Goal: Task Accomplishment & Management: Manage account settings

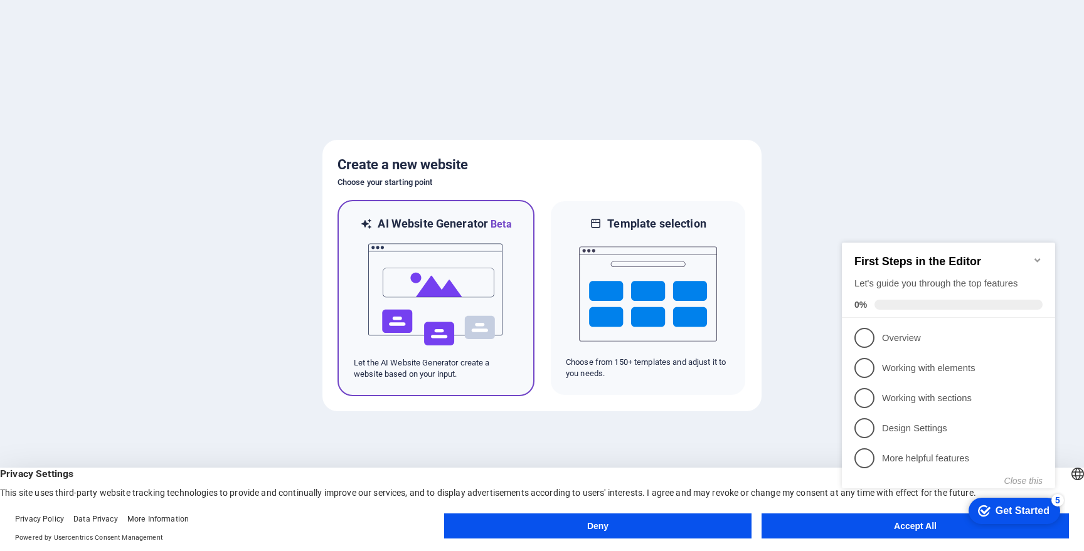
click at [472, 314] on img at bounding box center [436, 294] width 138 height 125
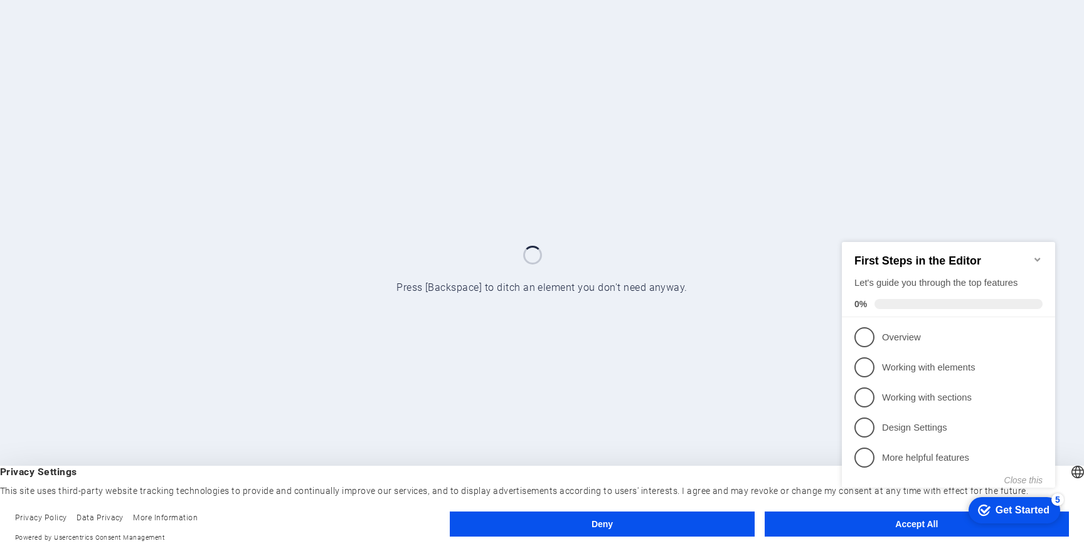
click at [809, 519] on button "Accept All" at bounding box center [917, 524] width 304 height 25
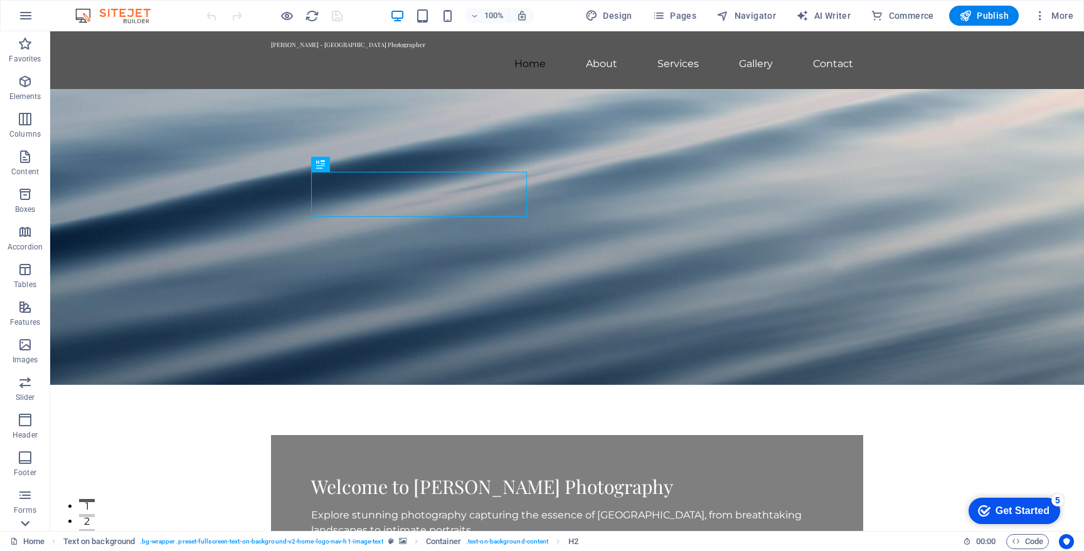
click at [24, 527] on icon at bounding box center [25, 524] width 18 height 18
click at [0, 0] on icon "button" at bounding box center [0, 0] width 0 height 0
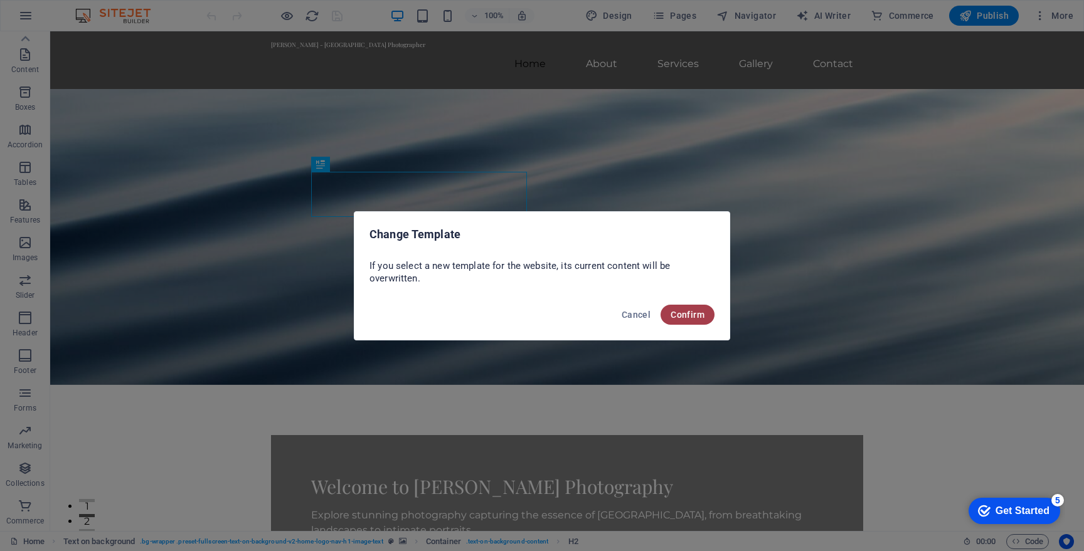
click at [689, 317] on span "Confirm" at bounding box center [688, 315] width 34 height 10
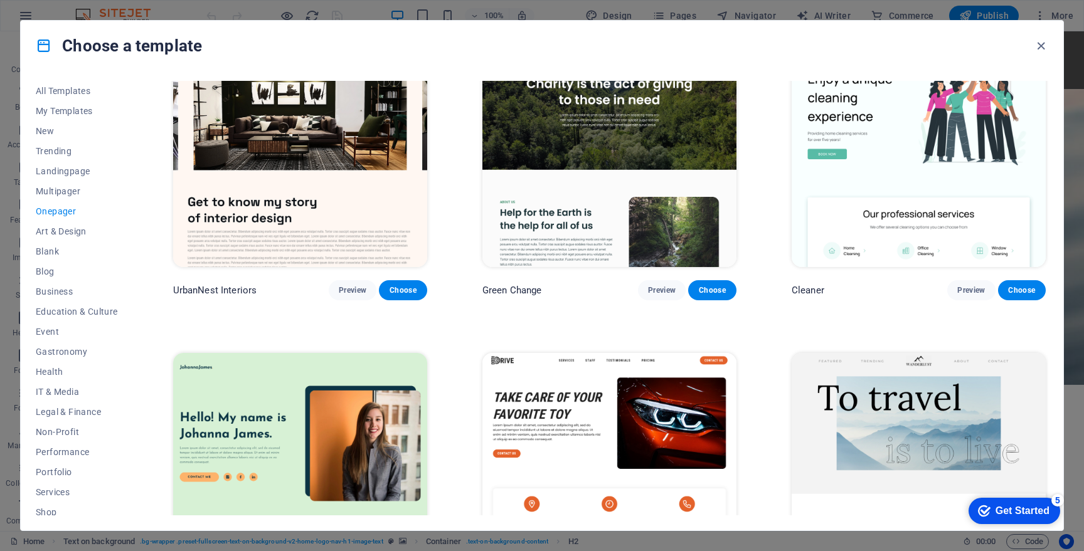
scroll to position [1255, 0]
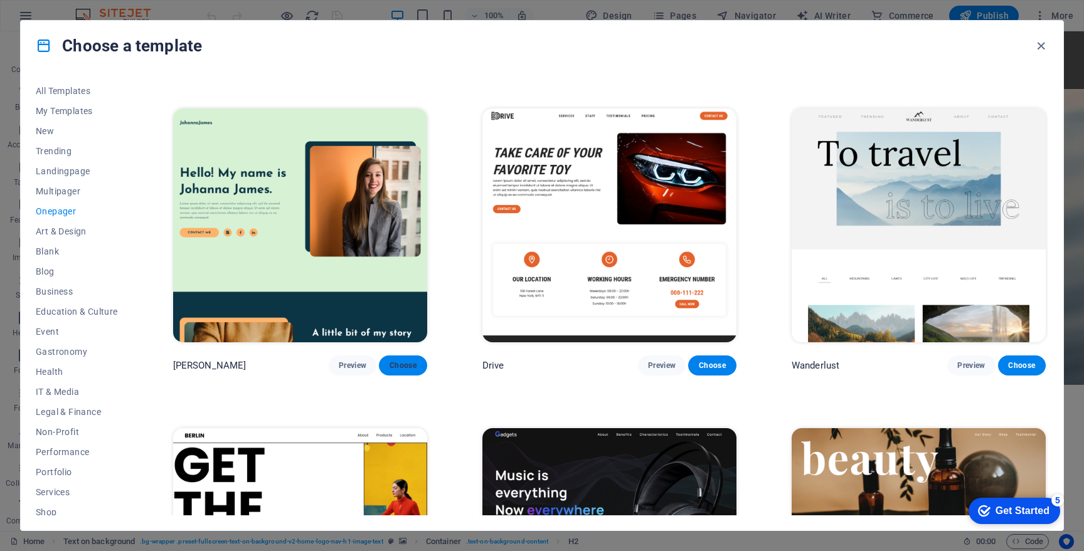
click at [386, 363] on button "Choose" at bounding box center [403, 366] width 48 height 20
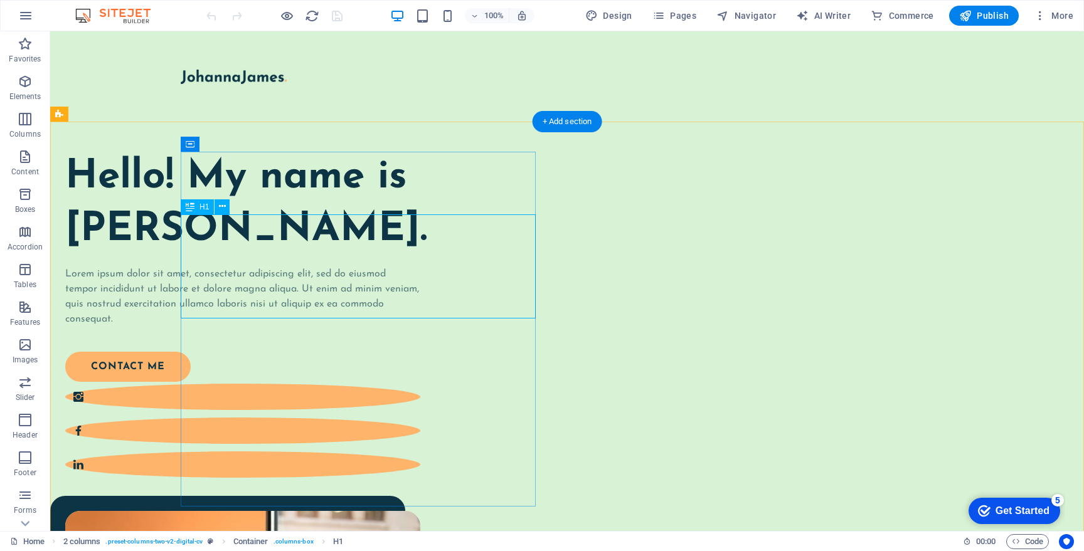
click at [390, 242] on div "Hello! My name is Johanna James." at bounding box center [242, 204] width 355 height 104
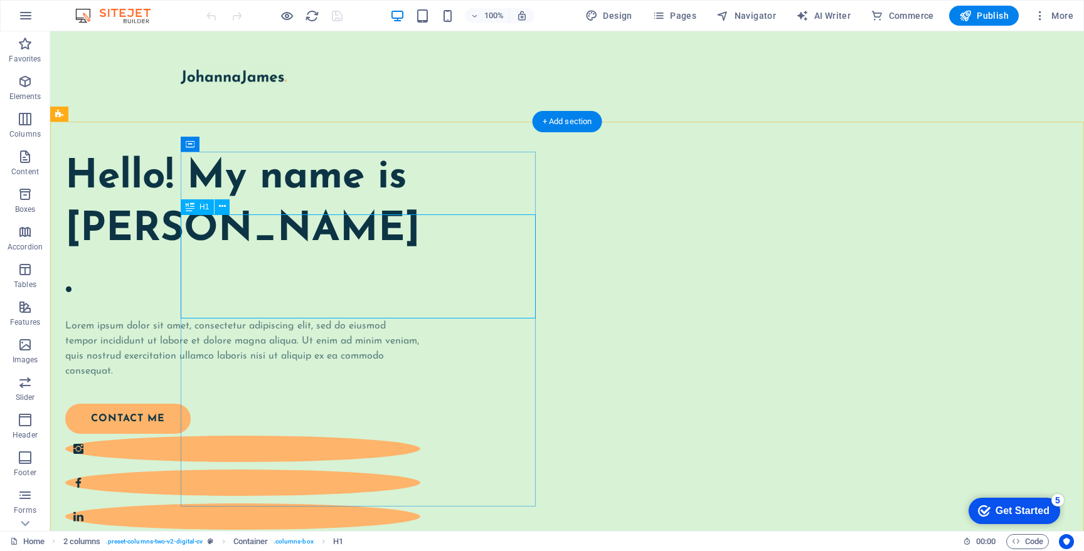
click at [169, 242] on h1 "Hello! My name is Johanna James." at bounding box center [242, 230] width 355 height 157
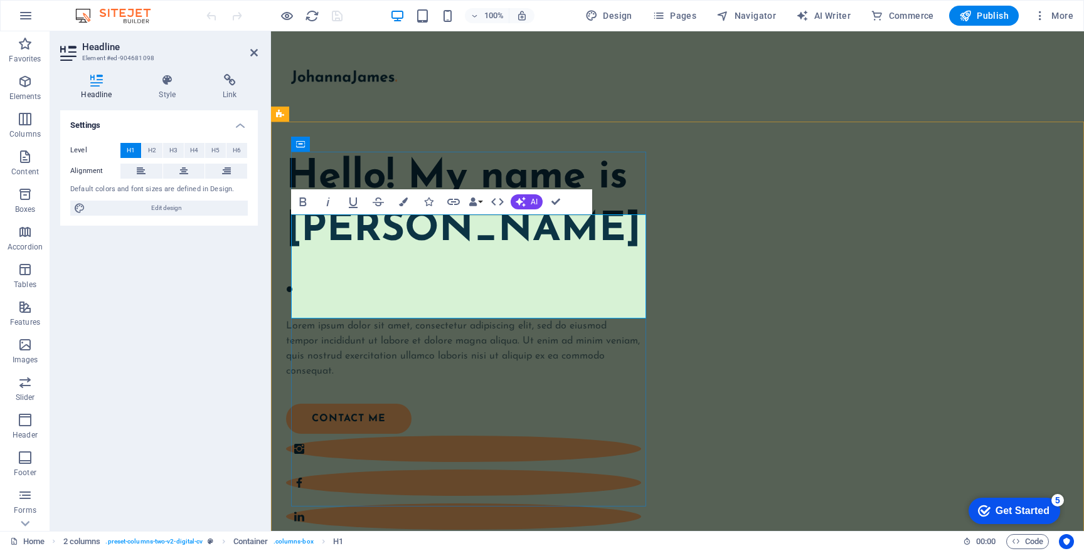
click at [424, 240] on h1 "Hello! My name is Johanna James." at bounding box center [463, 230] width 355 height 157
click at [615, 247] on h1 "Hello! My name is Johanna James." at bounding box center [463, 230] width 355 height 157
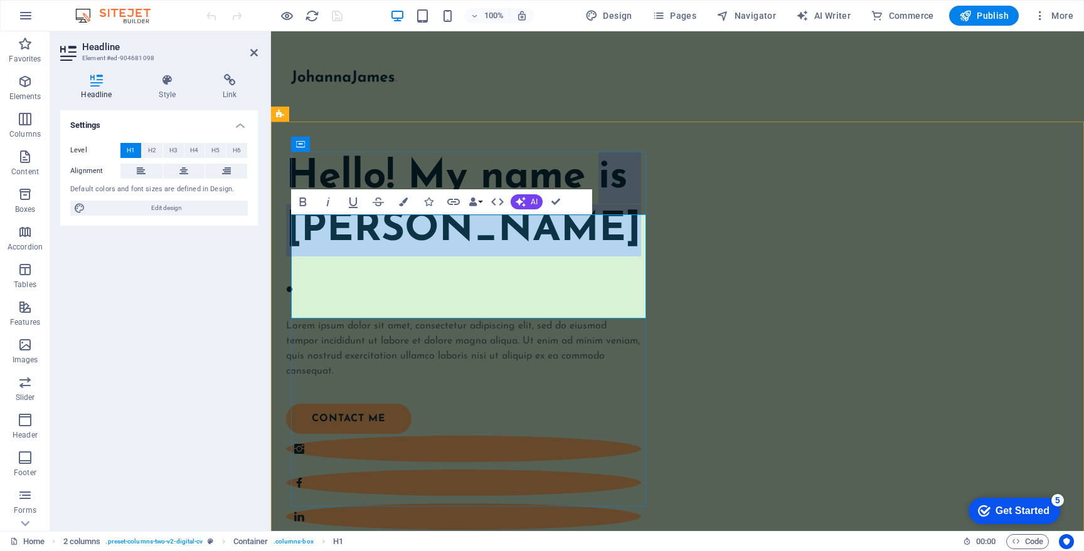
drag, startPoint x: 604, startPoint y: 242, endPoint x: 575, endPoint y: 290, distance: 56.8
click at [575, 290] on h1 "Hello! My name is Johanna James." at bounding box center [463, 230] width 355 height 157
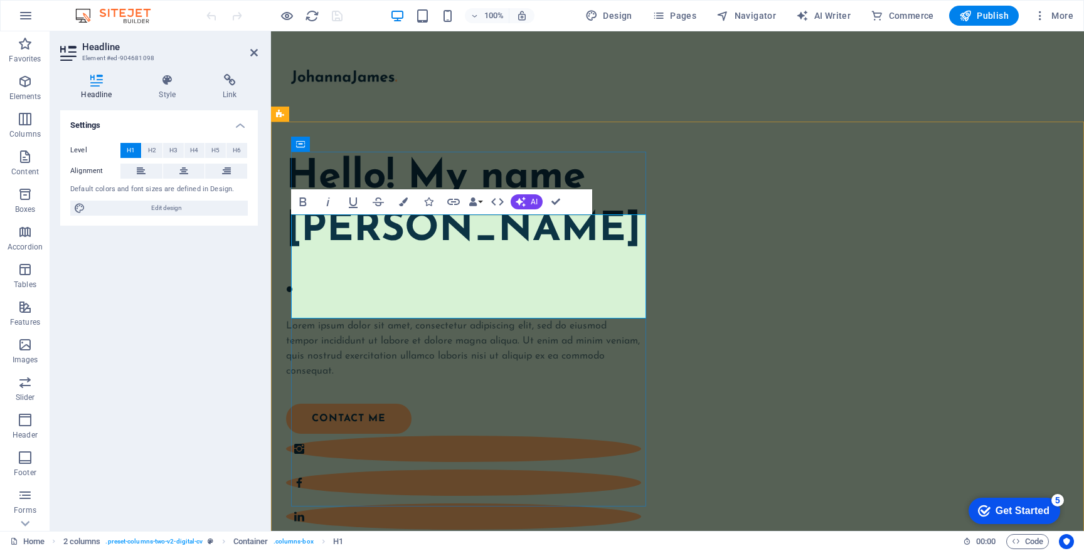
click at [531, 249] on h1 "Hello! My name [PERSON_NAME]." at bounding box center [463, 230] width 355 height 157
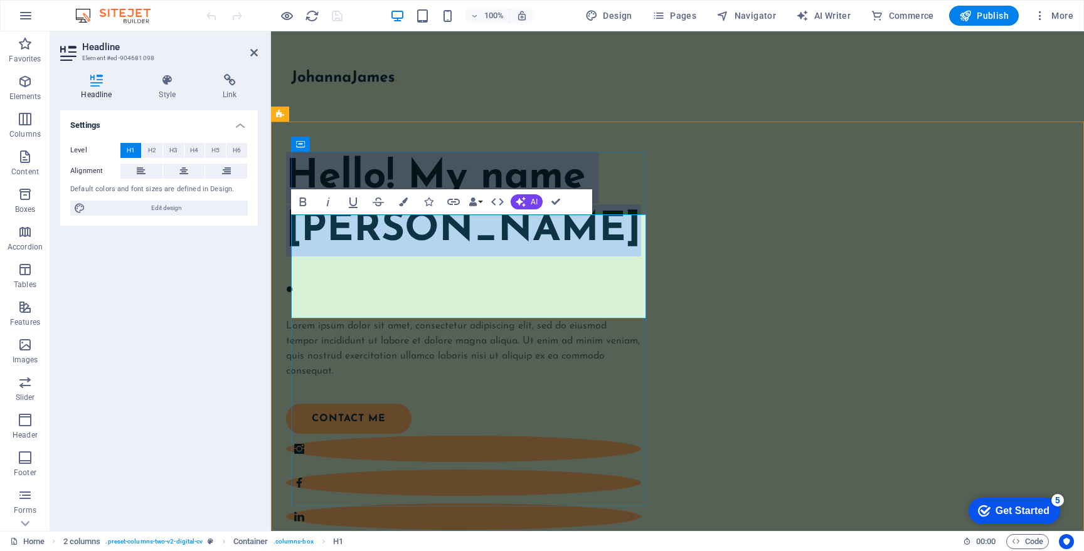
click at [531, 249] on h1 "Hello! My name [PERSON_NAME]." at bounding box center [463, 230] width 355 height 157
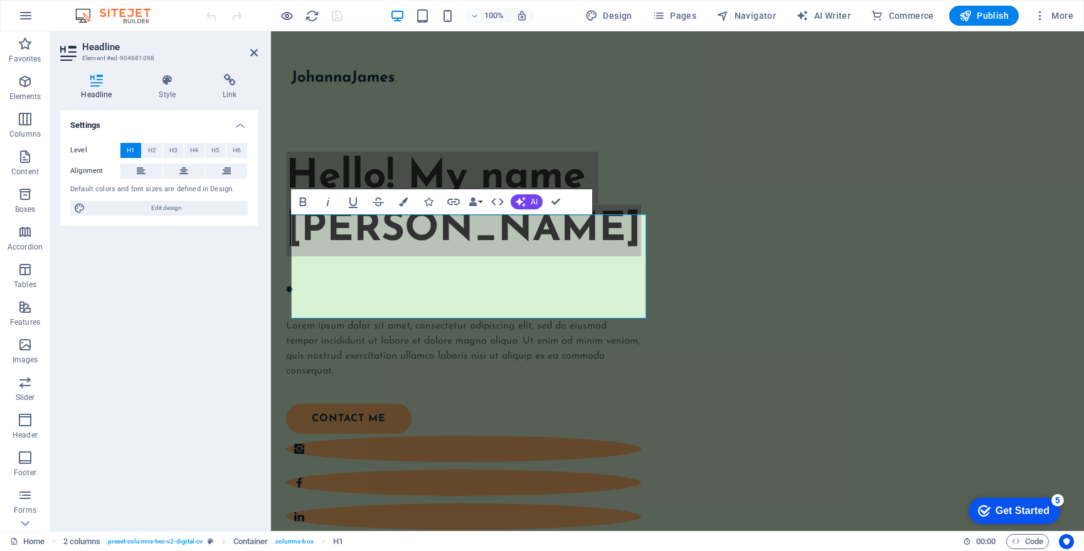
click at [159, 73] on div "Headline Style Link Settings Level H1 H2 H3 H4 H5 H6 Alignment Default colors a…" at bounding box center [159, 297] width 218 height 467
click at [166, 87] on h4 "Style" at bounding box center [170, 87] width 64 height 26
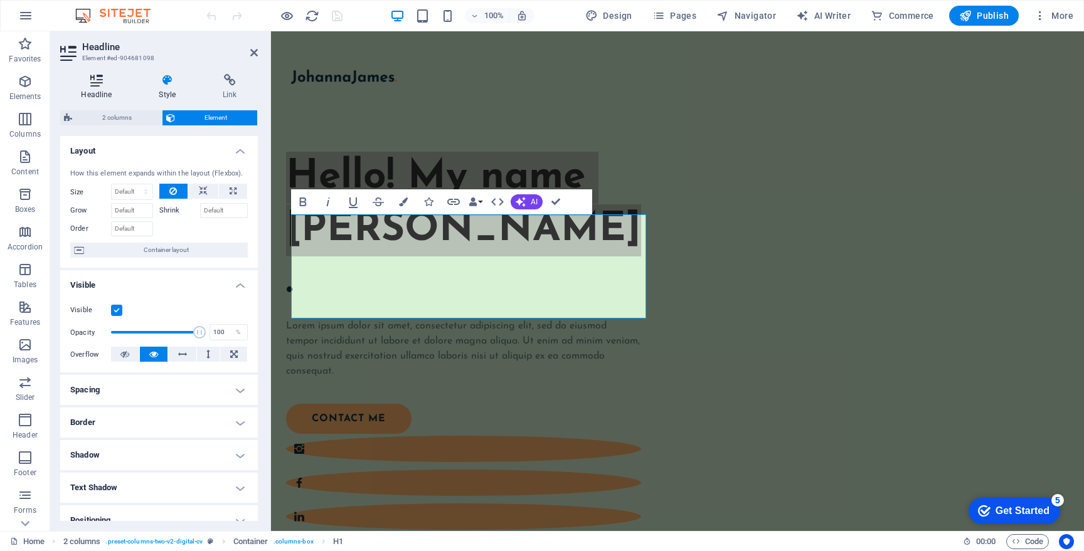
click at [97, 86] on icon at bounding box center [96, 80] width 73 height 13
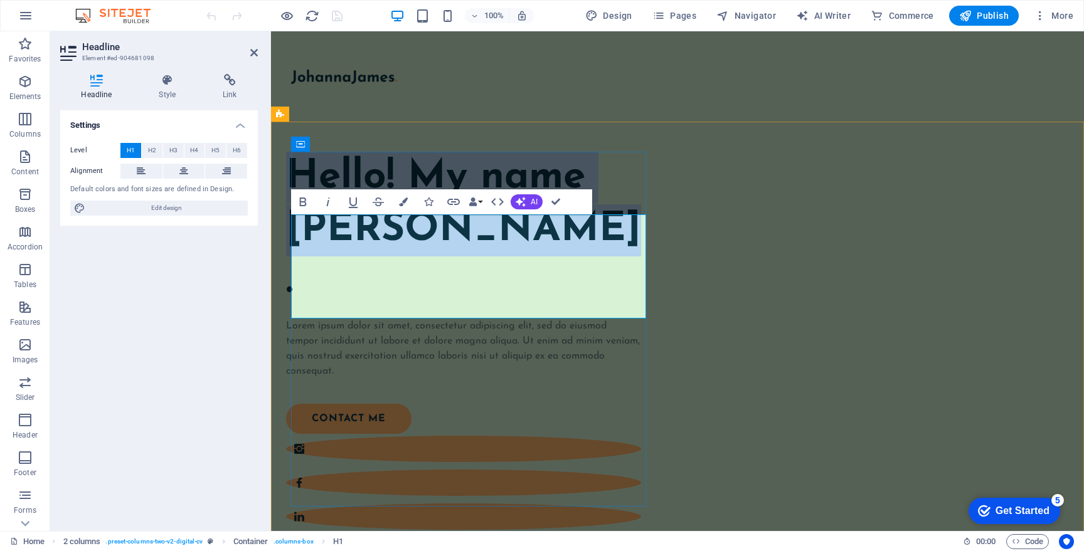
click at [441, 262] on h1 "Hello! My name [PERSON_NAME]." at bounding box center [463, 230] width 355 height 157
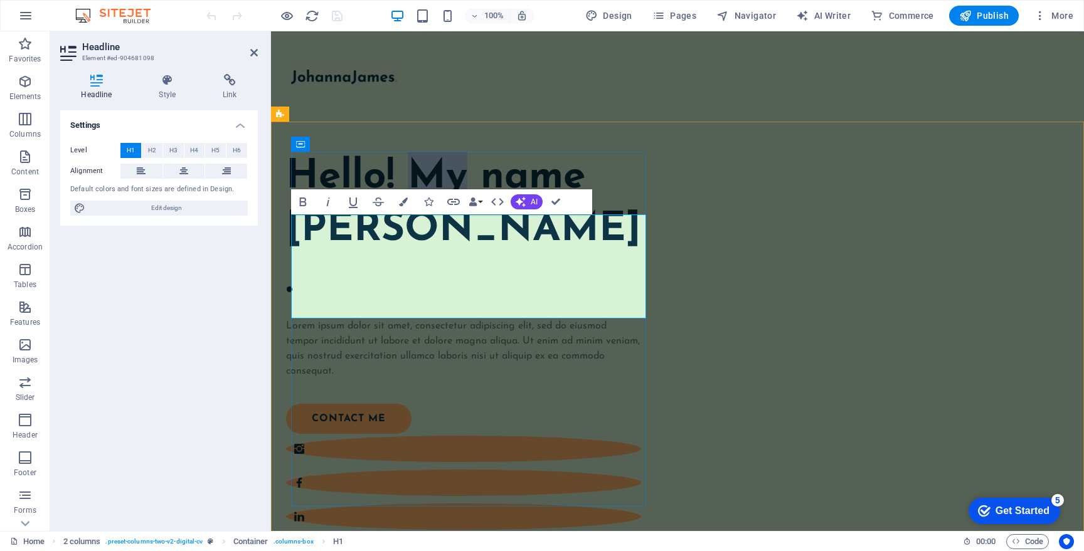
click at [441, 262] on h1 "Hello! My name [PERSON_NAME]." at bounding box center [463, 230] width 355 height 157
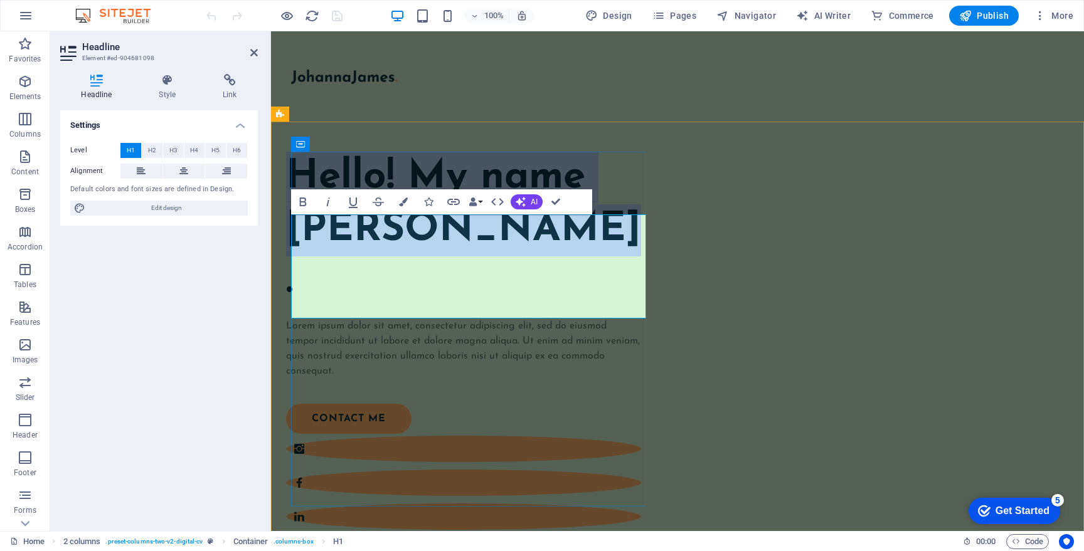
click at [441, 262] on h1 "Hello! My name [PERSON_NAME]." at bounding box center [463, 230] width 355 height 157
click at [479, 204] on button "Data Bindings" at bounding box center [476, 201] width 18 height 25
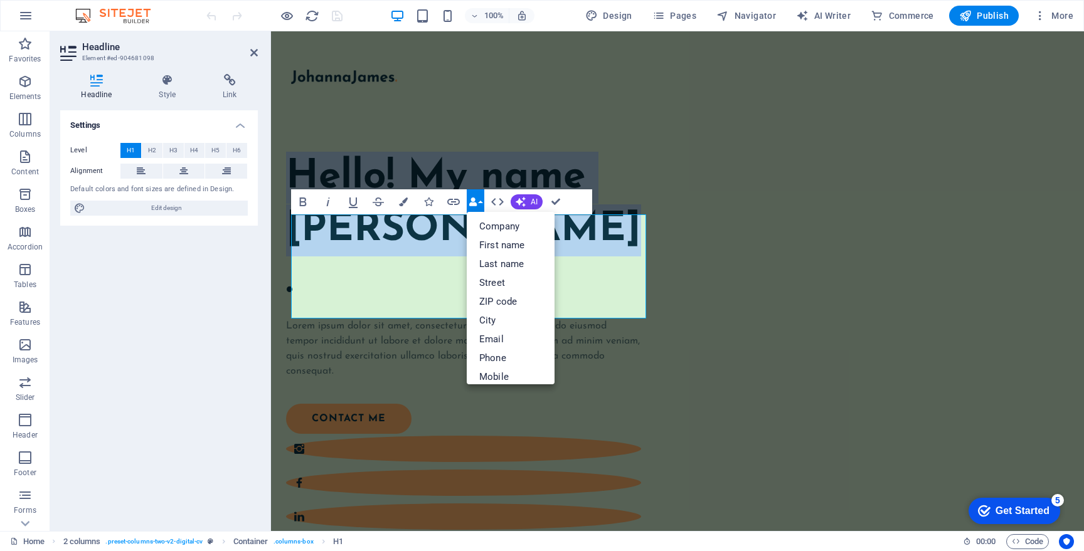
click at [479, 205] on button "Data Bindings" at bounding box center [476, 201] width 18 height 25
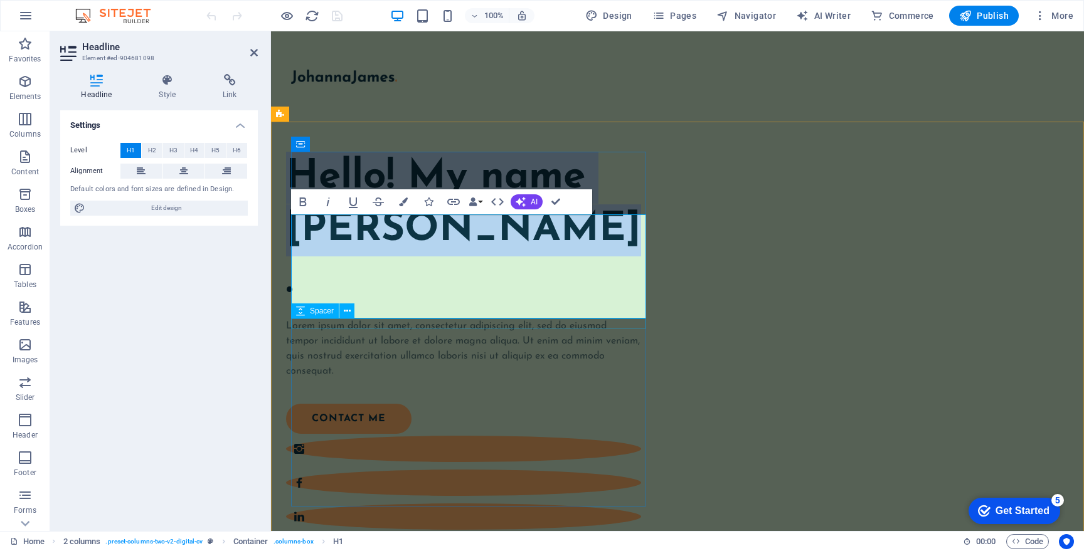
click at [379, 319] on div at bounding box center [463, 314] width 355 height 10
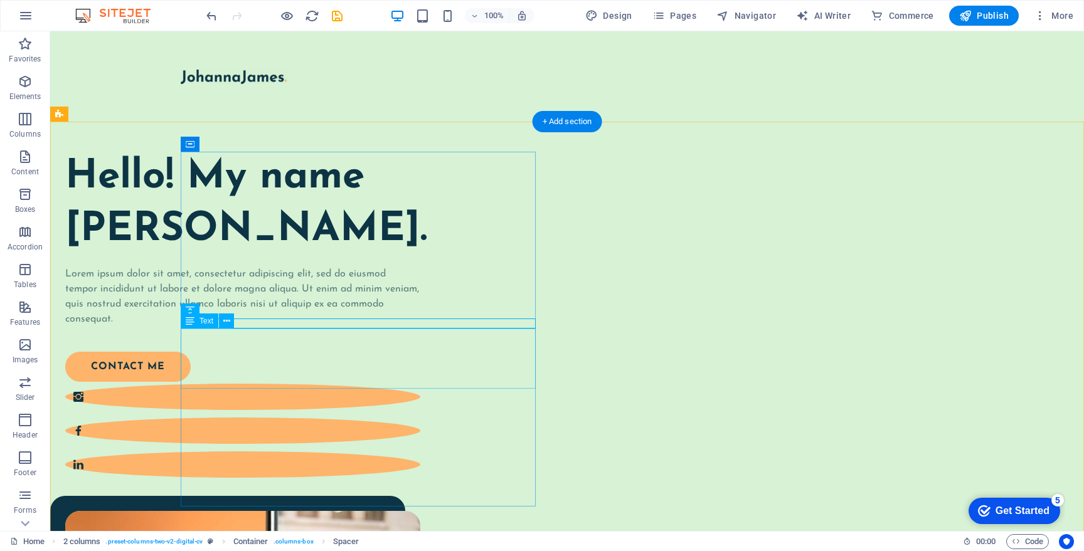
click at [391, 327] on div "Lorem ipsum dolor sit amet, consectetur adipiscing elit, sed do eiusmod tempor …" at bounding box center [242, 297] width 355 height 60
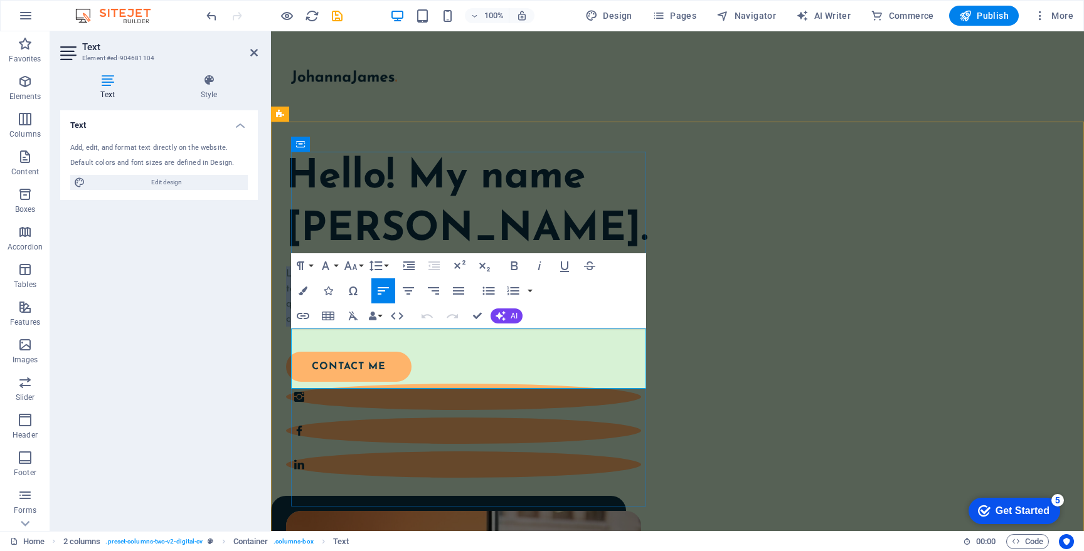
click at [391, 324] on span "Lorem ipsum dolor sit amet, consectetur adipiscing elit, sed do eiusmod tempor …" at bounding box center [463, 296] width 354 height 55
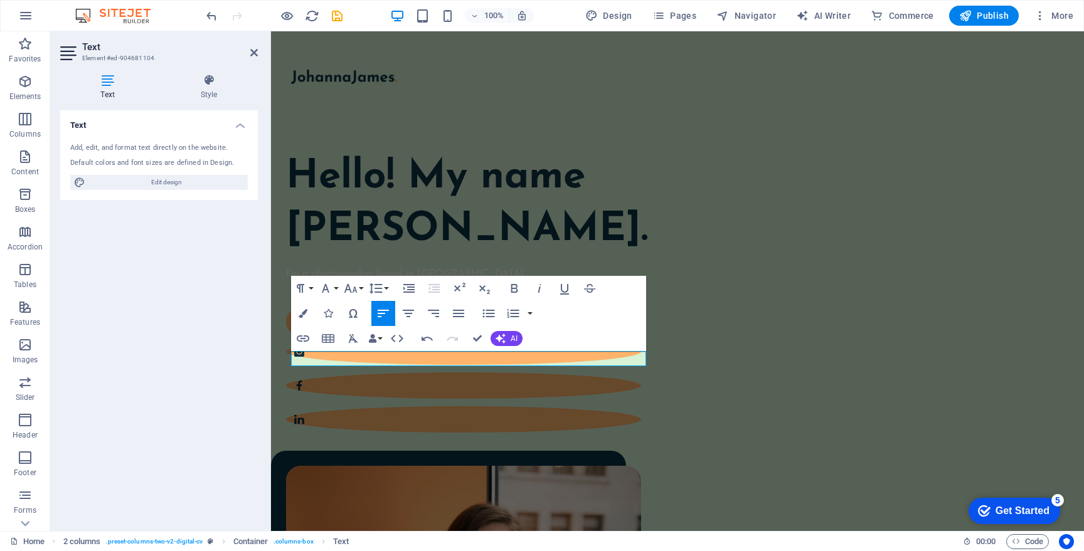
click at [439, 282] on p "I'm a photographer based in Vanc" at bounding box center [463, 274] width 355 height 15
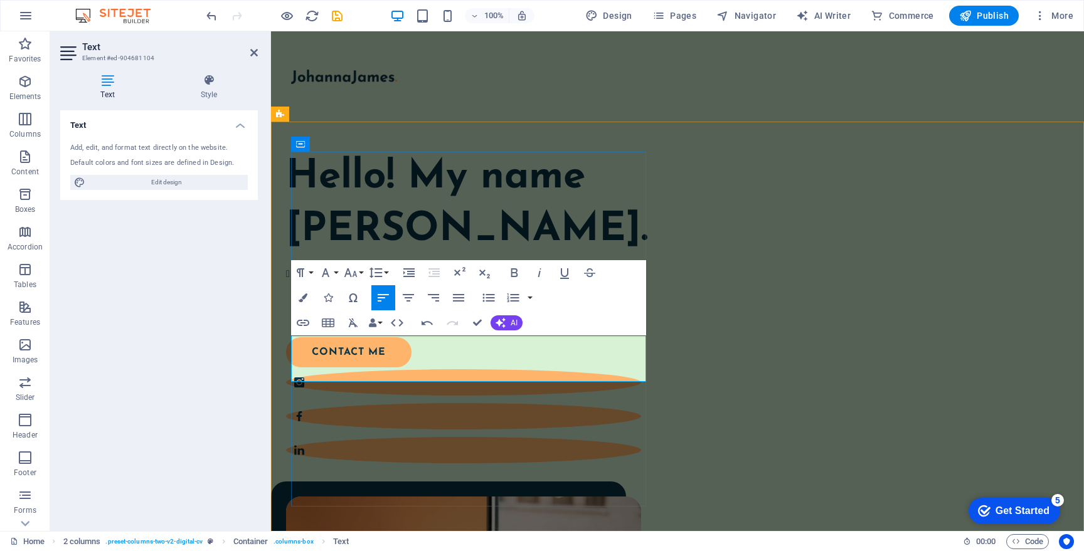
click at [307, 310] on em "I’m a photographer rooted in the [GEOGRAPHIC_DATA], surrounded by the beauty of…" at bounding box center [465, 297] width 328 height 25
click at [657, 248] on div "Hello! My name Devin Misner. I’m a photographer rooted in the Comox Valley, sur…" at bounding box center [677, 543] width 813 height 842
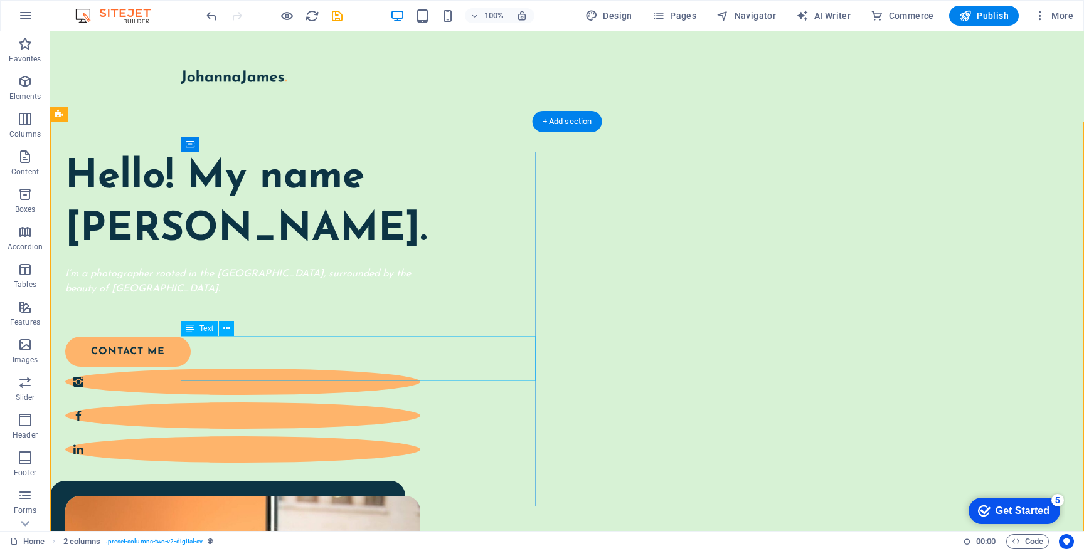
click at [371, 312] on div "I’m a photographer rooted in the [GEOGRAPHIC_DATA], surrounded by the beauty of…" at bounding box center [242, 289] width 355 height 45
click at [150, 294] on em "I’m a photographer rooted in the [GEOGRAPHIC_DATA], surrounded by the beauty of…" at bounding box center [238, 281] width 346 height 25
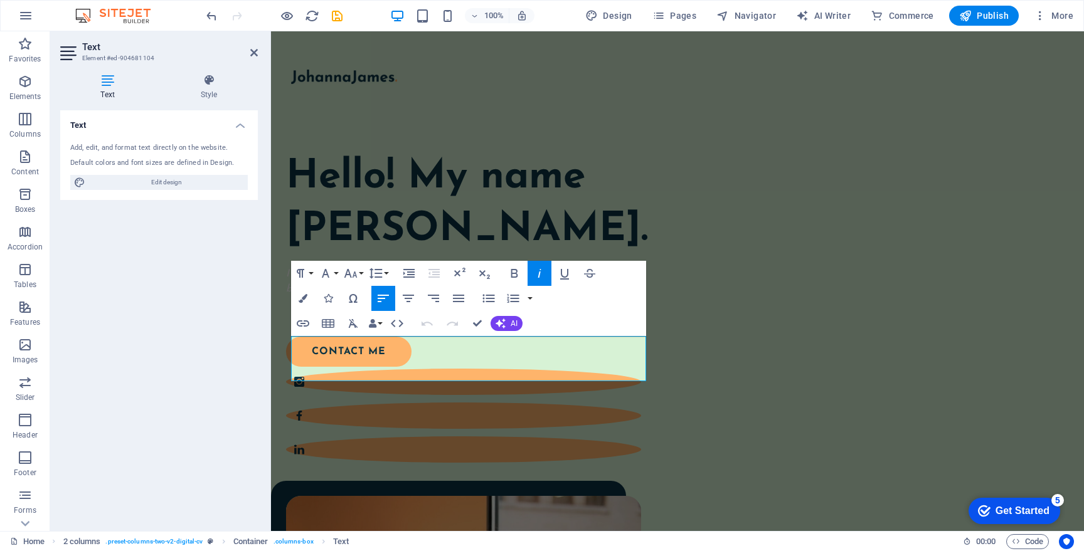
click at [536, 274] on icon "button" at bounding box center [539, 273] width 15 height 15
click at [663, 216] on div "Hello! My name Devin Misner. I’m a photographer rooted in the Comox Valley, sur…" at bounding box center [677, 543] width 813 height 842
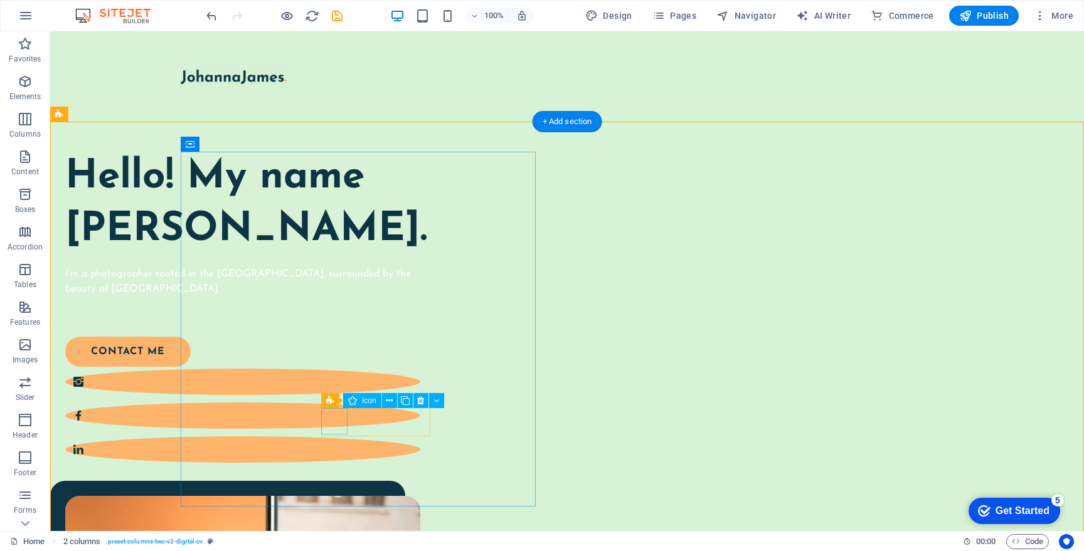
click at [338, 395] on figure at bounding box center [242, 382] width 355 height 26
click at [329, 395] on figure at bounding box center [242, 382] width 355 height 26
select select "xMidYMid"
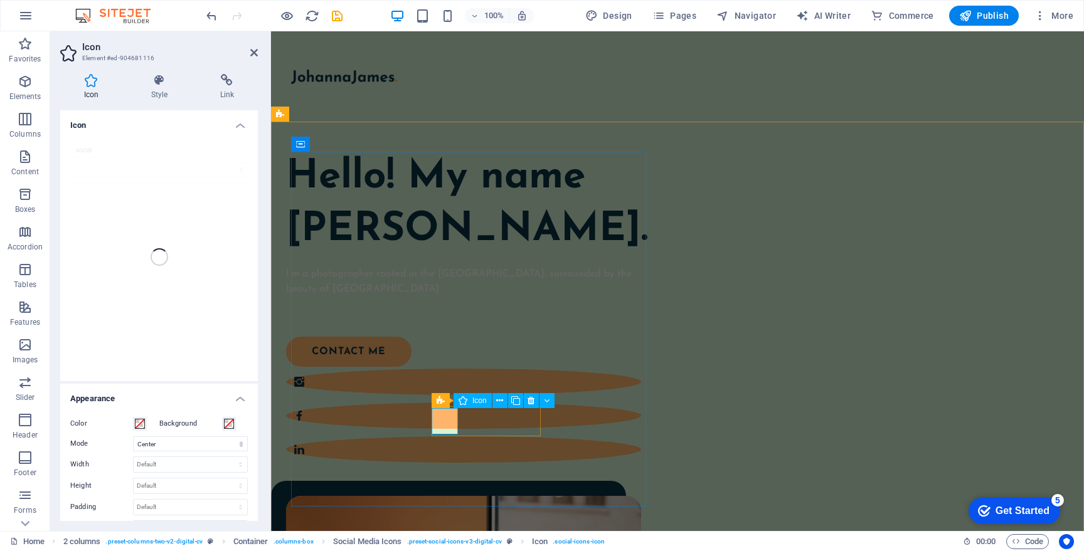
click at [445, 395] on figure at bounding box center [463, 382] width 355 height 26
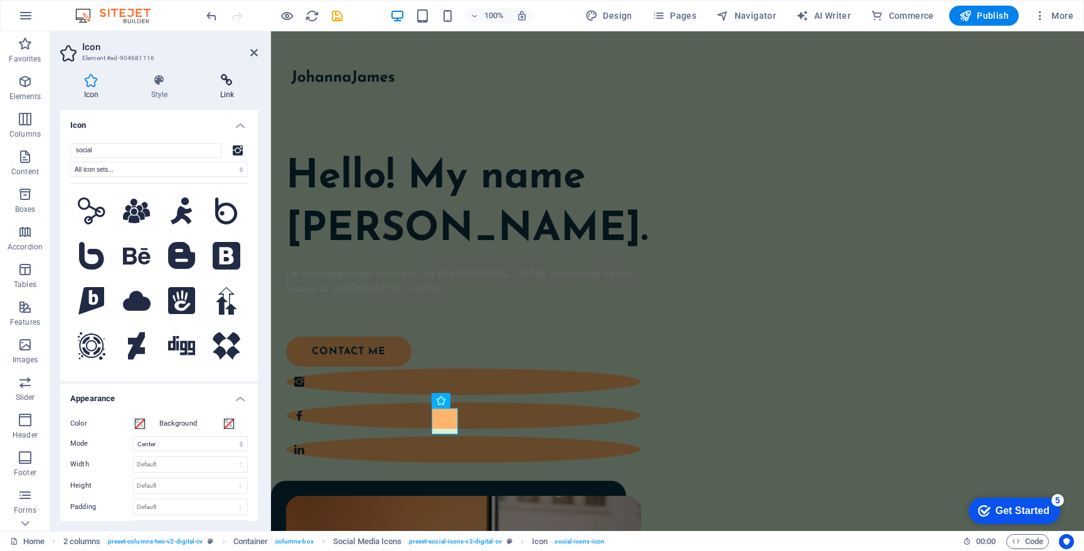
click at [227, 83] on icon at bounding box center [226, 80] width 61 height 13
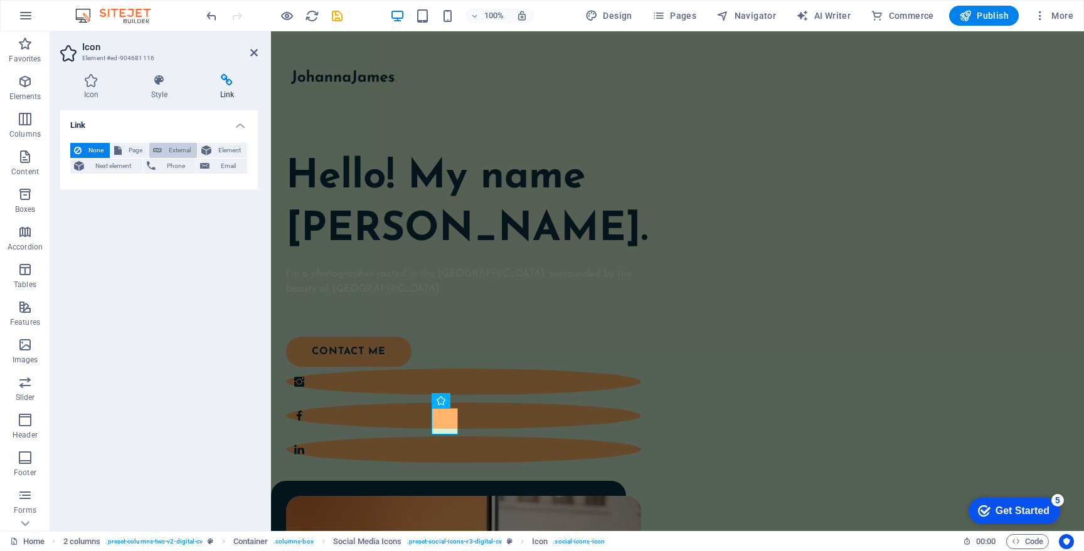
click at [186, 150] on span "External" at bounding box center [180, 150] width 28 height 15
select select "blank"
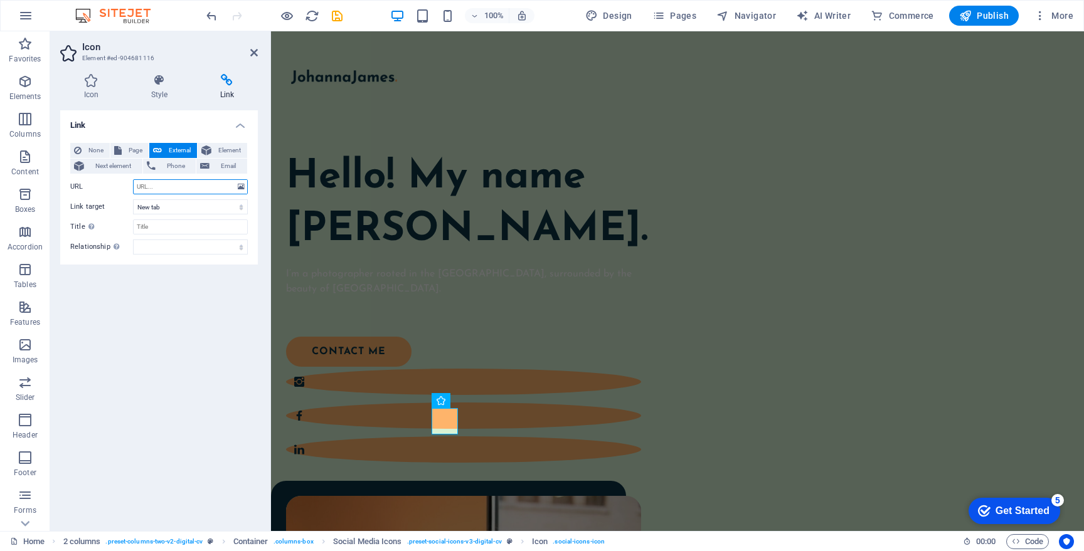
click at [186, 189] on input "URL" at bounding box center [190, 186] width 115 height 15
paste input "http://instagram.com/dmisner"
type input "http://instagram.com/dmisner"
click at [479, 420] on figure at bounding box center [463, 416] width 355 height 26
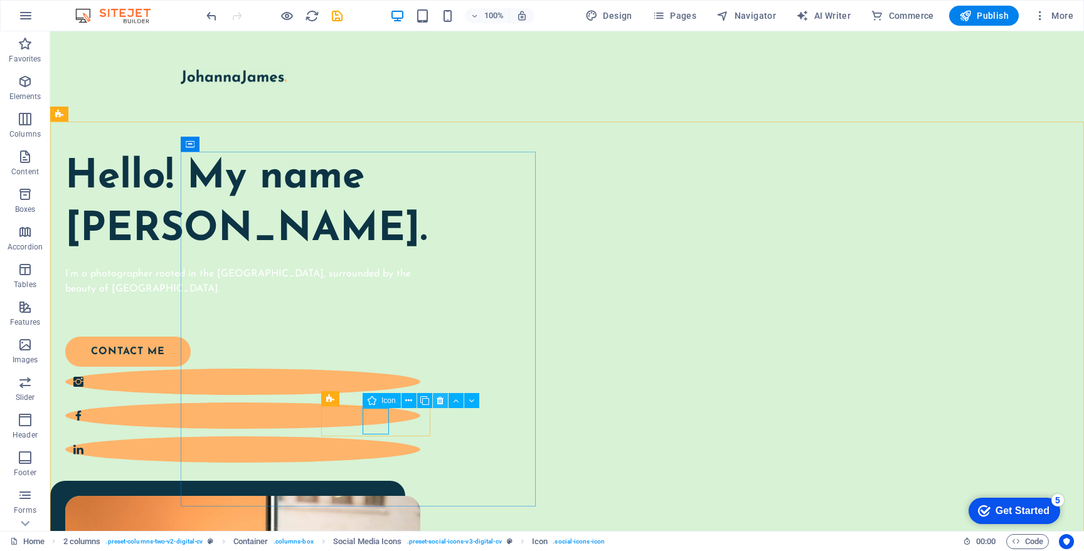
click at [437, 400] on icon at bounding box center [440, 401] width 7 height 13
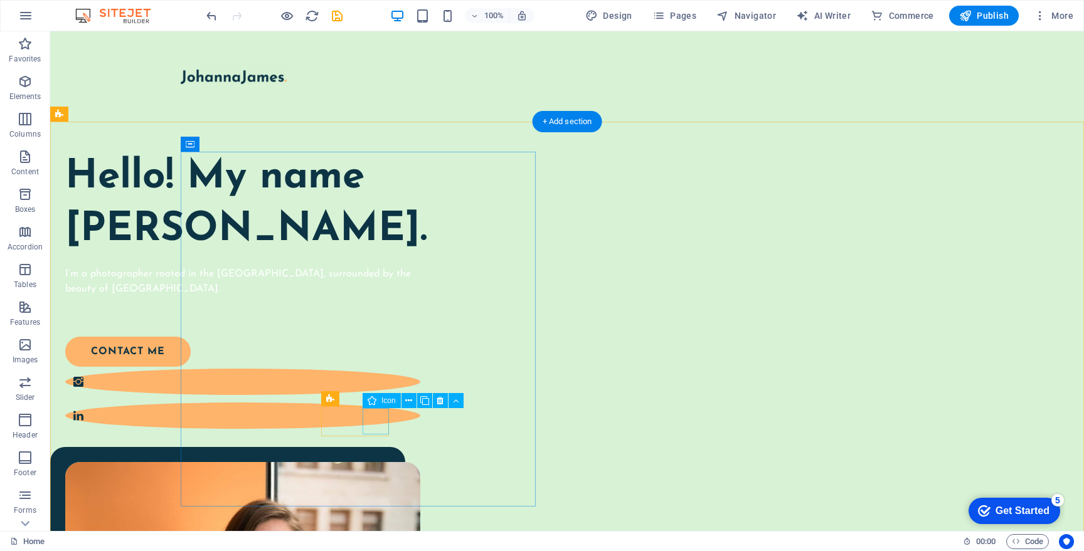
click at [379, 418] on figure at bounding box center [242, 416] width 355 height 26
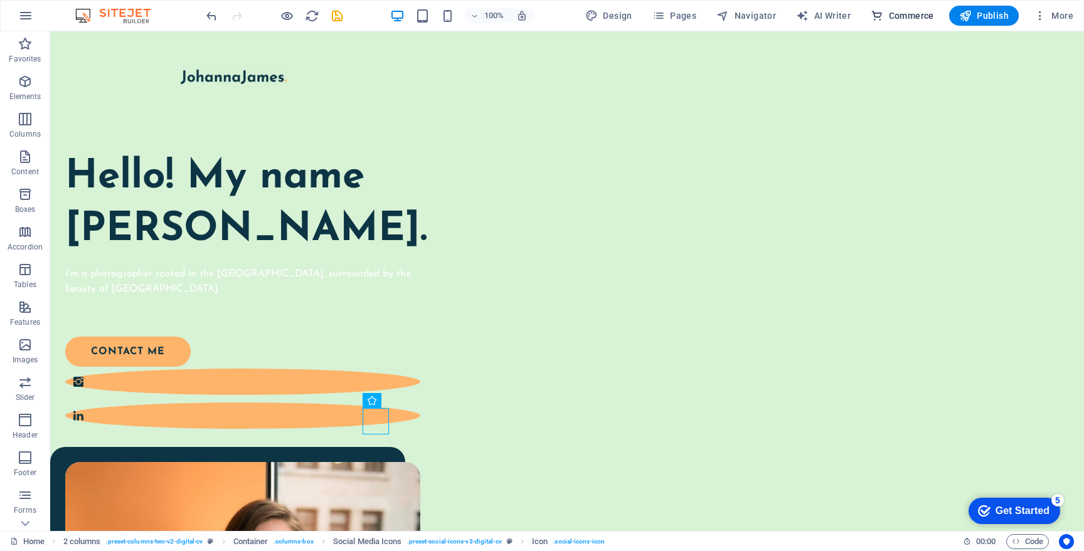
click at [371, 417] on figure at bounding box center [242, 416] width 355 height 26
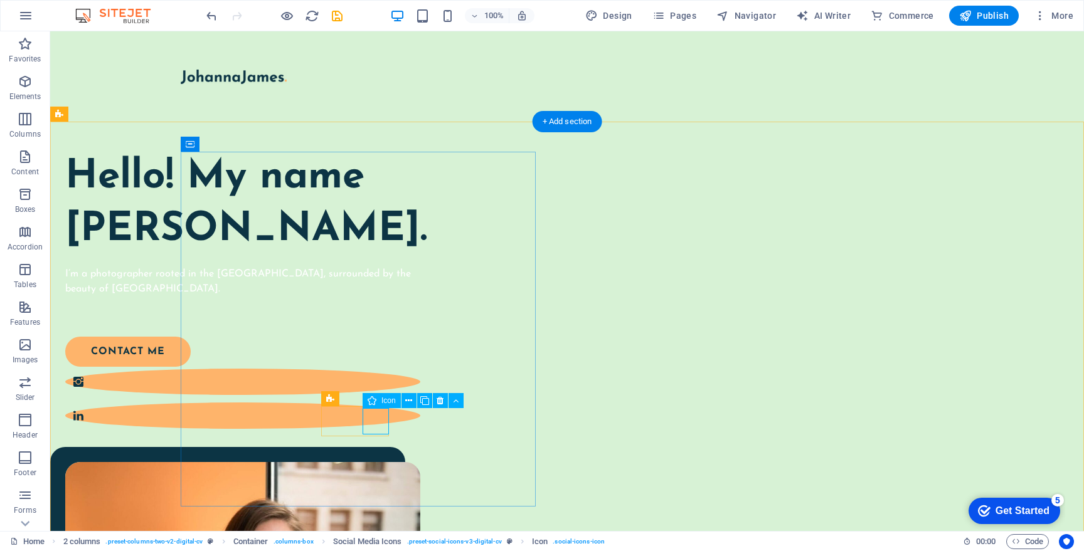
click at [371, 417] on figure at bounding box center [242, 416] width 355 height 26
select select "xMidYMid"
select select "px"
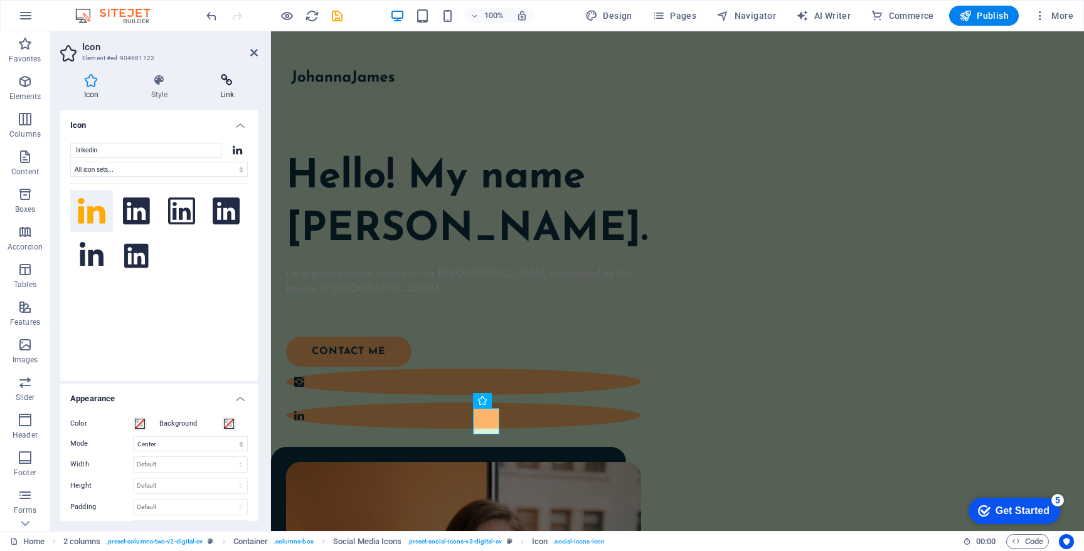
click at [225, 80] on icon at bounding box center [226, 80] width 61 height 13
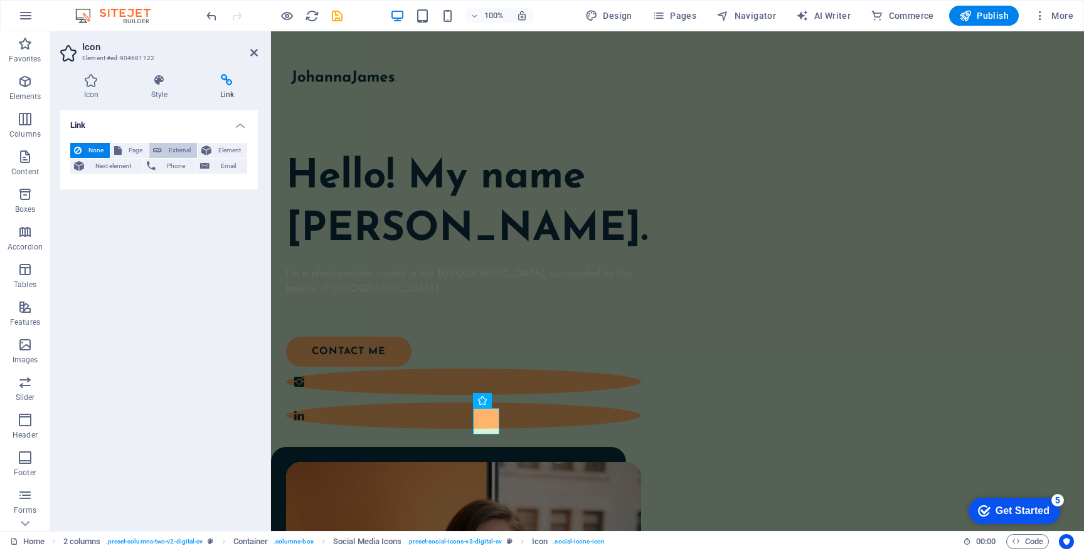
click at [162, 149] on button "External" at bounding box center [173, 150] width 48 height 15
select select "blank"
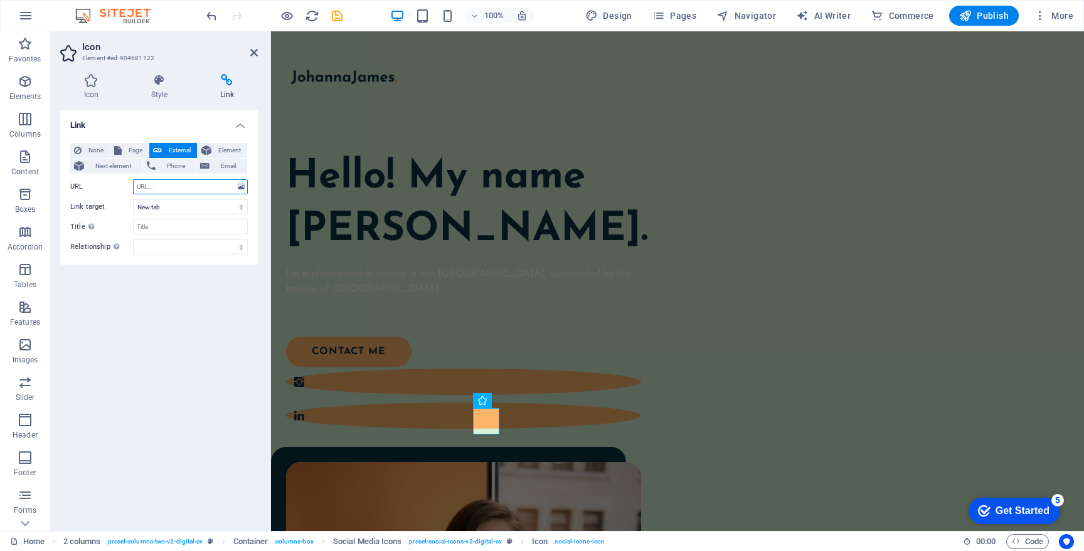
paste input "https://www.linkedin.com/in/devin-misner/"
type input "https://www.linkedin.com/in/devin-misner/"
click at [533, 189] on div "Hello! My name [PERSON_NAME]. I’m a photographer rooted in the [GEOGRAPHIC_DATA…" at bounding box center [463, 291] width 355 height 279
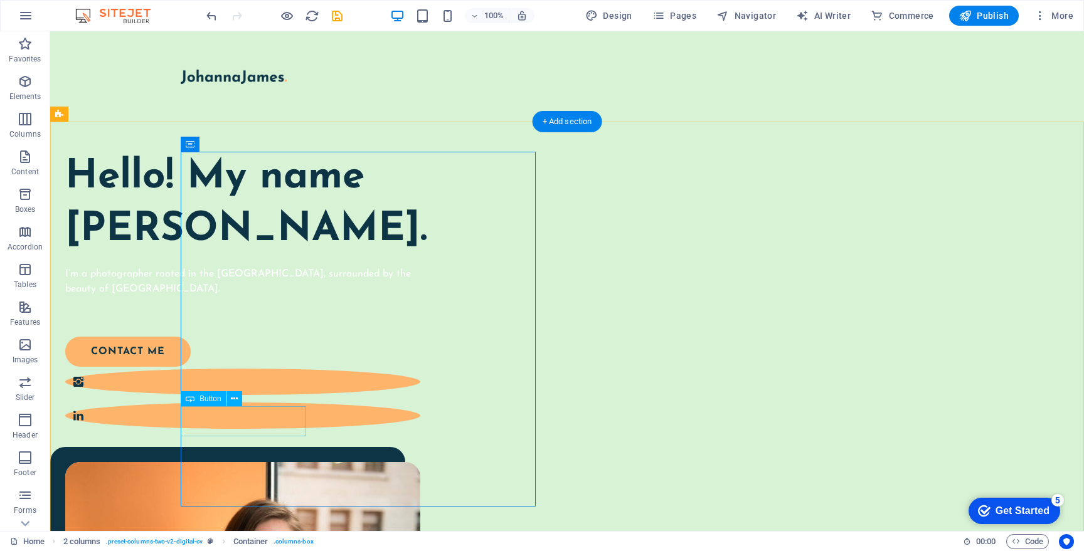
click at [250, 367] on div "contact me" at bounding box center [235, 352] width 340 height 30
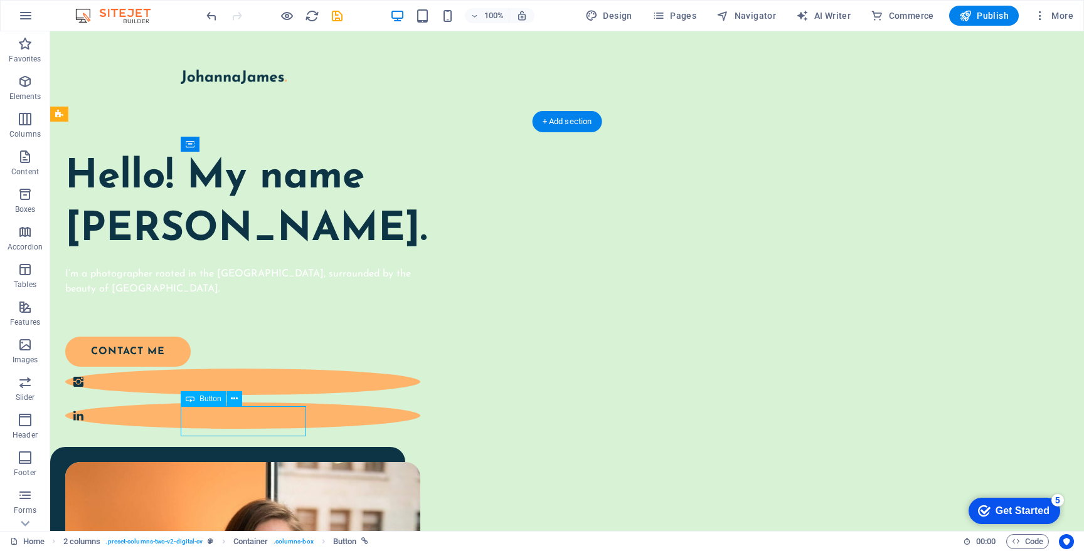
click at [250, 367] on div "contact me" at bounding box center [235, 352] width 340 height 30
select select "px"
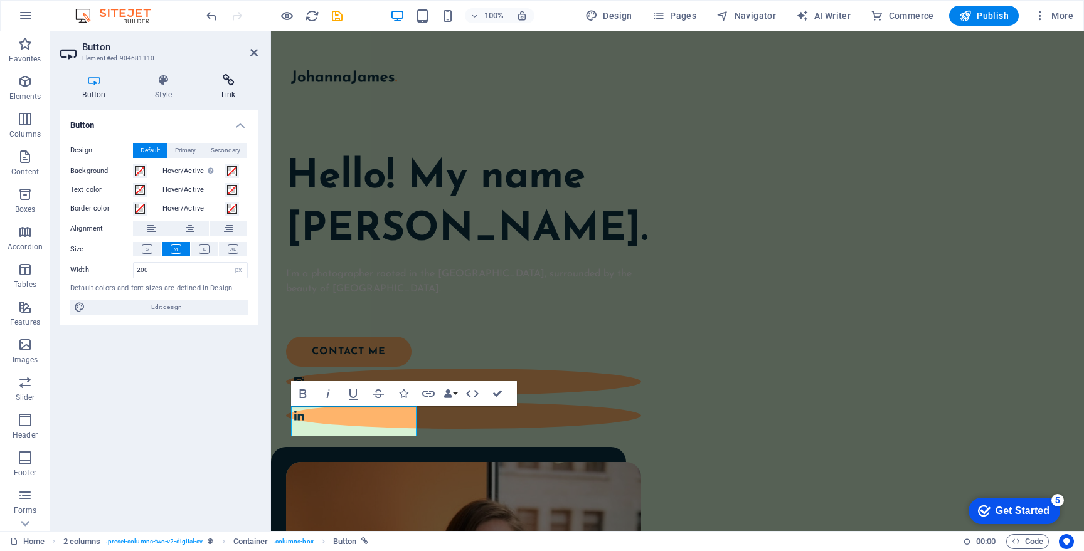
click at [231, 83] on icon at bounding box center [228, 80] width 59 height 13
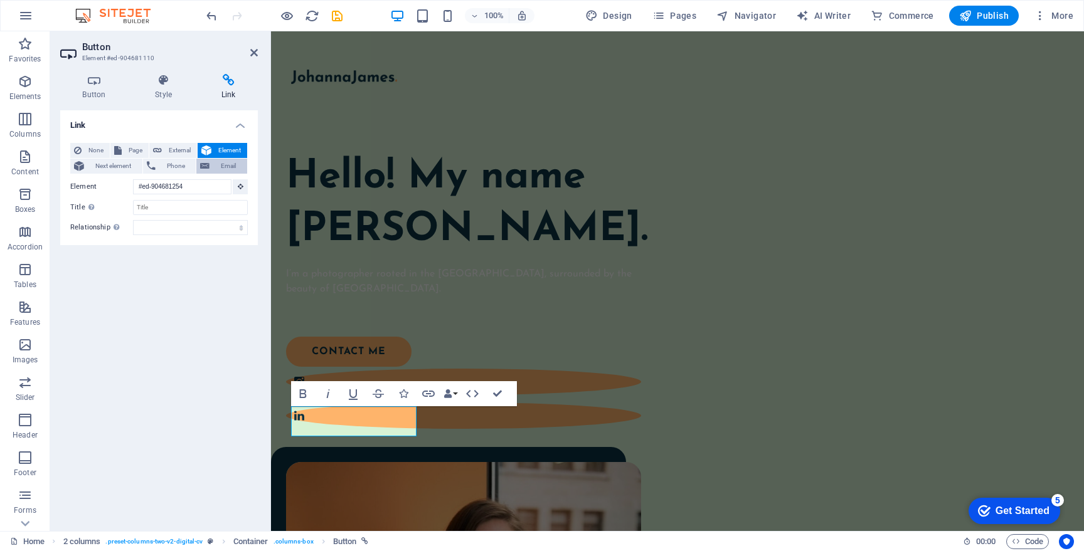
click at [216, 170] on span "Email" at bounding box center [228, 166] width 30 height 15
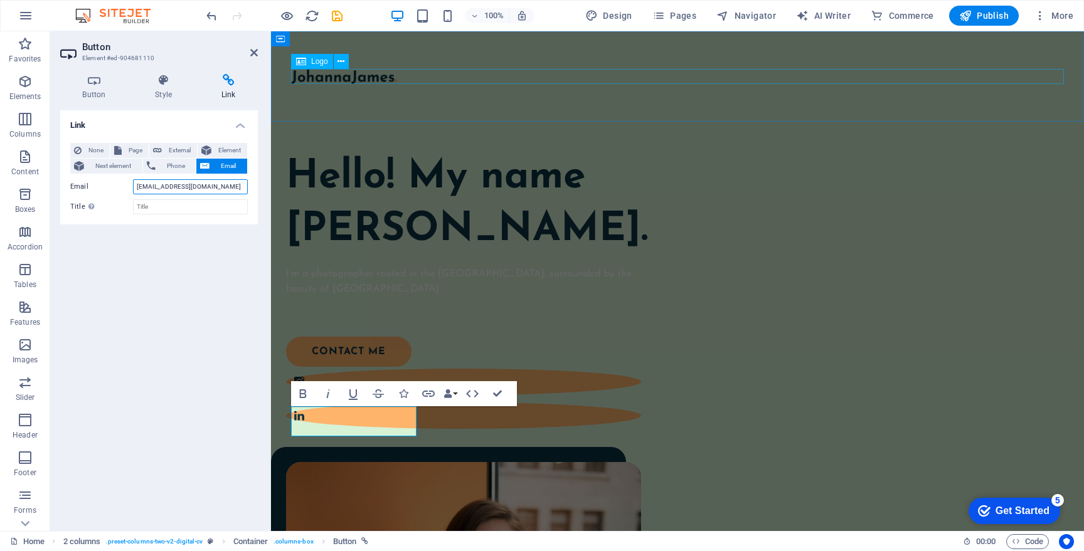
type input "dmisner@gmail.com"
click at [580, 80] on div at bounding box center [677, 76] width 773 height 15
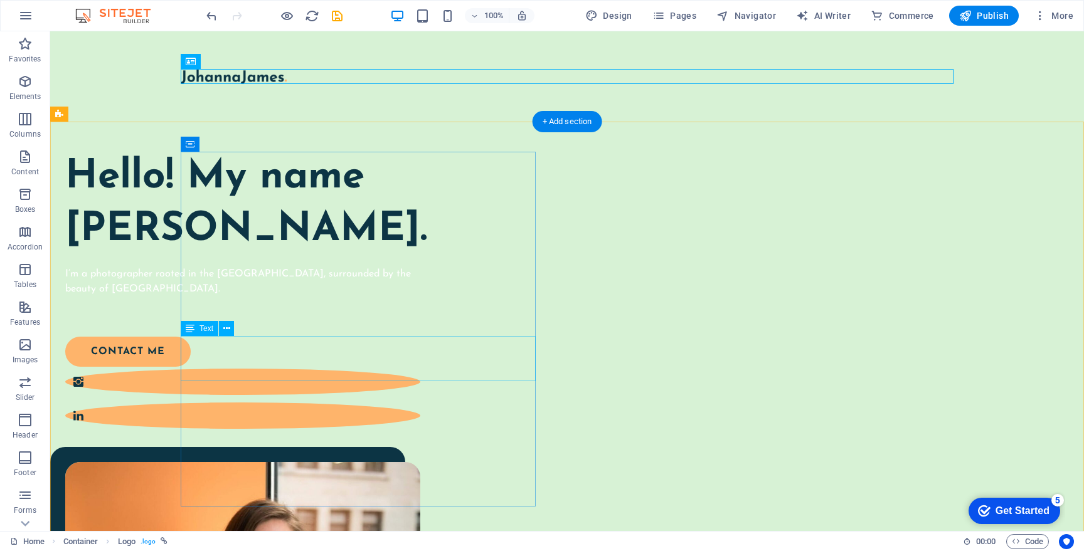
click at [338, 312] on div "I’m a photographer rooted in the [GEOGRAPHIC_DATA], surrounded by the beauty of…" at bounding box center [242, 289] width 355 height 45
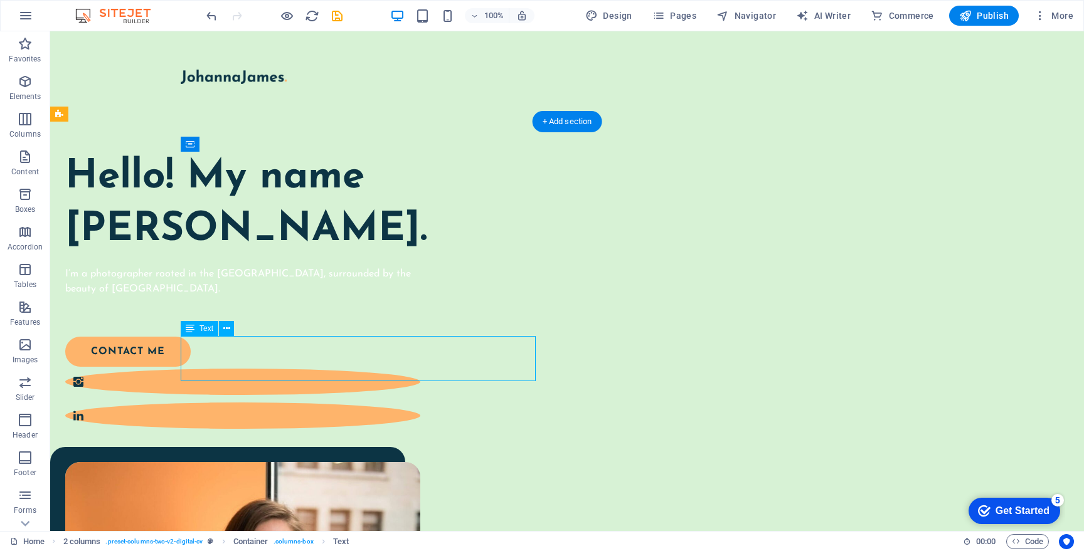
click at [338, 312] on div "I’m a photographer rooted in the [GEOGRAPHIC_DATA], surrounded by the beauty of…" at bounding box center [242, 289] width 355 height 45
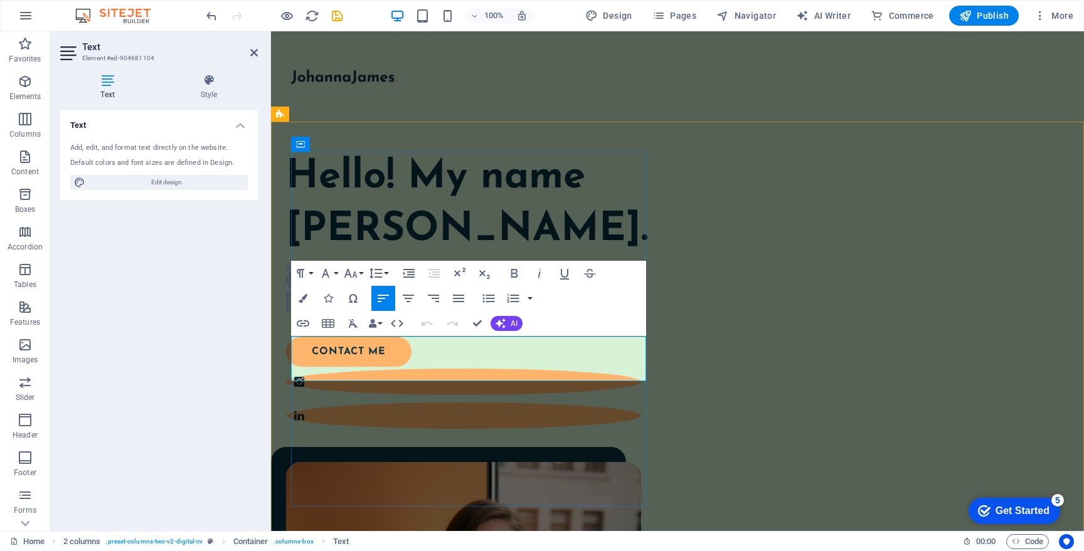
click at [338, 297] on p "I’m a photographer rooted in the [GEOGRAPHIC_DATA], surrounded by the beauty of…" at bounding box center [463, 282] width 355 height 30
click at [304, 302] on icon "button" at bounding box center [303, 298] width 9 height 9
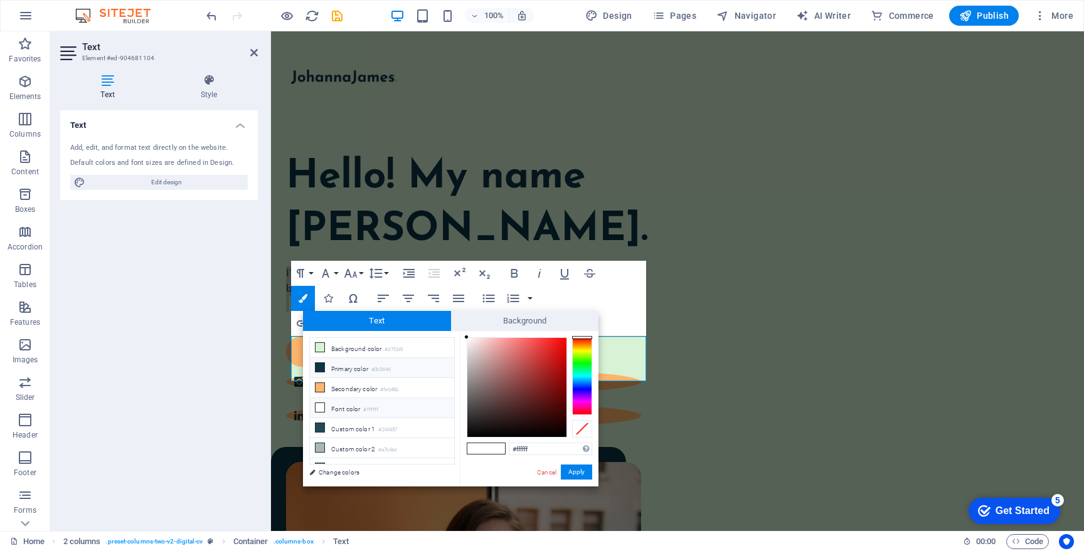
click at [366, 366] on li "Primary color #0c3444" at bounding box center [382, 368] width 144 height 20
type input "#0c3444"
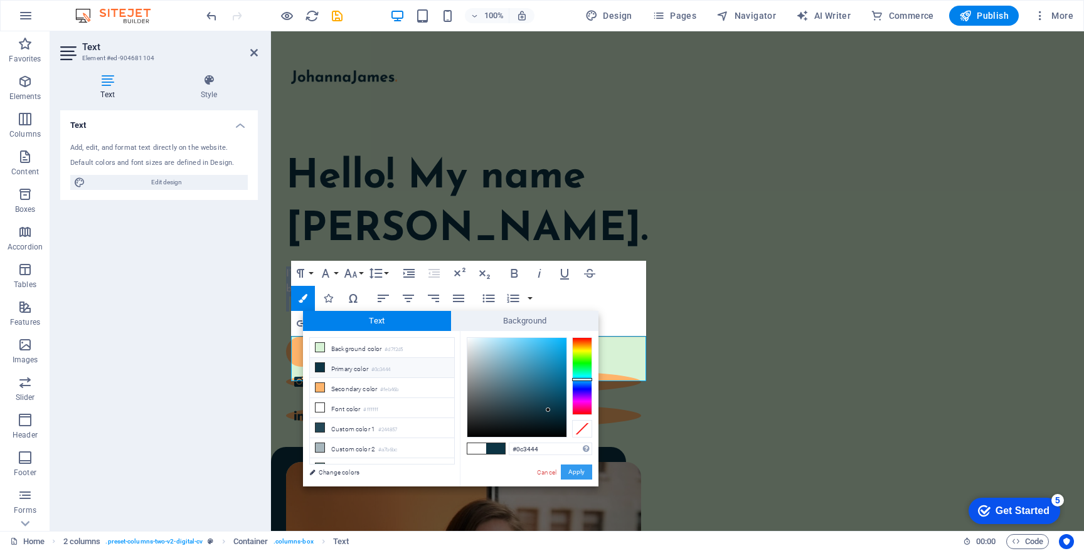
click at [583, 474] on button "Apply" at bounding box center [576, 472] width 31 height 15
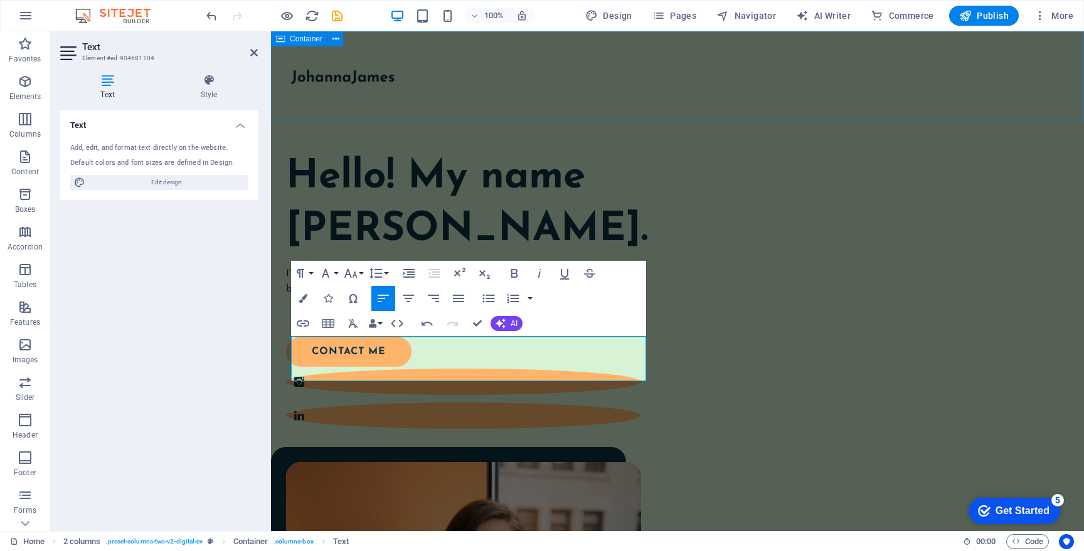
click at [705, 95] on div at bounding box center [677, 76] width 813 height 90
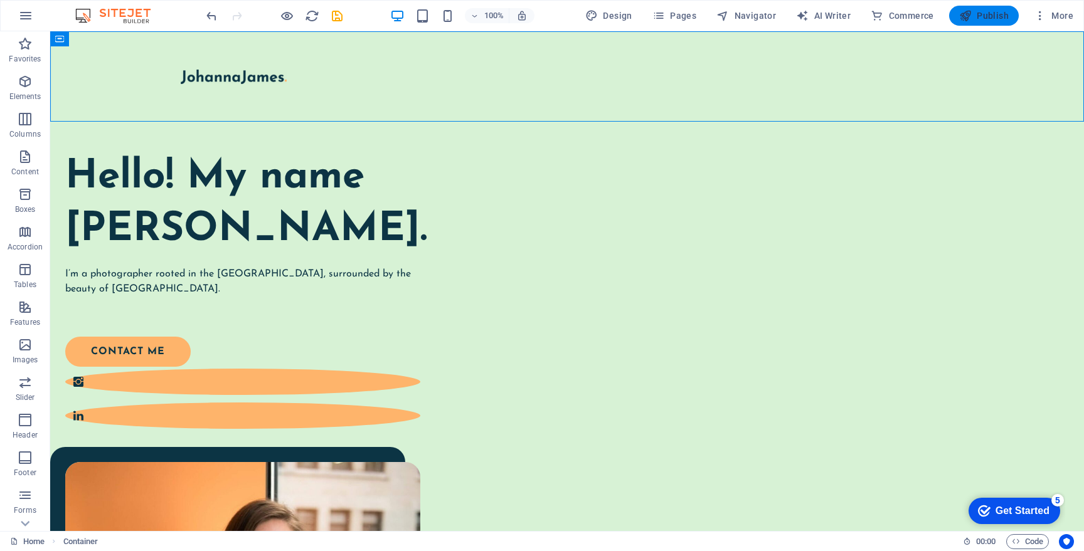
click at [0, 0] on span "Publish" at bounding box center [0, 0] width 0 height 0
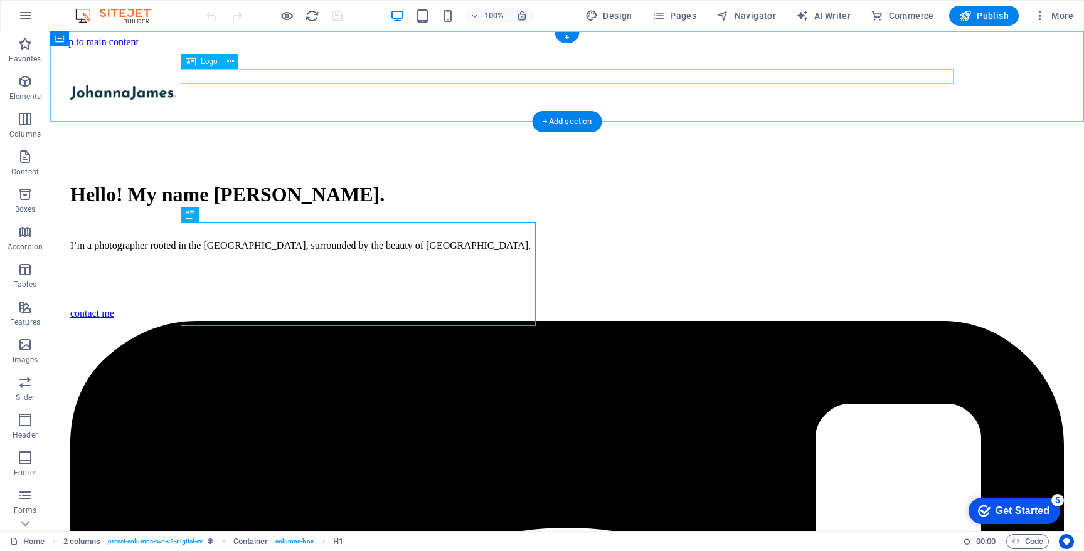
click at [260, 85] on div at bounding box center [567, 93] width 994 height 17
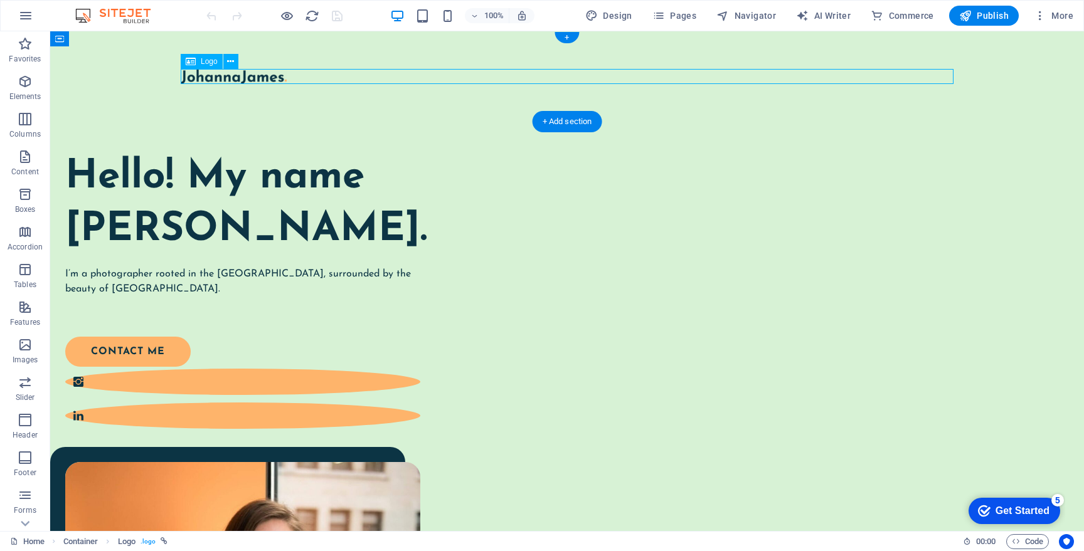
click at [260, 78] on div at bounding box center [567, 76] width 773 height 15
select select "px"
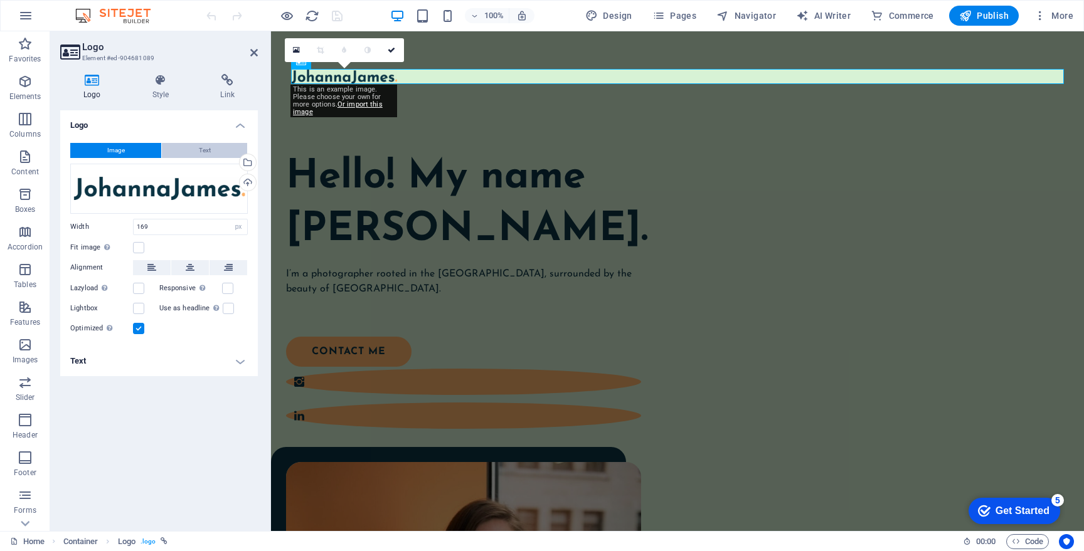
click at [203, 144] on span "Text" at bounding box center [205, 150] width 12 height 15
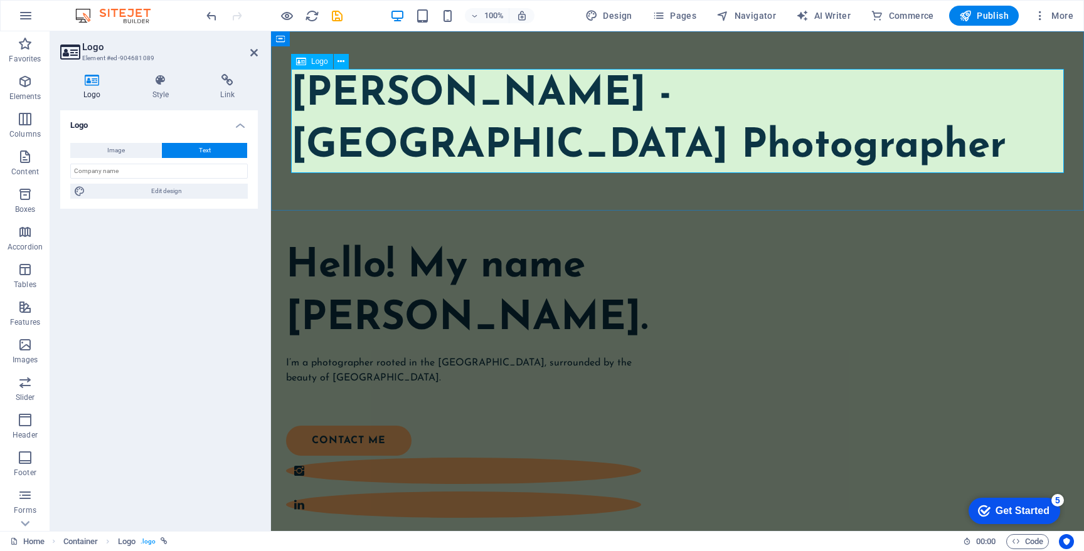
click at [440, 124] on div "[PERSON_NAME] - [GEOGRAPHIC_DATA] Photographer" at bounding box center [677, 121] width 773 height 104
click at [545, 131] on div "[PERSON_NAME] - [GEOGRAPHIC_DATA] Photographer" at bounding box center [677, 121] width 773 height 104
click at [137, 168] on input "text" at bounding box center [159, 171] width 178 height 15
type input "[PERSON_NAME]"
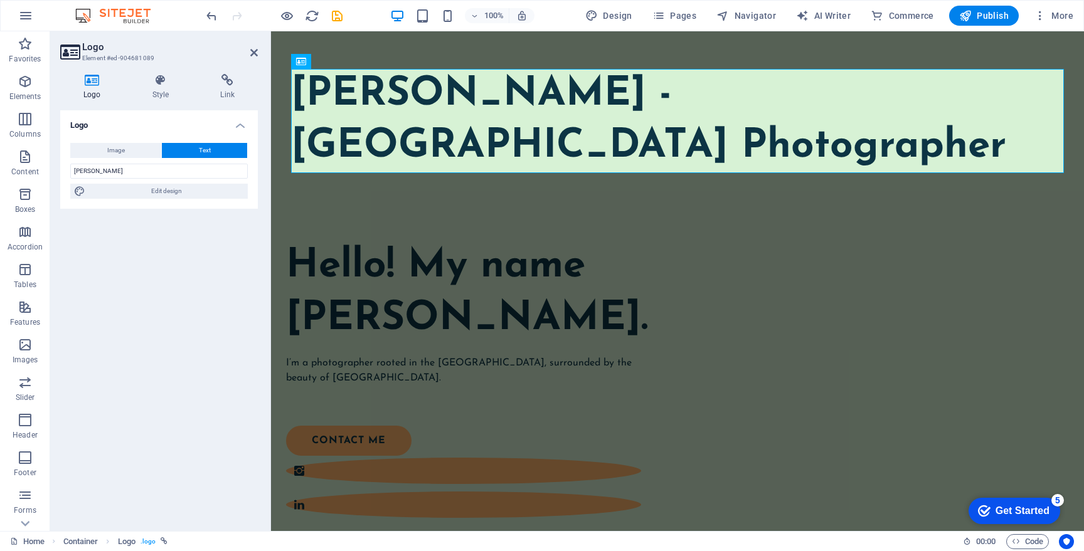
click at [168, 228] on div "Logo Image Text Drag files here, click to choose files or select files from Fil…" at bounding box center [159, 315] width 198 height 411
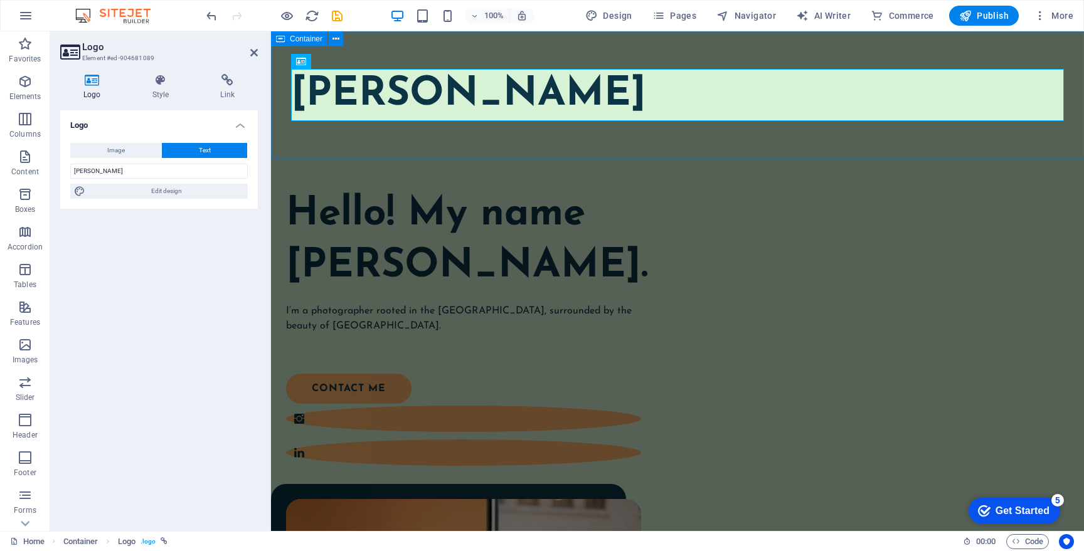
click at [600, 135] on div "[PERSON_NAME]" at bounding box center [677, 94] width 813 height 127
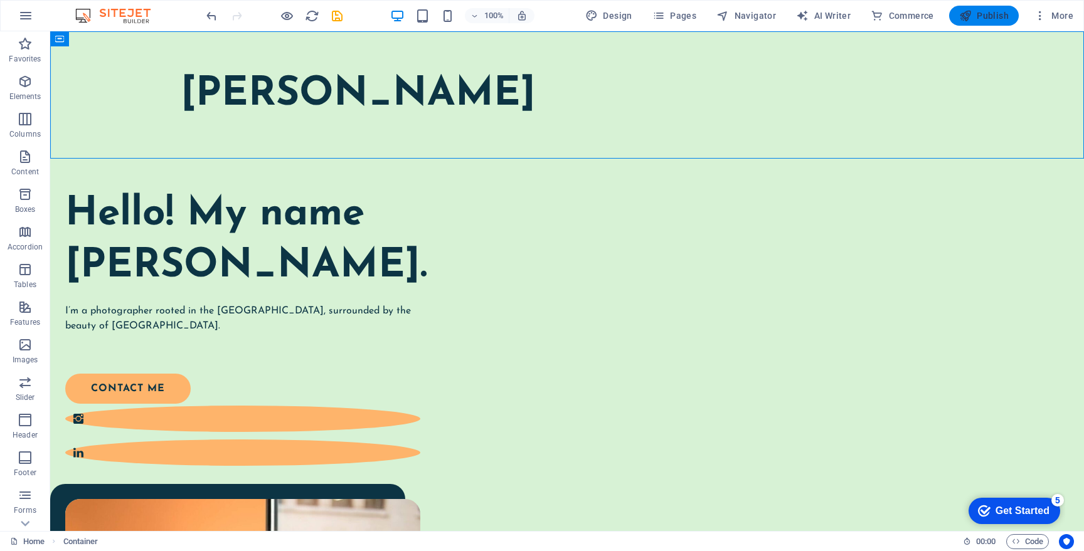
click at [0, 0] on span "Publish" at bounding box center [0, 0] width 0 height 0
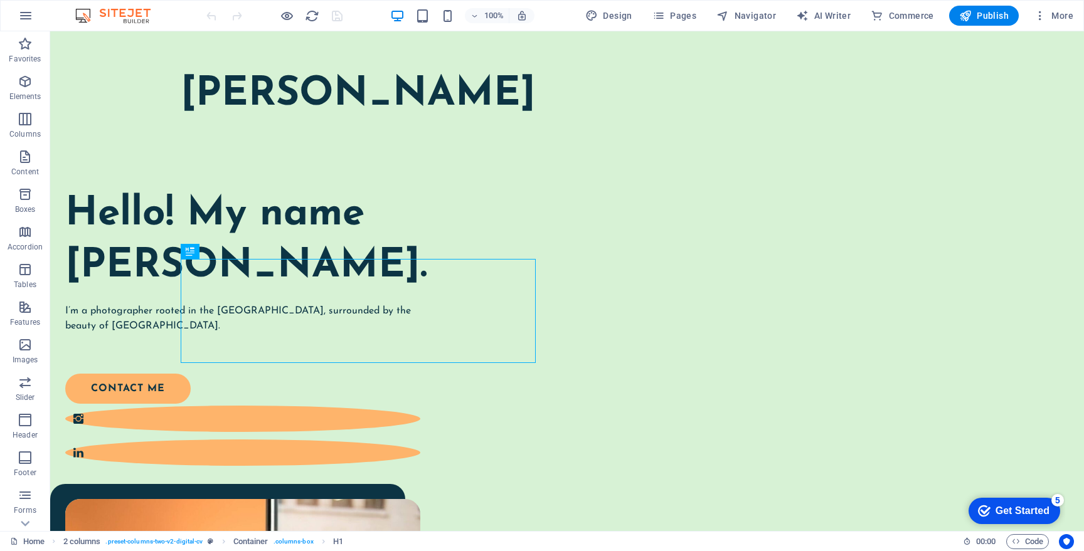
select select "%"
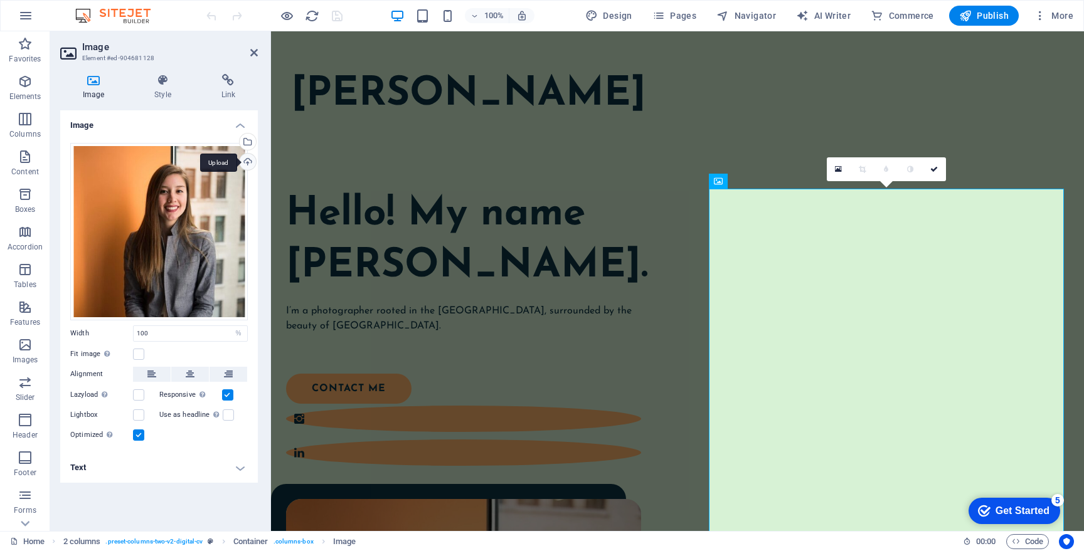
click at [248, 159] on div "Upload" at bounding box center [246, 163] width 19 height 19
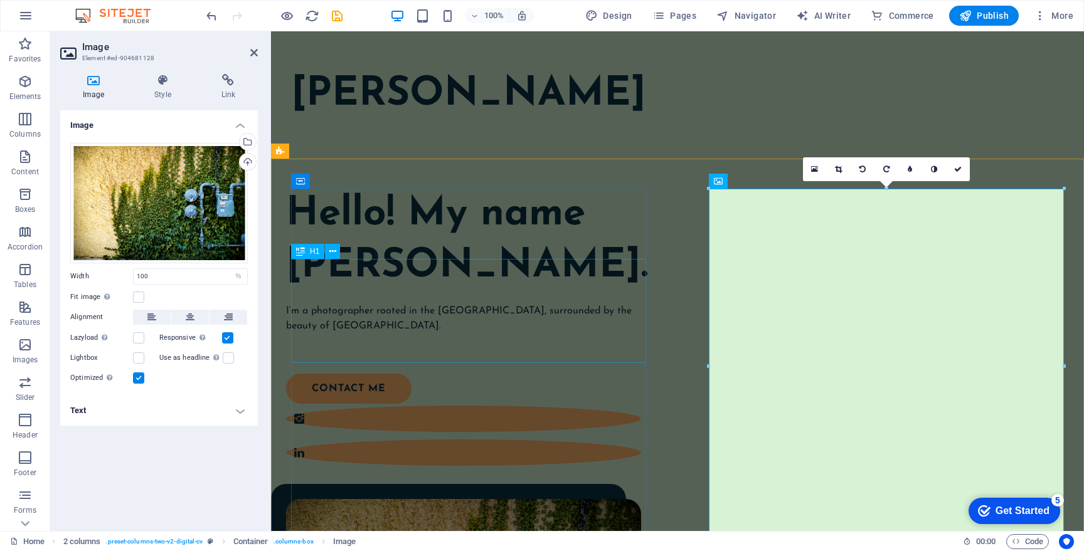
click at [410, 282] on div "Hello! My name [PERSON_NAME]." at bounding box center [463, 241] width 355 height 104
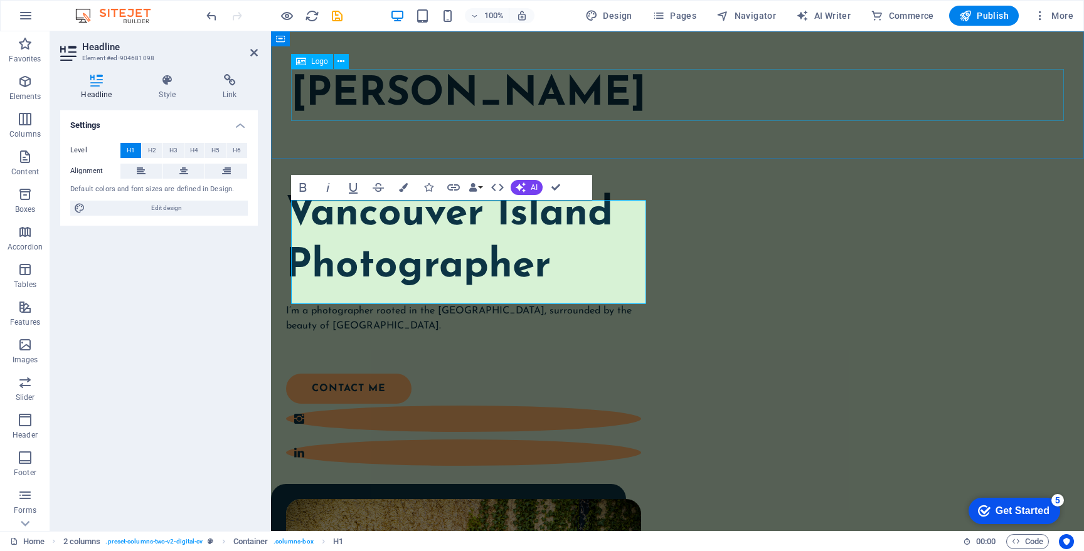
click at [852, 112] on div "[PERSON_NAME]" at bounding box center [677, 95] width 773 height 52
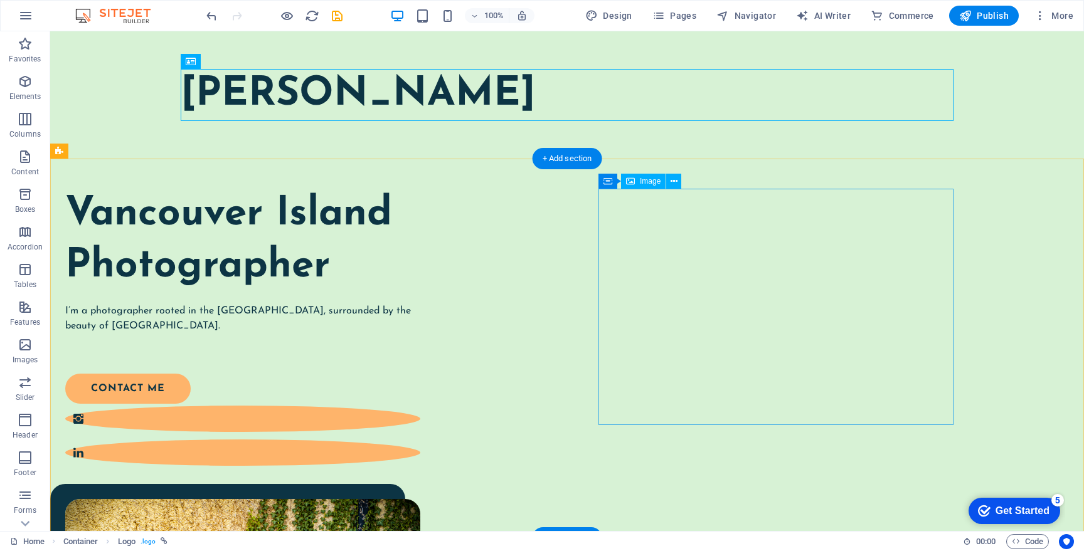
select select "%"
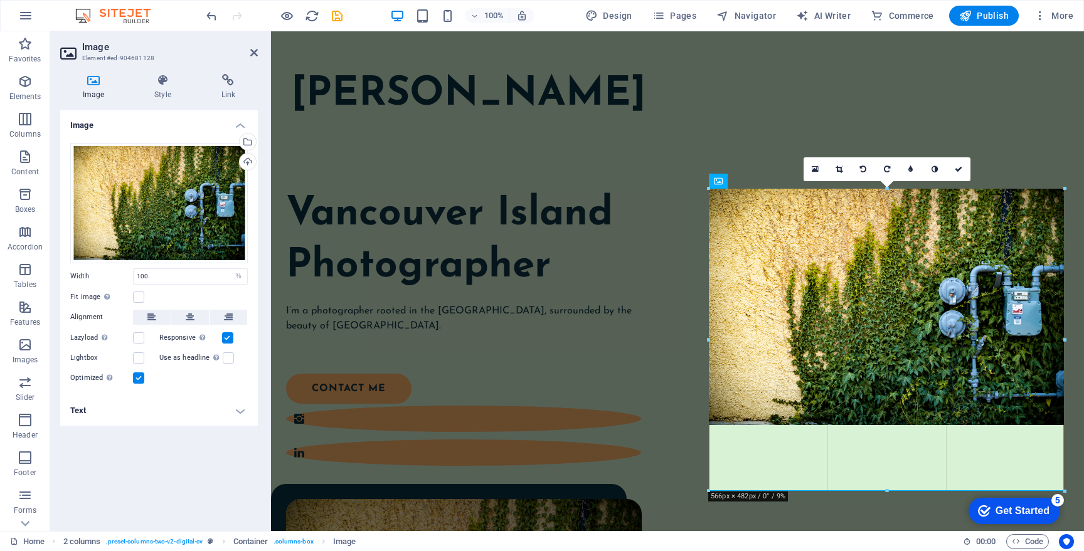
drag, startPoint x: 887, startPoint y: 425, endPoint x: 887, endPoint y: 491, distance: 65.9
click at [887, 491] on div at bounding box center [887, 491] width 356 height 4
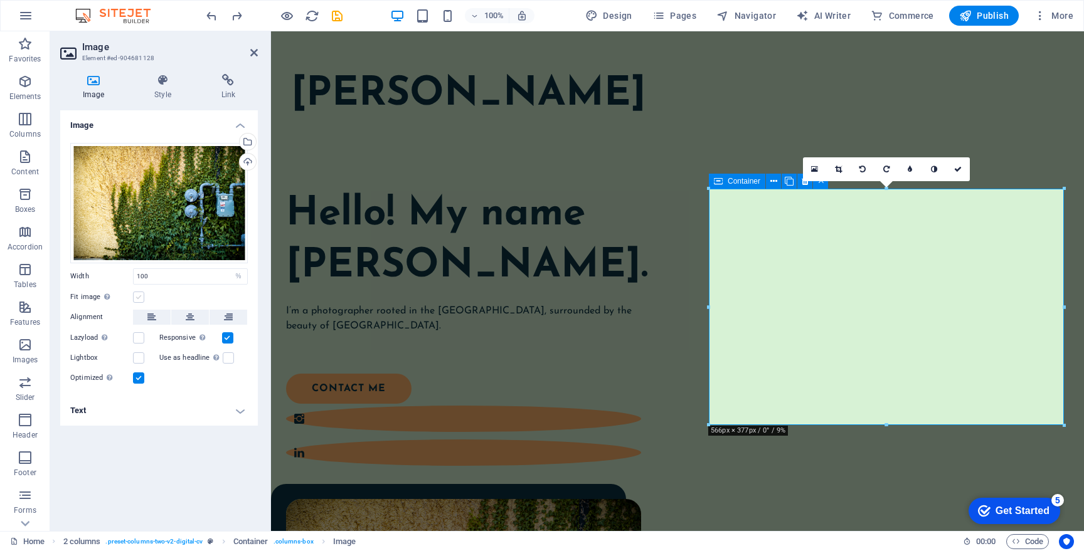
click at [139, 292] on label at bounding box center [138, 297] width 11 height 11
click at [0, 0] on input "Fit image Automatically fit image to a fixed width and height" at bounding box center [0, 0] width 0 height 0
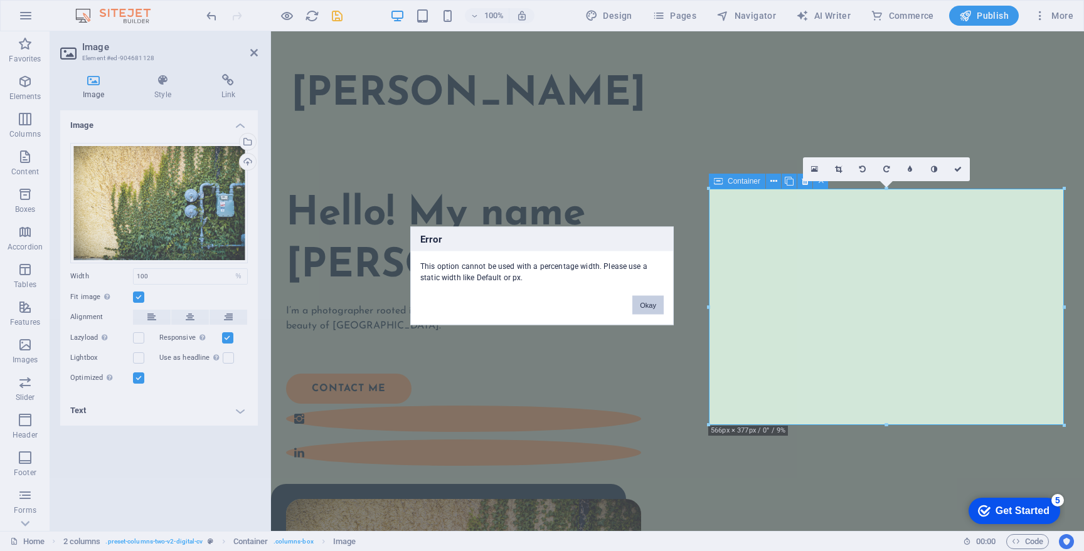
click at [654, 308] on button "Okay" at bounding box center [647, 304] width 31 height 19
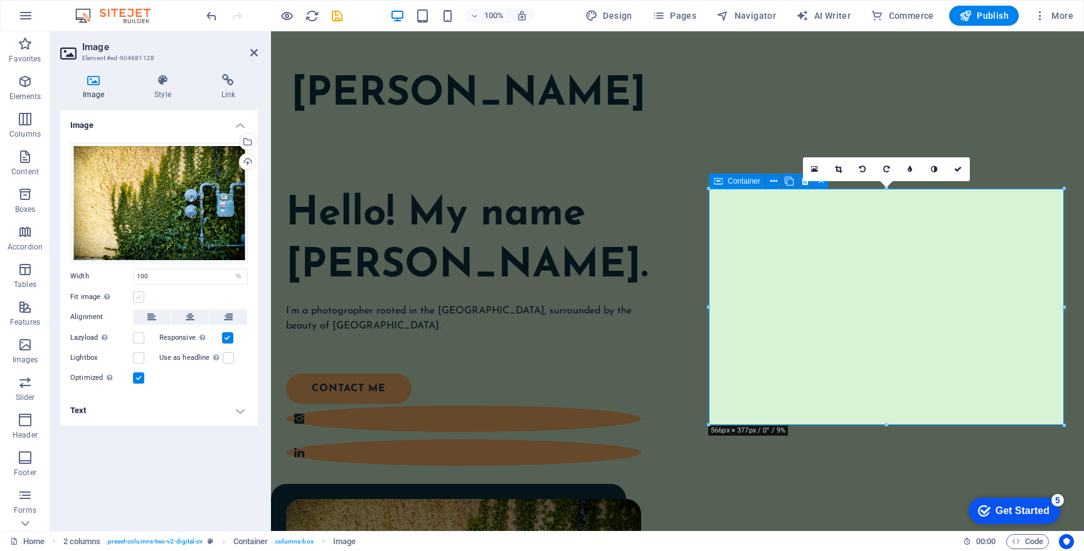
click at [141, 295] on label at bounding box center [138, 297] width 11 height 11
click at [0, 0] on input "Fit image Automatically fit image to a fixed width and height" at bounding box center [0, 0] width 0 height 0
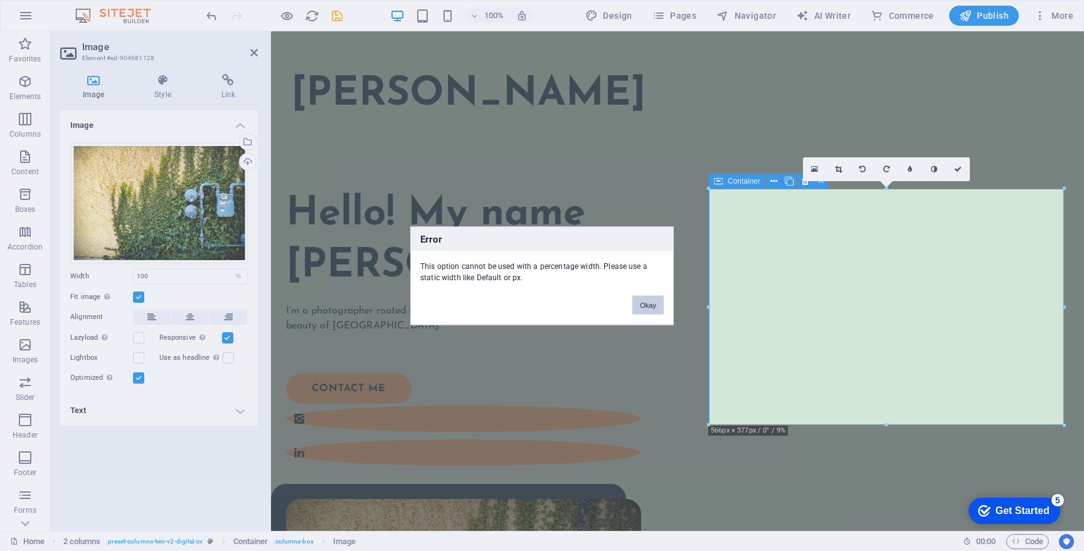
click at [632, 300] on button "Okay" at bounding box center [647, 304] width 31 height 19
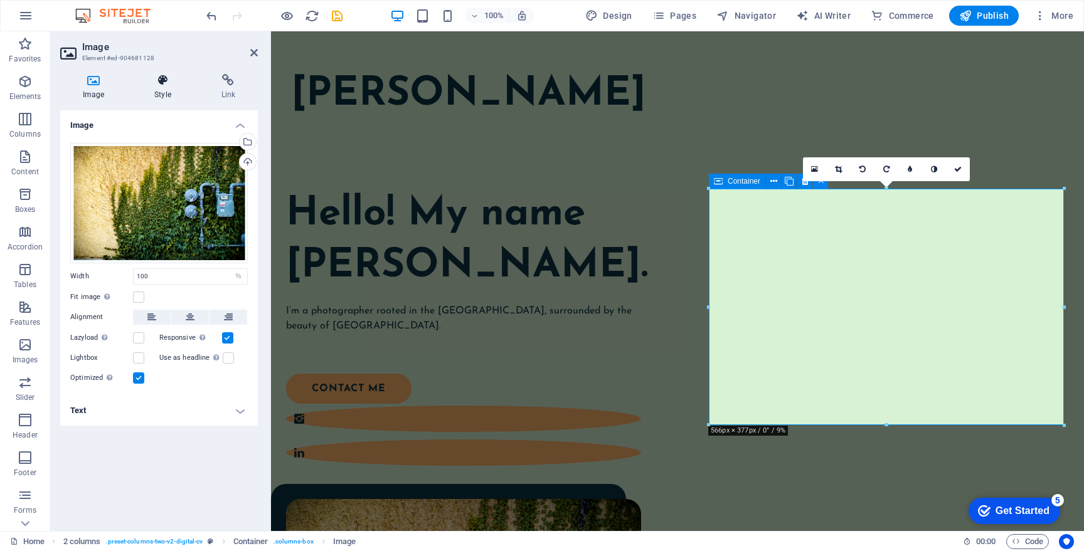
click at [157, 94] on h4 "Style" at bounding box center [165, 87] width 66 height 26
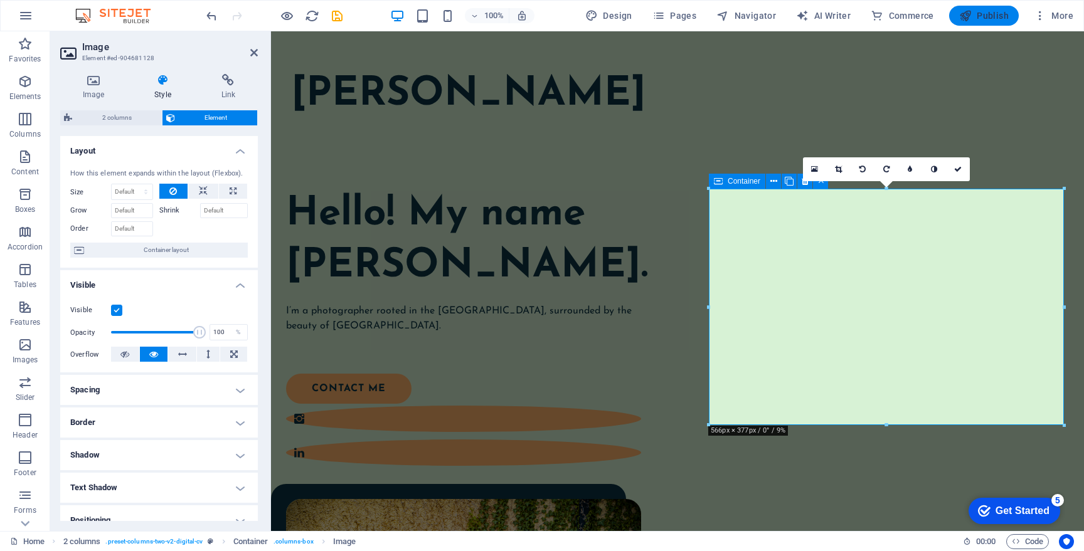
click at [0, 0] on span "Publish" at bounding box center [0, 0] width 0 height 0
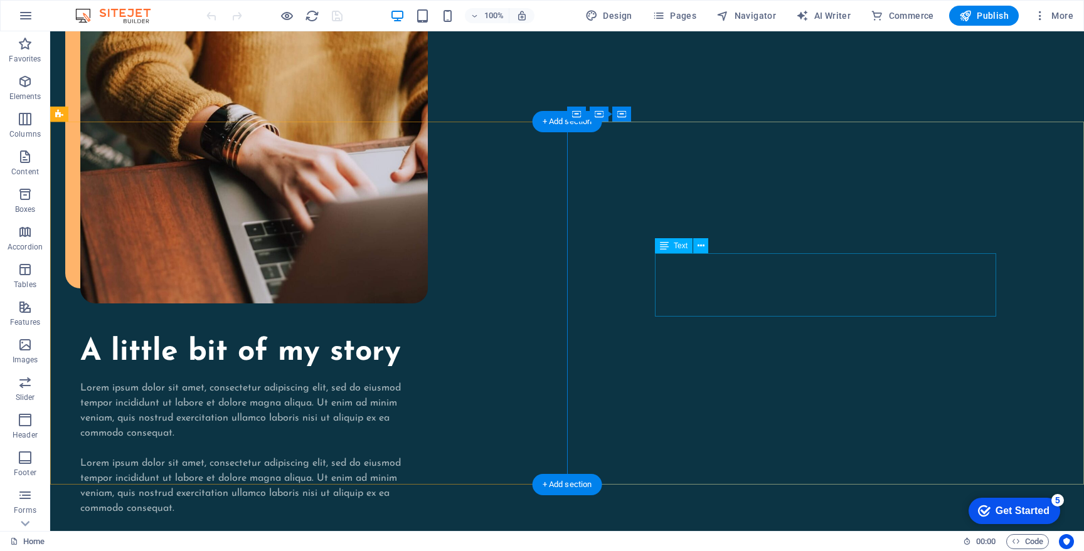
scroll to position [993, 0]
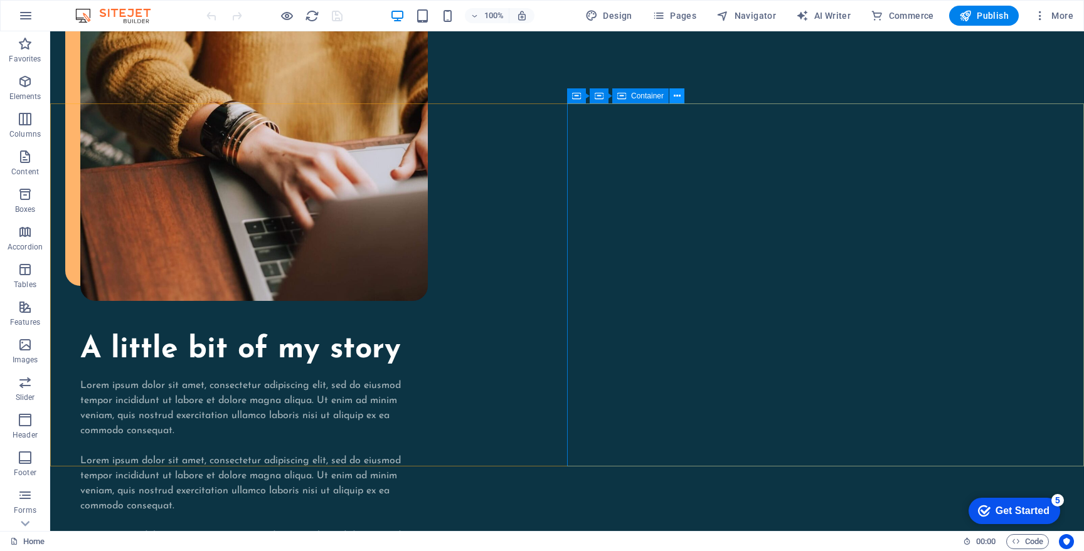
click at [674, 95] on icon at bounding box center [677, 96] width 7 height 13
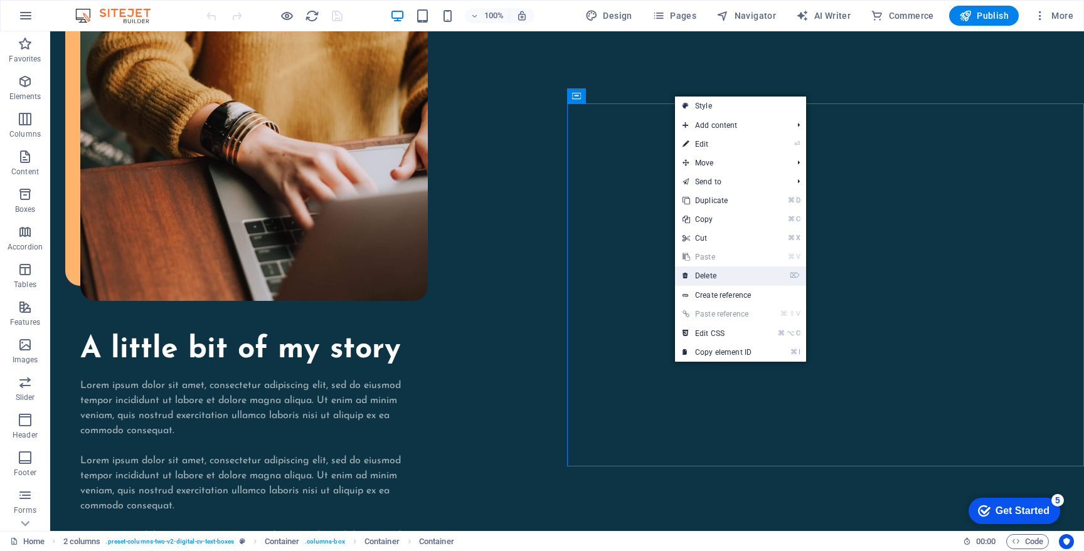
click at [709, 277] on link "⌦ Delete" at bounding box center [717, 276] width 84 height 19
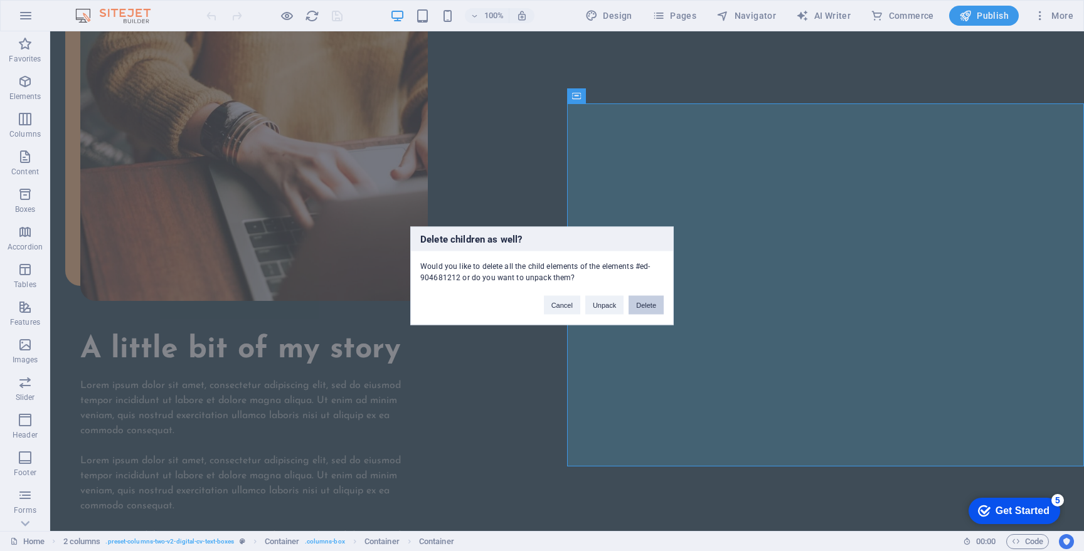
click at [643, 306] on button "Delete" at bounding box center [646, 304] width 35 height 19
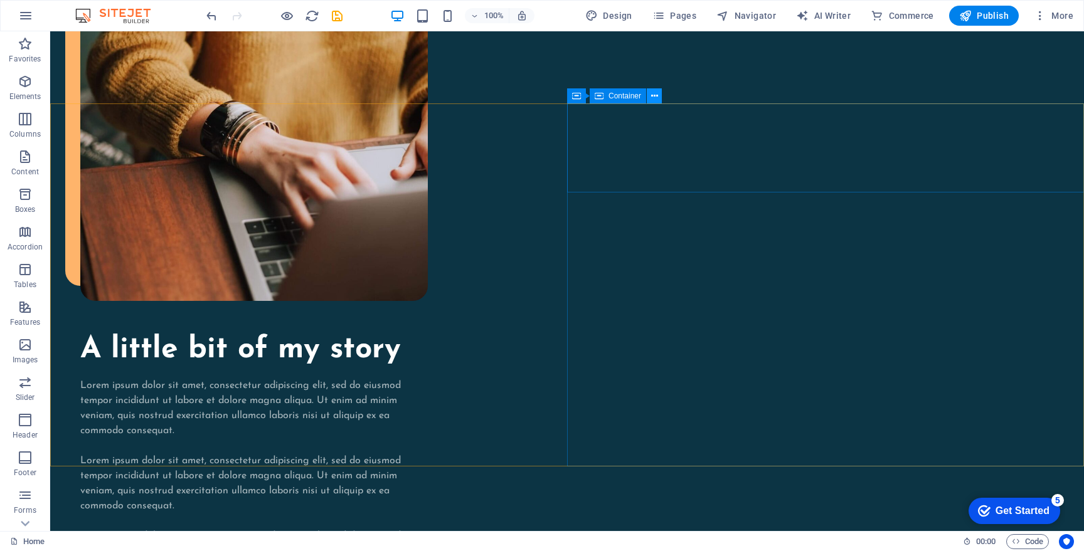
click at [650, 98] on button at bounding box center [654, 95] width 15 height 15
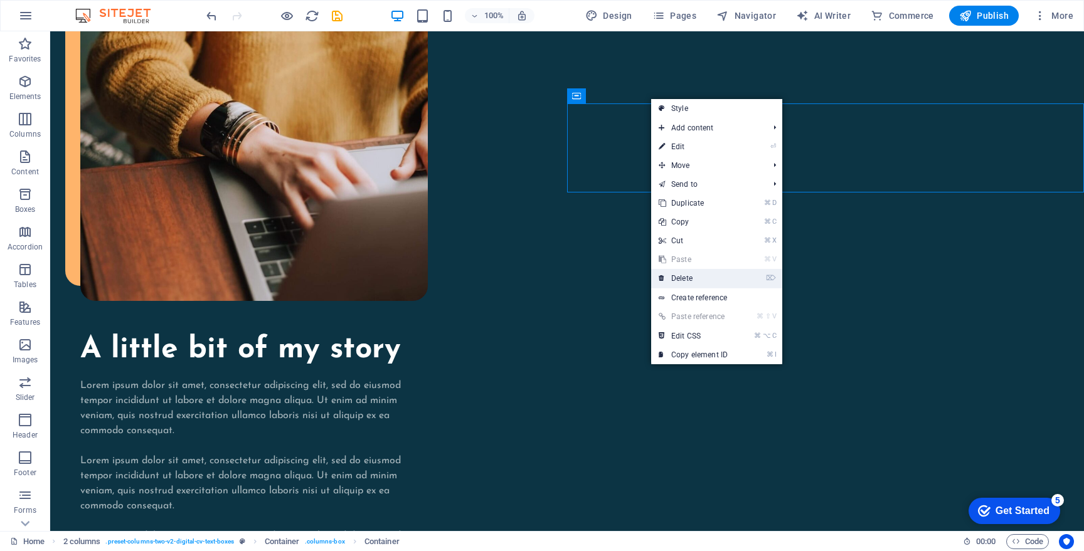
click at [693, 279] on link "⌦ Delete" at bounding box center [693, 278] width 84 height 19
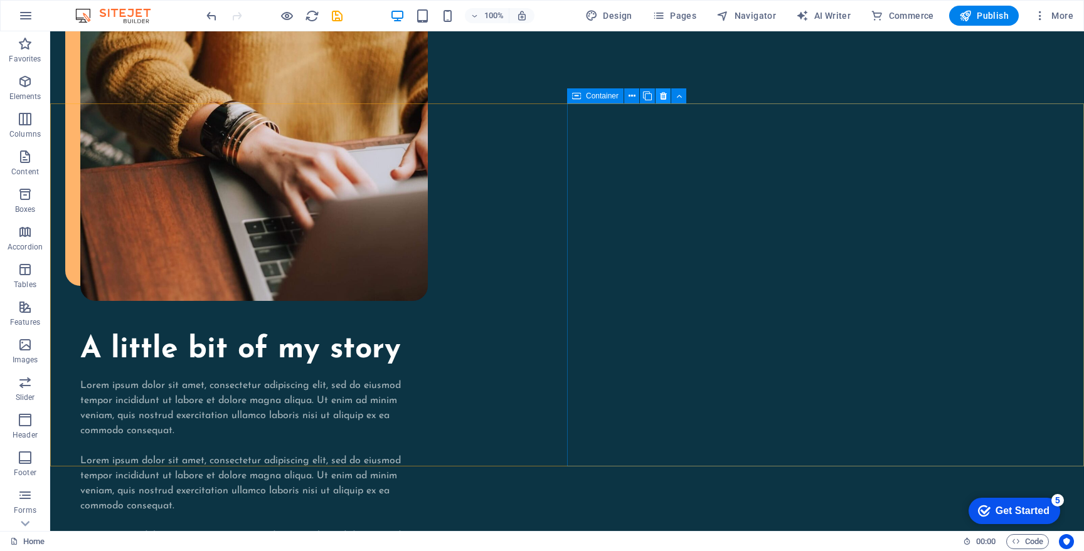
click at [662, 102] on icon at bounding box center [663, 96] width 7 height 13
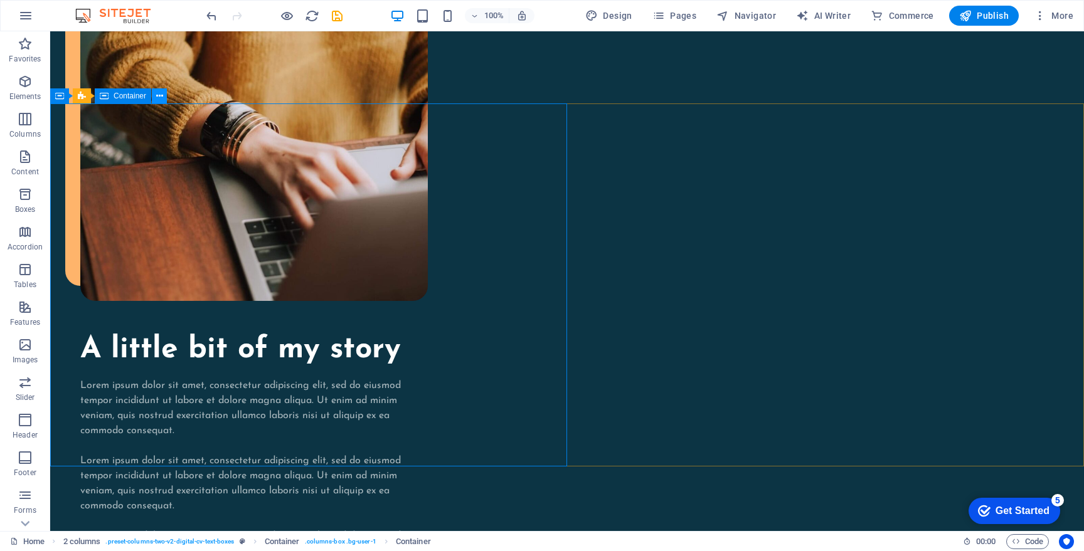
click at [157, 101] on icon at bounding box center [159, 96] width 7 height 13
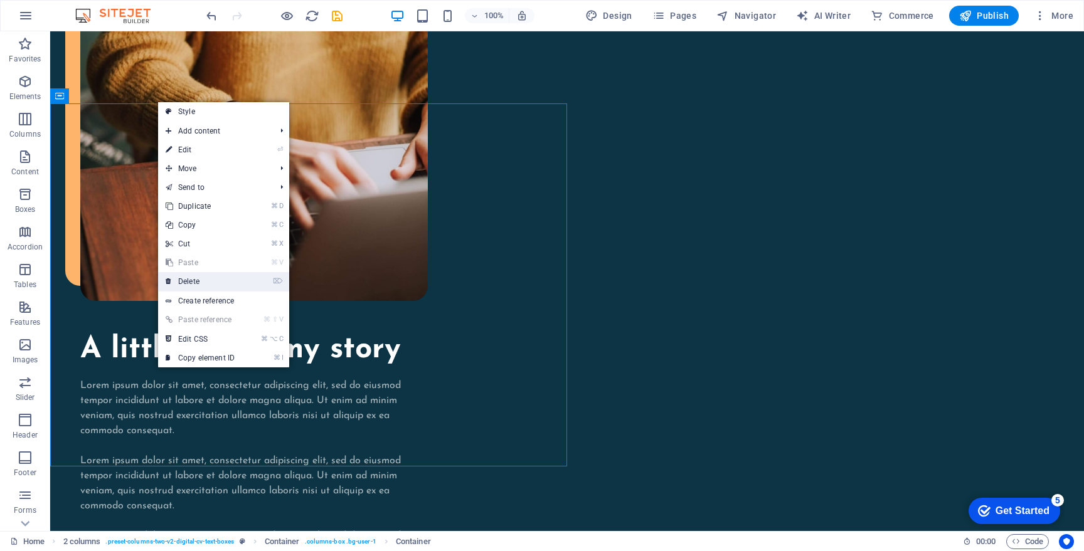
click at [211, 287] on link "⌦ Delete" at bounding box center [200, 281] width 84 height 19
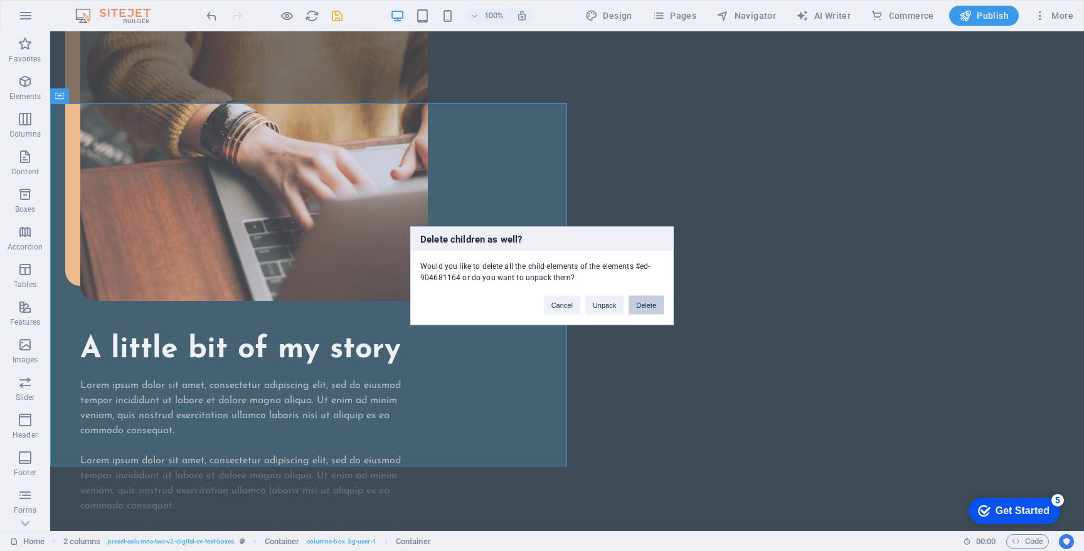
click at [649, 307] on button "Delete" at bounding box center [646, 304] width 35 height 19
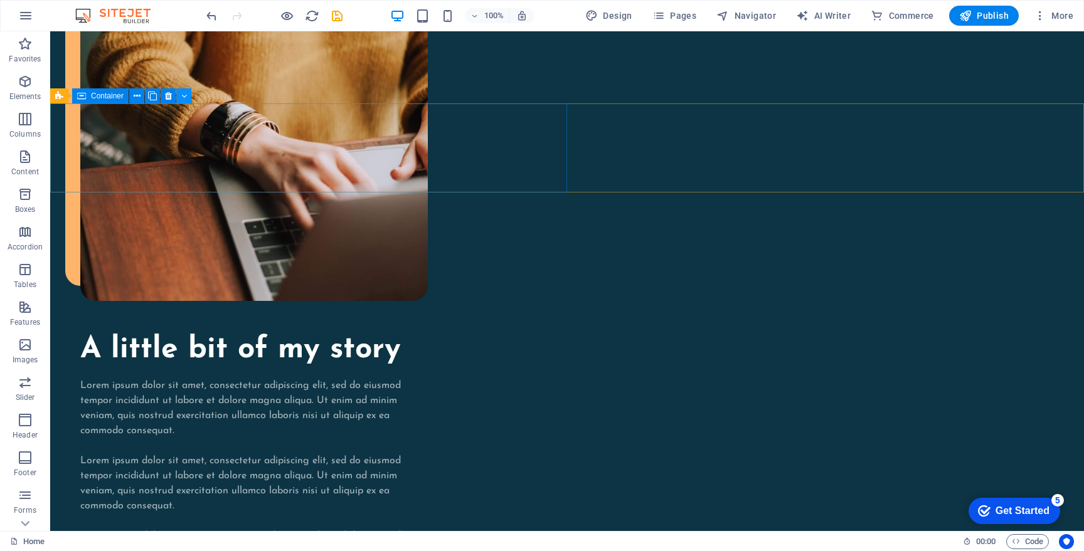
click at [185, 100] on icon at bounding box center [184, 96] width 6 height 13
click at [169, 99] on icon at bounding box center [168, 96] width 7 height 13
click at [164, 97] on button at bounding box center [168, 95] width 15 height 15
click at [181, 98] on icon at bounding box center [184, 96] width 6 height 13
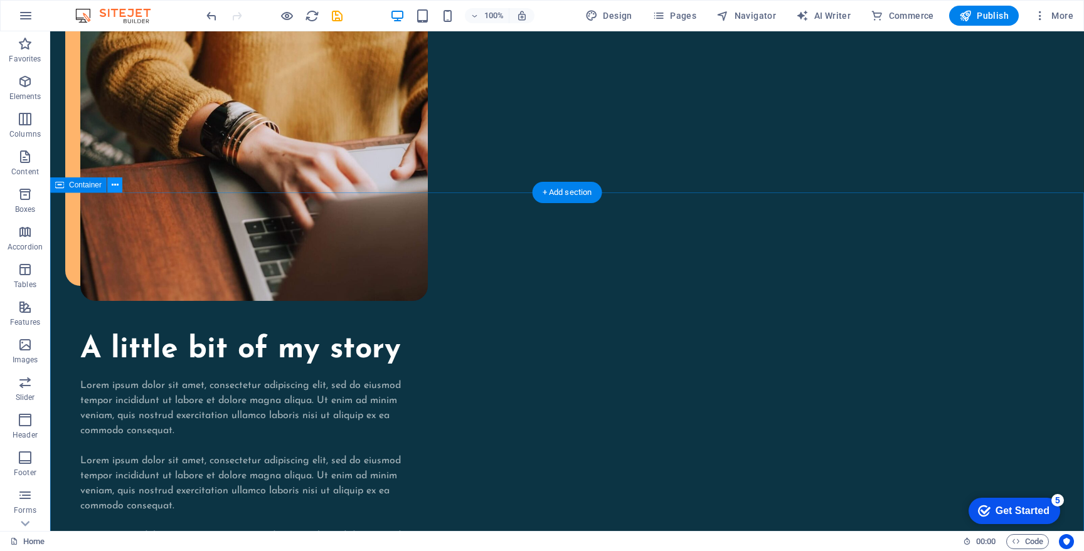
click at [114, 189] on icon at bounding box center [115, 185] width 7 height 13
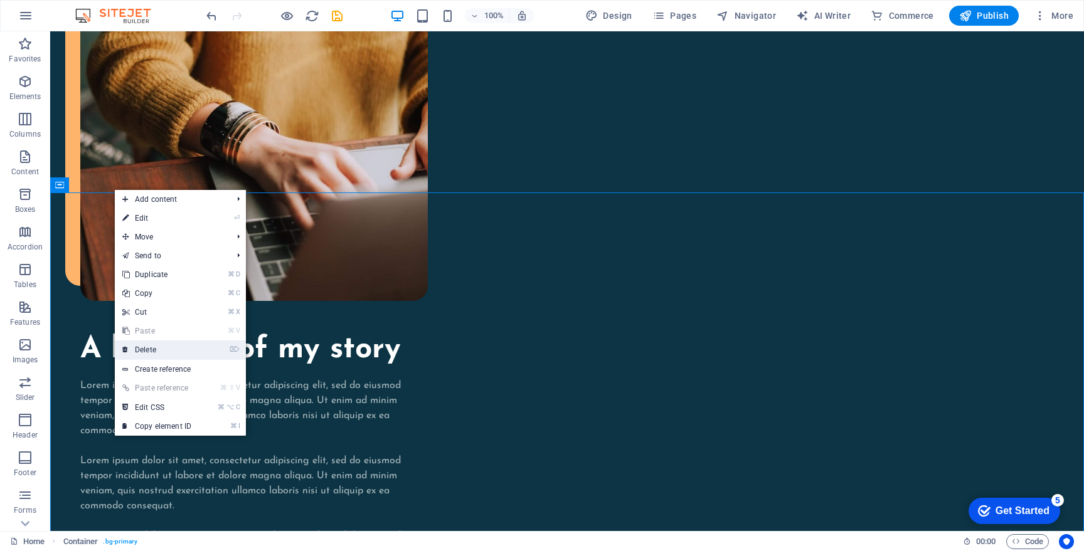
click at [164, 348] on link "⌦ Delete" at bounding box center [157, 350] width 84 height 19
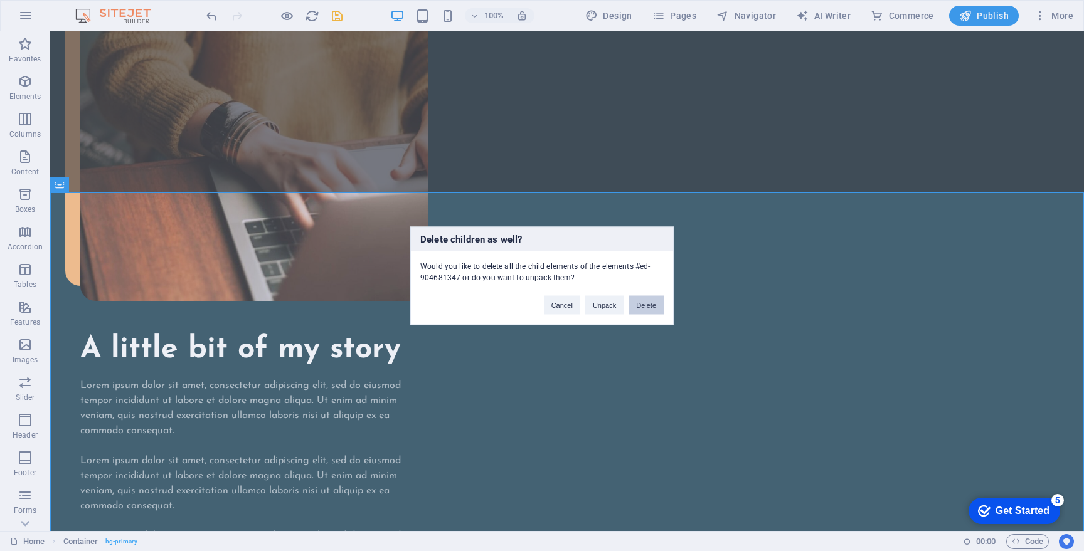
click at [647, 302] on button "Delete" at bounding box center [646, 304] width 35 height 19
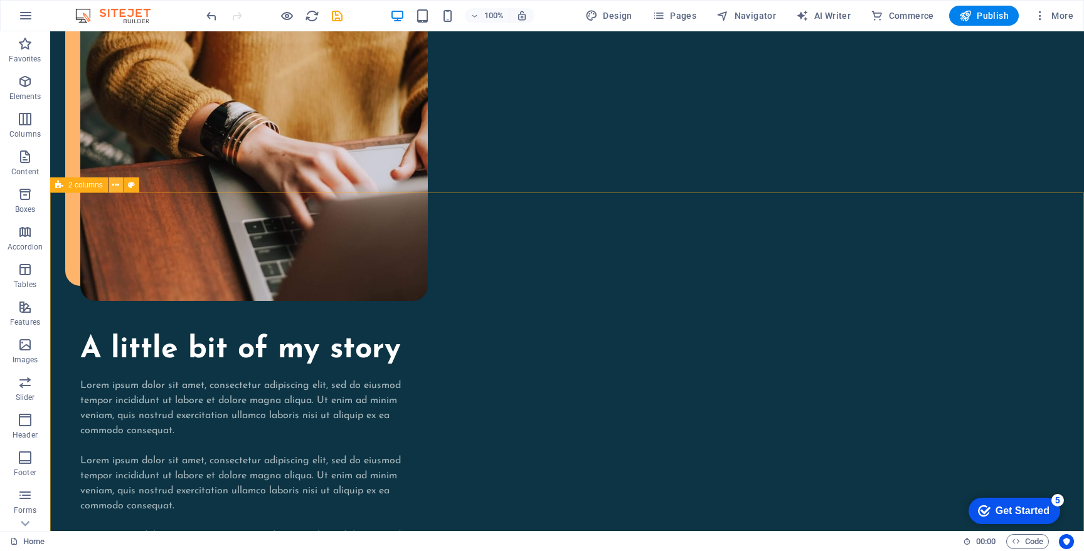
click at [120, 186] on button at bounding box center [116, 185] width 15 height 15
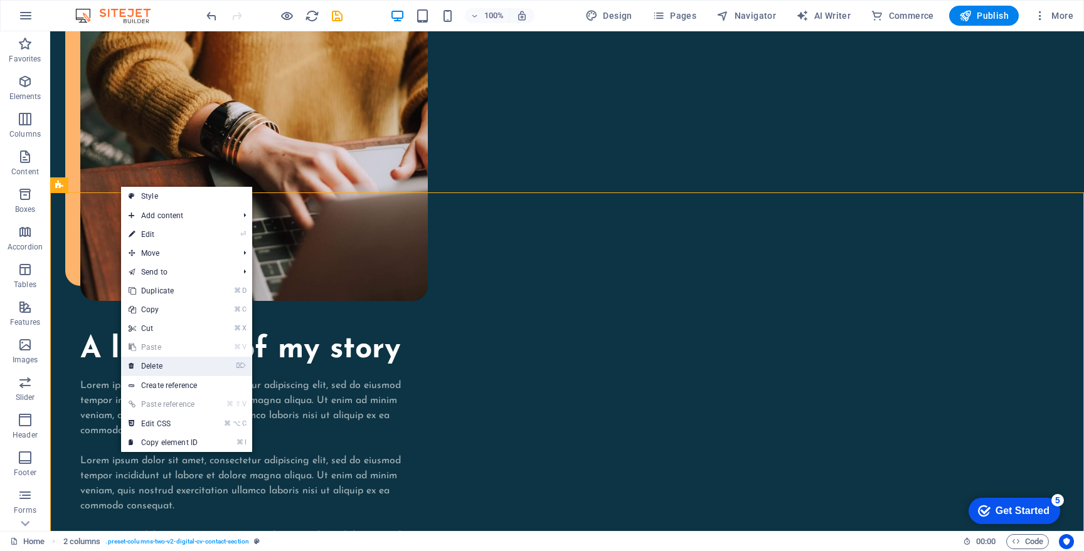
click at [197, 363] on link "⌦ Delete" at bounding box center [163, 366] width 84 height 19
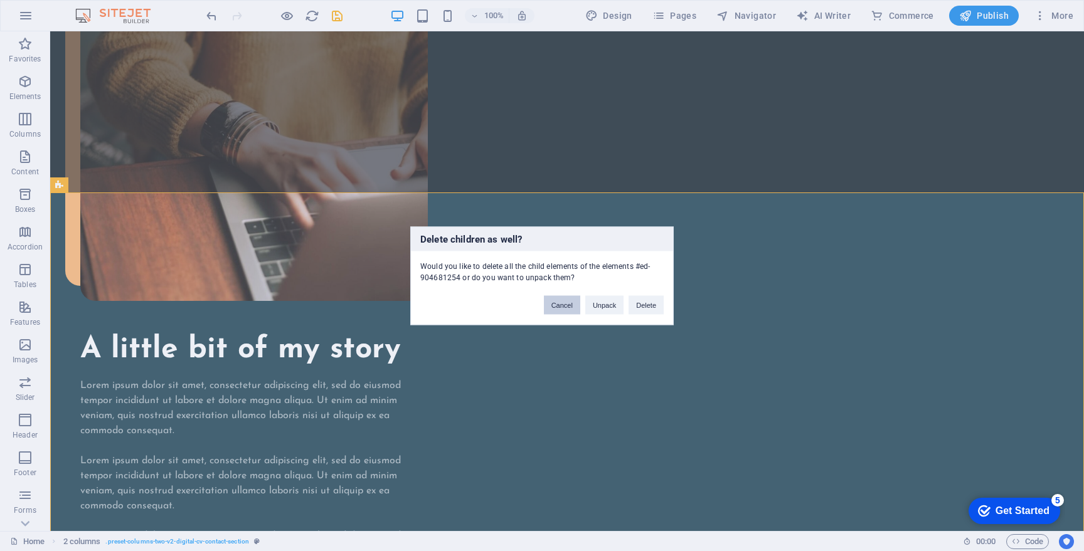
click at [563, 309] on button "Cancel" at bounding box center [562, 304] width 36 height 19
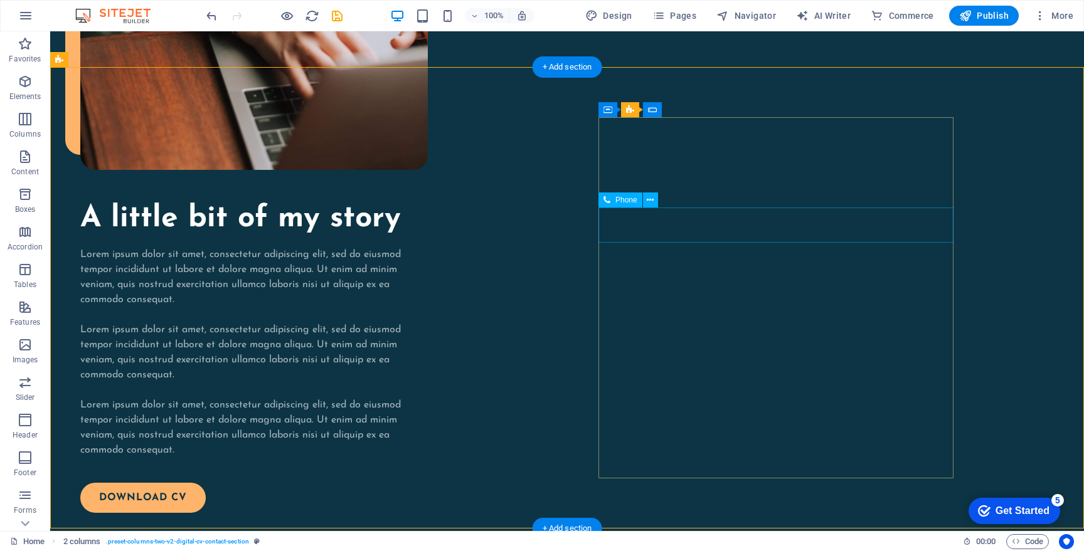
scroll to position [1125, 0]
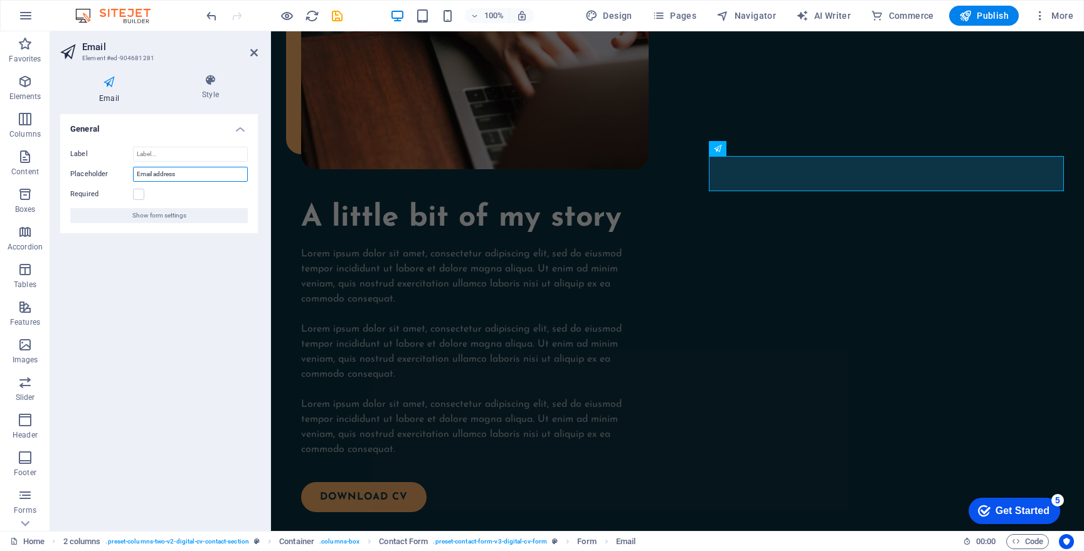
click at [181, 170] on input "Email address" at bounding box center [190, 174] width 115 height 15
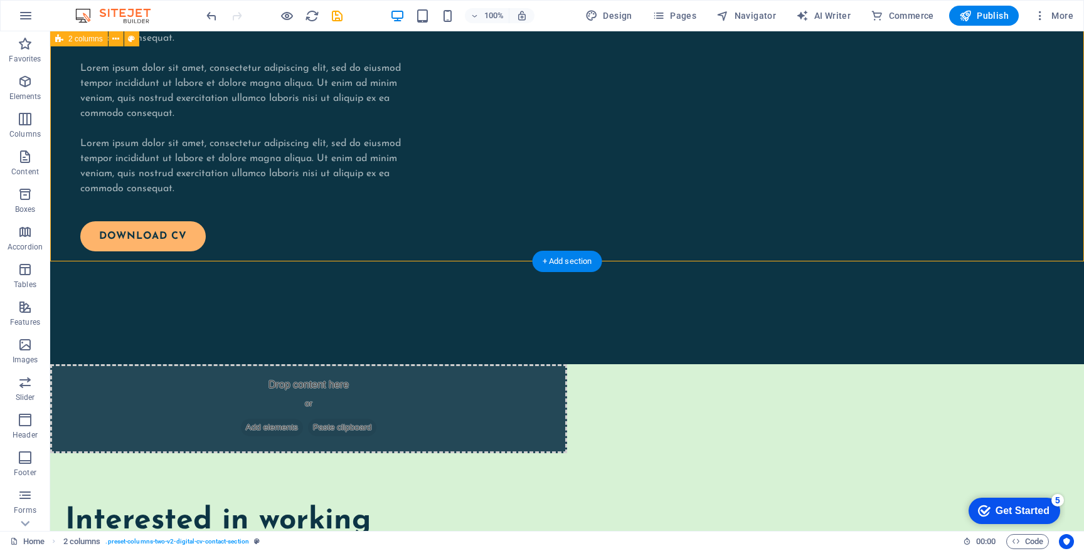
scroll to position [1412, 0]
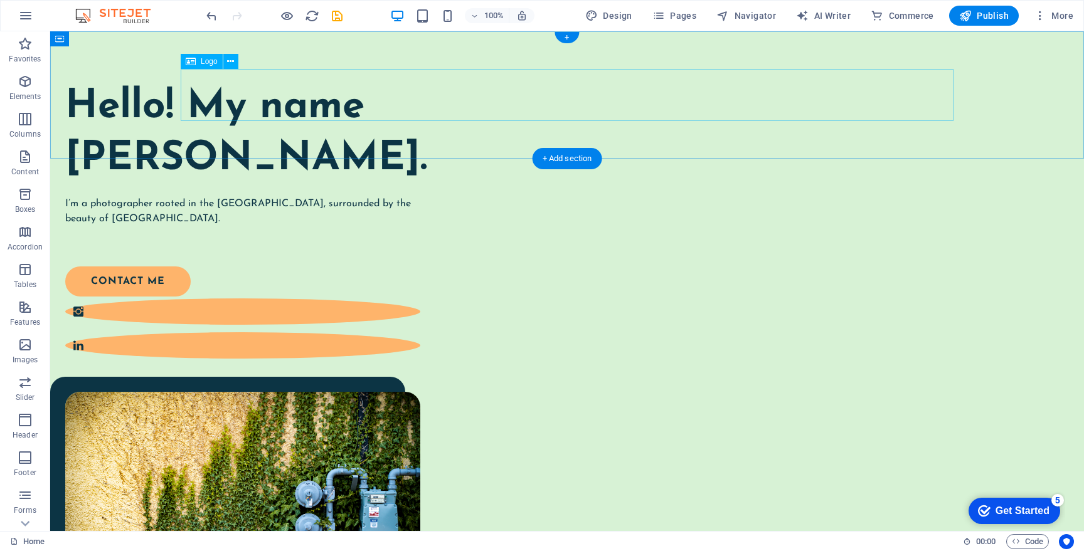
scroll to position [0, 0]
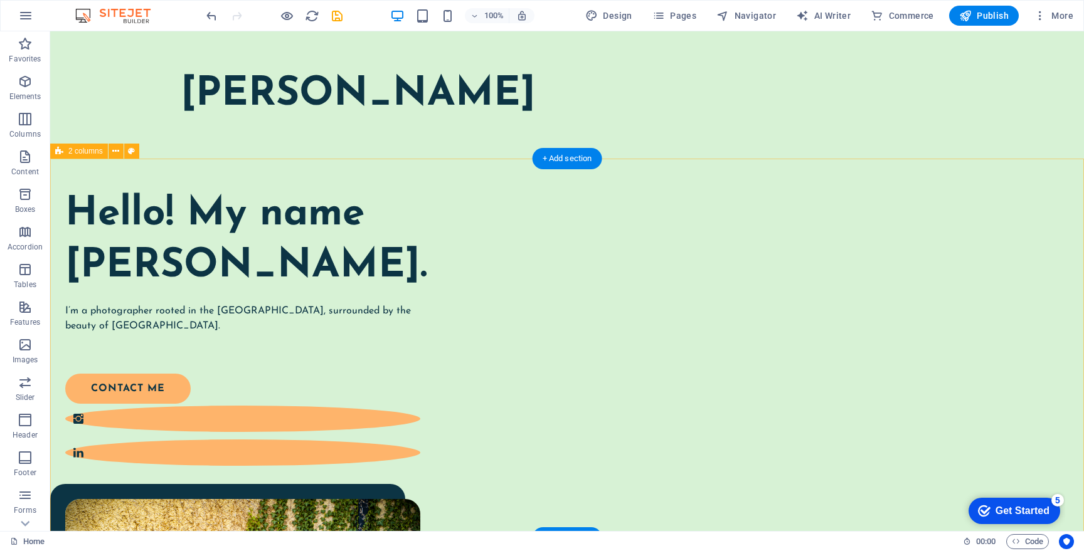
click at [795, 180] on div "Hello! My name [PERSON_NAME]. I’m a photographer rooted in the [GEOGRAPHIC_DATA…" at bounding box center [567, 504] width 1034 height 690
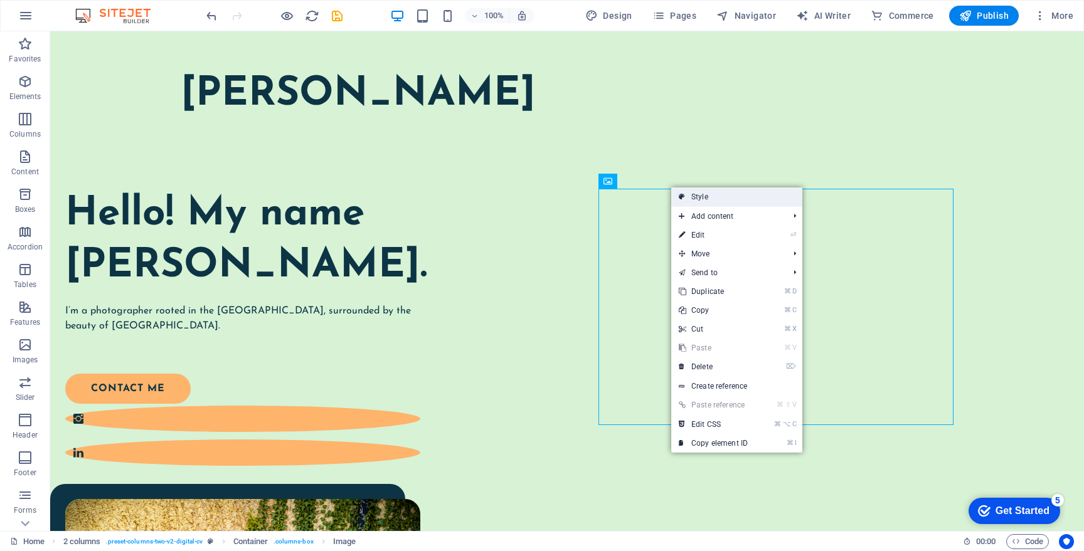
click at [678, 199] on link "Style" at bounding box center [736, 197] width 131 height 19
select select "px"
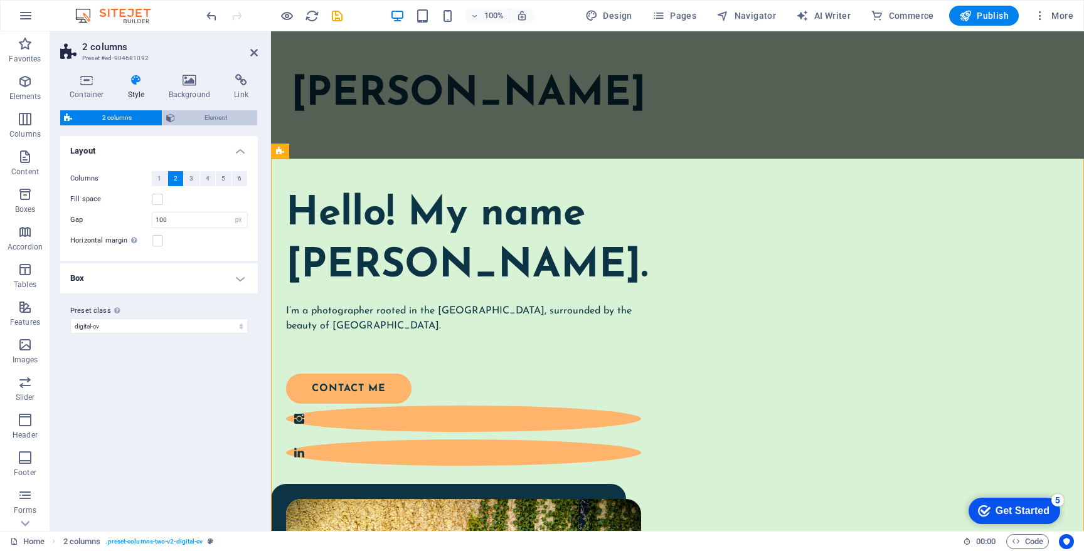
click at [225, 117] on span "Element" at bounding box center [216, 117] width 75 height 15
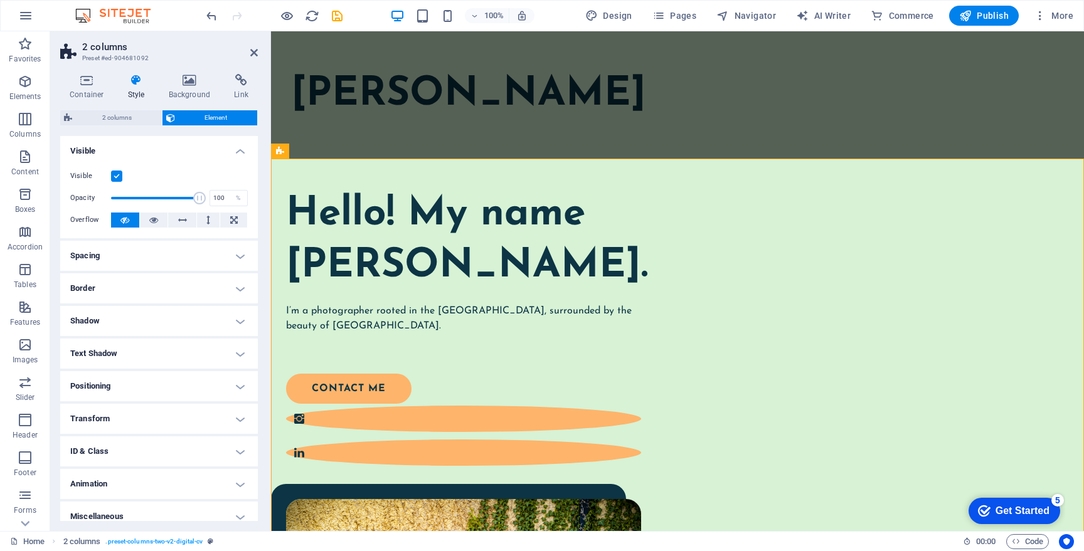
click at [137, 108] on div "Container Style Background Link Size Height Default px rem % vh vw Min. height …" at bounding box center [159, 297] width 198 height 447
click at [137, 119] on span "2 columns" at bounding box center [117, 117] width 82 height 15
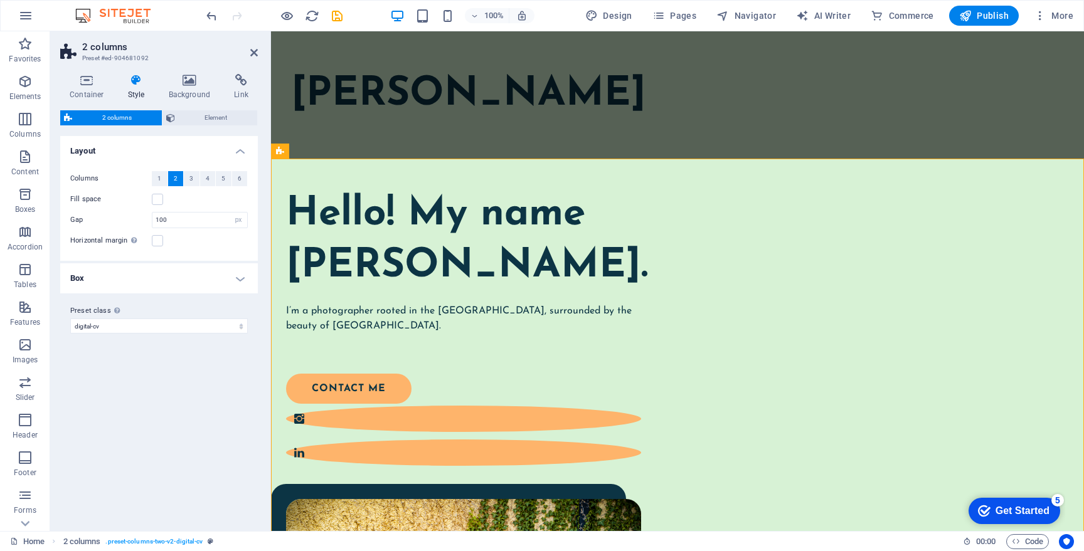
click at [232, 272] on h4 "Box" at bounding box center [159, 278] width 198 height 30
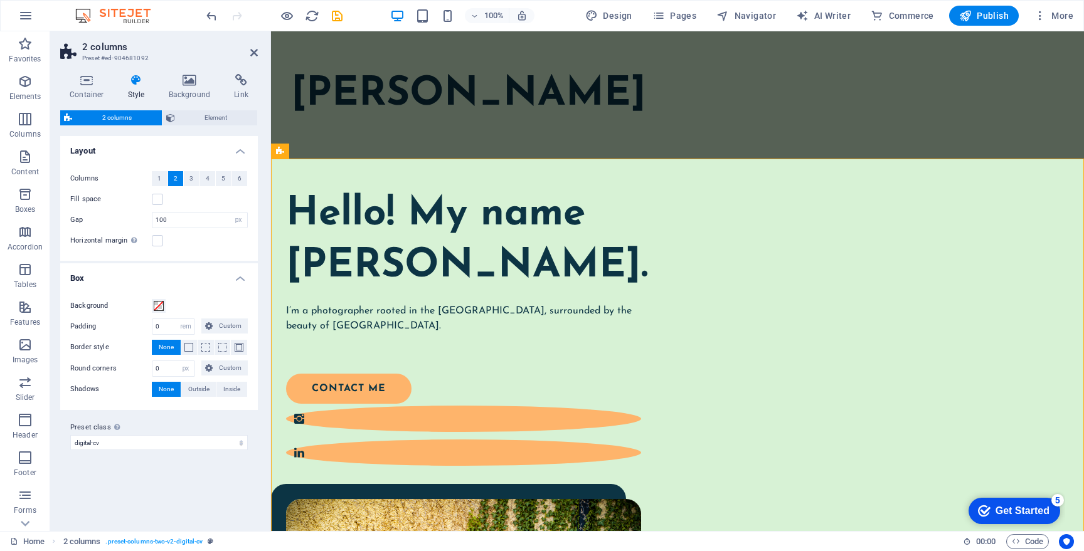
click at [232, 274] on h4 "Box" at bounding box center [159, 274] width 198 height 23
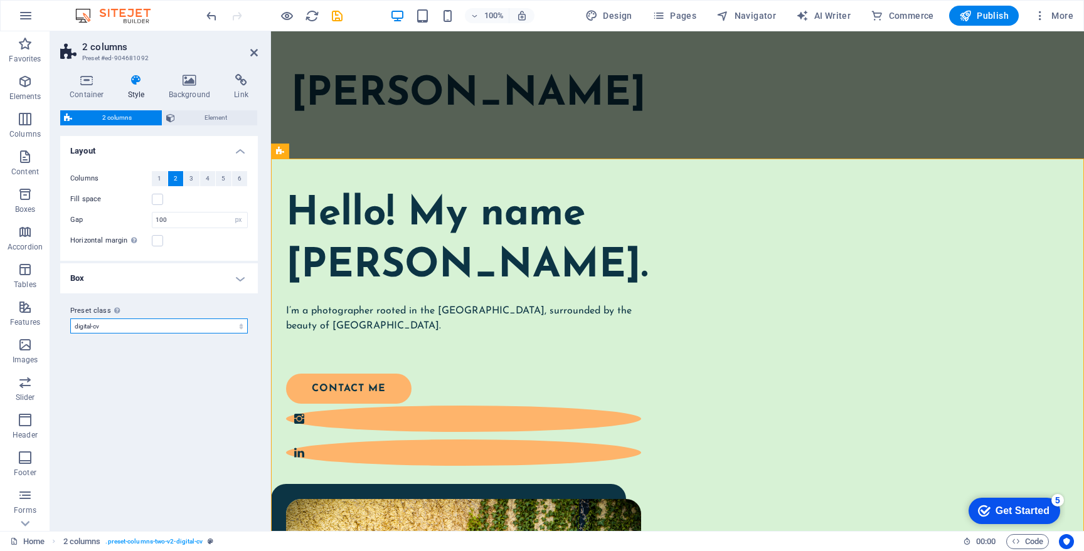
click at [222, 327] on select "digital-cv digital-cv-dark-blue digital-cv-text-boxes digital-cv-contact-sectio…" at bounding box center [159, 326] width 178 height 15
click at [70, 319] on select "digital-cv digital-cv-dark-blue digital-cv-text-boxes digital-cv-contact-sectio…" at bounding box center [159, 326] width 178 height 15
click at [216, 324] on select "digital-cv digital-cv-dark-blue digital-cv-text-boxes digital-cv-contact-sectio…" at bounding box center [159, 326] width 178 height 15
select select "preset-columns-two-v2-digital-cv-text-boxes"
click at [70, 319] on select "digital-cv digital-cv-dark-blue digital-cv-text-boxes digital-cv-contact-sectio…" at bounding box center [159, 326] width 178 height 15
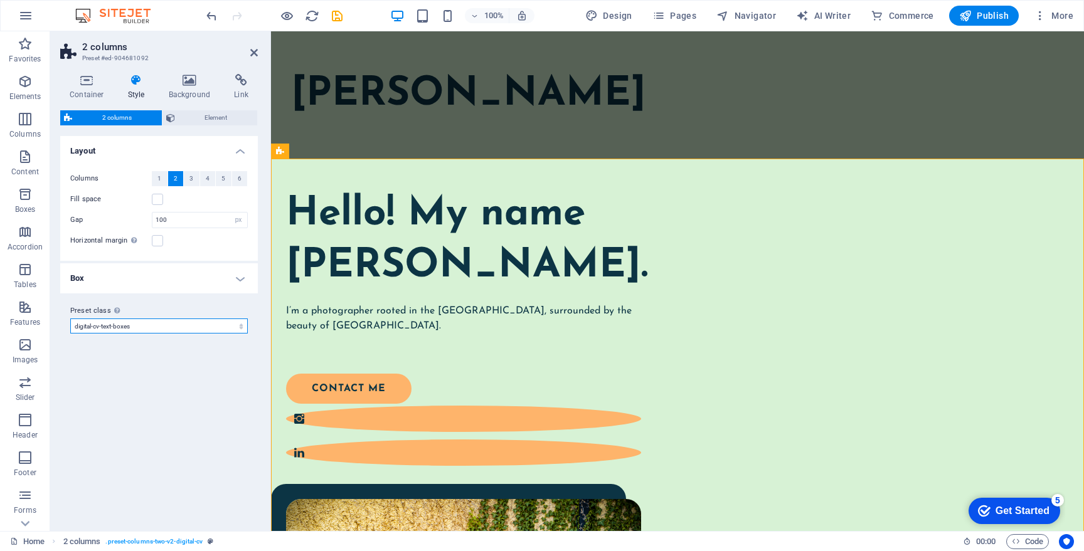
type input "0"
select select "rem"
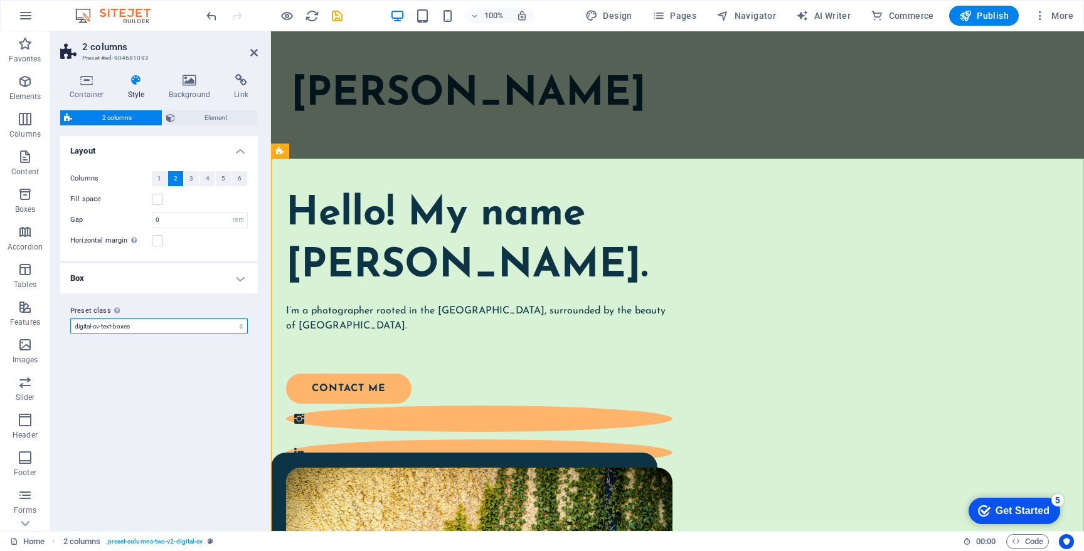
click at [215, 324] on select "digital-cv digital-cv-dark-blue digital-cv-text-boxes digital-cv-contact-sectio…" at bounding box center [159, 326] width 178 height 15
select select "preset-columns-two-v2-digital-cv-contact-section"
click at [70, 319] on select "digital-cv digital-cv-dark-blue digital-cv-text-boxes digital-cv-contact-sectio…" at bounding box center [159, 326] width 178 height 15
type input "100"
select select "px"
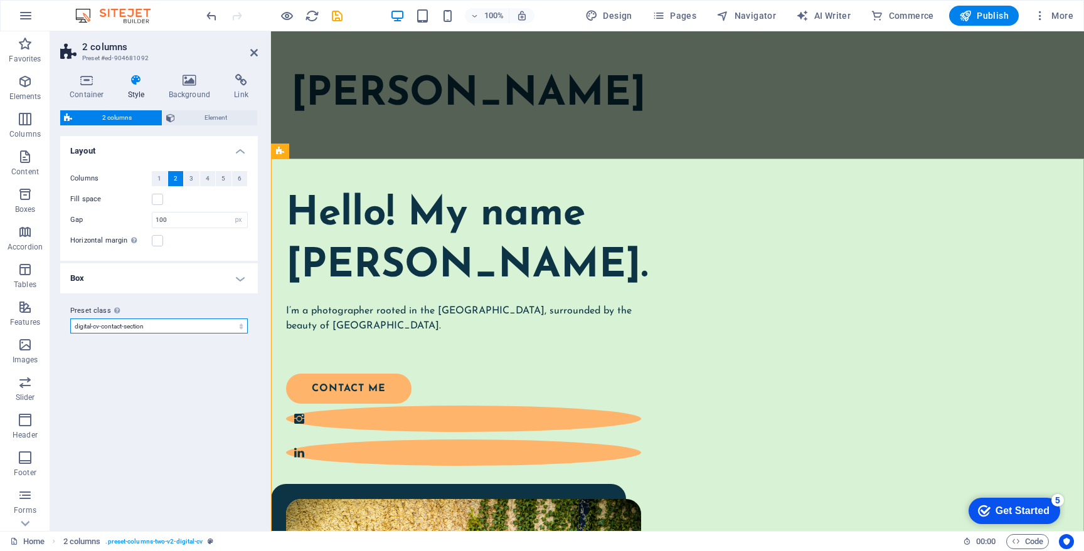
select select "preset-columns-two-v2-digital-cv-contact-section"
click at [221, 329] on select "digital-cv digital-cv-dark-blue digital-cv-text-boxes digital-cv-contact-sectio…" at bounding box center [159, 326] width 178 height 15
click at [70, 319] on select "digital-cv digital-cv-dark-blue digital-cv-text-boxes digital-cv-contact-sectio…" at bounding box center [159, 326] width 178 height 15
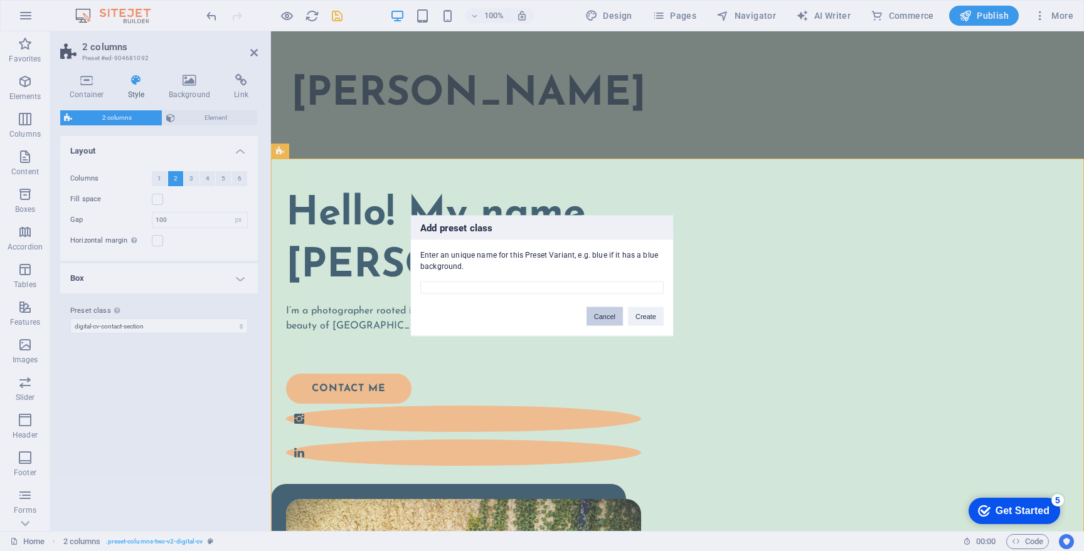
click at [597, 316] on button "Cancel" at bounding box center [605, 316] width 36 height 19
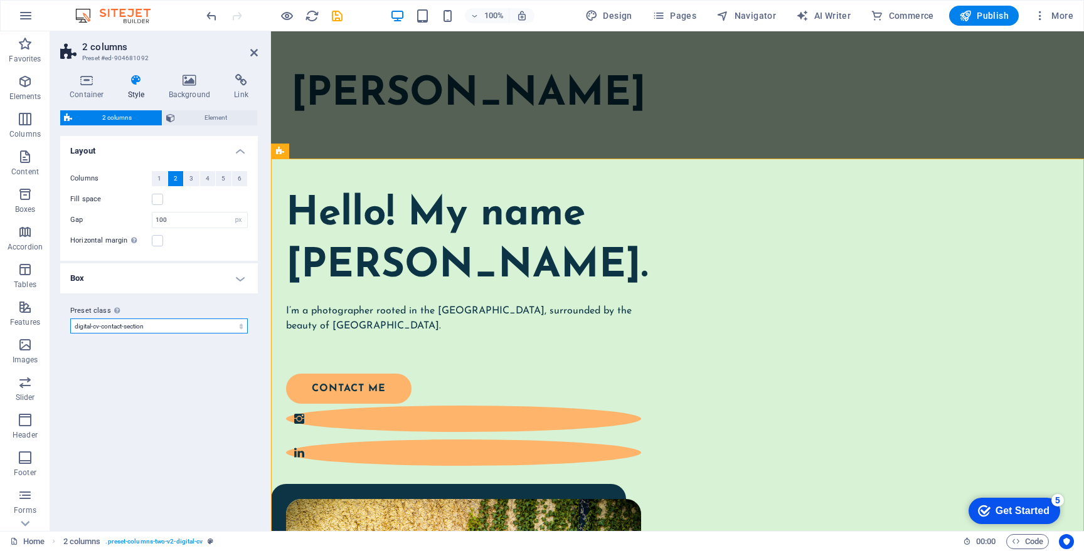
click at [90, 329] on select "digital-cv digital-cv-dark-blue digital-cv-text-boxes digital-cv-contact-sectio…" at bounding box center [159, 326] width 178 height 15
select select "preset-columns-two-v2-digital-cv-text-boxes"
click at [70, 319] on select "digital-cv digital-cv-dark-blue digital-cv-text-boxes digital-cv-contact-sectio…" at bounding box center [159, 326] width 178 height 15
type input "0"
select select "rem"
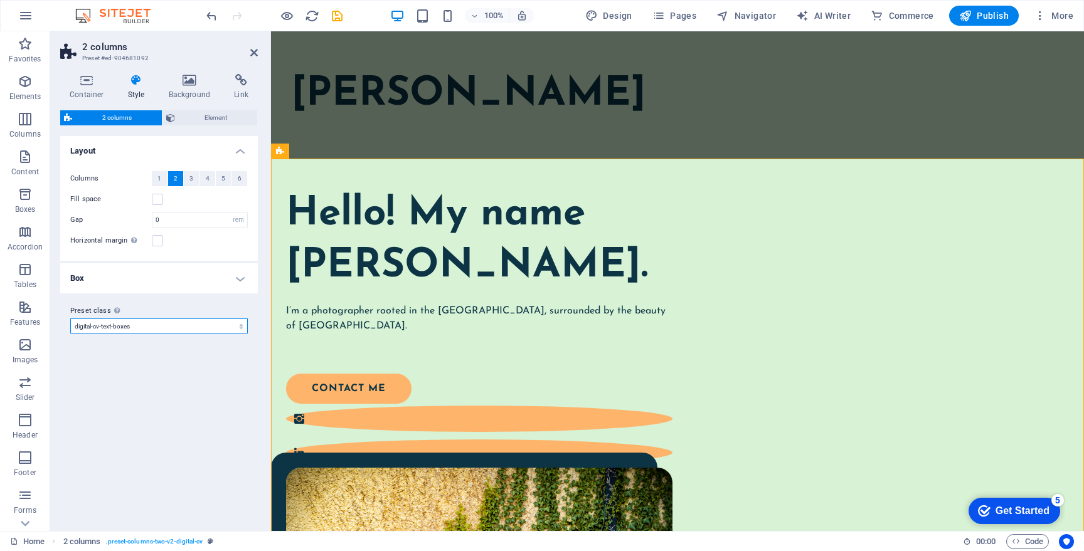
click at [124, 323] on select "digital-cv digital-cv-dark-blue digital-cv-text-boxes digital-cv-contact-sectio…" at bounding box center [159, 326] width 178 height 15
select select "preset-columns-two-v2-digital-cv"
click at [70, 319] on select "digital-cv digital-cv-dark-blue digital-cv-text-boxes digital-cv-contact-sectio…" at bounding box center [159, 326] width 178 height 15
type input "100"
select select "px"
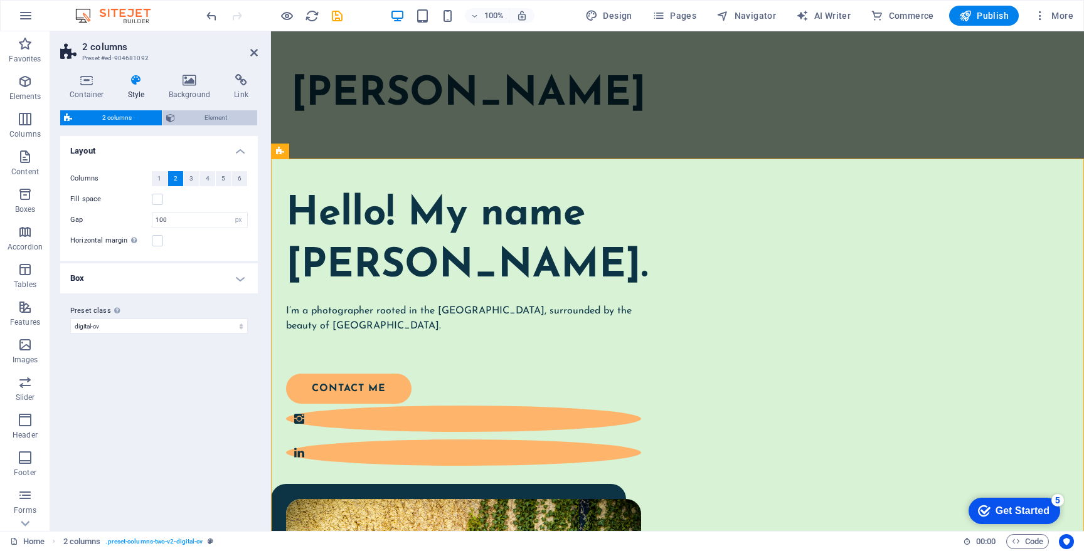
click at [213, 124] on span "Element" at bounding box center [216, 117] width 75 height 15
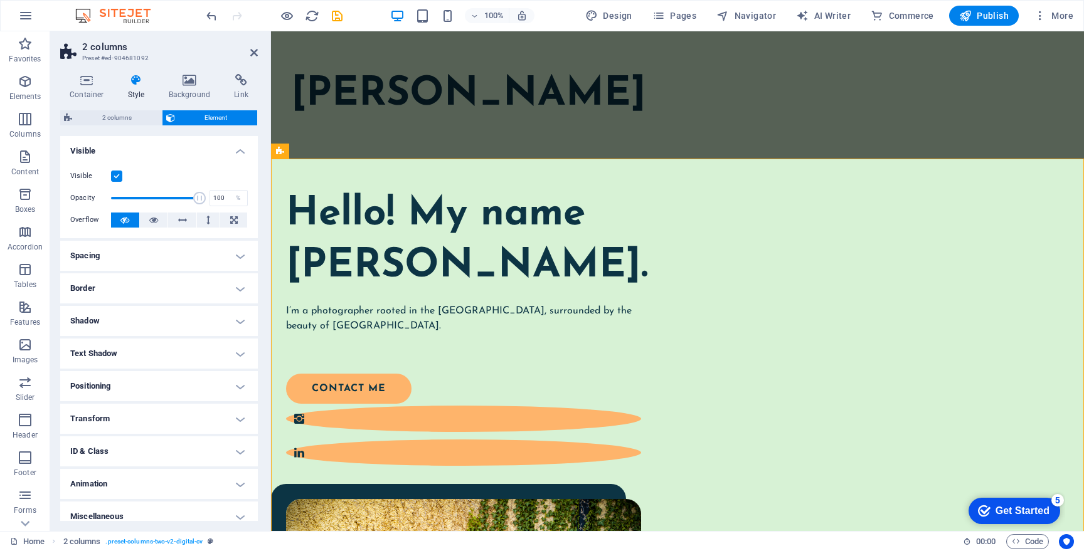
click at [119, 176] on label at bounding box center [116, 176] width 11 height 11
click at [0, 0] on input "Visible" at bounding box center [0, 0] width 0 height 0
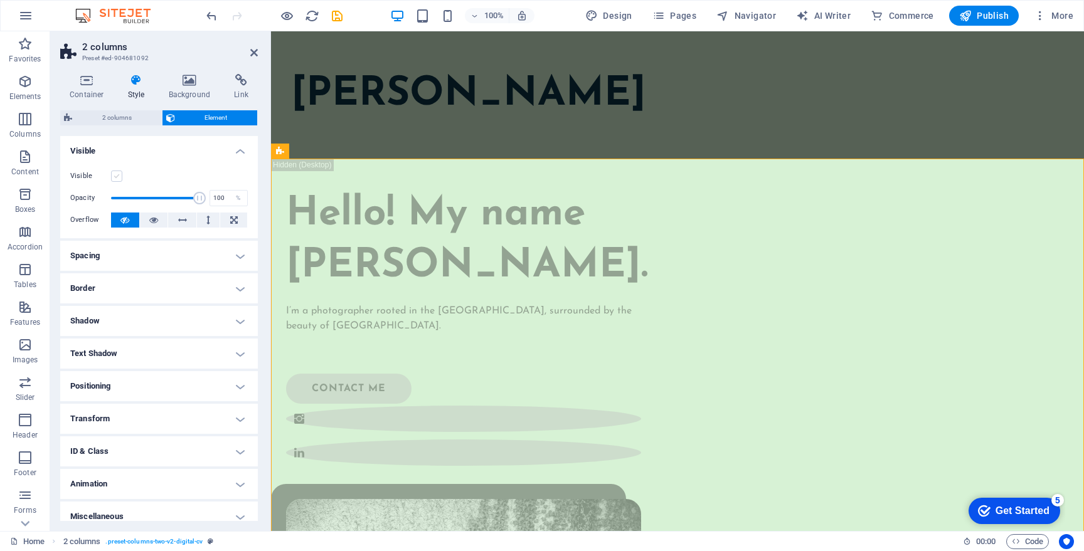
click at [119, 176] on label at bounding box center [116, 176] width 11 height 11
click at [0, 0] on input "Visible" at bounding box center [0, 0] width 0 height 0
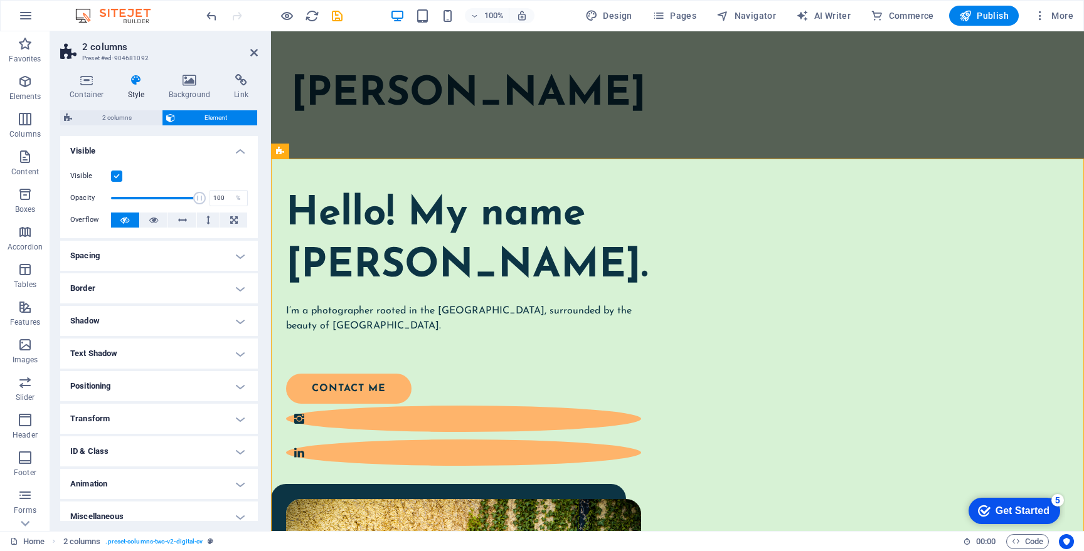
click at [162, 318] on h4 "Shadow" at bounding box center [159, 321] width 198 height 30
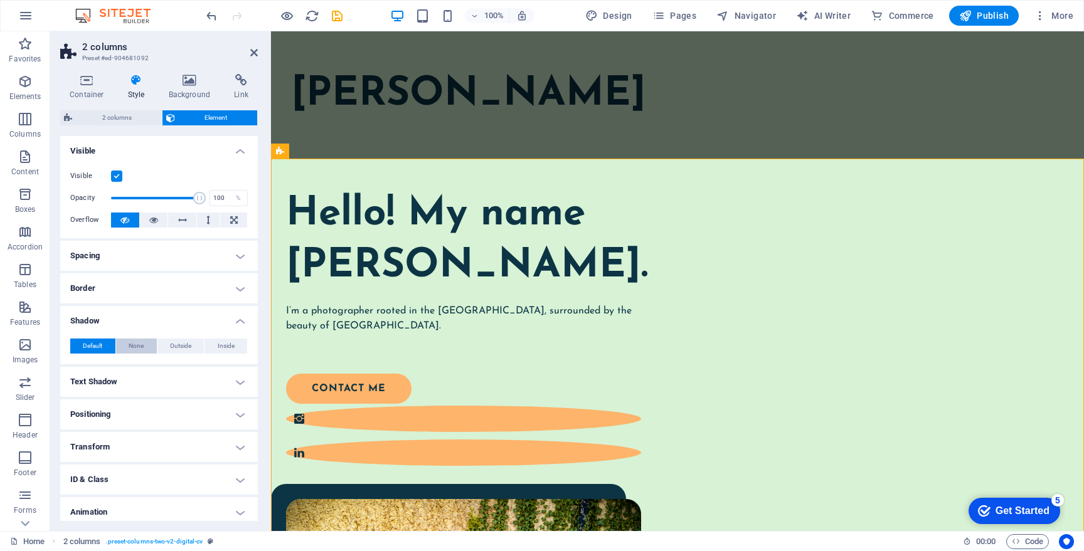
click at [141, 346] on span "None" at bounding box center [136, 346] width 15 height 15
click at [95, 345] on span "Default" at bounding box center [92, 346] width 19 height 15
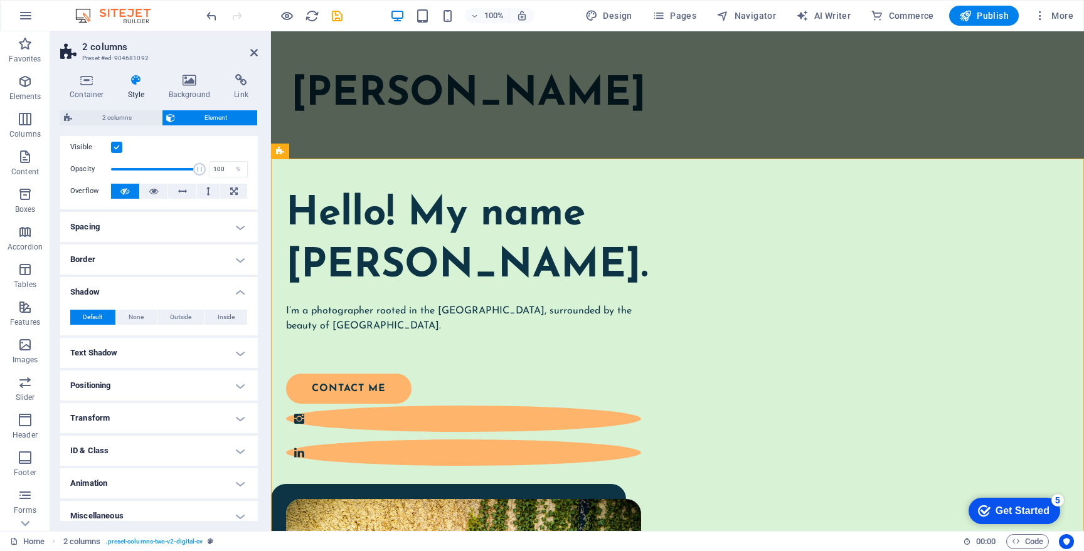
scroll to position [38, 0]
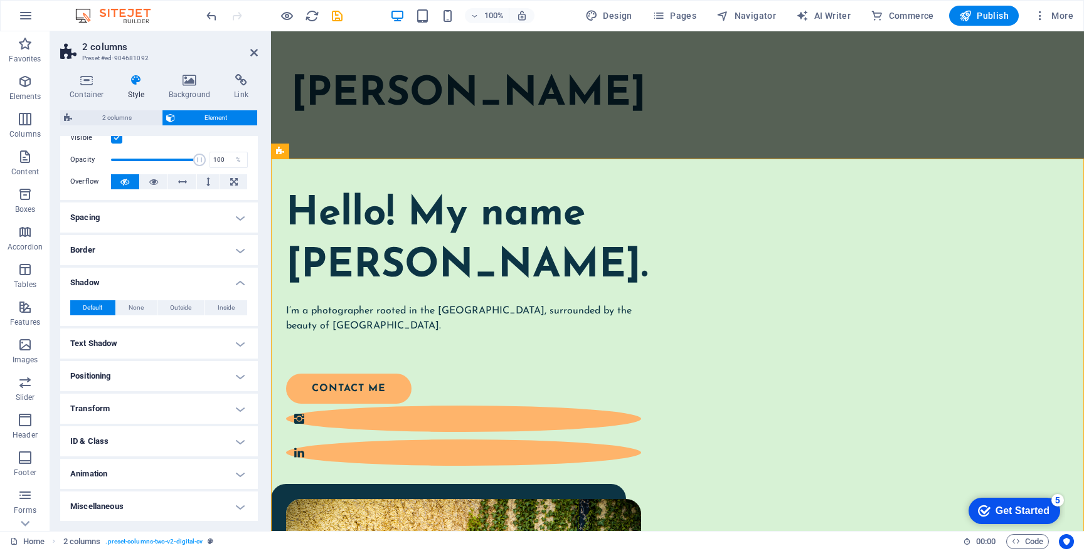
click at [136, 251] on h4 "Border" at bounding box center [159, 250] width 198 height 30
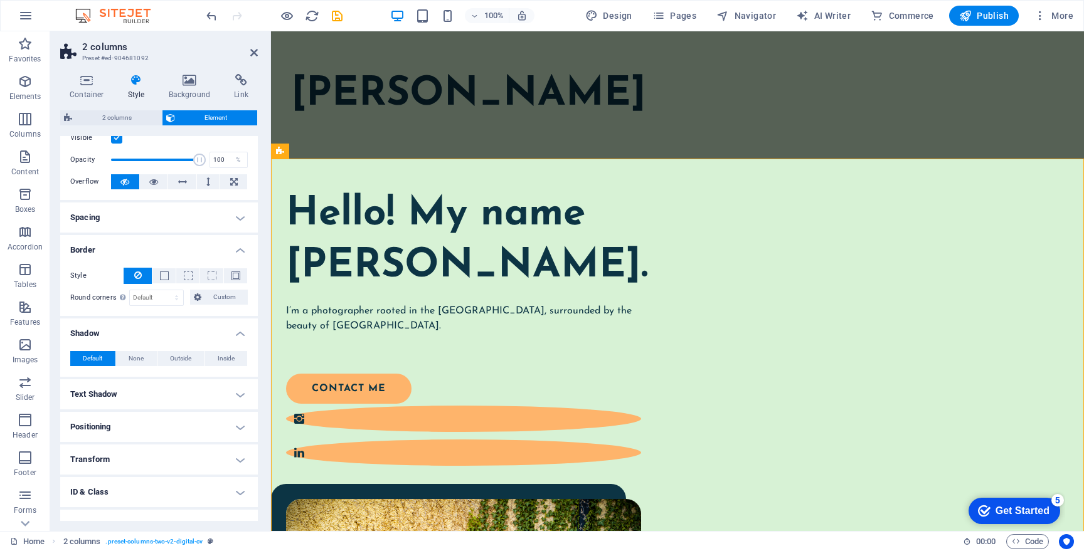
click at [143, 219] on h4 "Spacing" at bounding box center [159, 218] width 198 height 30
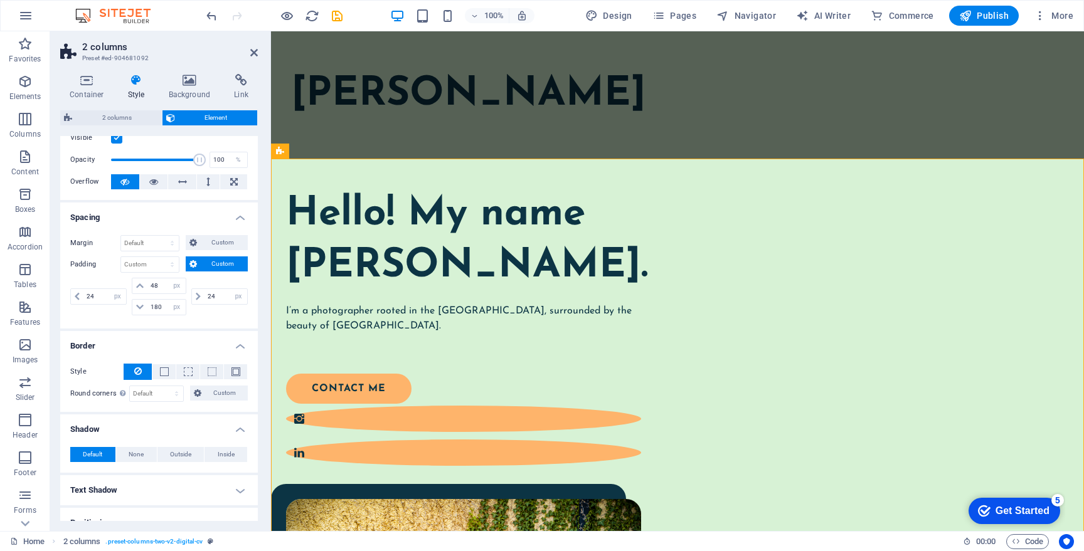
click at [143, 219] on h4 "Spacing" at bounding box center [159, 214] width 198 height 23
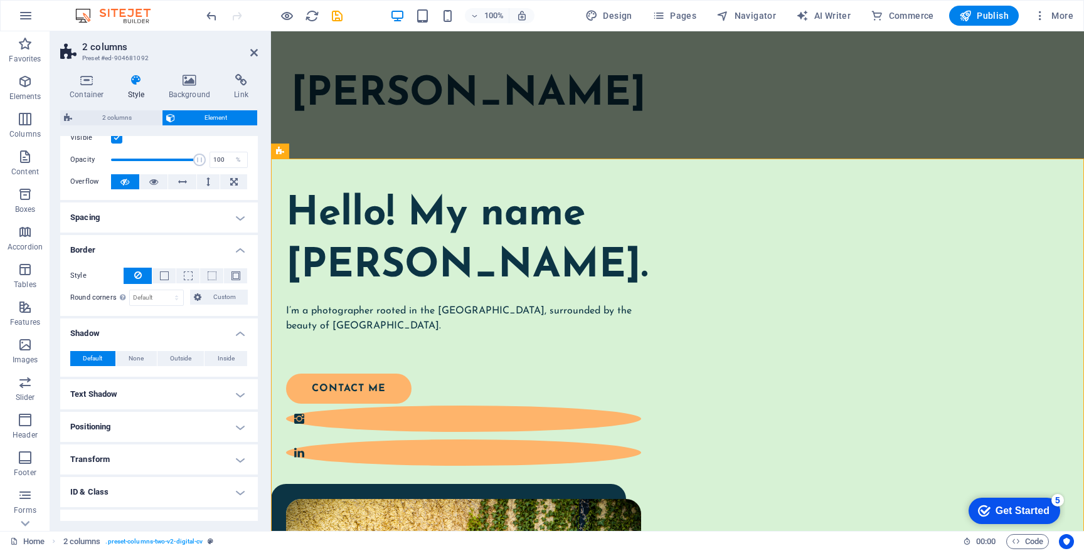
click at [142, 245] on h4 "Border" at bounding box center [159, 246] width 198 height 23
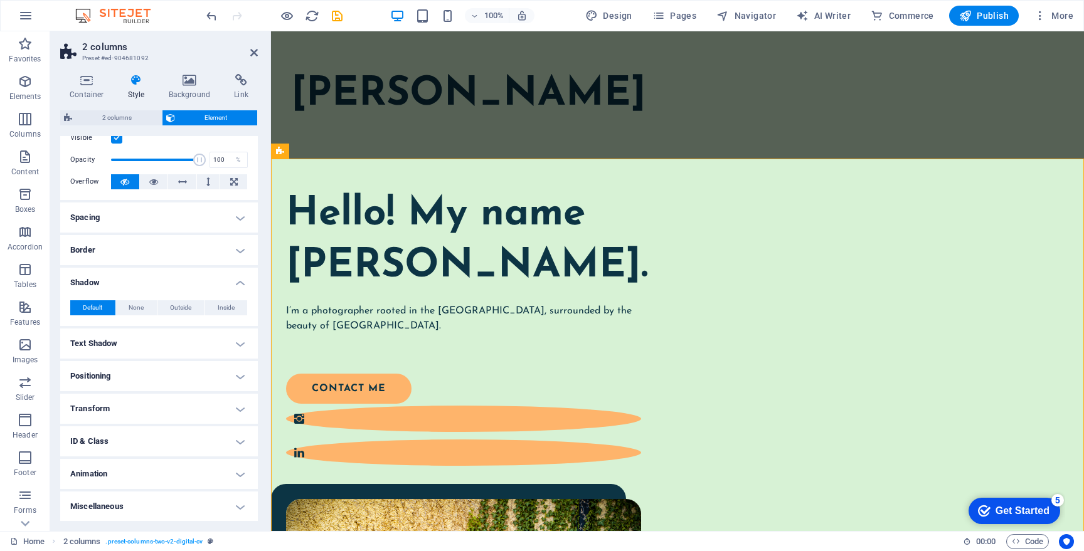
click at [136, 281] on h4 "Shadow" at bounding box center [159, 279] width 198 height 23
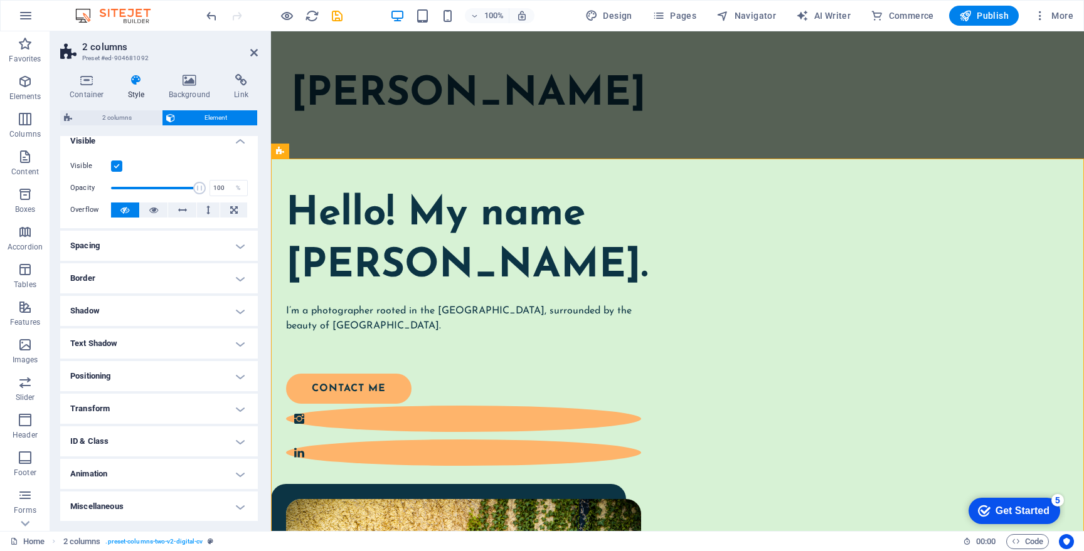
click at [128, 334] on h4 "Text Shadow" at bounding box center [159, 344] width 198 height 30
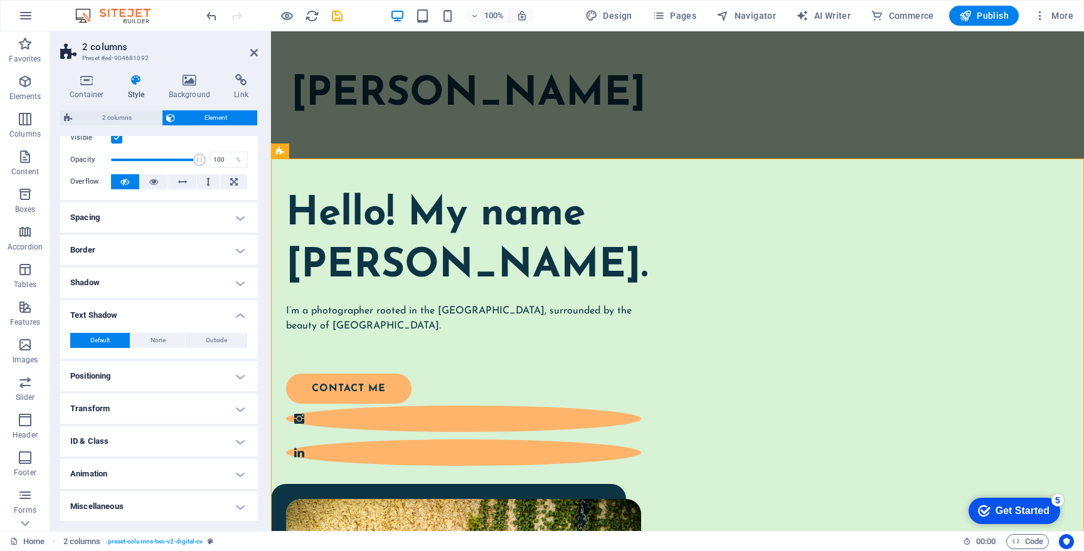
click at [123, 396] on h4 "Transform" at bounding box center [159, 409] width 198 height 30
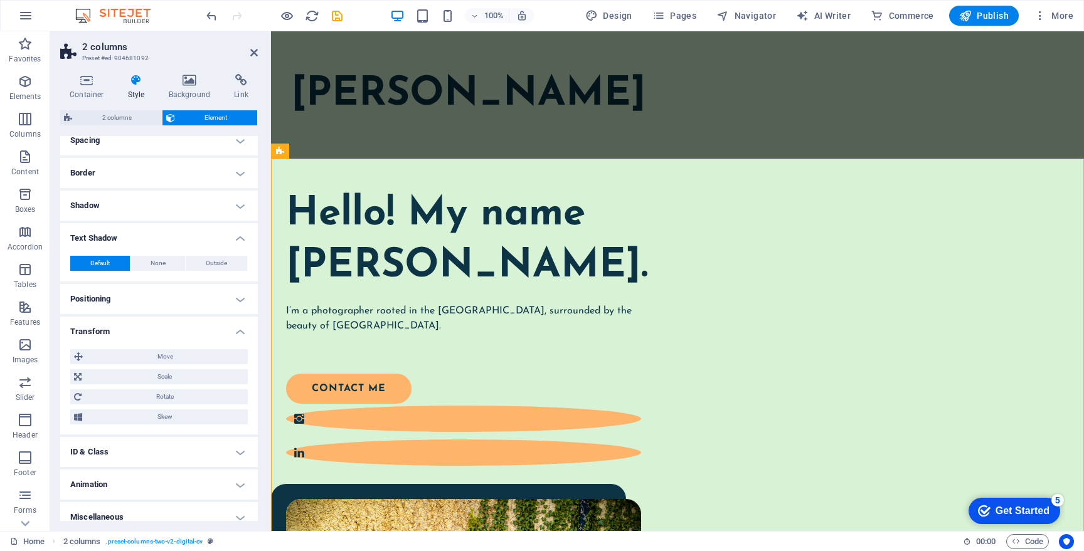
scroll to position [126, 0]
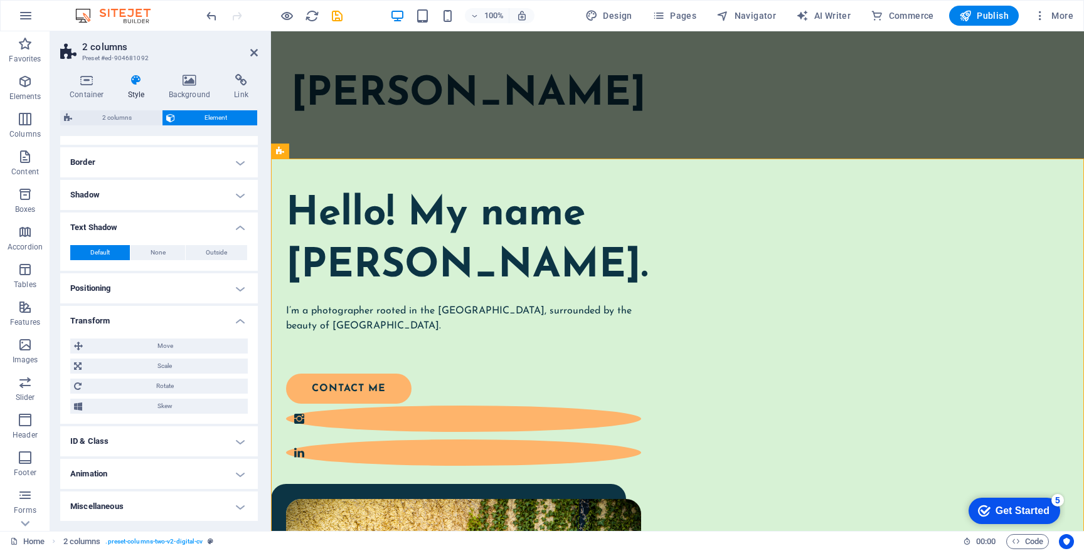
click at [120, 441] on h4 "ID & Class" at bounding box center [159, 442] width 198 height 30
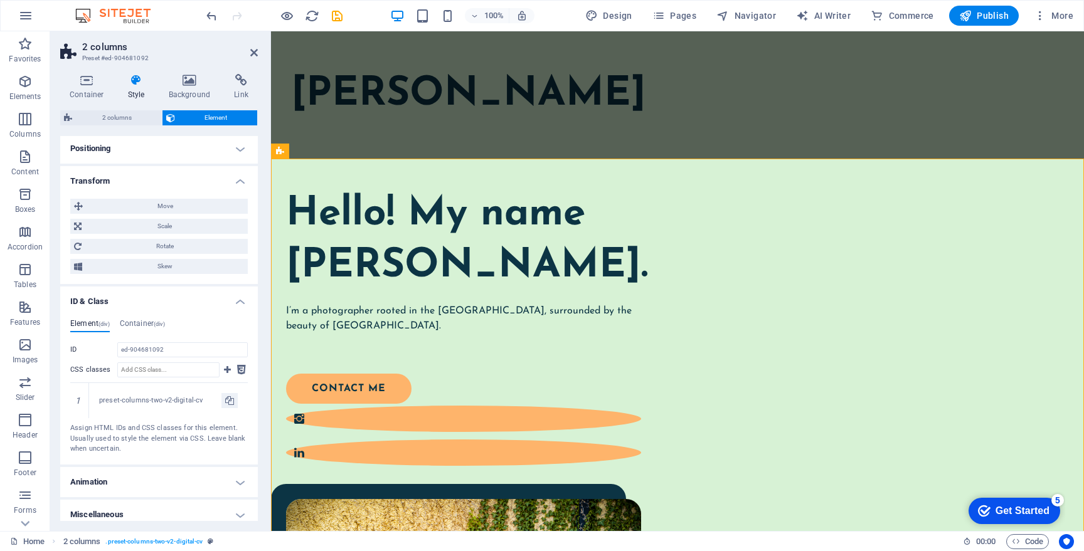
scroll to position [274, 0]
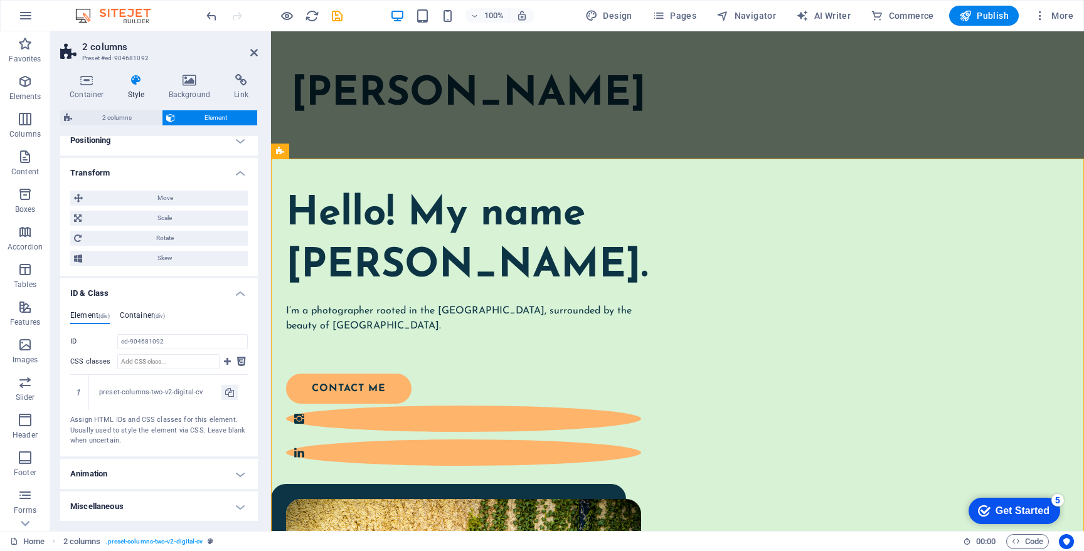
click at [149, 317] on h4 "Container (div)" at bounding box center [142, 318] width 45 height 14
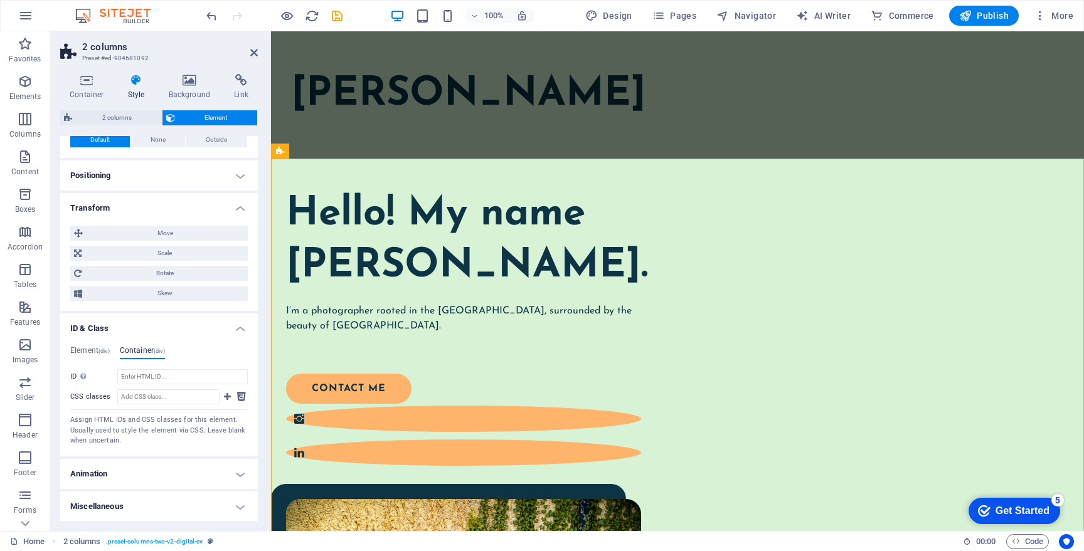
click at [103, 345] on div "Element (div) Container (div) ID ed-904681092 CSS classes 1 preset-columns-two-…" at bounding box center [159, 396] width 198 height 120
click at [104, 350] on span "(div)" at bounding box center [103, 351] width 11 height 6
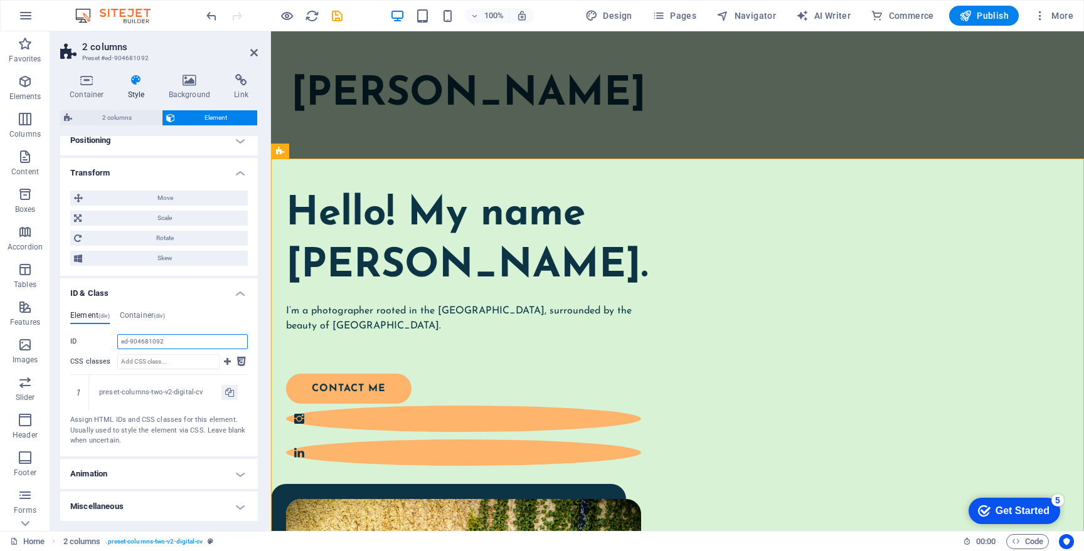
click at [164, 345] on input "ed-904681092" at bounding box center [182, 341] width 130 height 15
click at [145, 465] on h4 "Animation" at bounding box center [159, 474] width 198 height 30
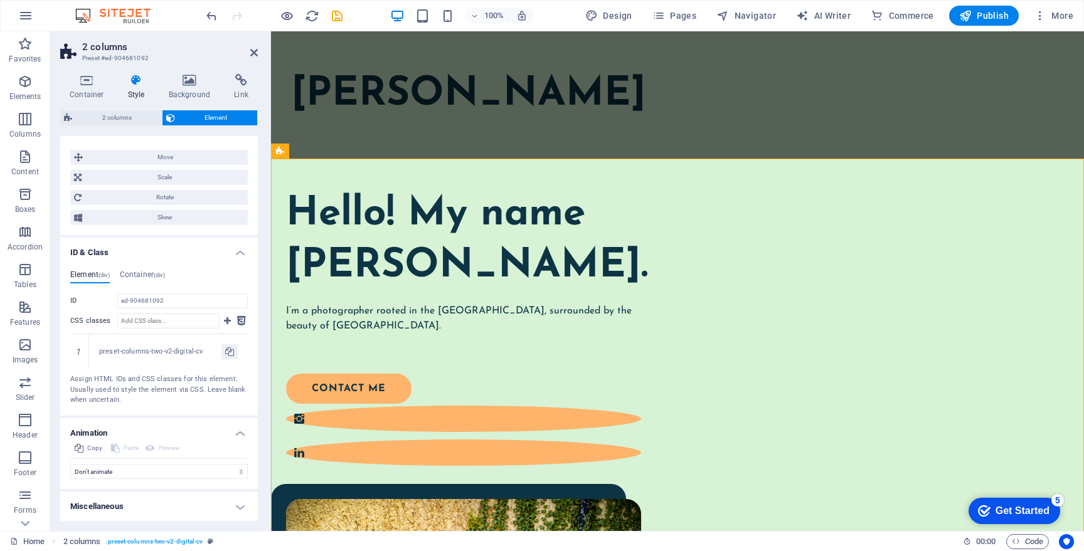
click at [133, 504] on h4 "Miscellaneous" at bounding box center [159, 507] width 198 height 30
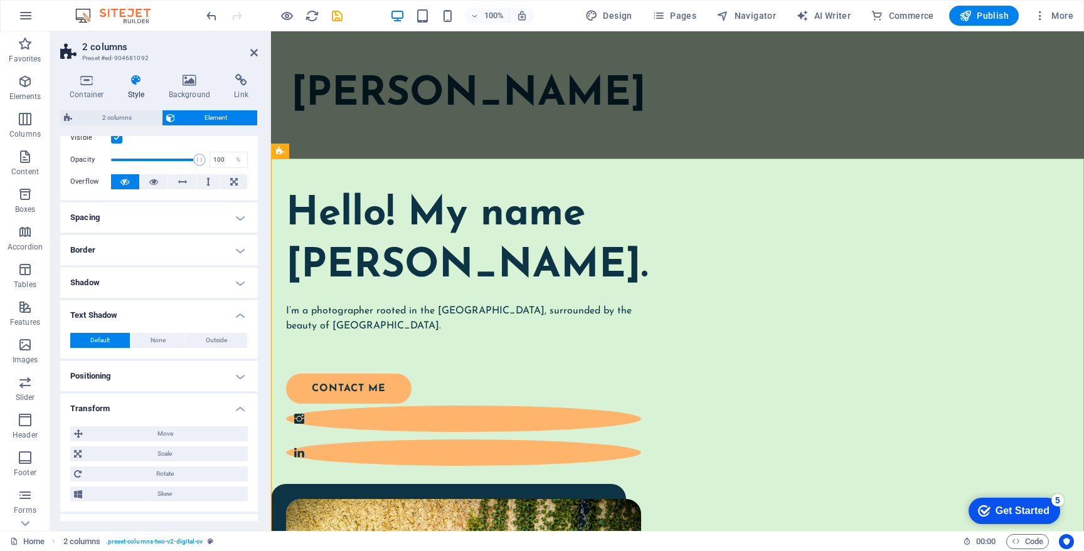
scroll to position [21, 0]
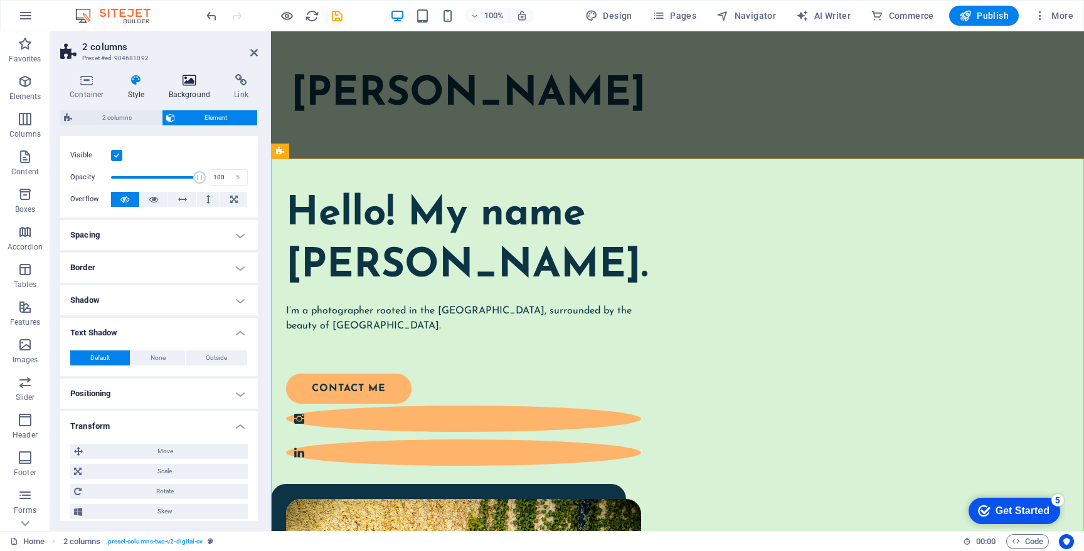
click at [199, 89] on h4 "Background" at bounding box center [192, 87] width 66 height 26
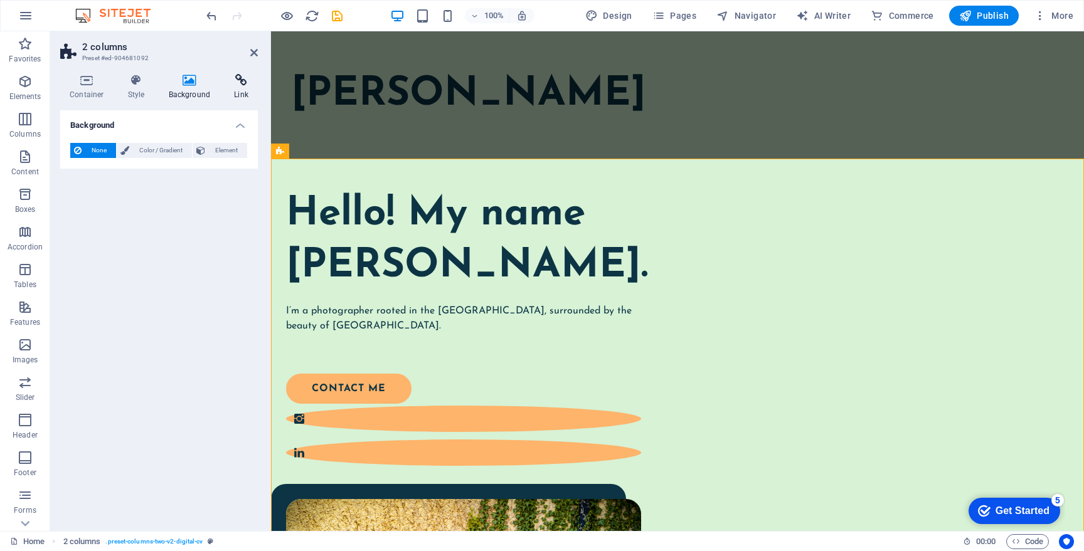
click at [233, 88] on h4 "Link" at bounding box center [241, 87] width 33 height 26
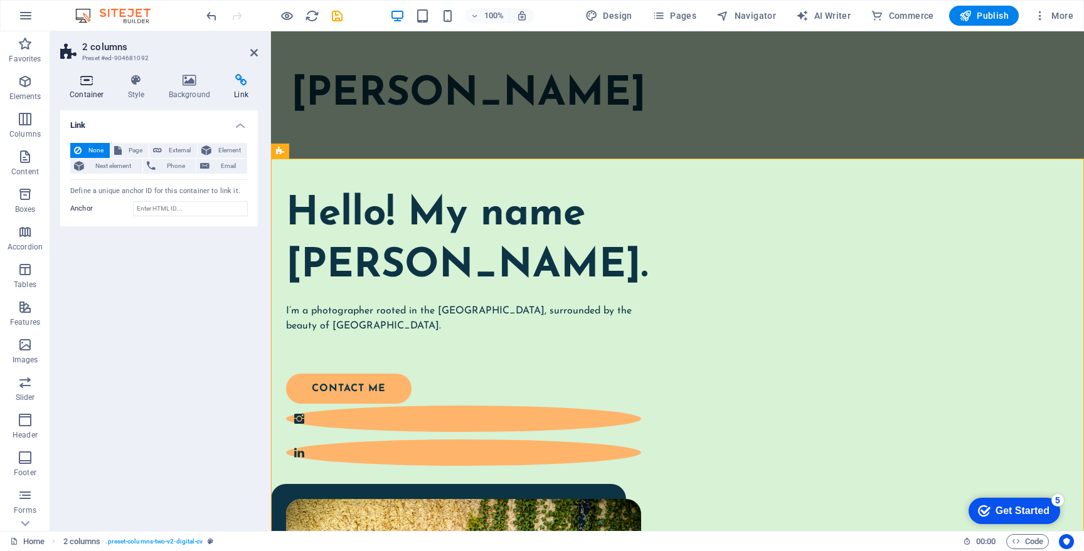
click at [98, 90] on h4 "Container" at bounding box center [89, 87] width 58 height 26
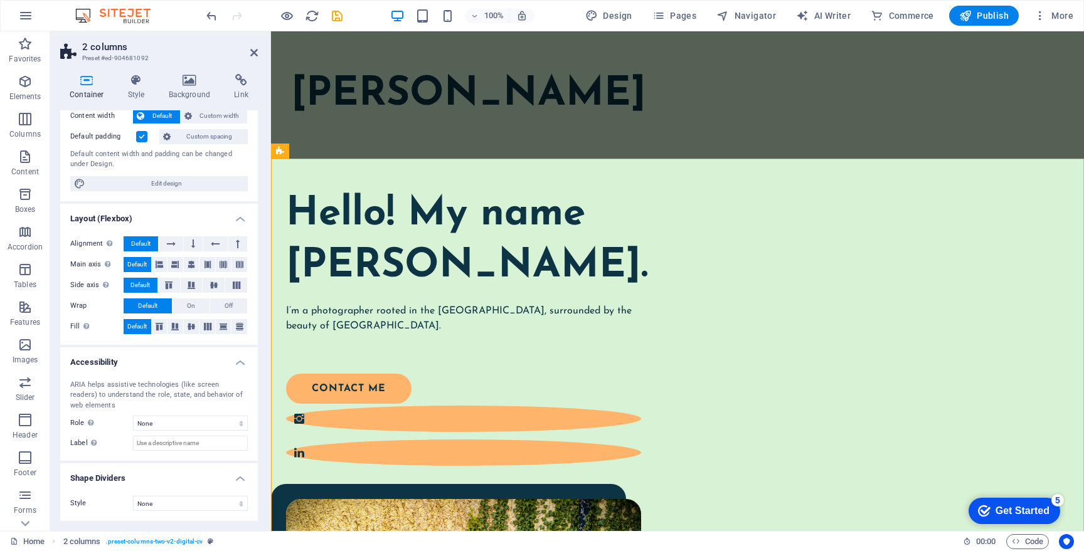
scroll to position [0, 0]
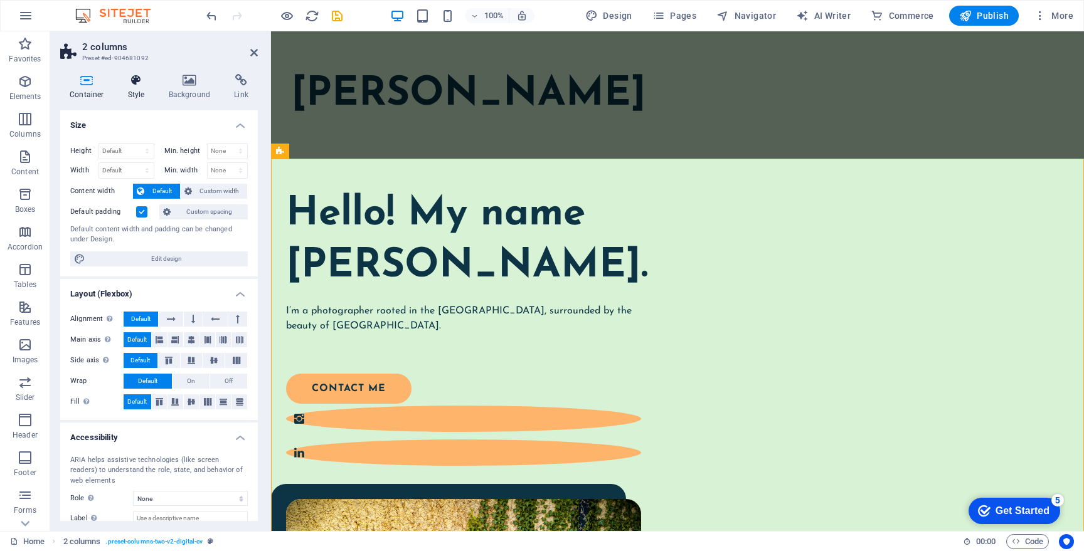
click at [142, 95] on h4 "Style" at bounding box center [139, 87] width 41 height 26
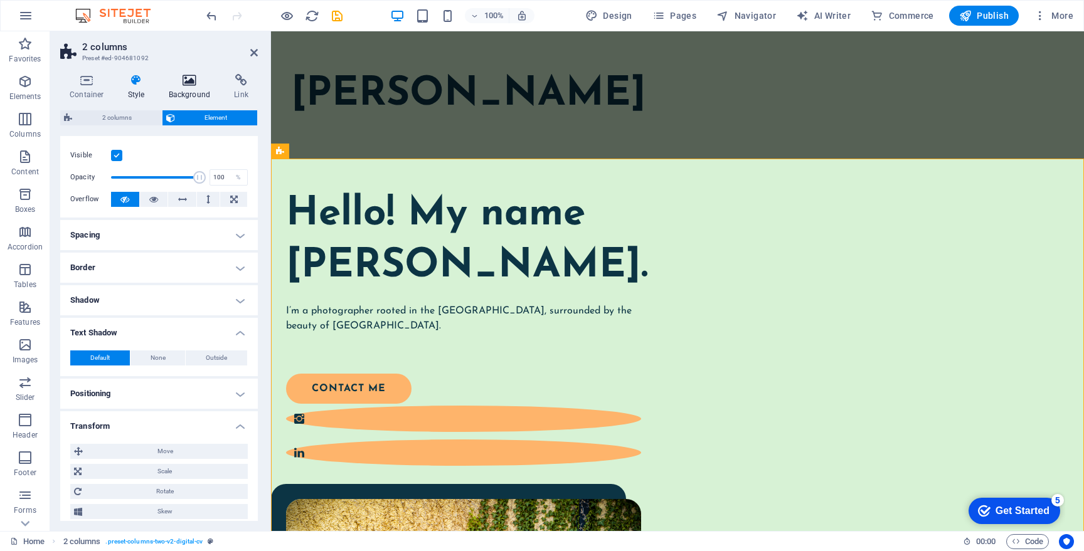
click at [196, 84] on icon at bounding box center [189, 80] width 61 height 13
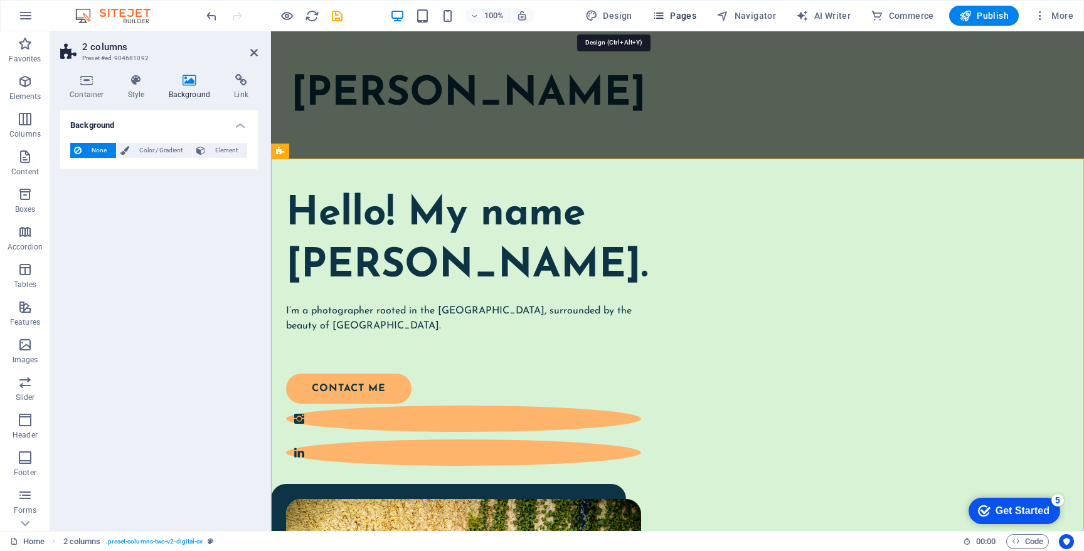
click at [636, 16] on button "Design" at bounding box center [608, 16] width 57 height 20
select select "px"
select select "400"
select select "px"
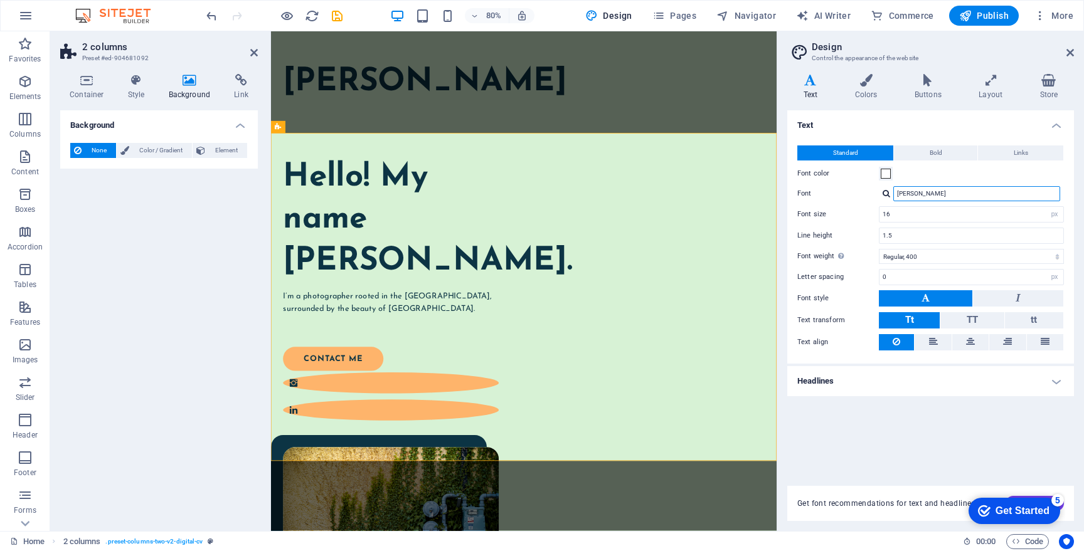
click at [933, 196] on input "Josefin Sans" at bounding box center [976, 193] width 167 height 15
type input "avenir"
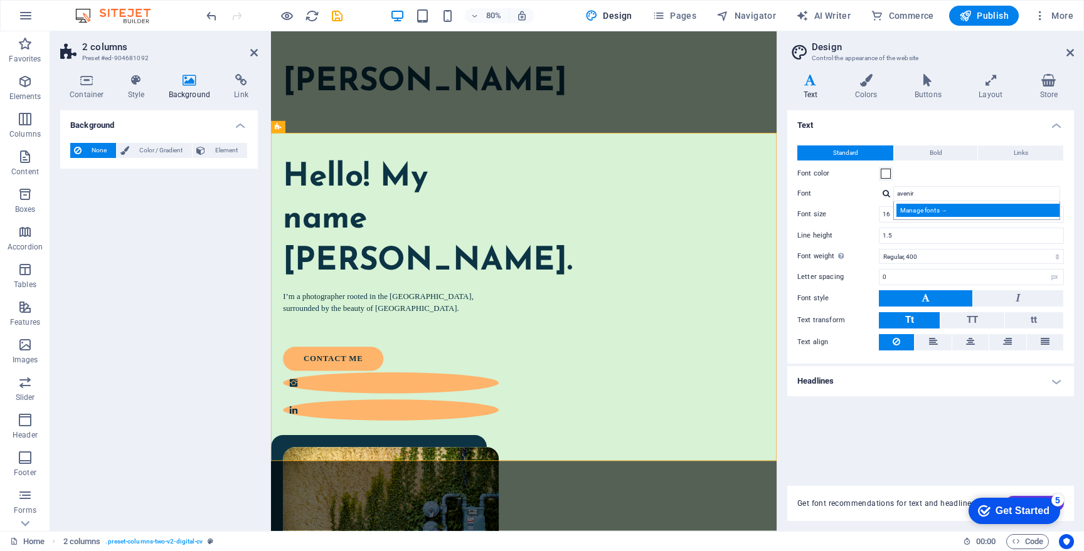
click at [920, 210] on div "Manage fonts →" at bounding box center [979, 210] width 166 height 13
select select "popularity"
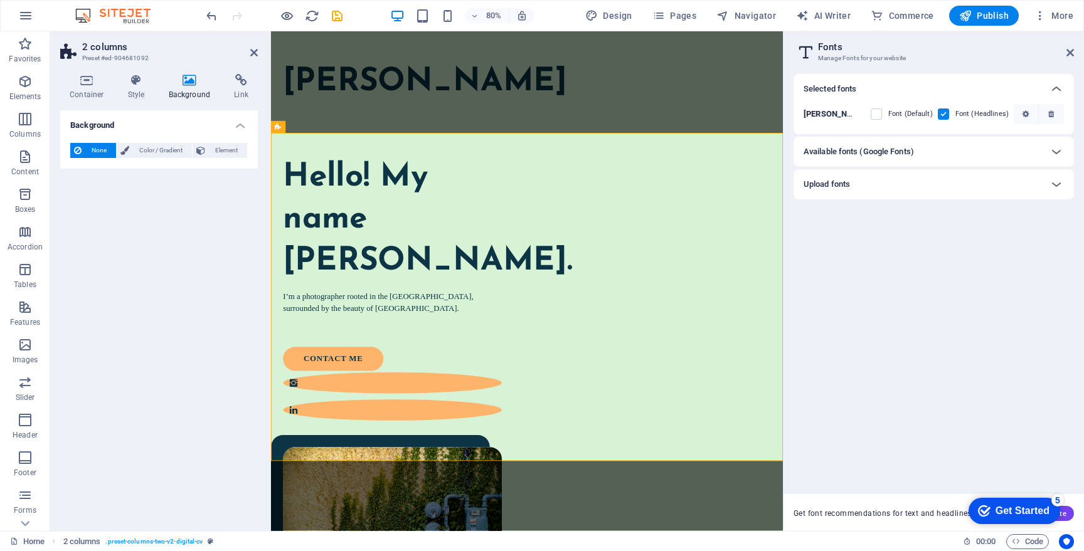
click at [929, 154] on div "Available fonts (Google Fonts)" at bounding box center [923, 151] width 238 height 15
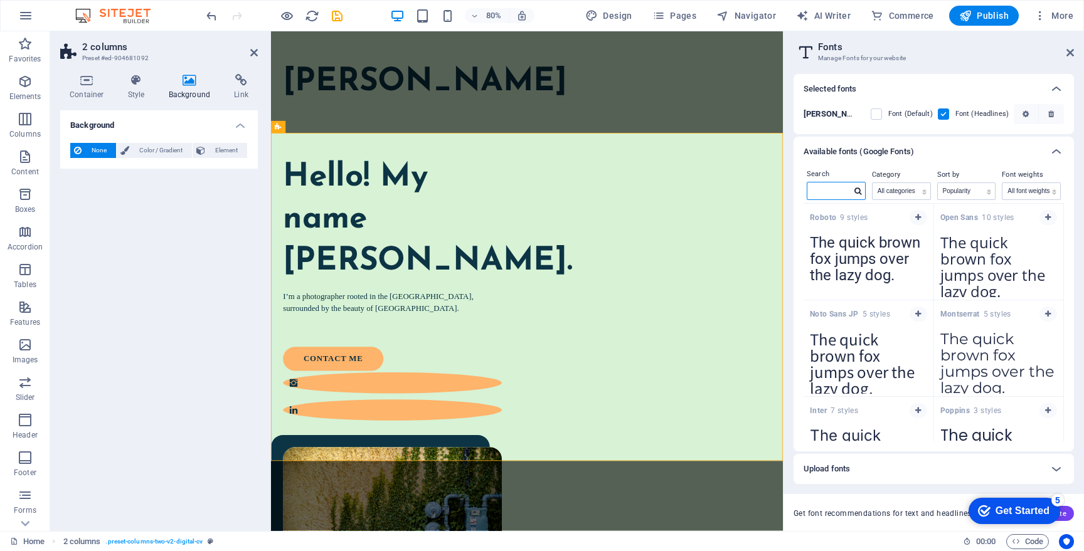
click at [833, 186] on input "text" at bounding box center [829, 191] width 44 height 16
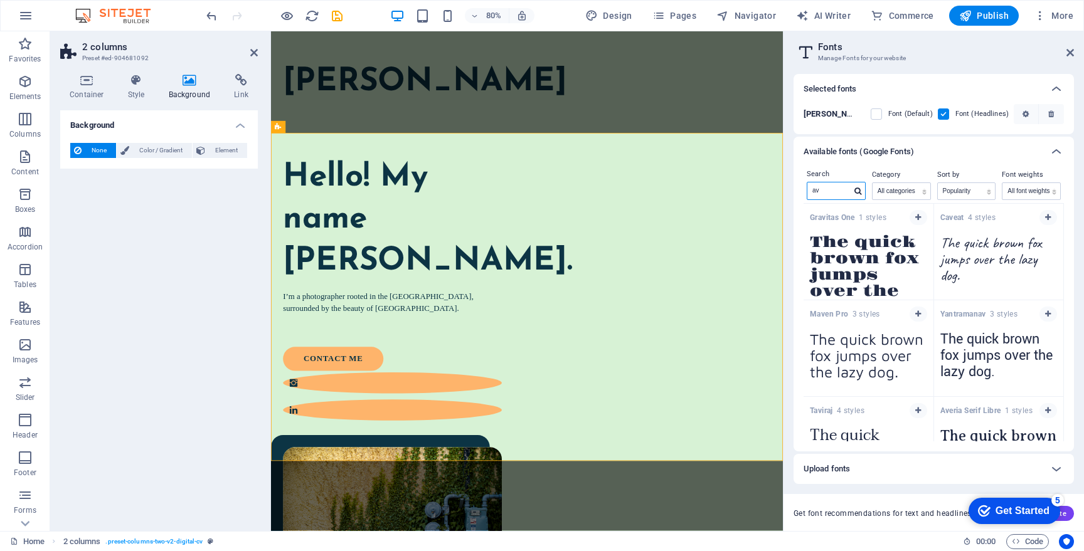
type input "a"
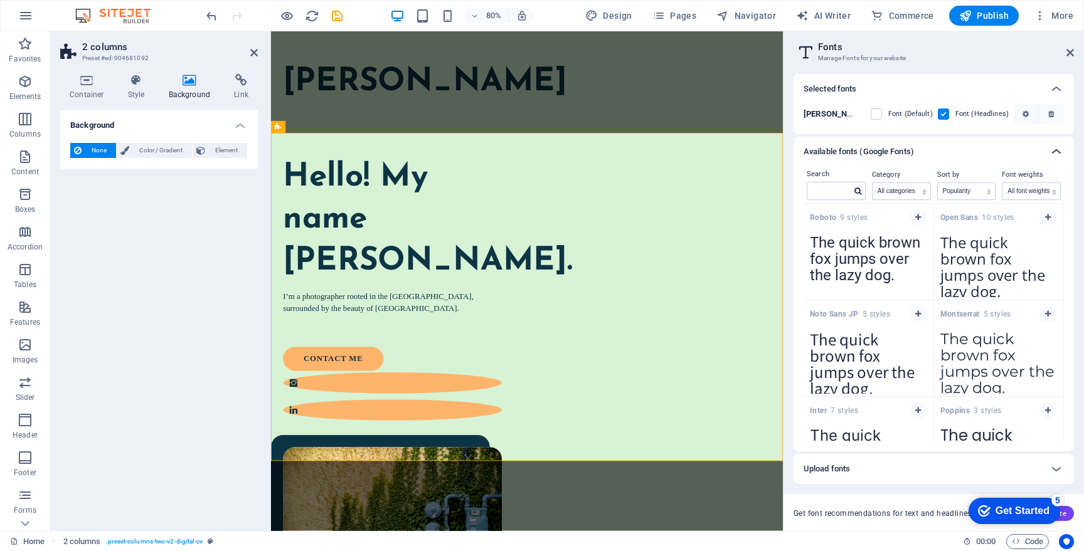
click at [1057, 151] on icon at bounding box center [1056, 151] width 15 height 15
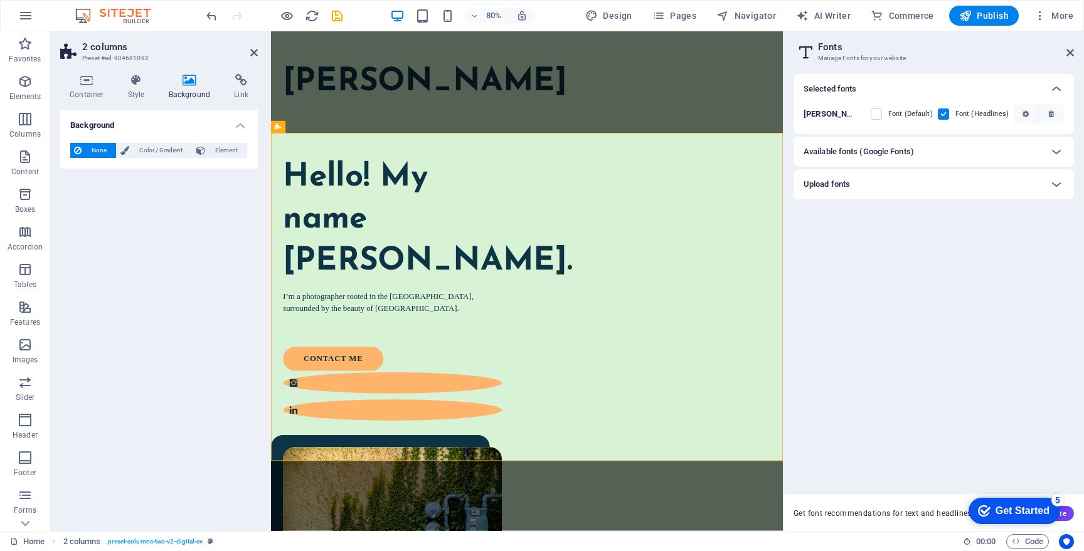
click at [884, 154] on h6 "Available fonts (Google Fonts)" at bounding box center [859, 151] width 110 height 15
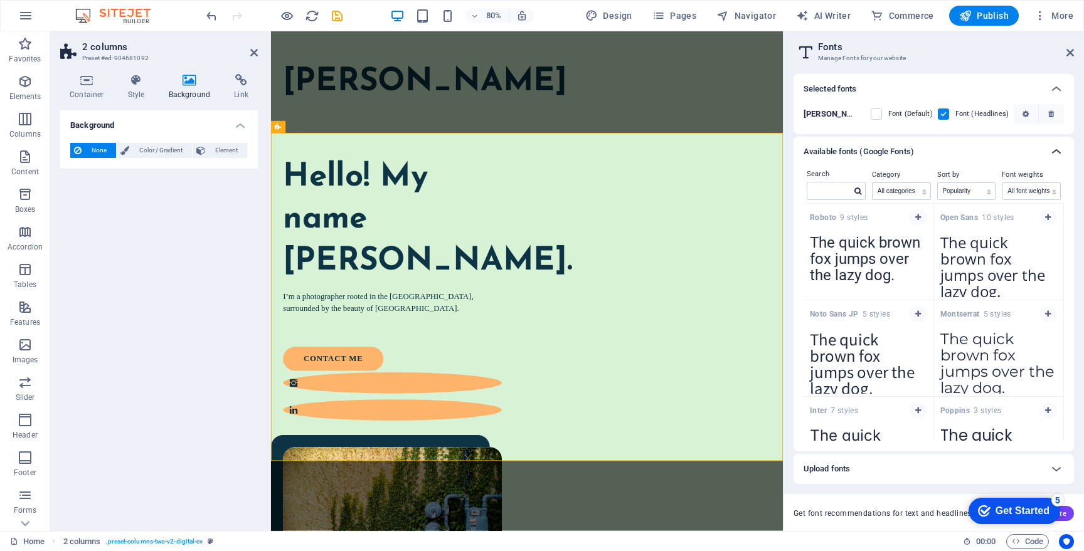
click at [1050, 154] on icon at bounding box center [1056, 151] width 15 height 15
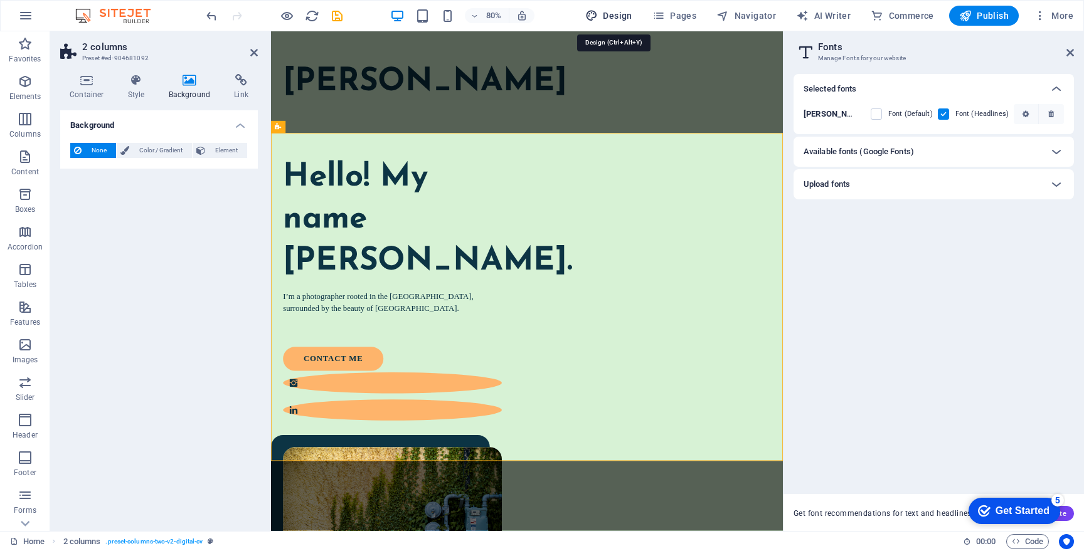
click at [629, 12] on span "Design" at bounding box center [608, 15] width 47 height 13
select select "px"
select select "400"
select select "px"
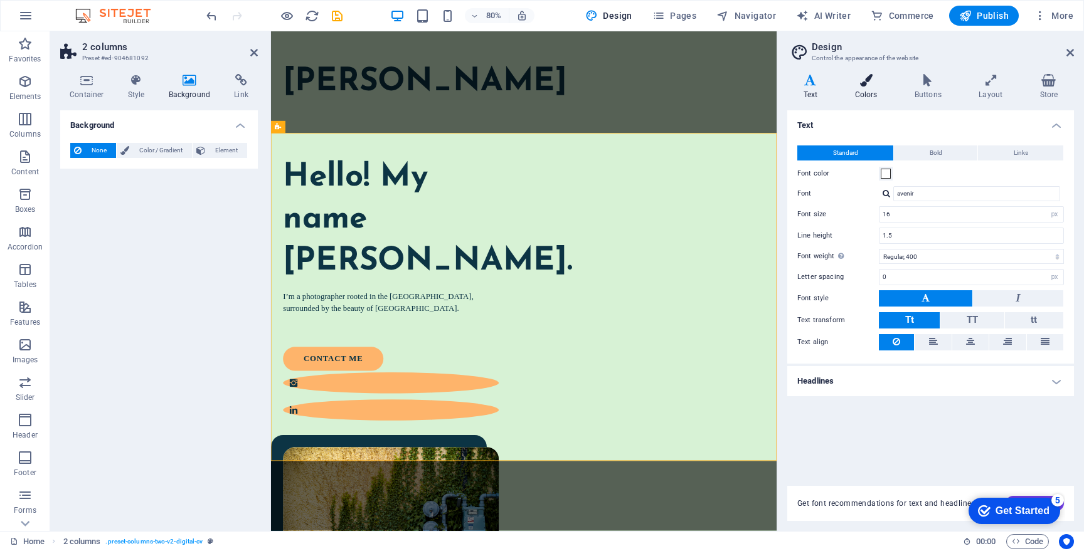
click at [876, 97] on h4 "Colors" at bounding box center [869, 87] width 60 height 26
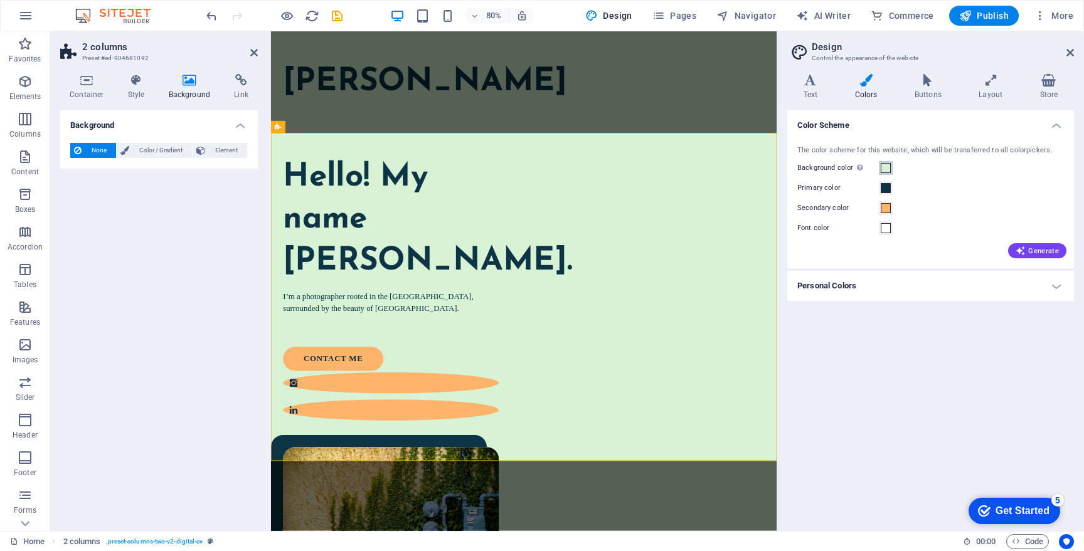
click at [886, 171] on span at bounding box center [886, 168] width 10 height 10
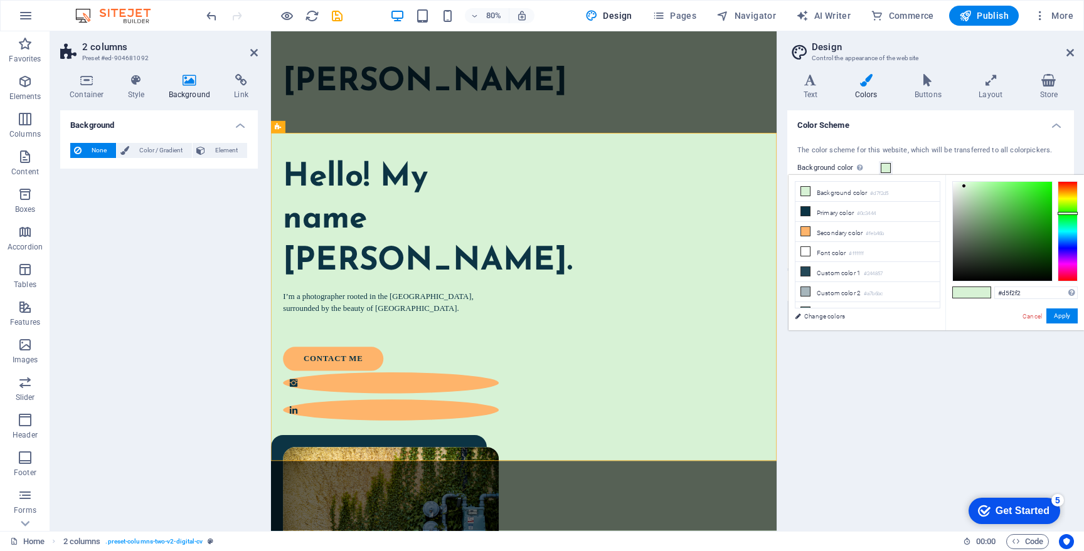
click at [1068, 231] on div at bounding box center [1068, 231] width 20 height 100
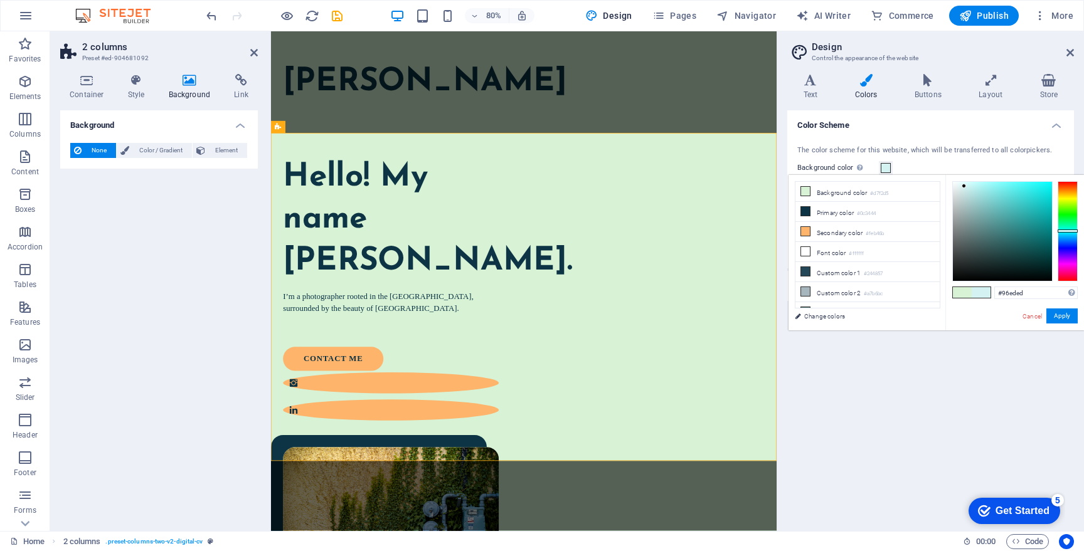
click at [989, 188] on div at bounding box center [1002, 231] width 99 height 99
click at [981, 188] on div at bounding box center [1002, 231] width 99 height 99
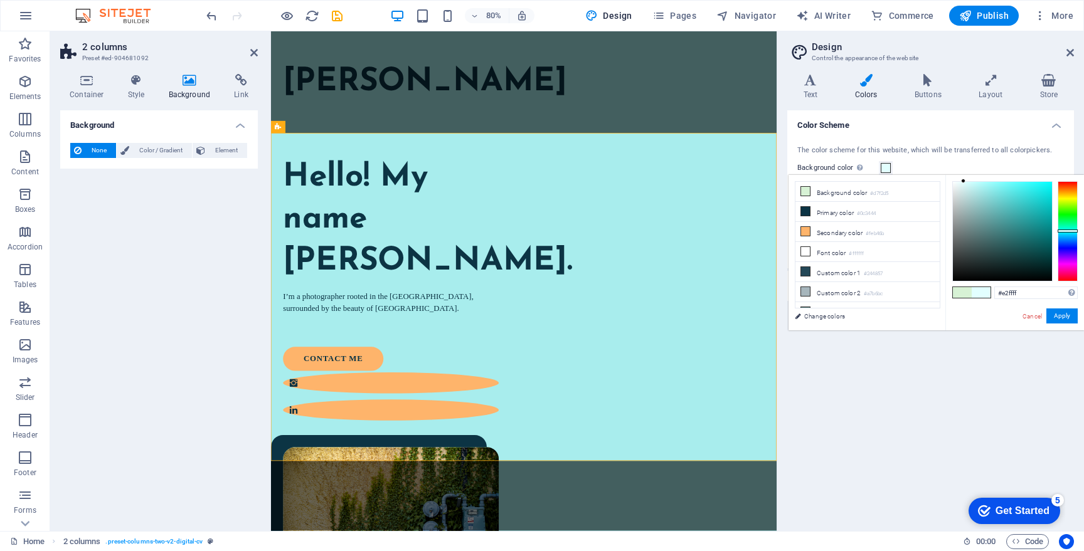
drag, startPoint x: 981, startPoint y: 188, endPoint x: 964, endPoint y: 180, distance: 19.4
click at [964, 180] on div at bounding box center [963, 181] width 4 height 4
click at [959, 186] on div at bounding box center [1002, 231] width 99 height 99
click at [964, 193] on div at bounding box center [1002, 231] width 99 height 99
click at [957, 201] on div at bounding box center [1002, 231] width 99 height 99
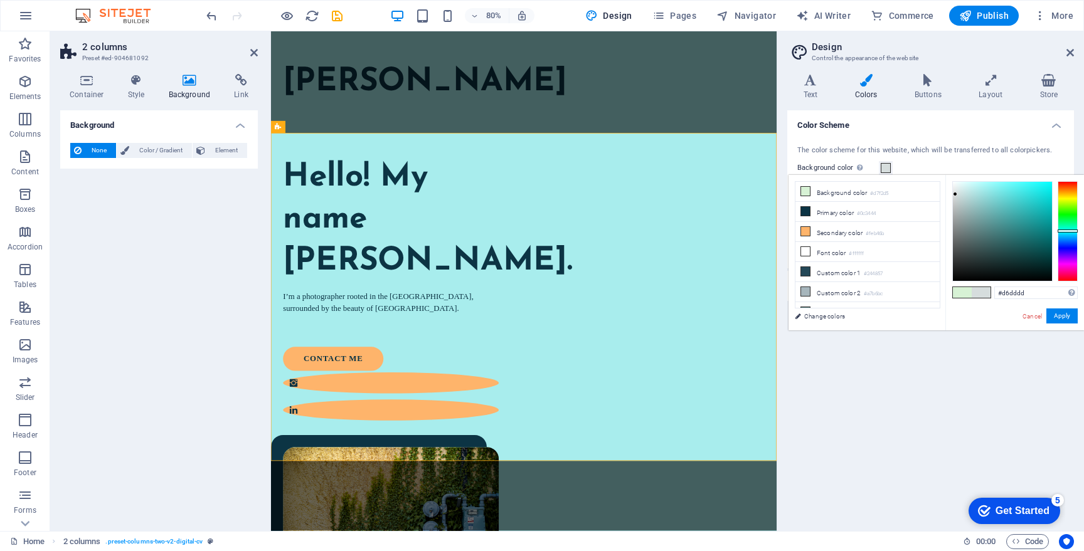
drag, startPoint x: 956, startPoint y: 201, endPoint x: 955, endPoint y: 194, distance: 6.9
click at [955, 194] on div at bounding box center [955, 194] width 4 height 4
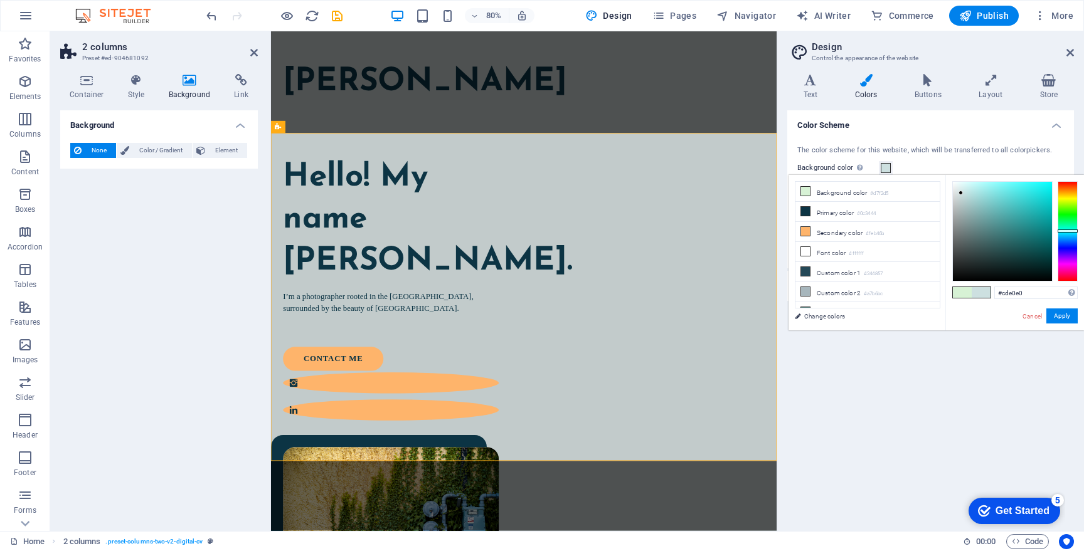
click at [961, 193] on div at bounding box center [961, 193] width 4 height 4
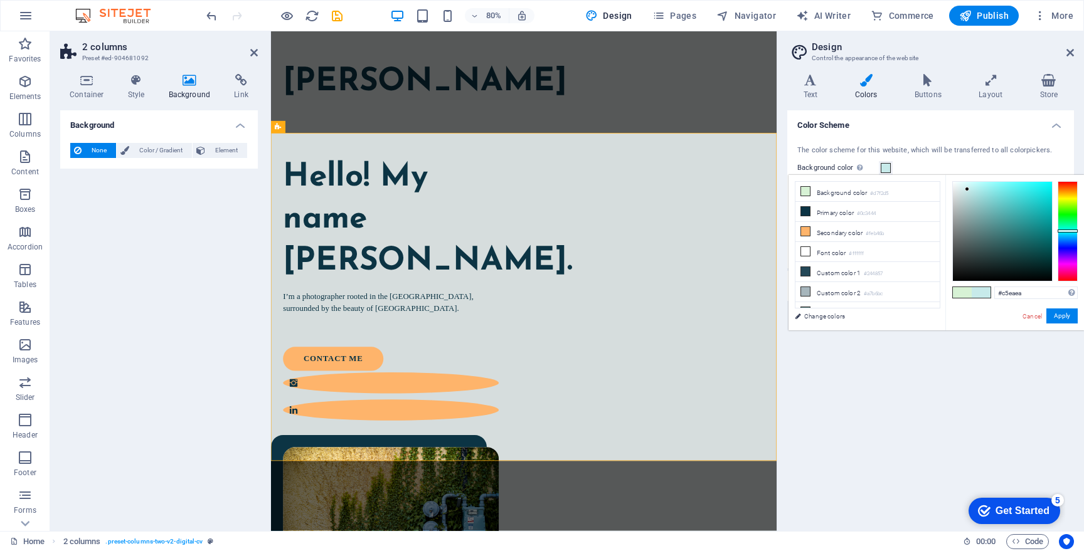
drag, startPoint x: 961, startPoint y: 193, endPoint x: 968, endPoint y: 189, distance: 7.9
click at [968, 189] on div at bounding box center [967, 189] width 4 height 4
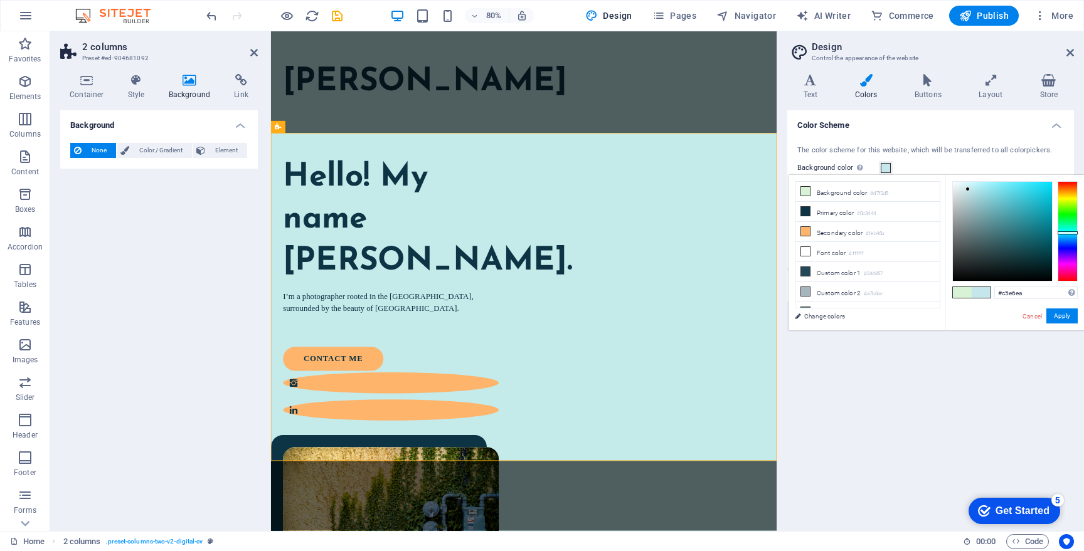
click at [1066, 233] on div at bounding box center [1068, 232] width 20 height 3
click at [1065, 235] on div at bounding box center [1068, 234] width 20 height 3
click at [972, 188] on div at bounding box center [1002, 231] width 99 height 99
click at [1067, 233] on div at bounding box center [1068, 231] width 20 height 100
click at [976, 186] on div at bounding box center [1002, 231] width 99 height 99
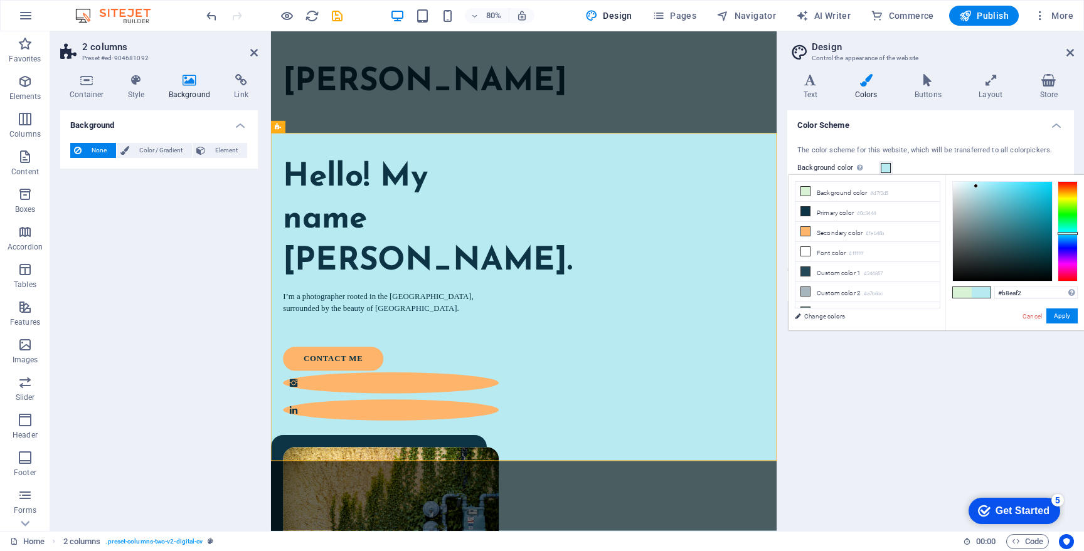
click at [963, 291] on span at bounding box center [962, 292] width 19 height 11
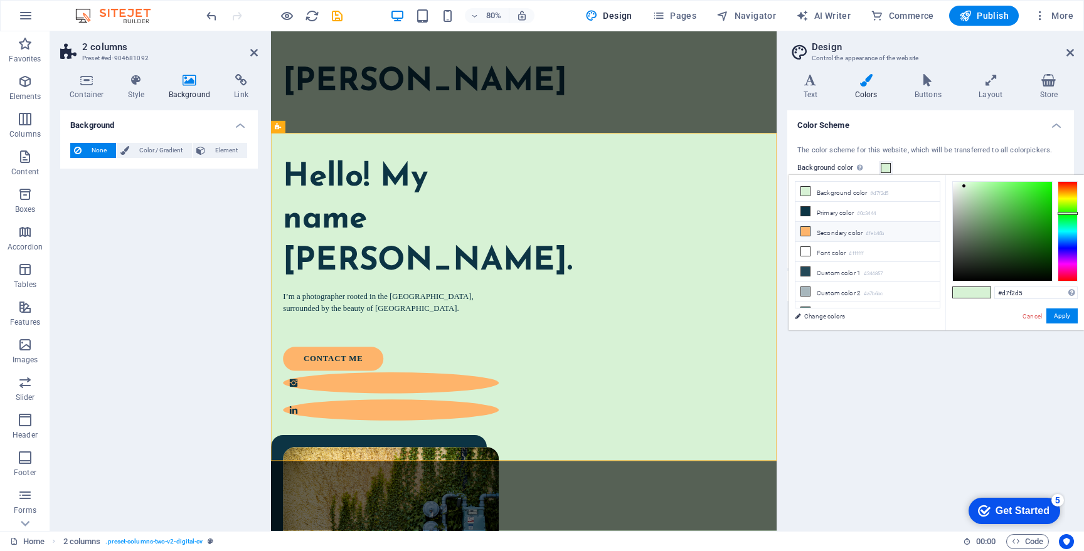
click at [883, 231] on small "#feb46b" at bounding box center [875, 234] width 18 height 9
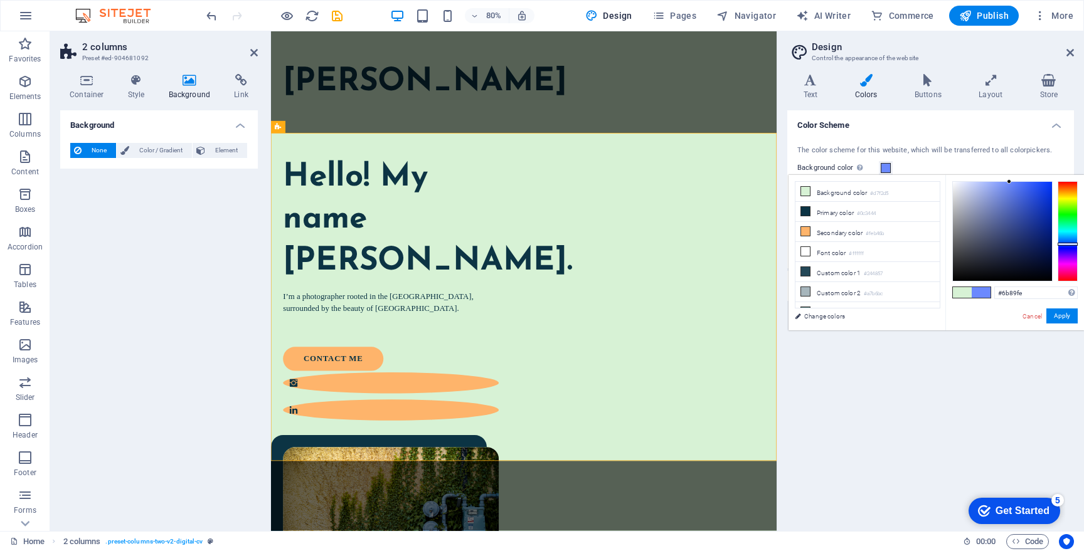
click at [1066, 244] on div at bounding box center [1068, 231] width 20 height 100
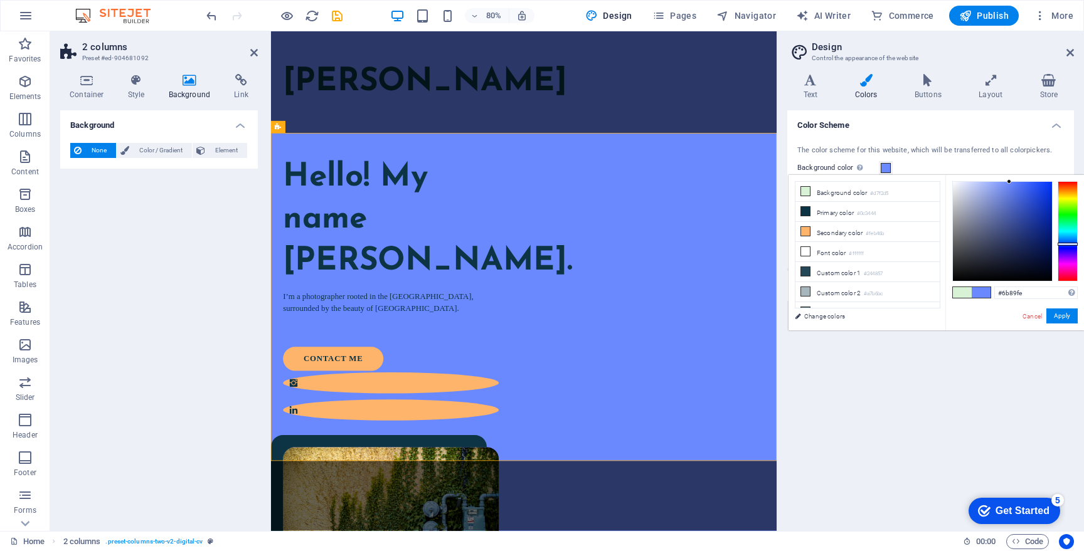
click at [961, 295] on span at bounding box center [962, 292] width 19 height 11
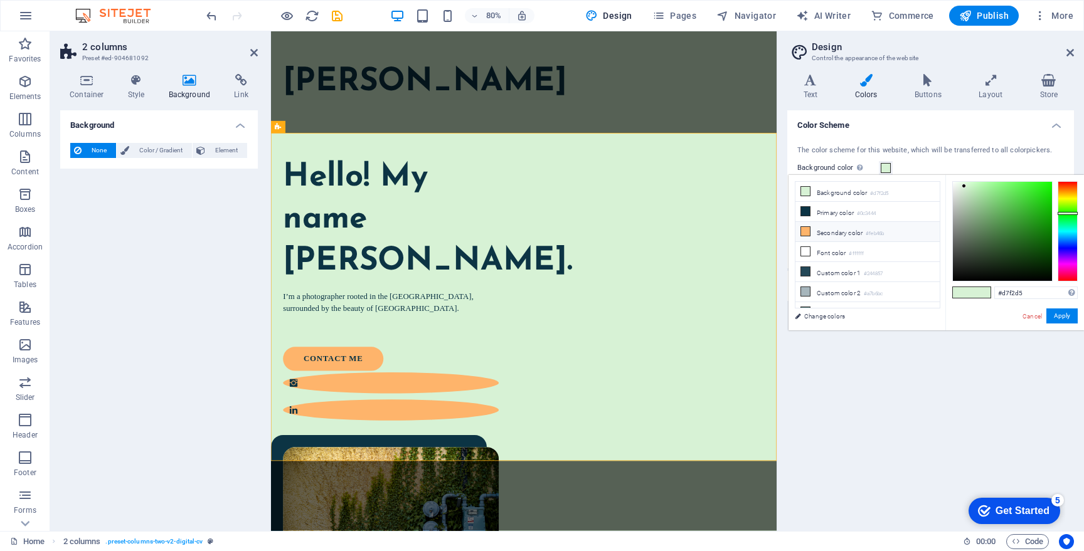
click at [842, 231] on li "Secondary color #feb46b" at bounding box center [867, 232] width 144 height 20
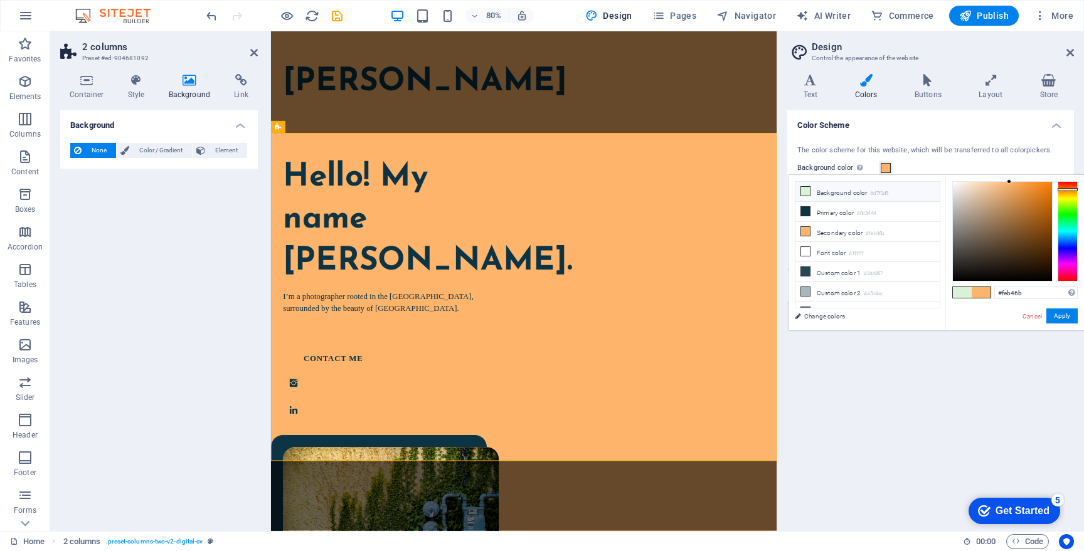
click at [846, 192] on li "Background color #d7f2d5" at bounding box center [867, 192] width 144 height 20
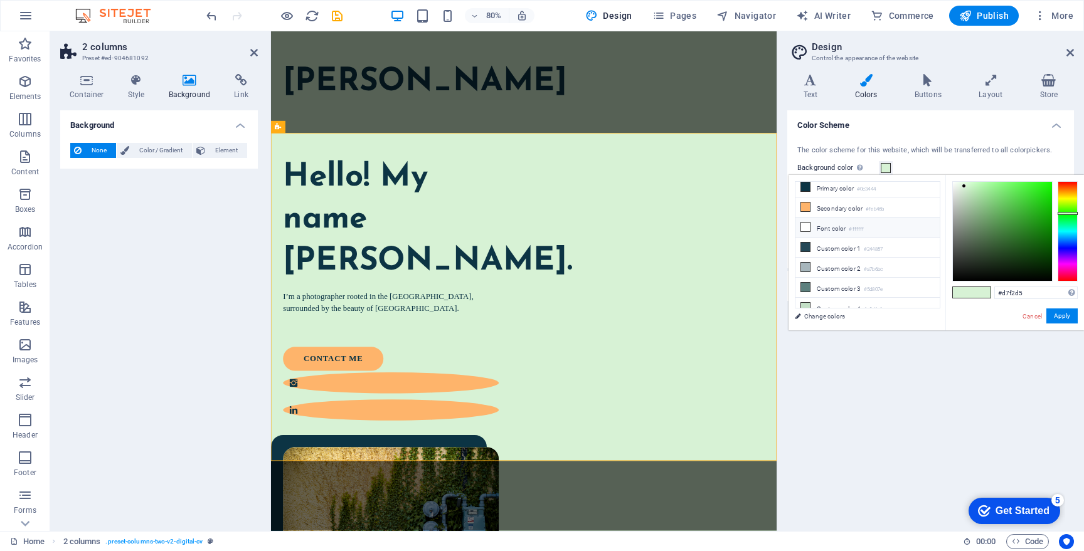
scroll to position [29, 0]
click at [919, 208] on li "Secondary color #feb46b" at bounding box center [867, 203] width 144 height 20
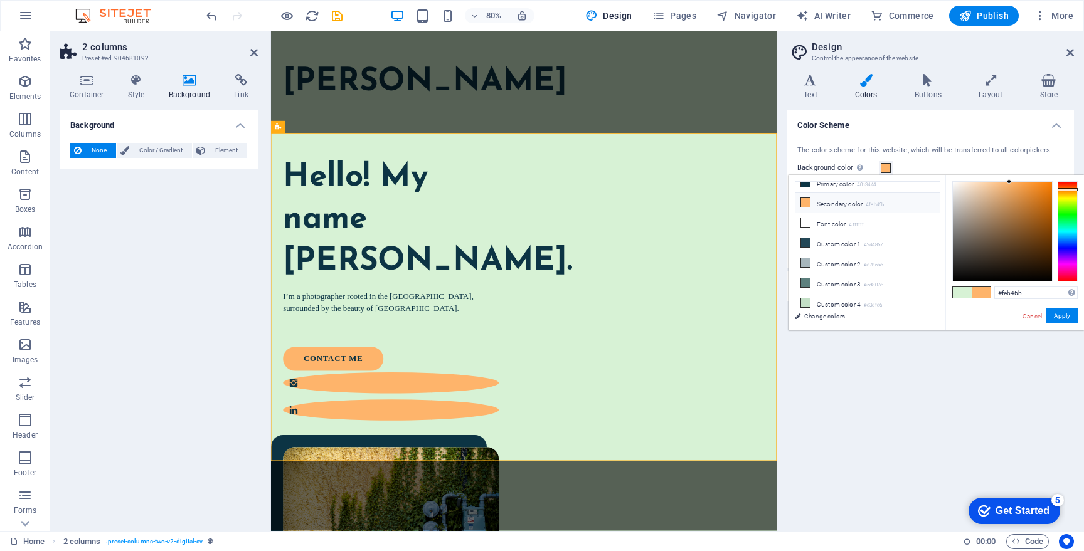
click at [919, 208] on li "Secondary color #feb46b" at bounding box center [867, 203] width 144 height 20
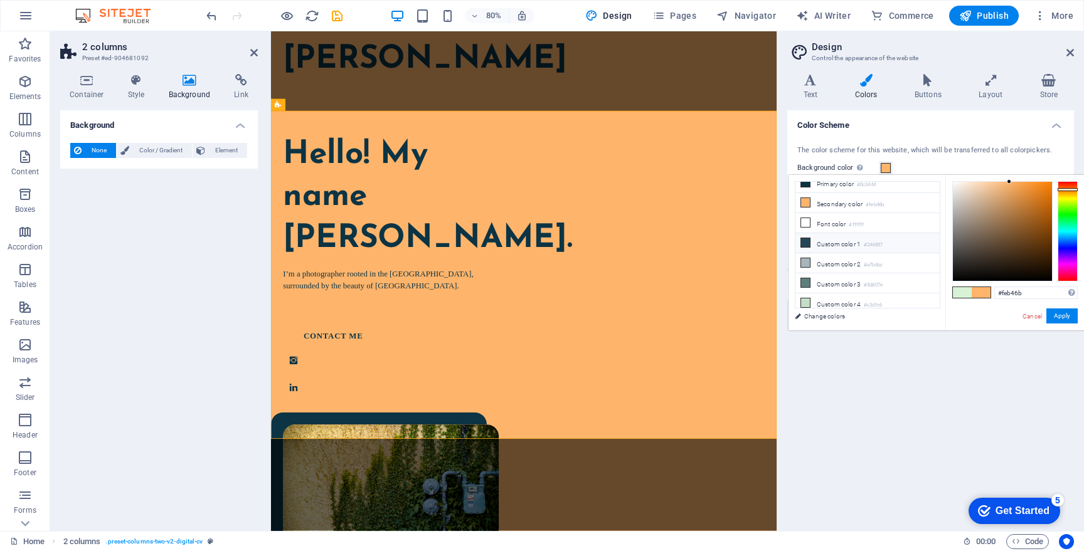
scroll to position [0, 0]
click at [857, 191] on li "Background color #d7f2d5" at bounding box center [867, 192] width 144 height 20
type input "#d7f2d5"
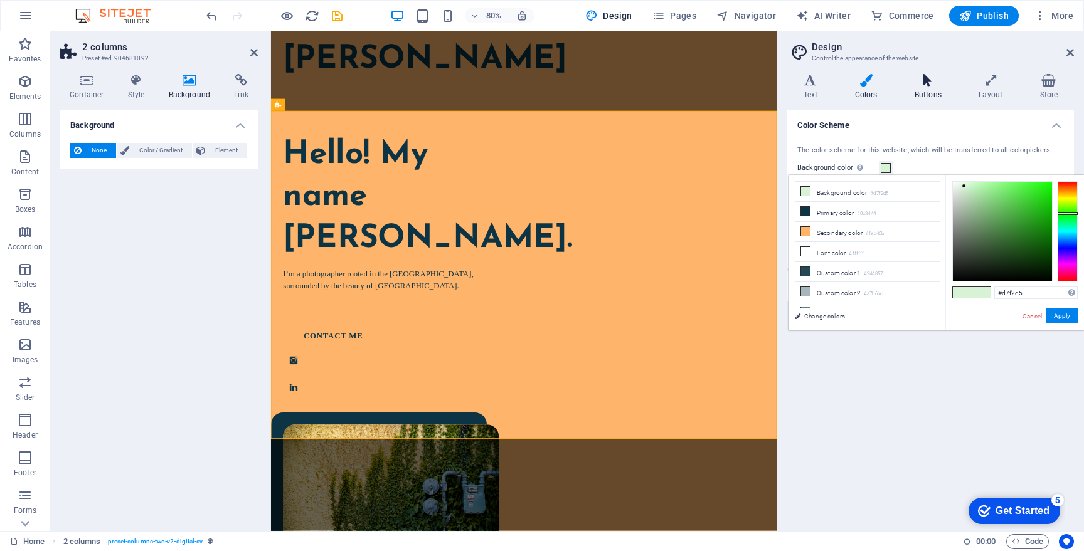
click at [932, 93] on h4 "Buttons" at bounding box center [930, 87] width 64 height 26
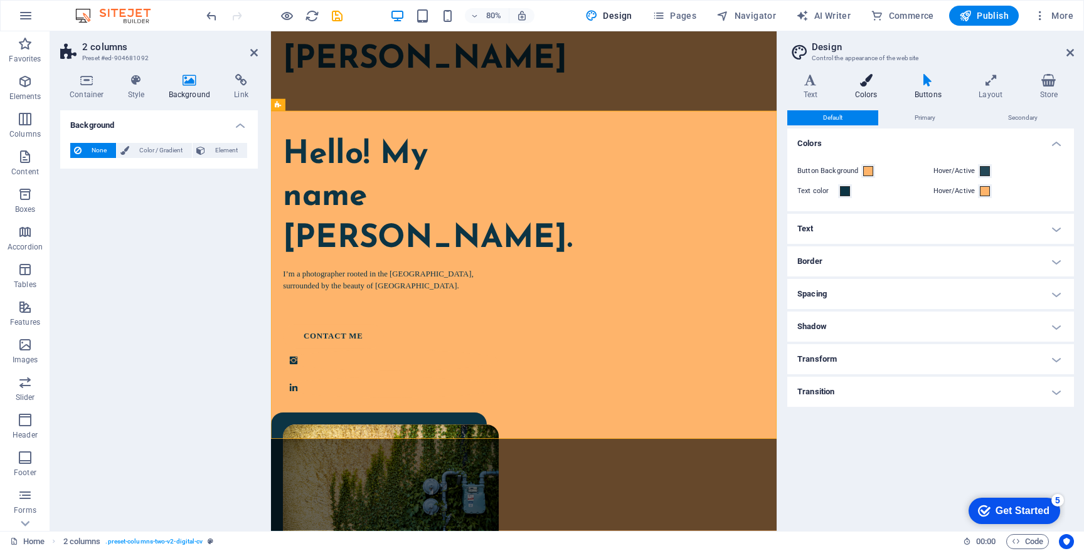
click at [883, 95] on h4 "Colors" at bounding box center [869, 87] width 60 height 26
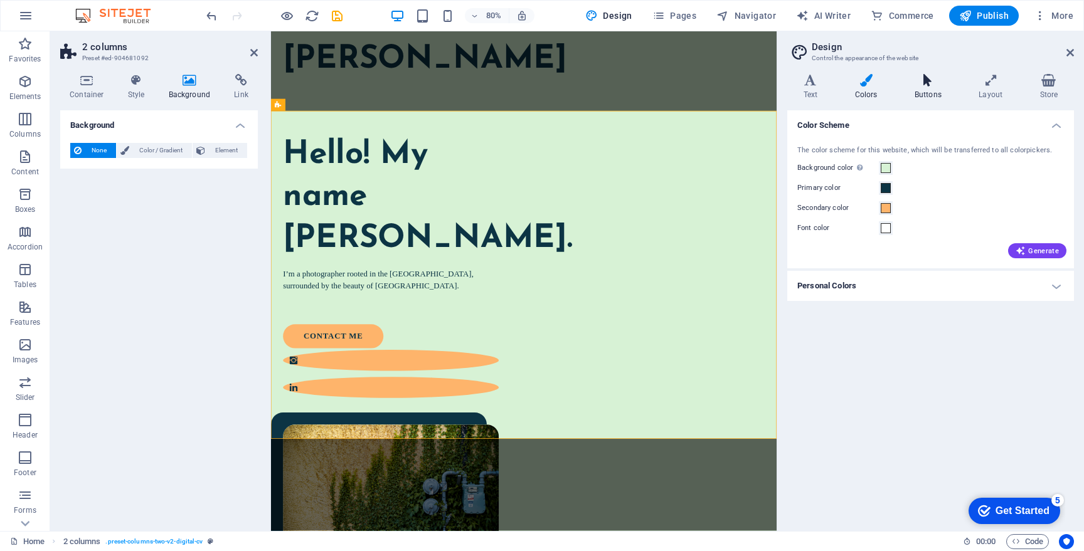
click at [921, 80] on icon at bounding box center [927, 80] width 59 height 13
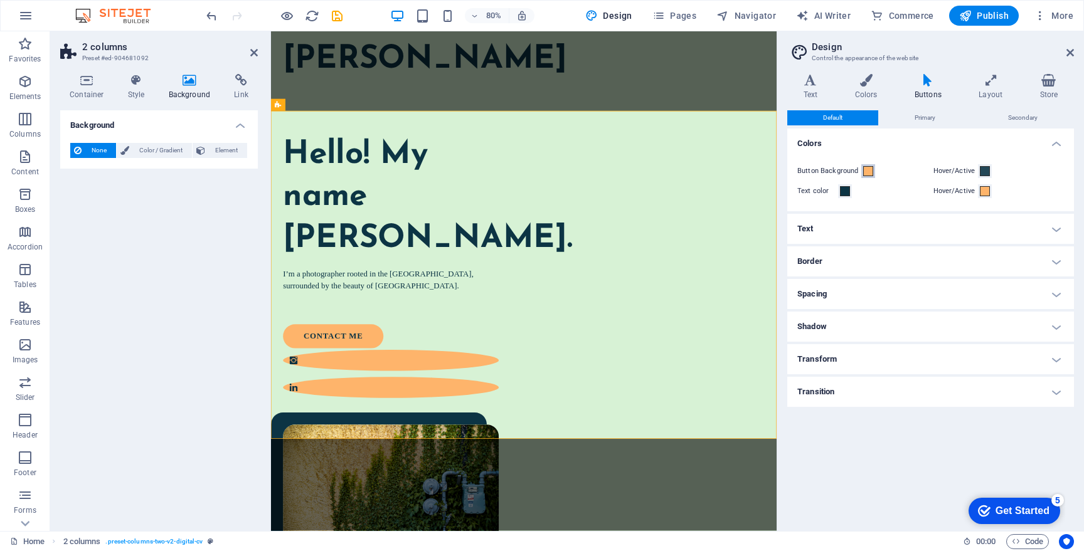
click at [872, 168] on button "Button Background" at bounding box center [868, 171] width 14 height 14
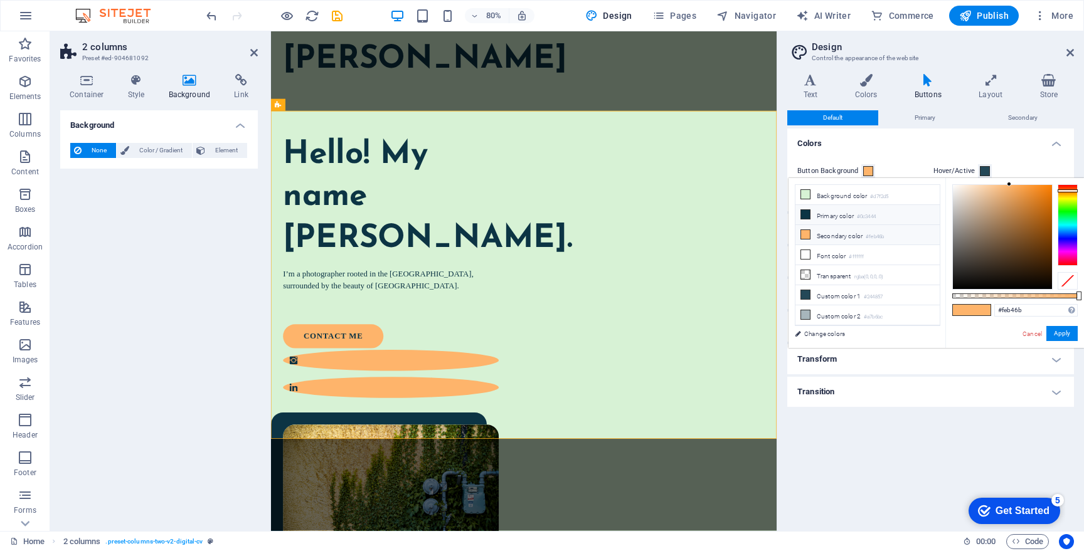
click at [832, 215] on li "Primary color #0c3444" at bounding box center [867, 215] width 144 height 20
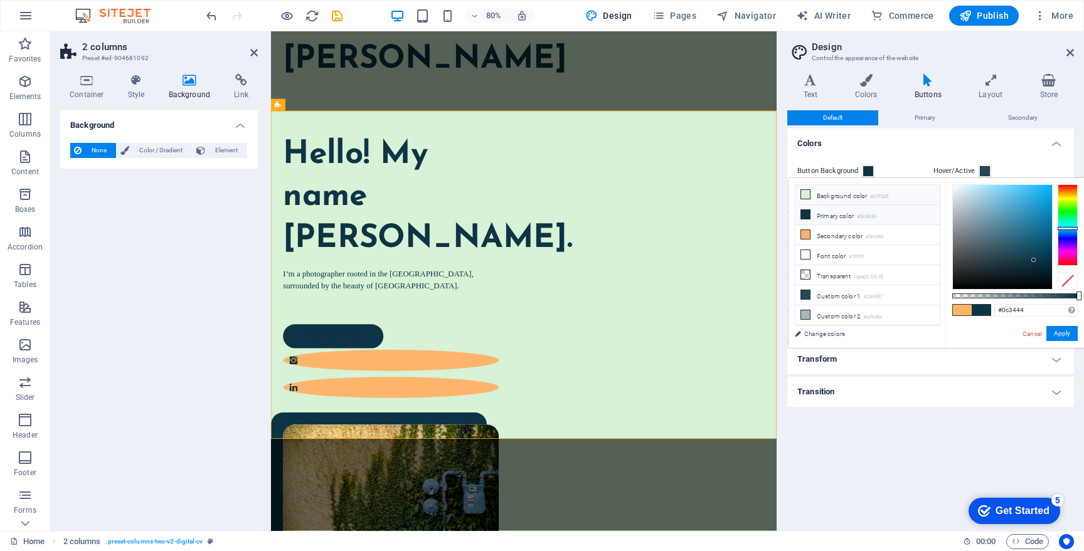
click at [863, 196] on li "Background color #d7f2d5" at bounding box center [867, 195] width 144 height 20
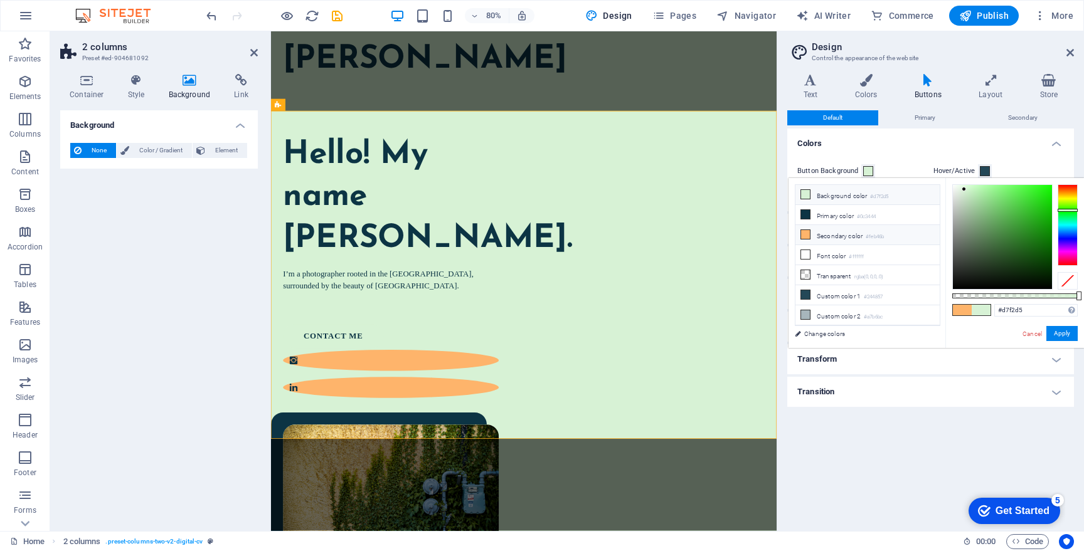
click at [851, 235] on li "Secondary color #feb46b" at bounding box center [867, 235] width 144 height 20
type input "#feb46b"
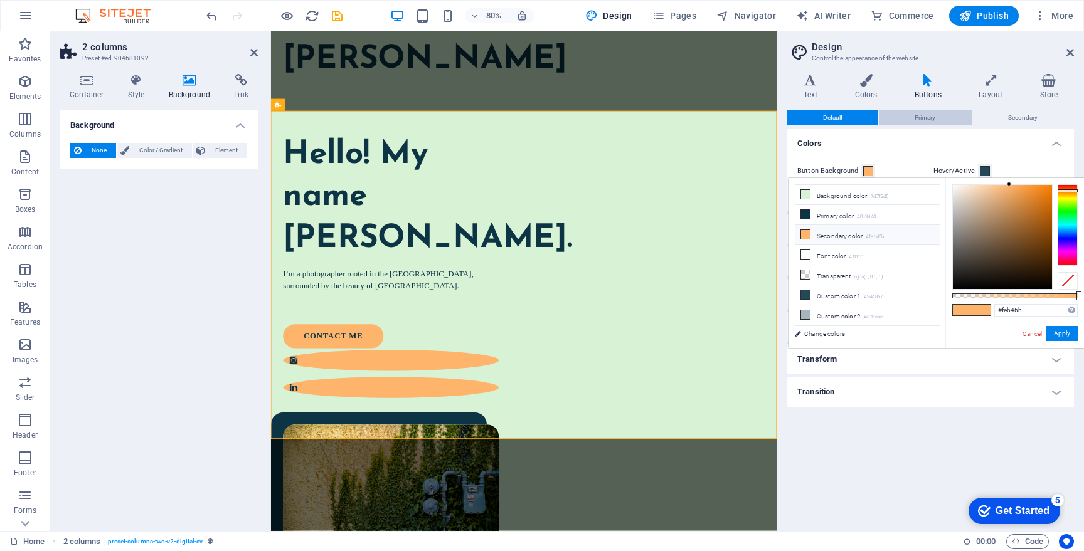
click at [939, 120] on button "Primary" at bounding box center [925, 117] width 92 height 15
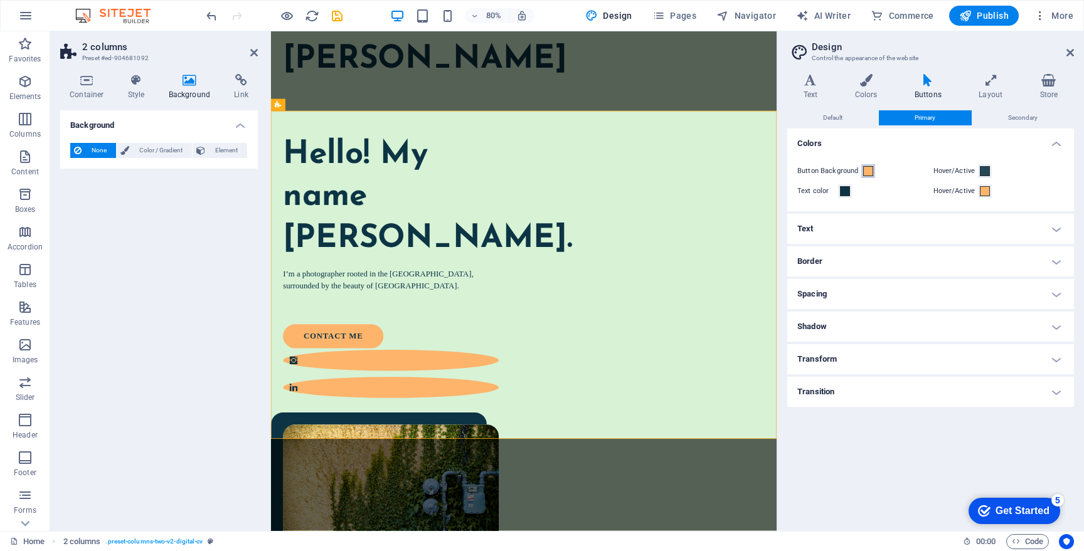
click at [872, 169] on span at bounding box center [868, 171] width 10 height 10
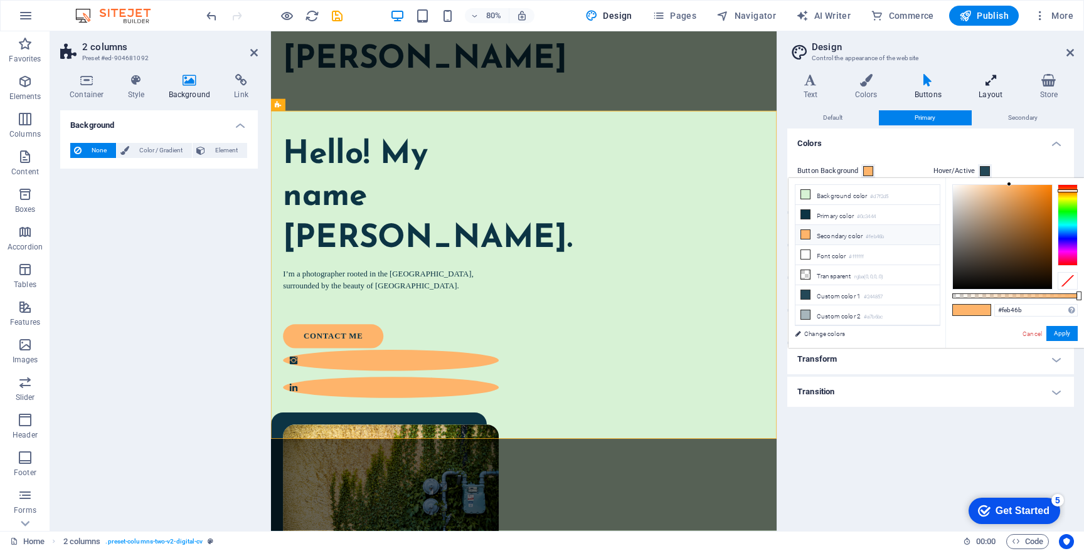
click at [997, 85] on icon at bounding box center [991, 80] width 56 height 13
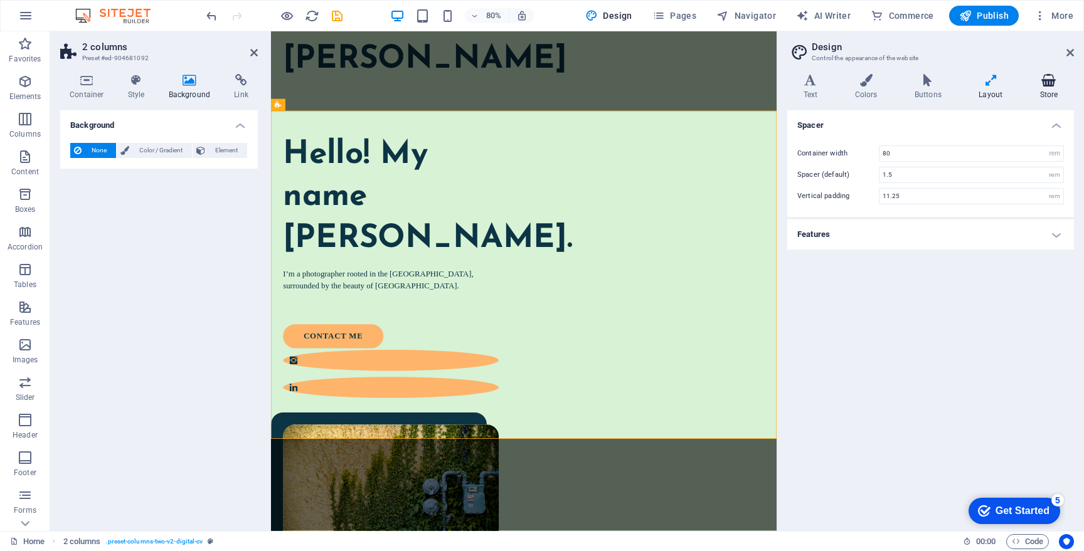
click at [1056, 85] on icon at bounding box center [1049, 80] width 50 height 13
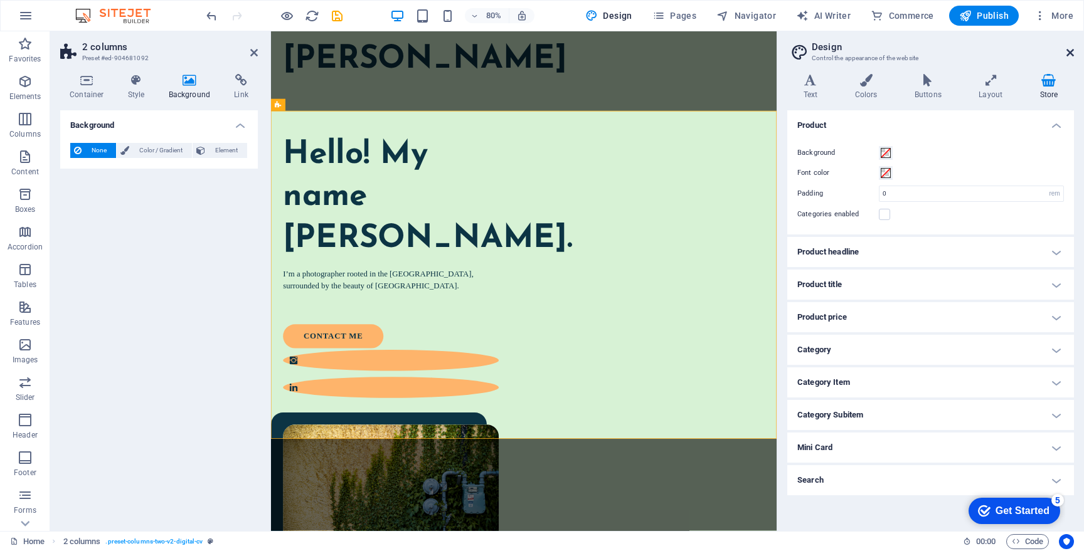
click at [1070, 51] on icon at bounding box center [1070, 53] width 8 height 10
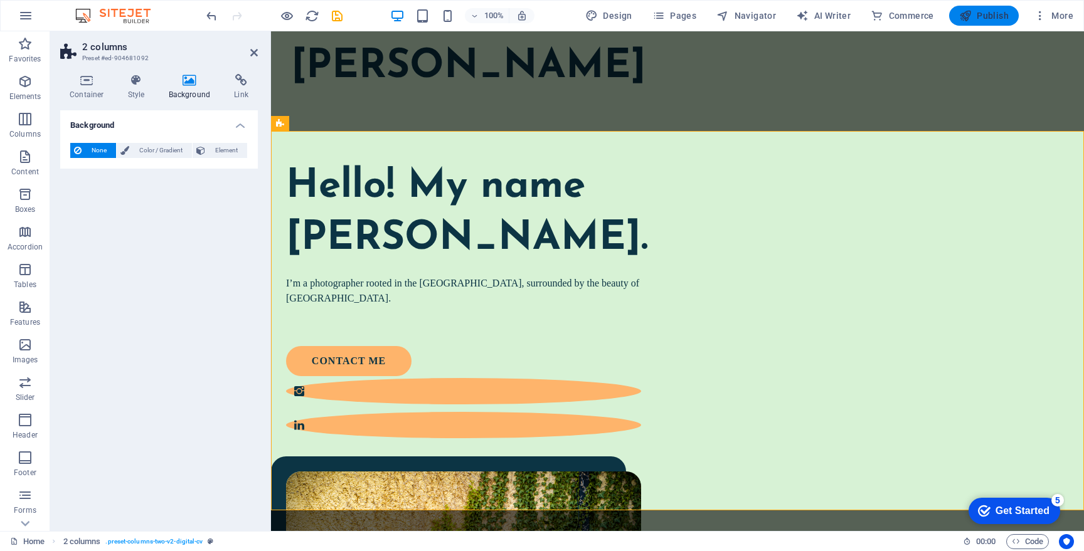
click at [968, 14] on icon "button" at bounding box center [965, 15] width 13 height 13
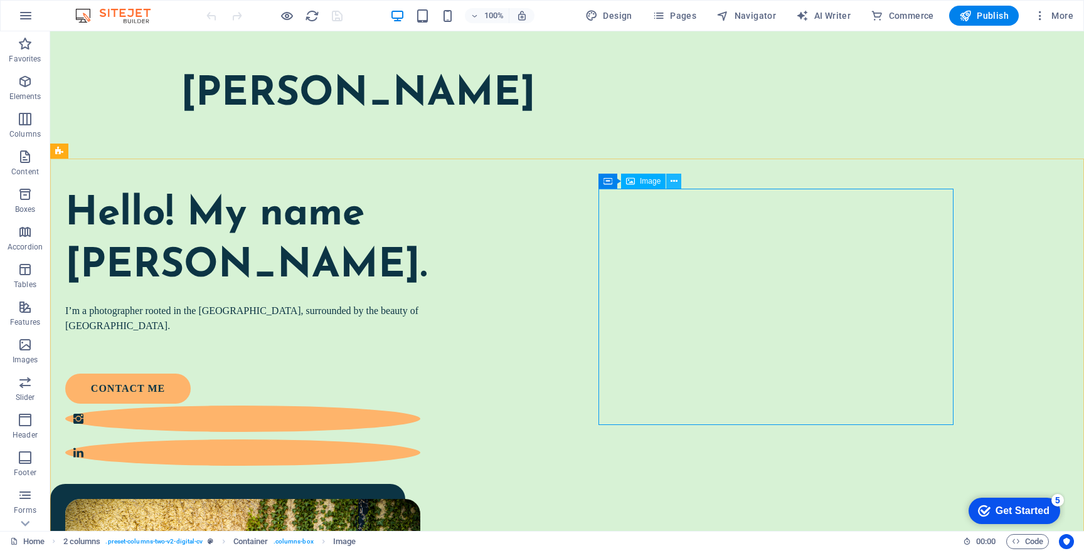
click at [676, 186] on icon at bounding box center [674, 181] width 7 height 13
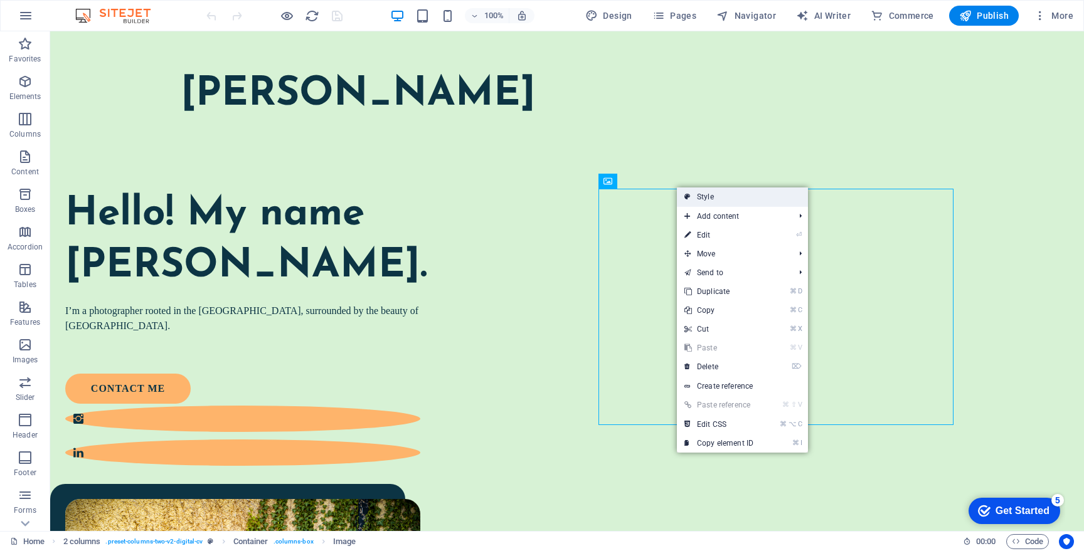
click at [711, 197] on link "Style" at bounding box center [742, 197] width 131 height 19
select select "px"
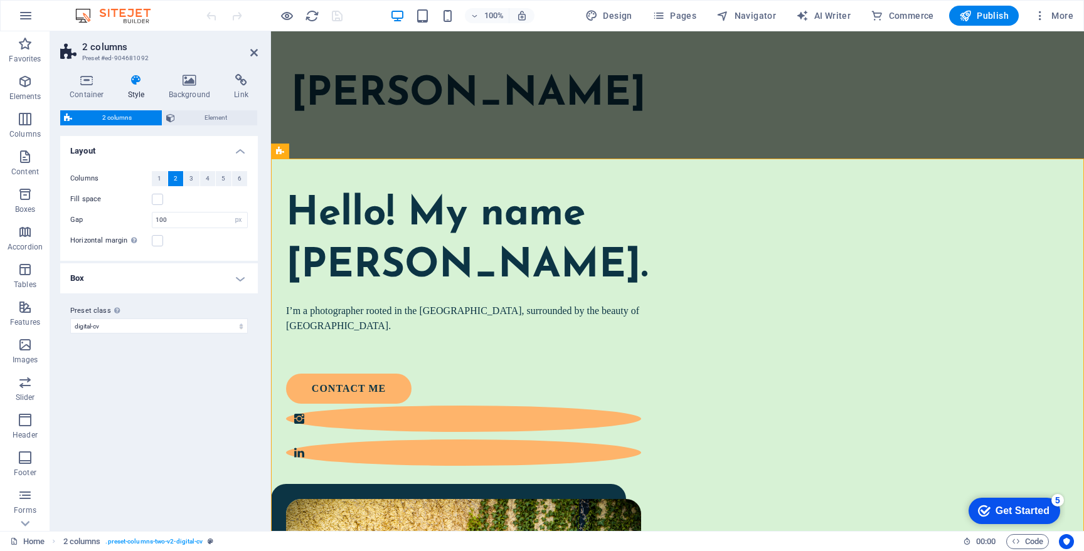
click at [220, 280] on h4 "Box" at bounding box center [159, 278] width 198 height 30
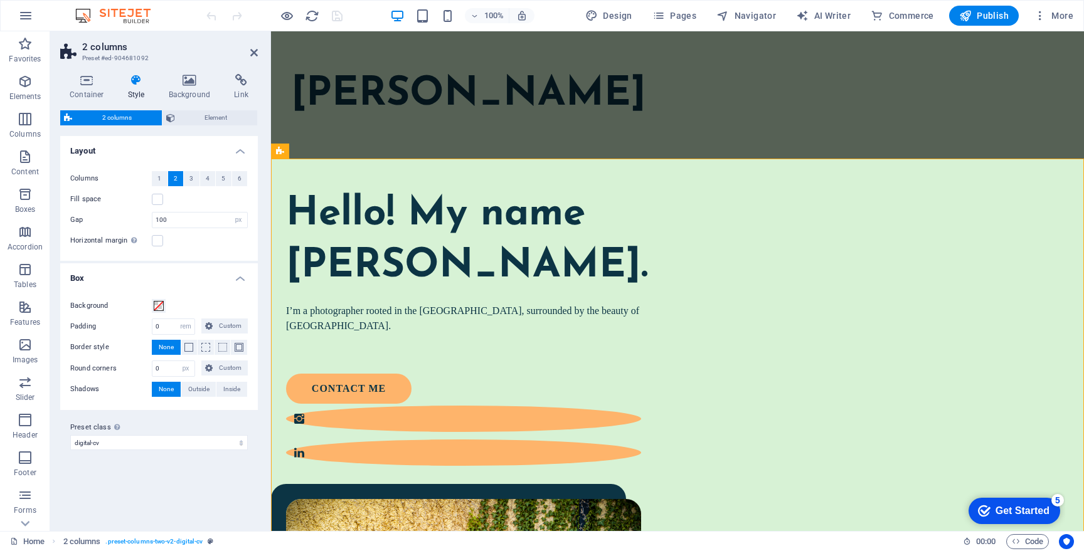
click at [172, 392] on span "None" at bounding box center [166, 389] width 15 height 15
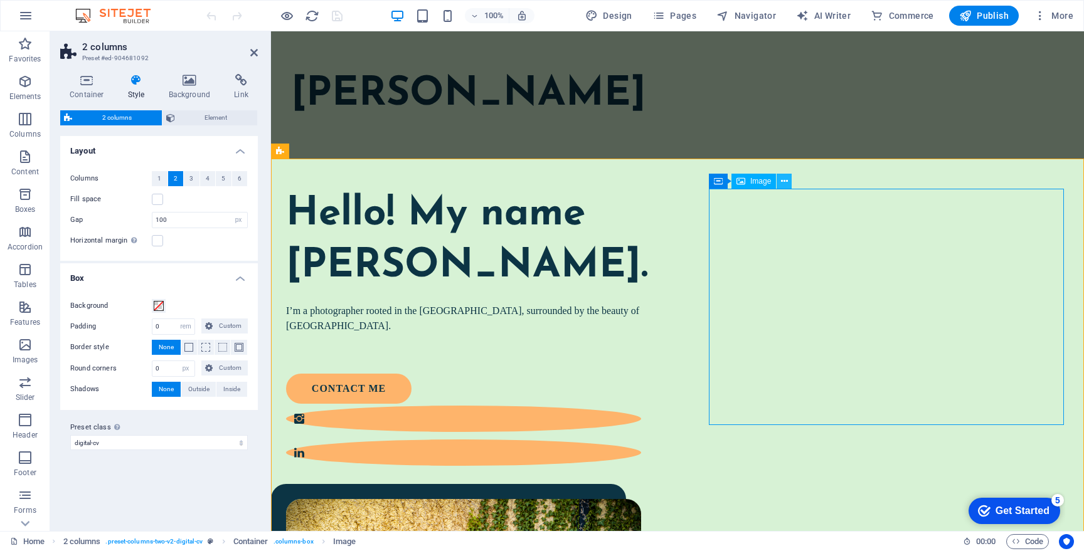
click at [785, 180] on icon at bounding box center [784, 181] width 7 height 13
click at [86, 74] on icon at bounding box center [86, 80] width 53 height 13
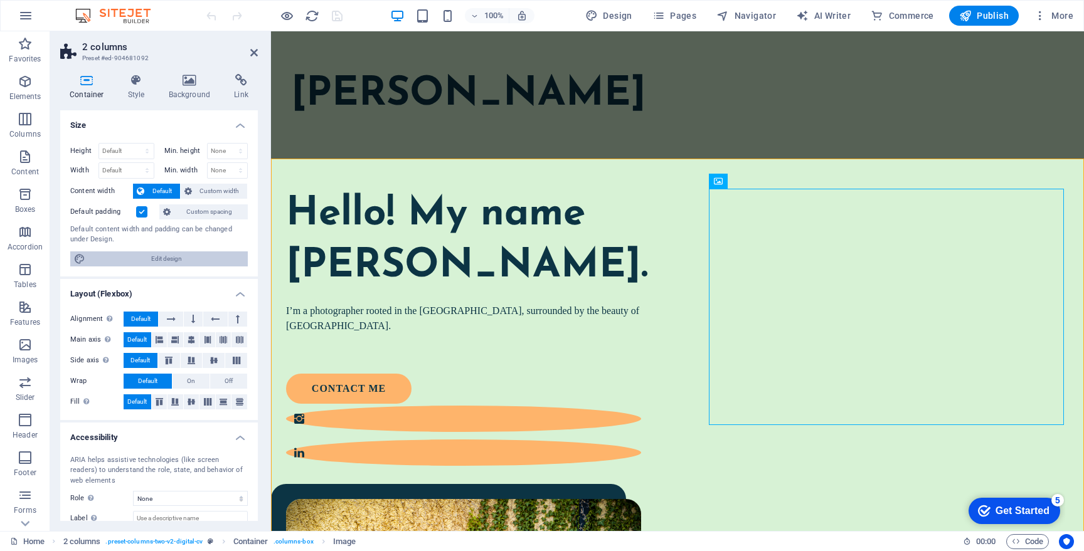
click at [145, 252] on span "Edit design" at bounding box center [166, 259] width 155 height 15
select select "px"
select select "400"
select select "px"
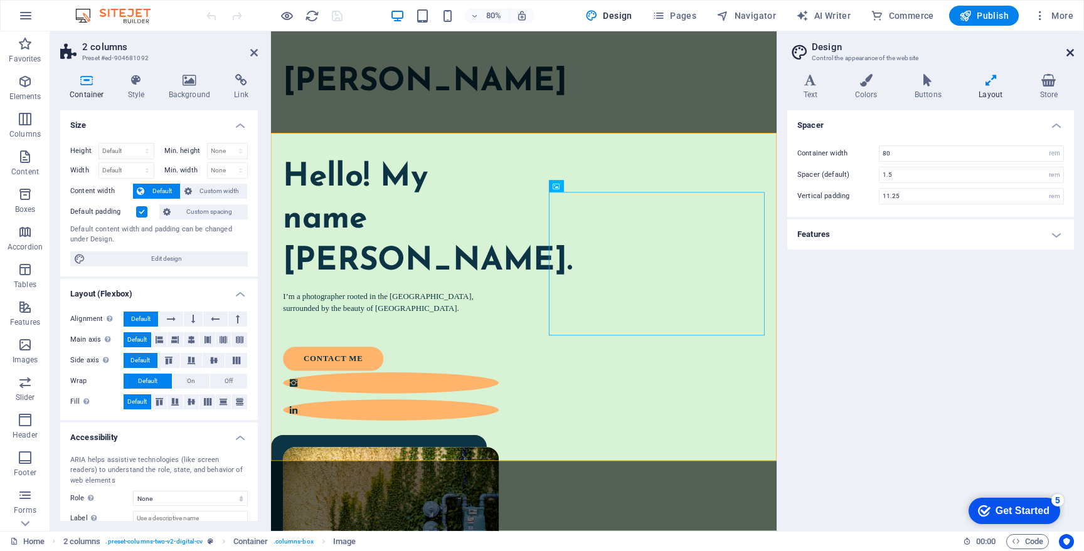
click at [1068, 51] on icon at bounding box center [1070, 53] width 8 height 10
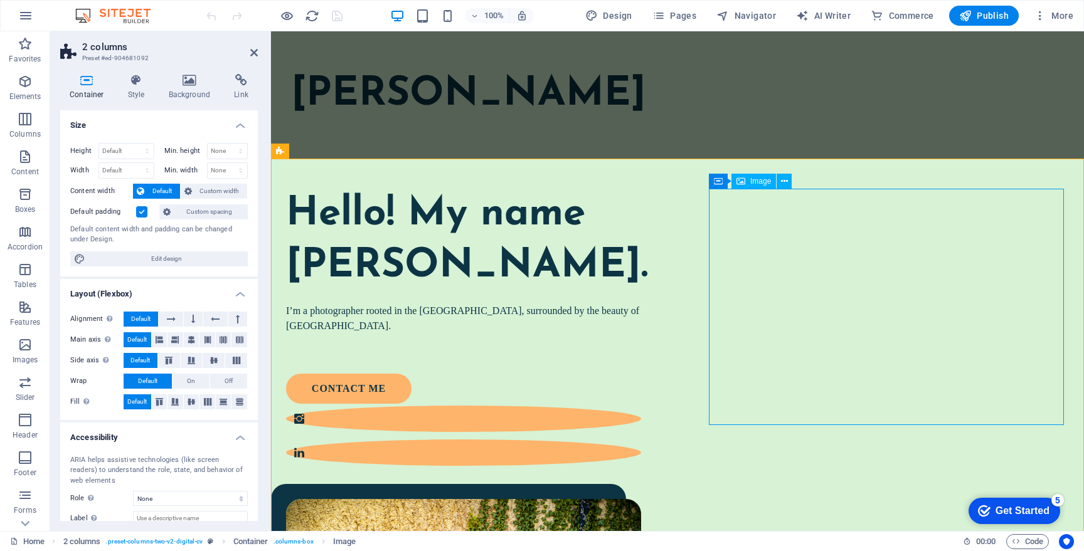
select select "%"
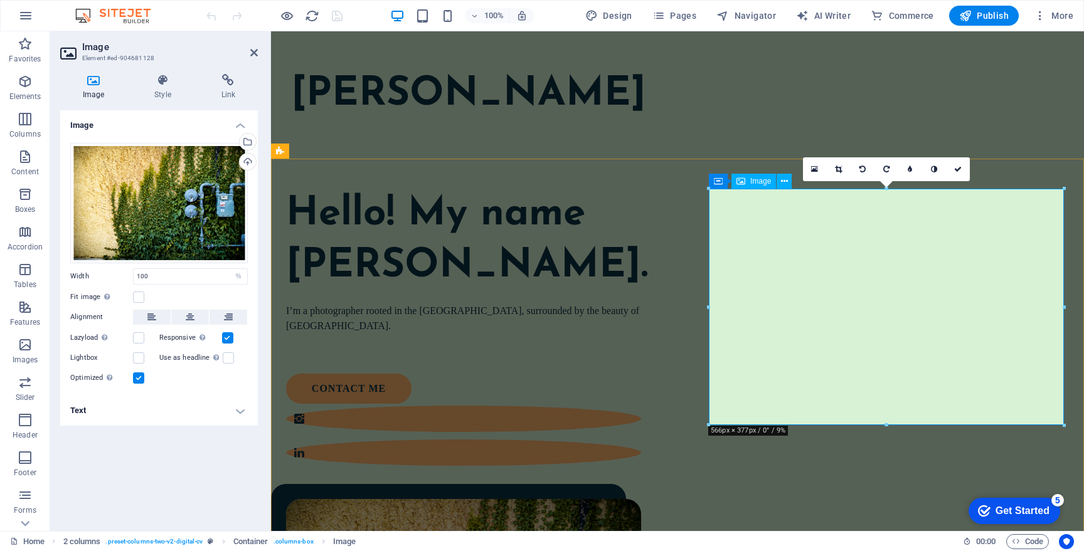
click at [816, 169] on icon at bounding box center [814, 169] width 7 height 9
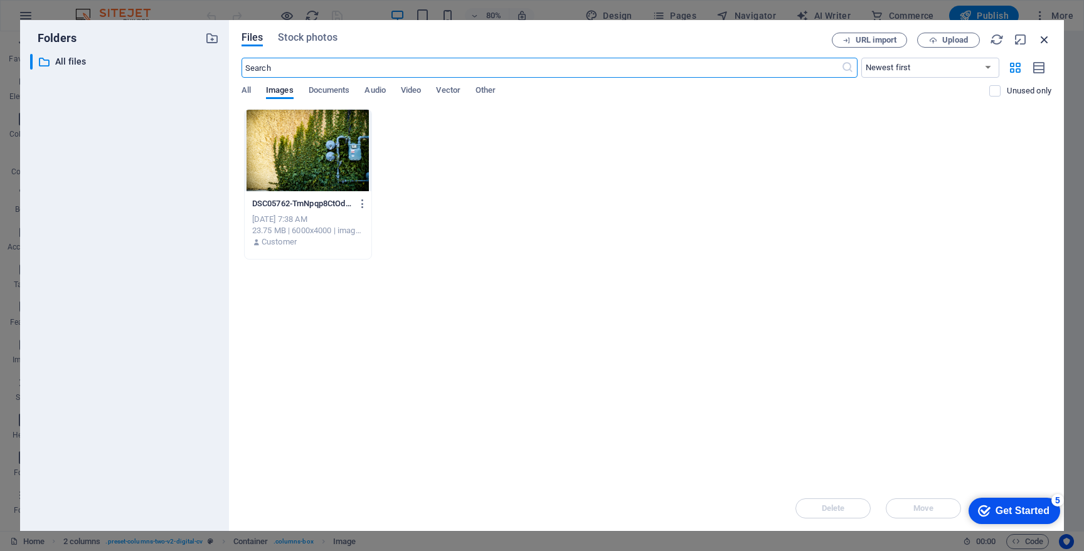
click at [1044, 43] on icon "button" at bounding box center [1045, 40] width 14 height 14
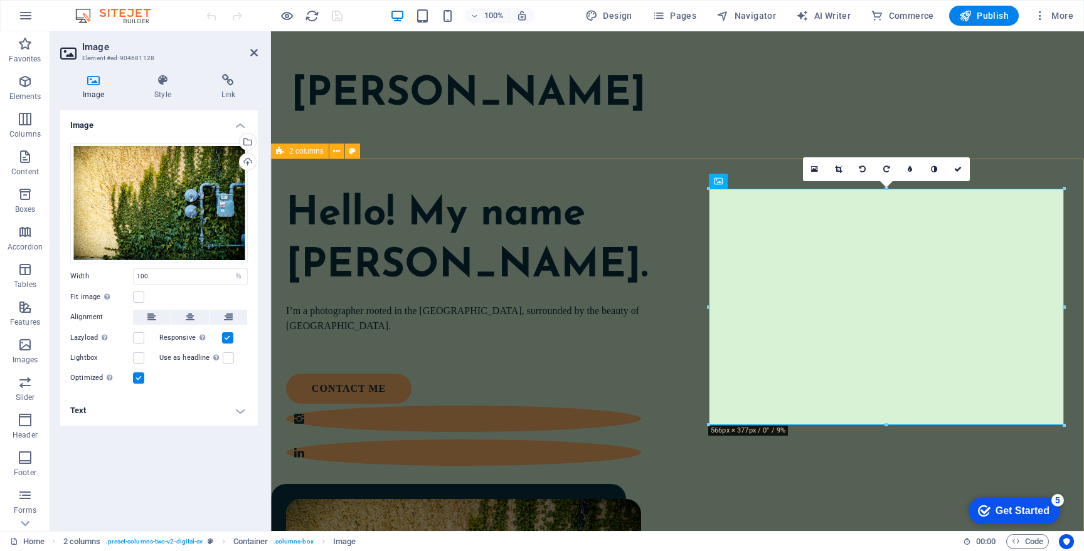
click at [783, 184] on div "Hello! My name Devin Misner. I’m a photographer rooted in the Comox Valley, sur…" at bounding box center [677, 504] width 813 height 690
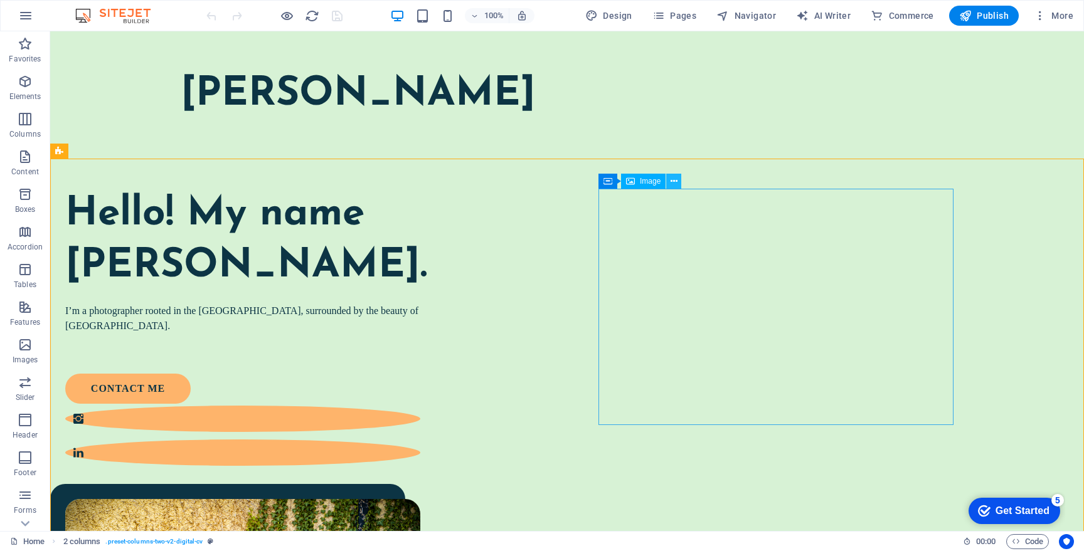
click at [674, 184] on icon at bounding box center [674, 181] width 7 height 13
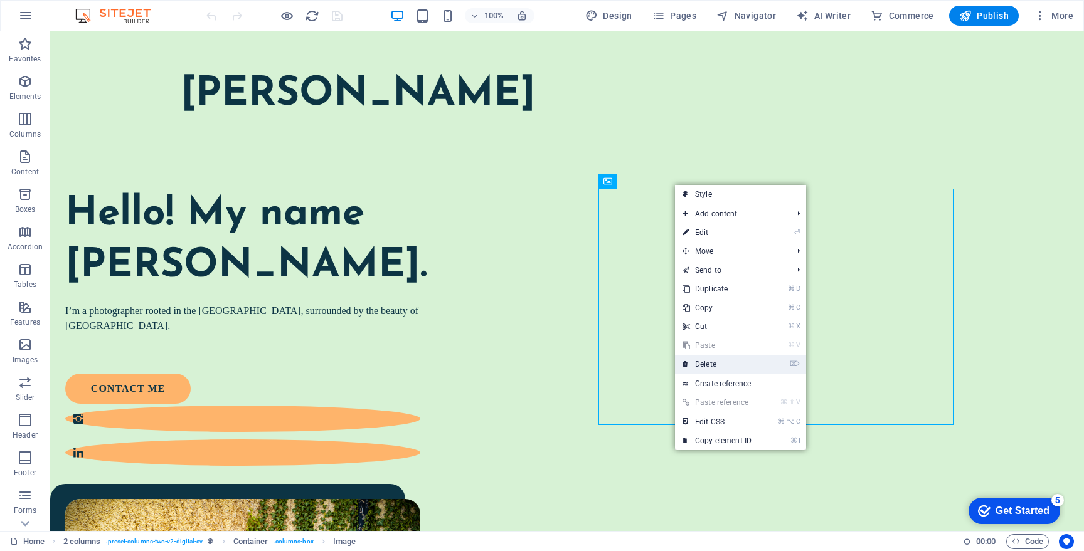
click at [726, 363] on link "⌦ Delete" at bounding box center [717, 364] width 84 height 19
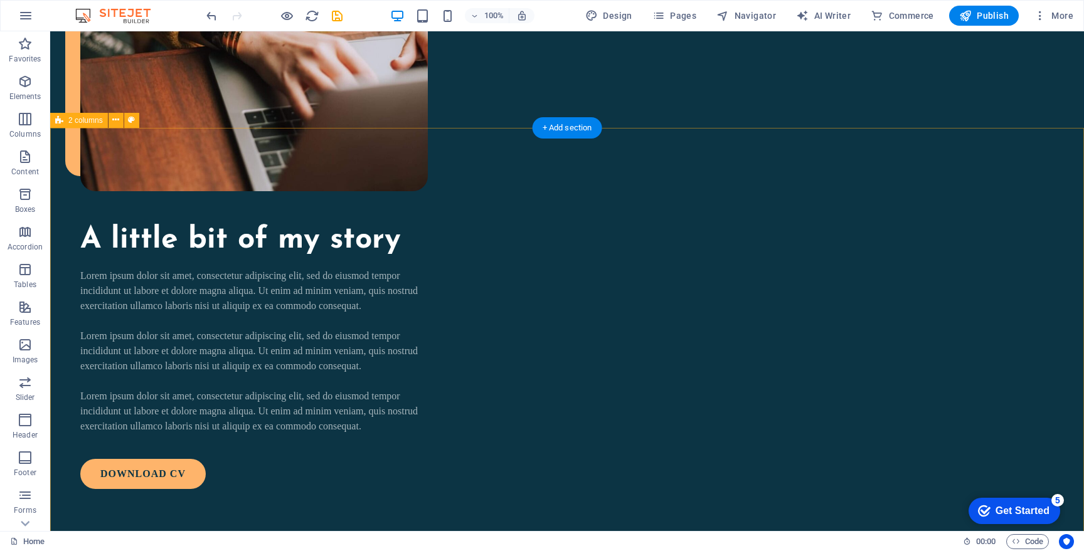
scroll to position [917, 0]
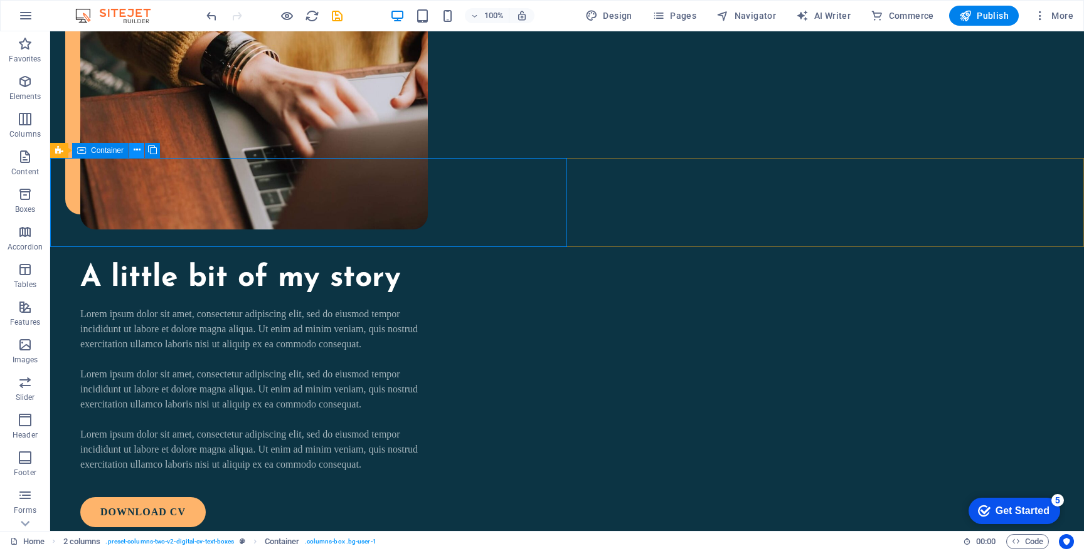
click at [134, 147] on icon at bounding box center [137, 150] width 7 height 13
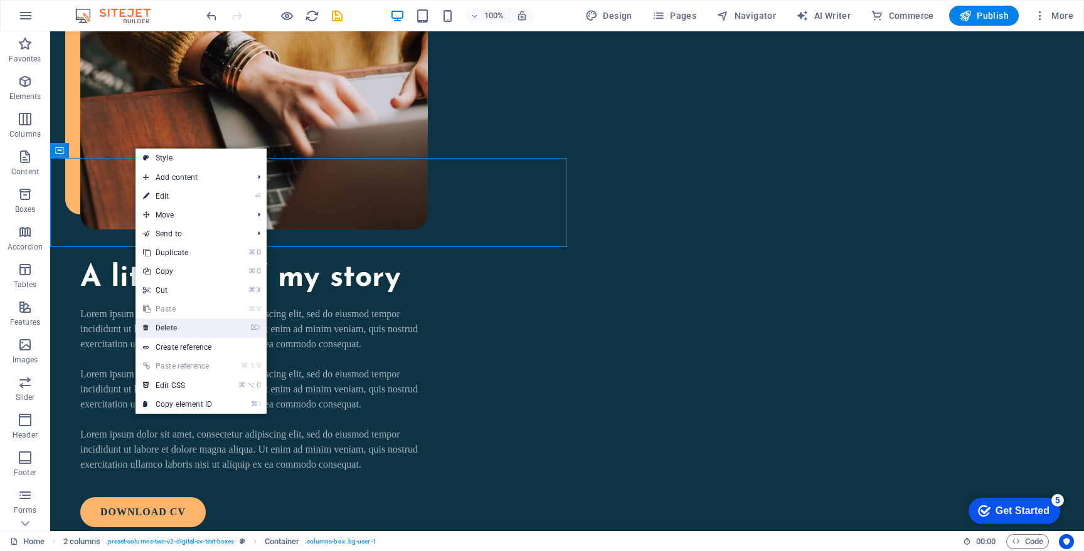
click at [180, 324] on link "⌦ Delete" at bounding box center [178, 328] width 84 height 19
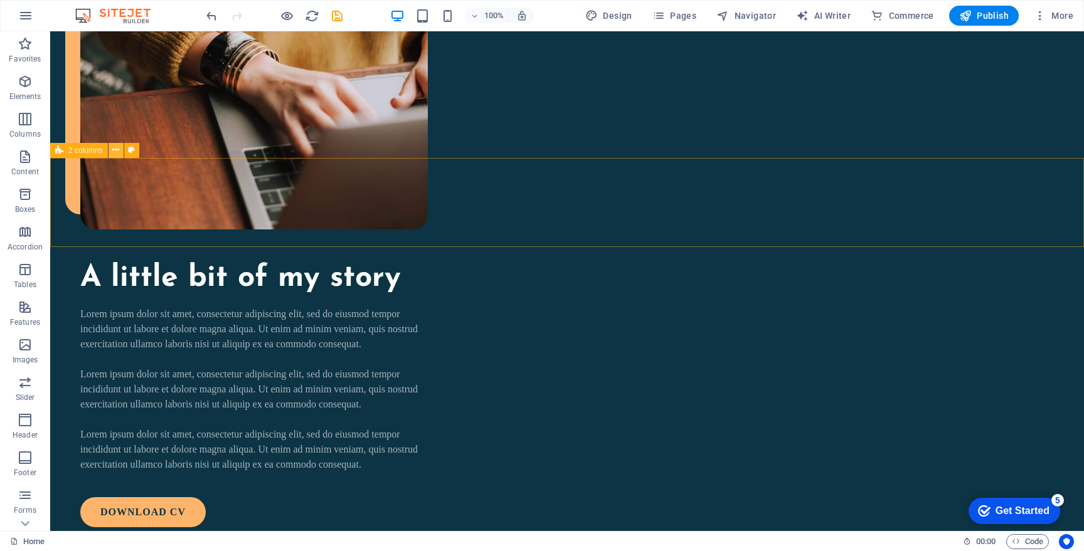
click at [114, 154] on icon at bounding box center [115, 150] width 7 height 13
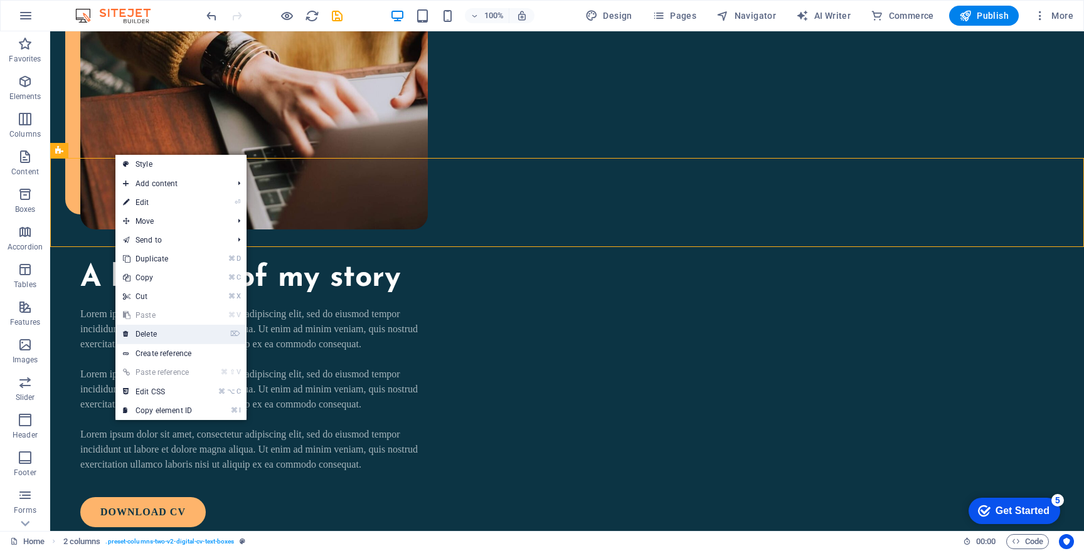
click at [164, 334] on link "⌦ Delete" at bounding box center [157, 334] width 84 height 19
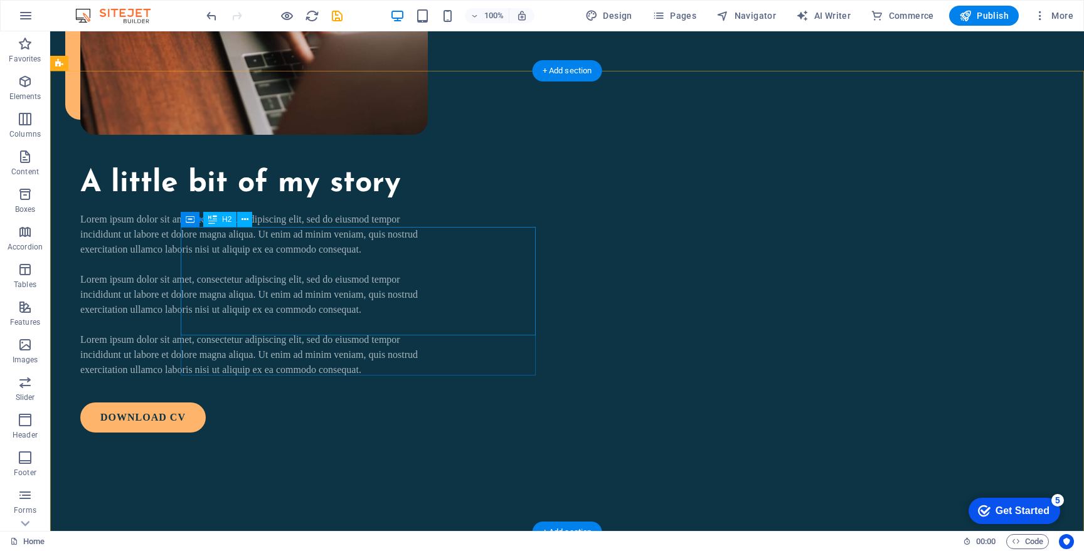
scroll to position [1015, 0]
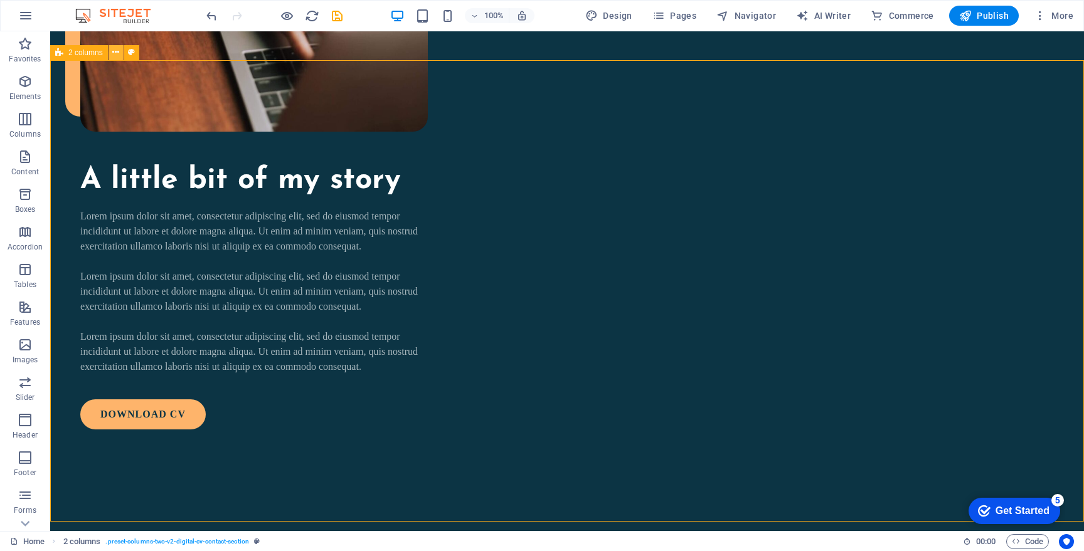
click at [117, 58] on icon at bounding box center [115, 52] width 7 height 13
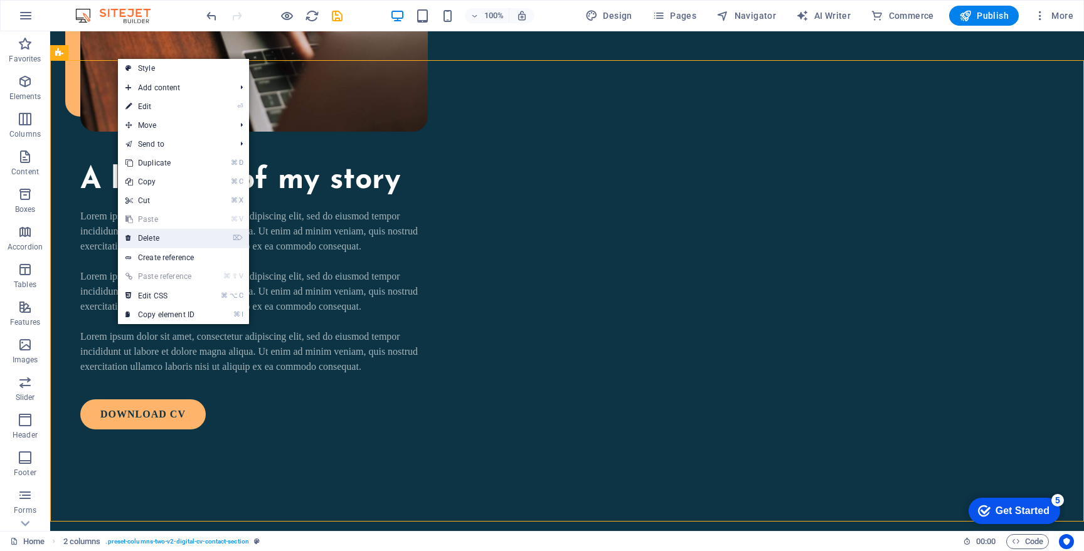
click at [162, 236] on link "⌦ Delete" at bounding box center [160, 238] width 84 height 19
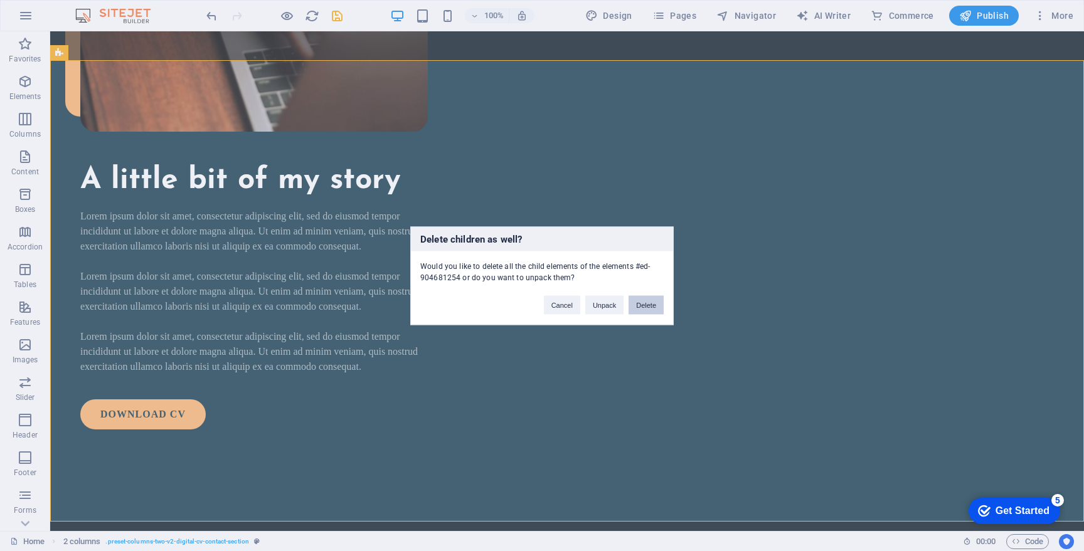
click at [639, 306] on button "Delete" at bounding box center [646, 304] width 35 height 19
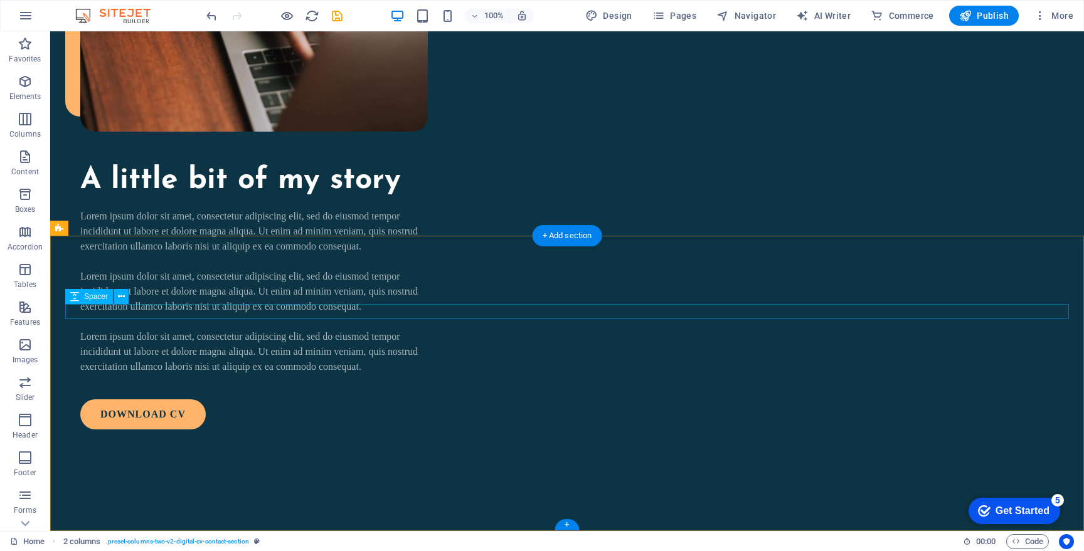
scroll to position [839, 0]
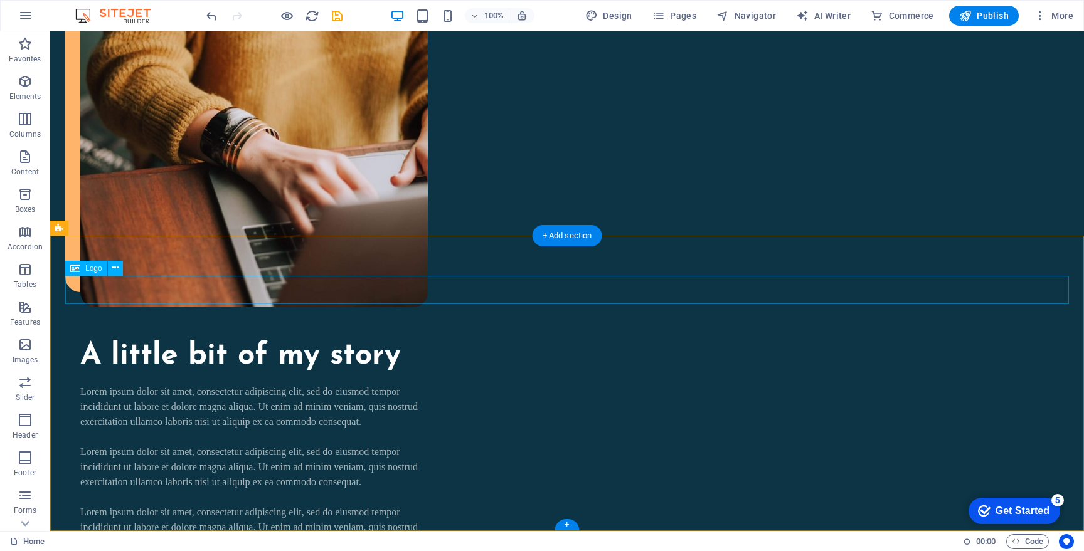
select select "px"
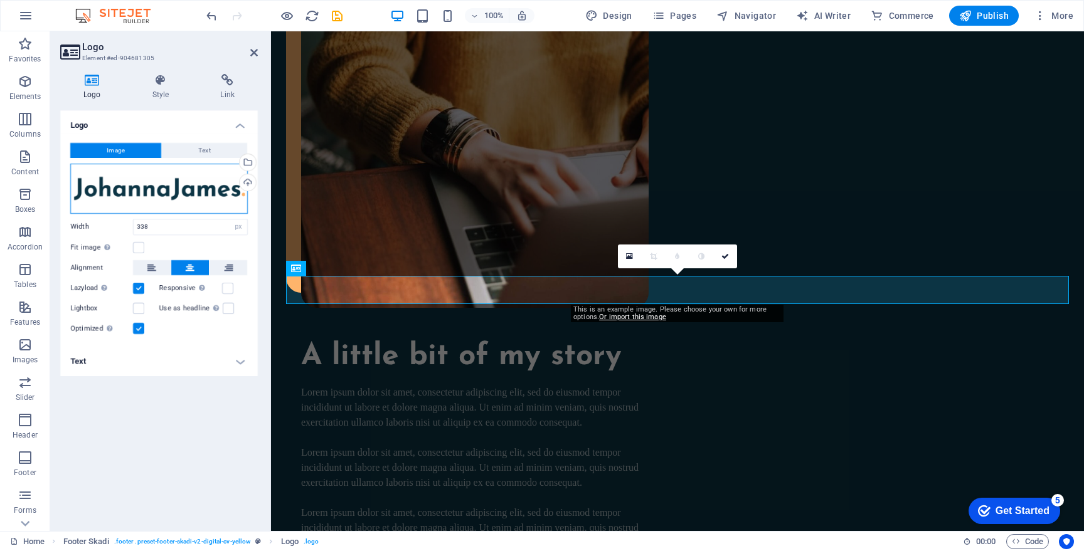
click at [185, 196] on div "Drag files here, click to choose files or select files from Files or our free s…" at bounding box center [159, 189] width 178 height 50
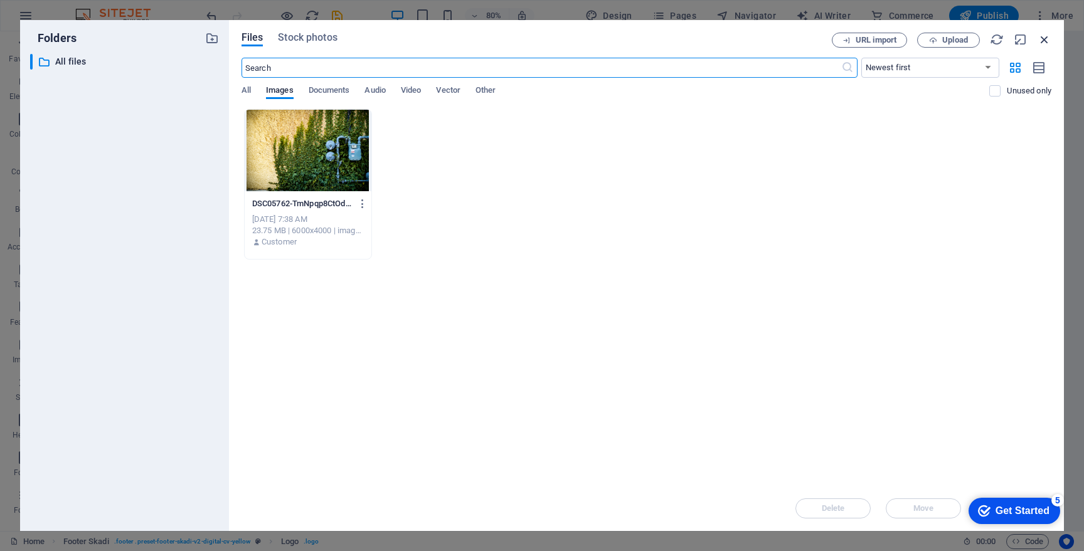
click at [1046, 35] on icon "button" at bounding box center [1045, 40] width 14 height 14
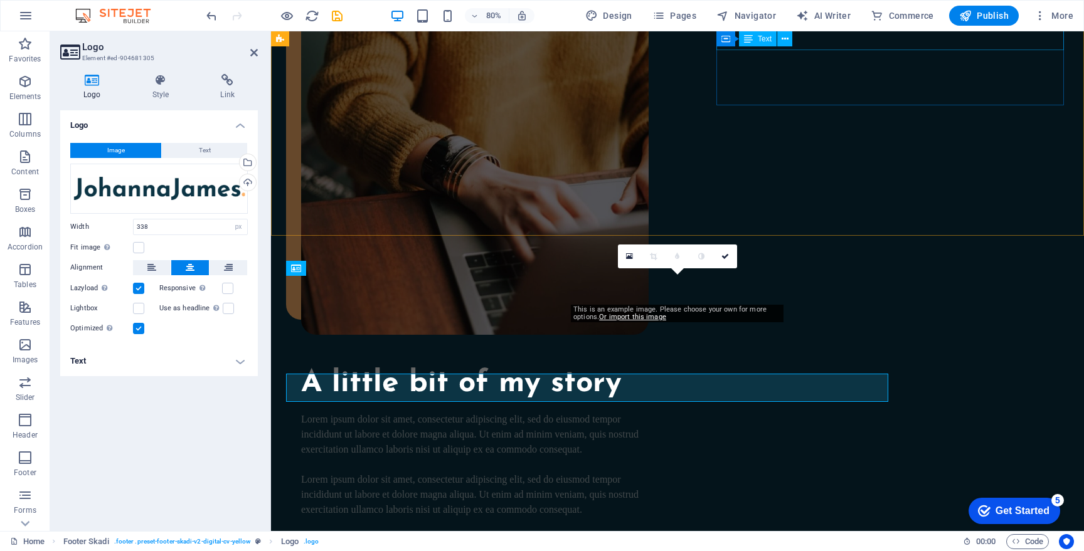
scroll to position [839, 0]
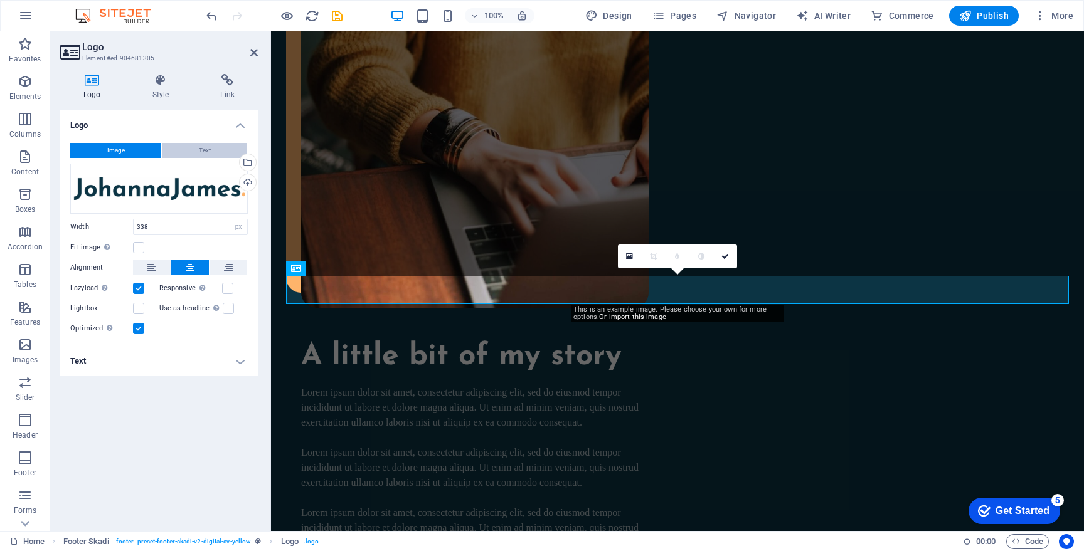
click at [195, 147] on button "Text" at bounding box center [204, 150] width 85 height 15
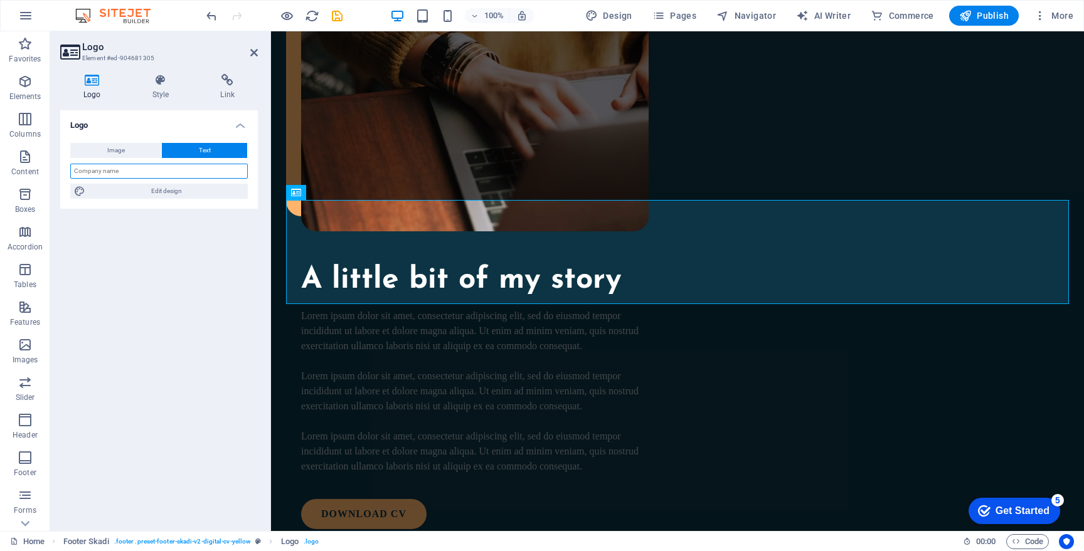
click at [169, 172] on input "text" at bounding box center [159, 171] width 178 height 15
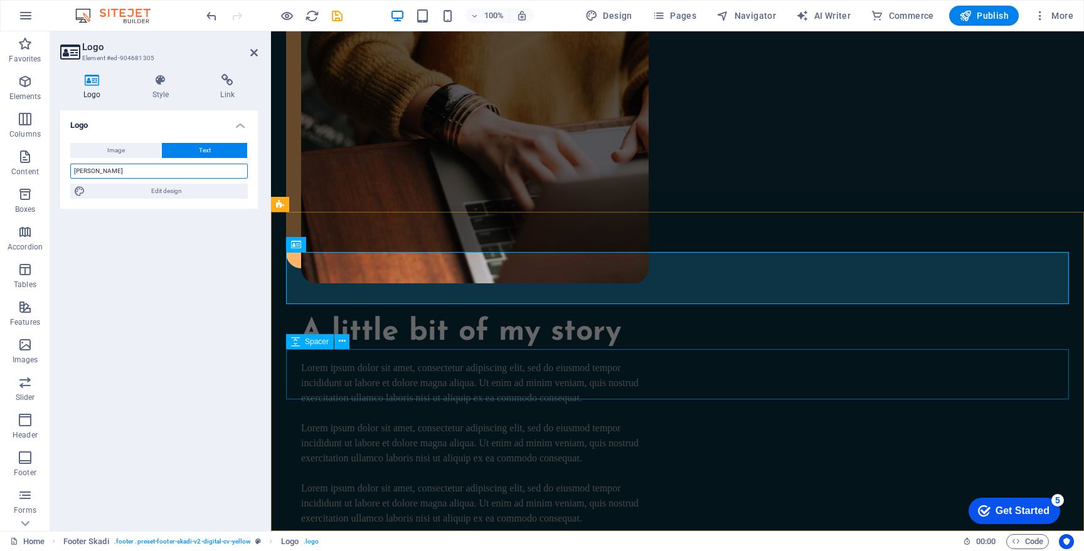
type input "[PERSON_NAME]"
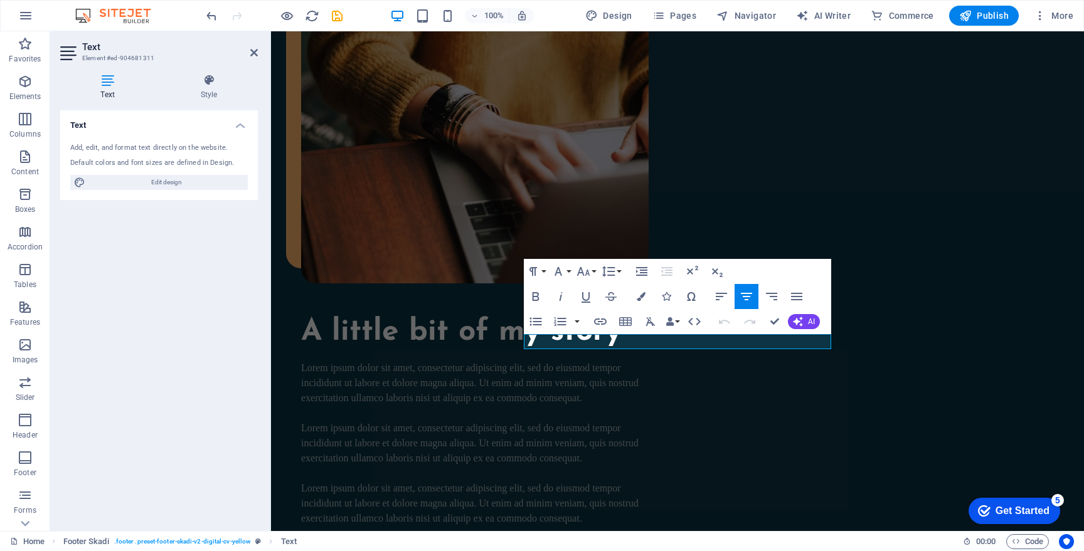
scroll to position [848, 0]
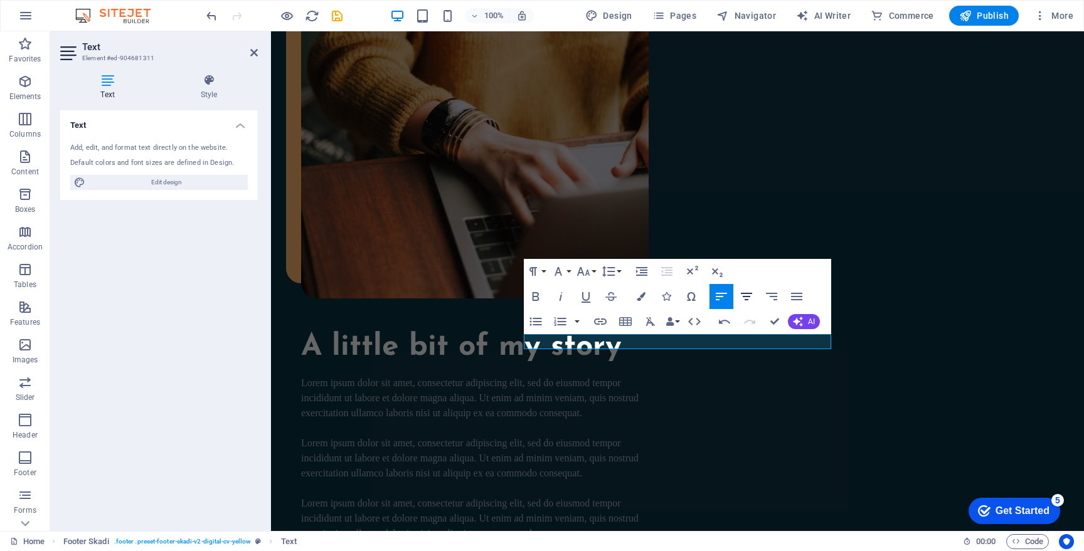
click at [748, 300] on icon "button" at bounding box center [746, 297] width 11 height 8
click at [641, 294] on icon "button" at bounding box center [641, 296] width 9 height 9
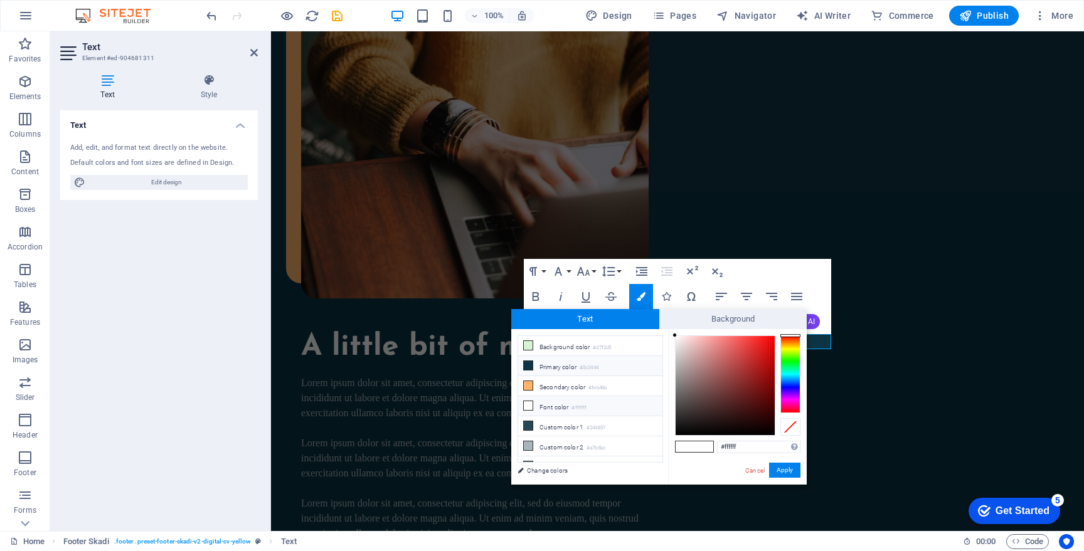
click at [546, 361] on li "Primary color #0c3444" at bounding box center [590, 366] width 144 height 20
type input "#0c3444"
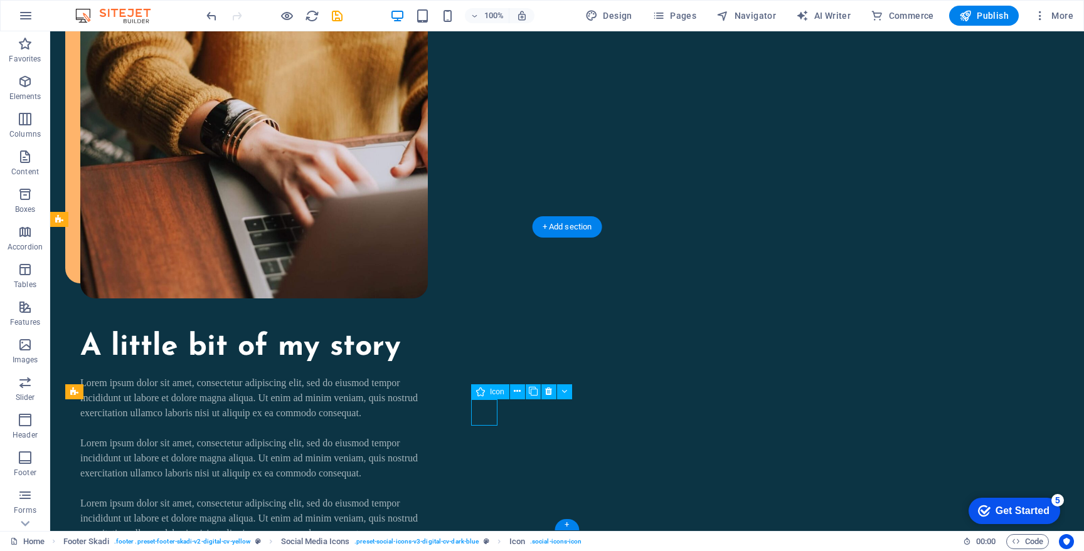
select select "xMidYMid"
select select "px"
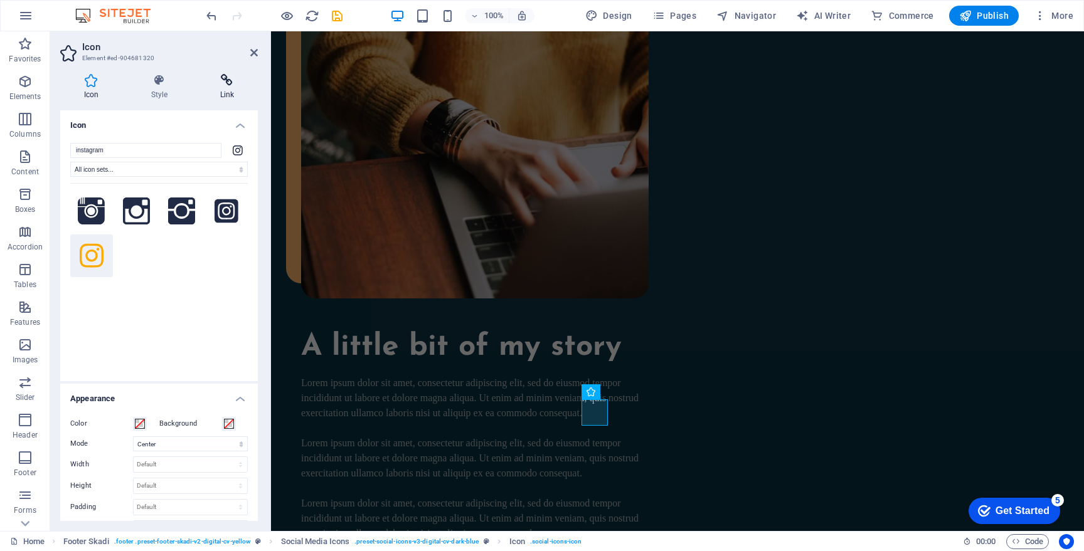
click at [220, 92] on h4 "Link" at bounding box center [226, 87] width 61 height 26
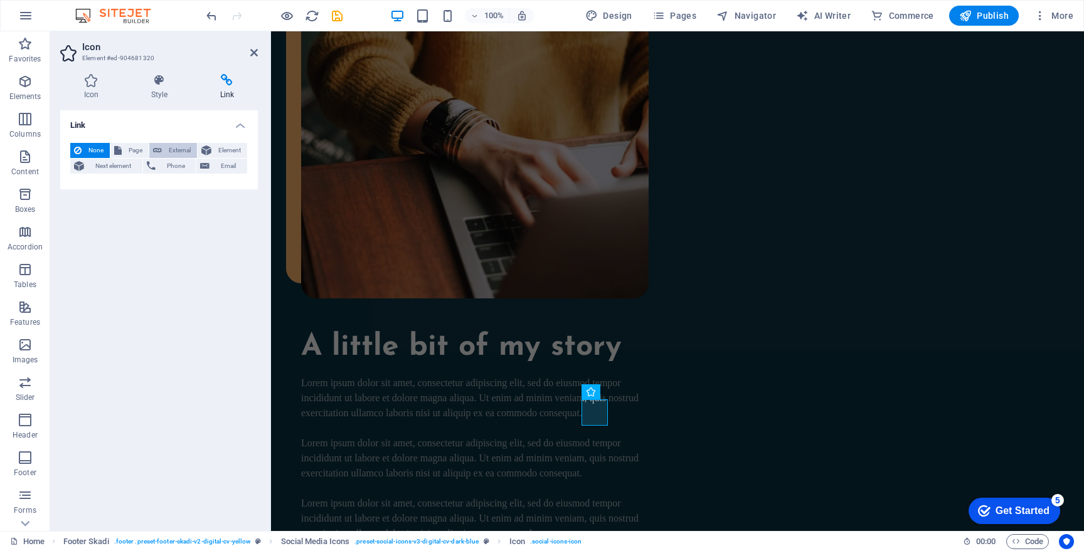
click at [173, 145] on span "External" at bounding box center [180, 150] width 28 height 15
select select "blank"
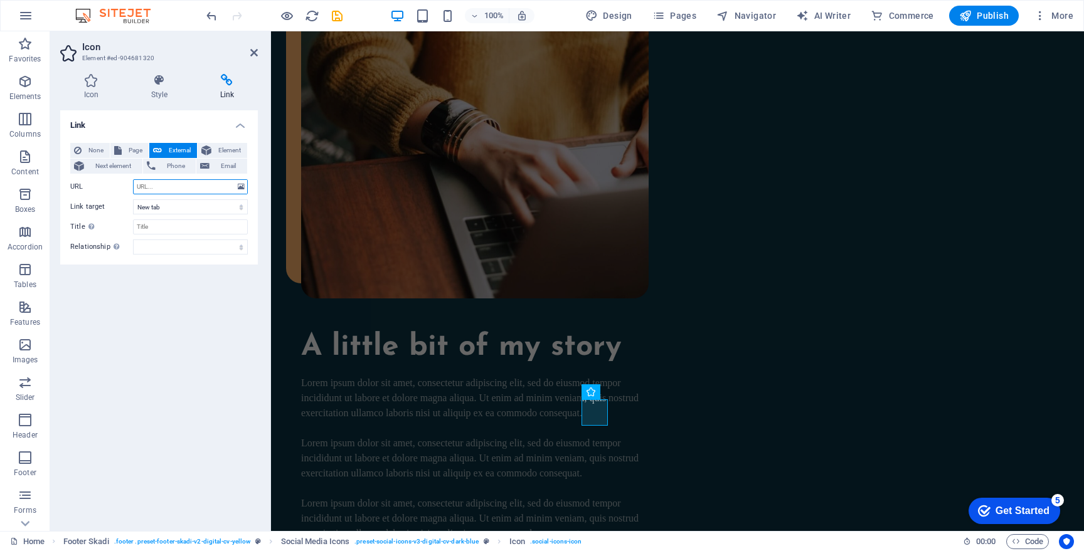
paste input "https://www.instagram.com/dmisner"
type input "https://www.instagram.com/dmisner"
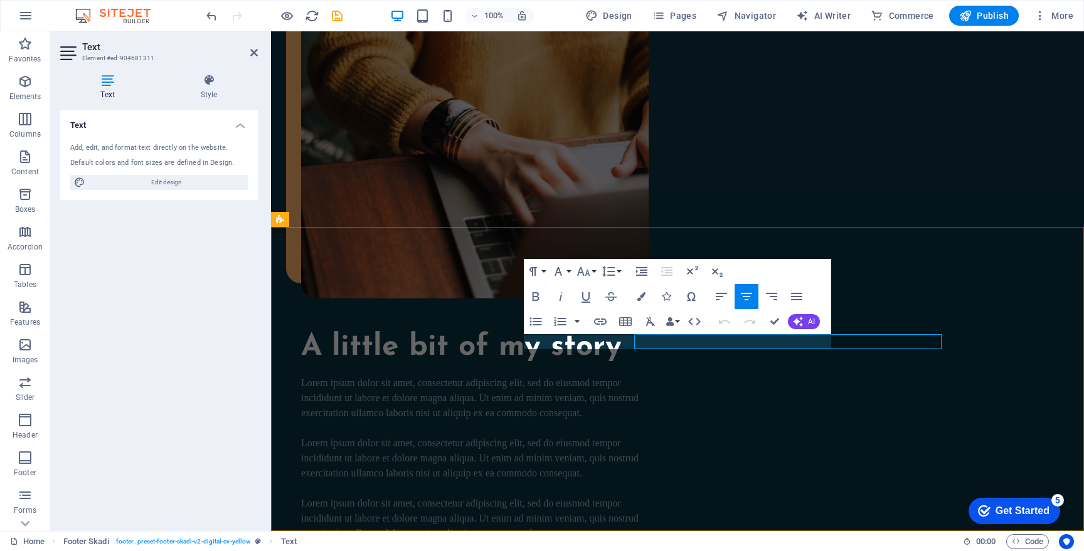
click at [640, 298] on icon "button" at bounding box center [641, 296] width 9 height 9
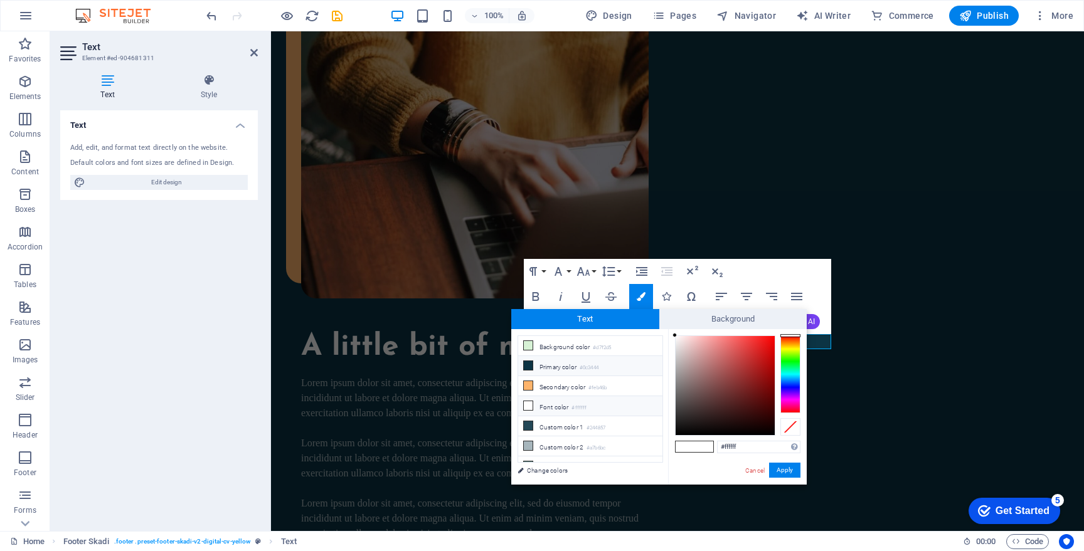
click at [532, 362] on icon at bounding box center [528, 365] width 9 height 9
type input "#0c3444"
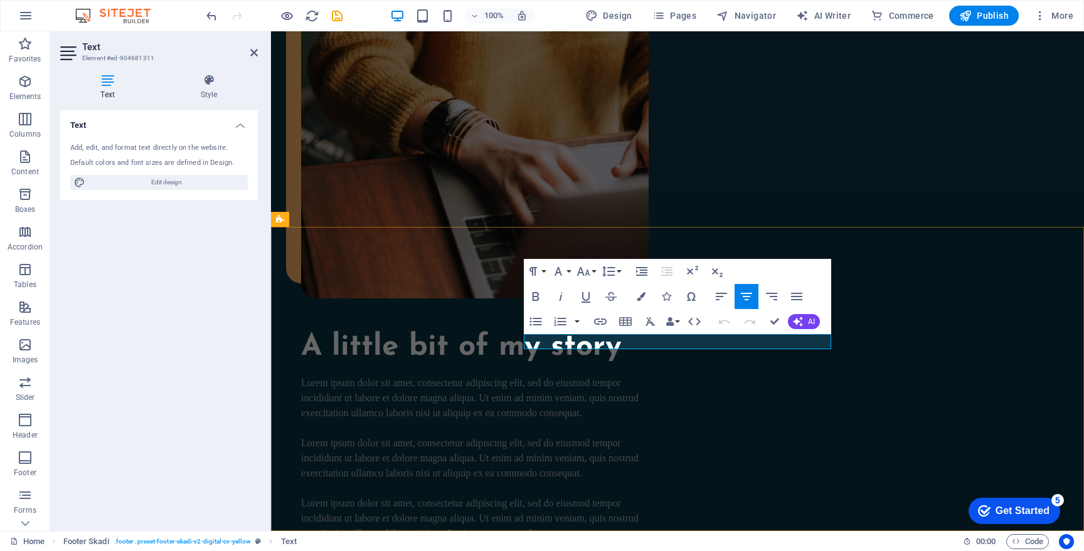
click at [643, 298] on icon "button" at bounding box center [641, 296] width 9 height 9
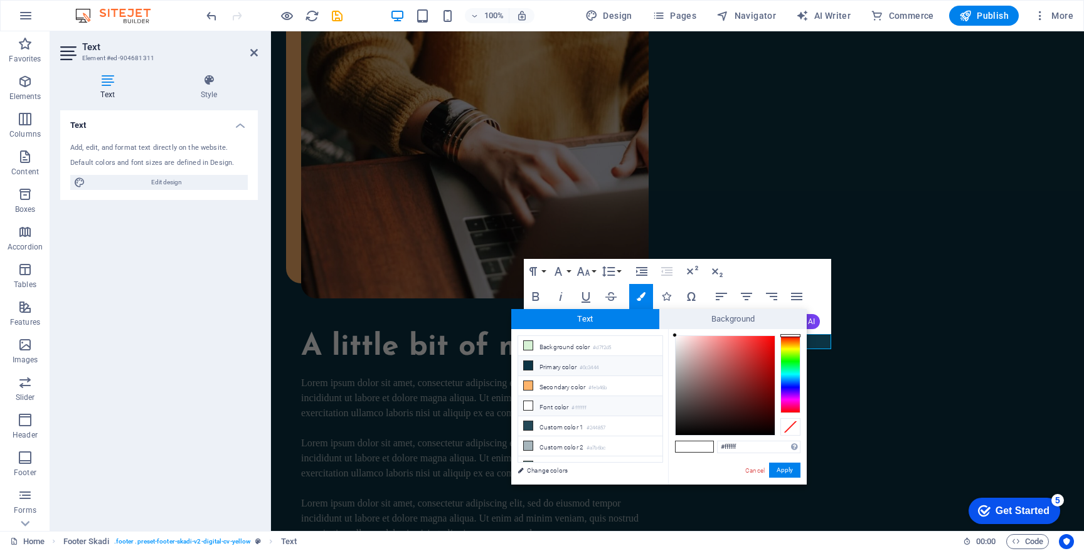
click at [568, 363] on li "Primary color #0c3444" at bounding box center [590, 366] width 144 height 20
type input "#0c3444"
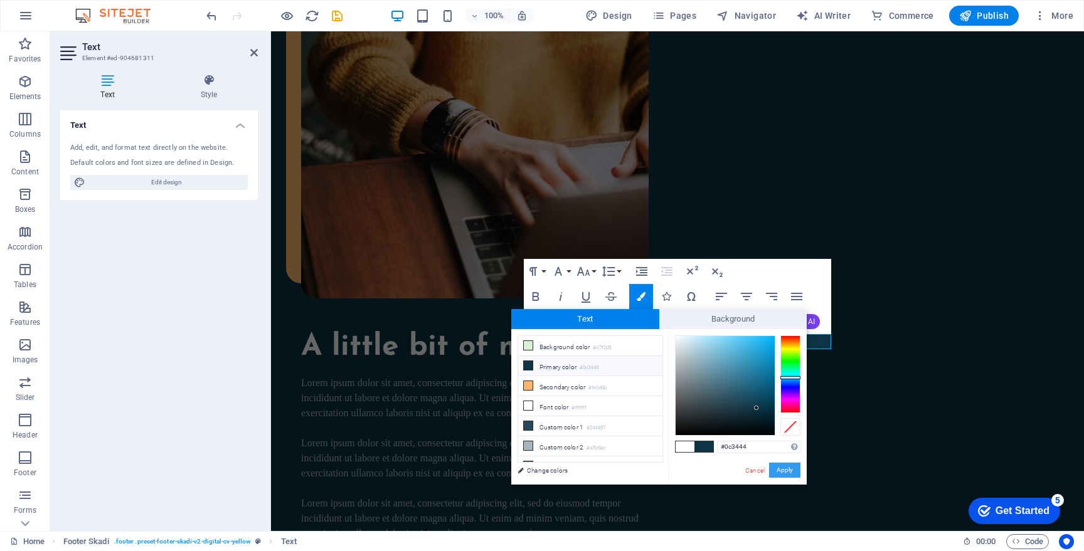
click at [782, 466] on button "Apply" at bounding box center [784, 470] width 31 height 15
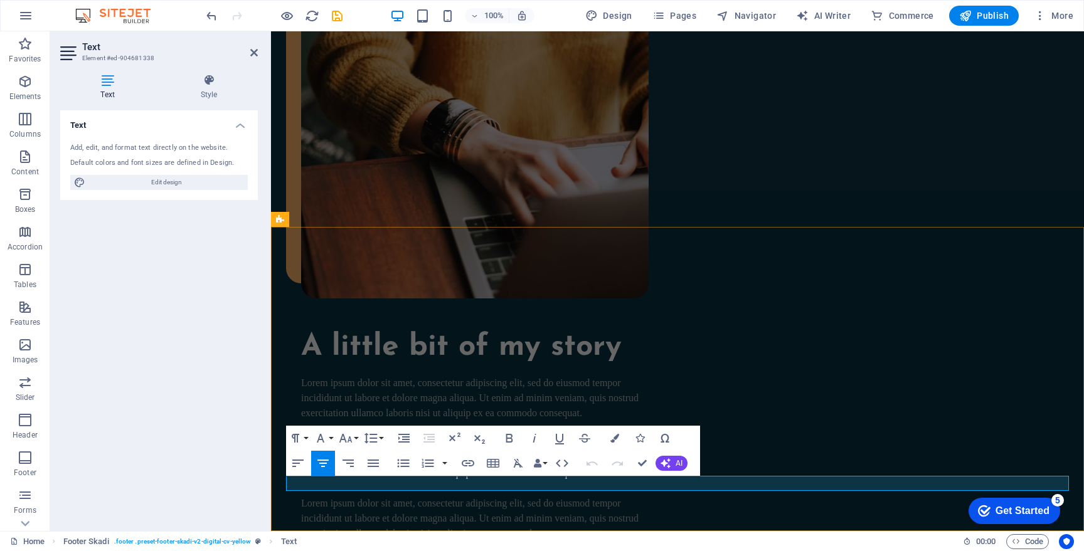
drag, startPoint x: 617, startPoint y: 482, endPoint x: 680, endPoint y: 482, distance: 62.7
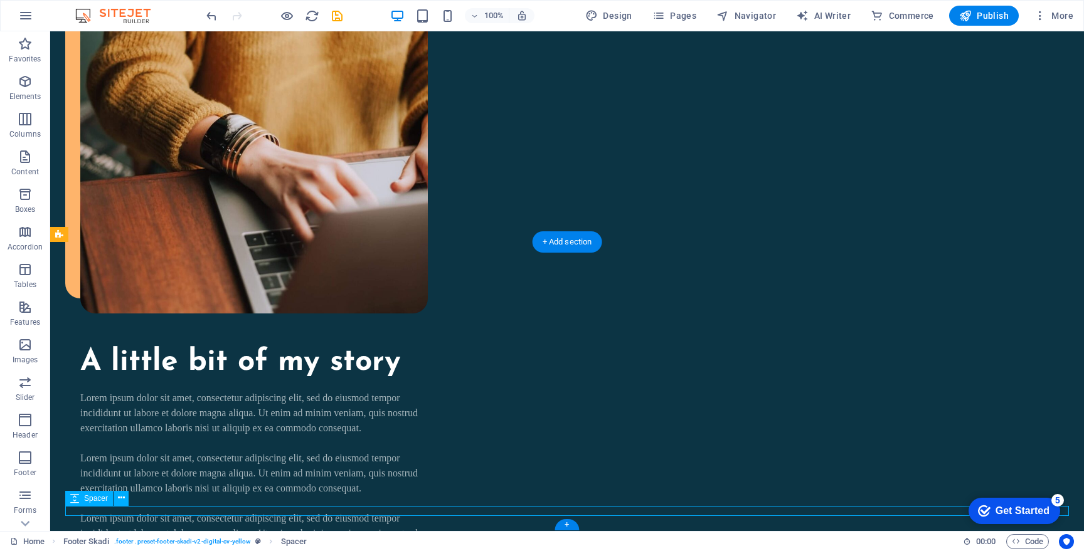
select select "px"
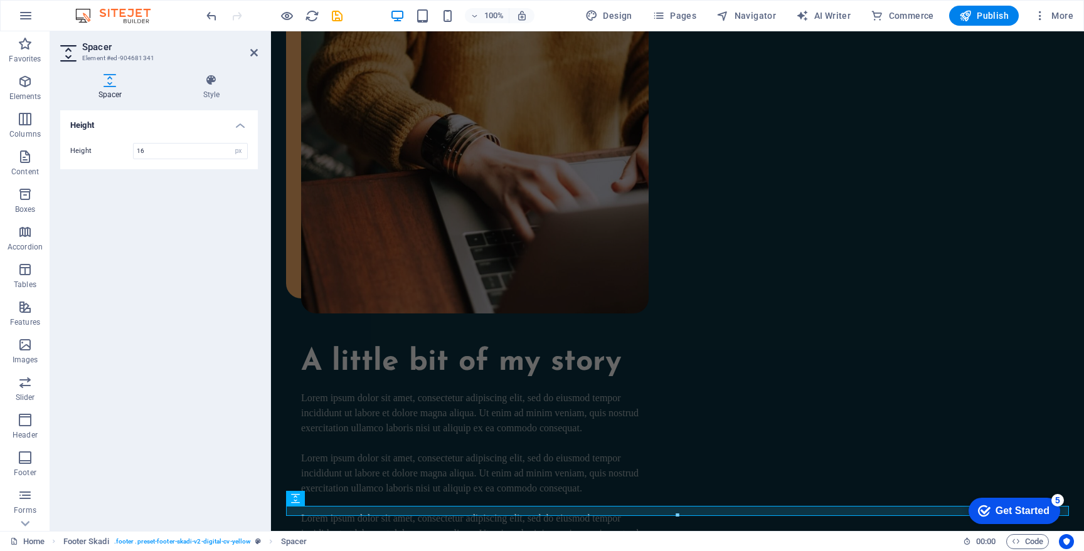
click at [627, 514] on div at bounding box center [678, 516] width 782 height 4
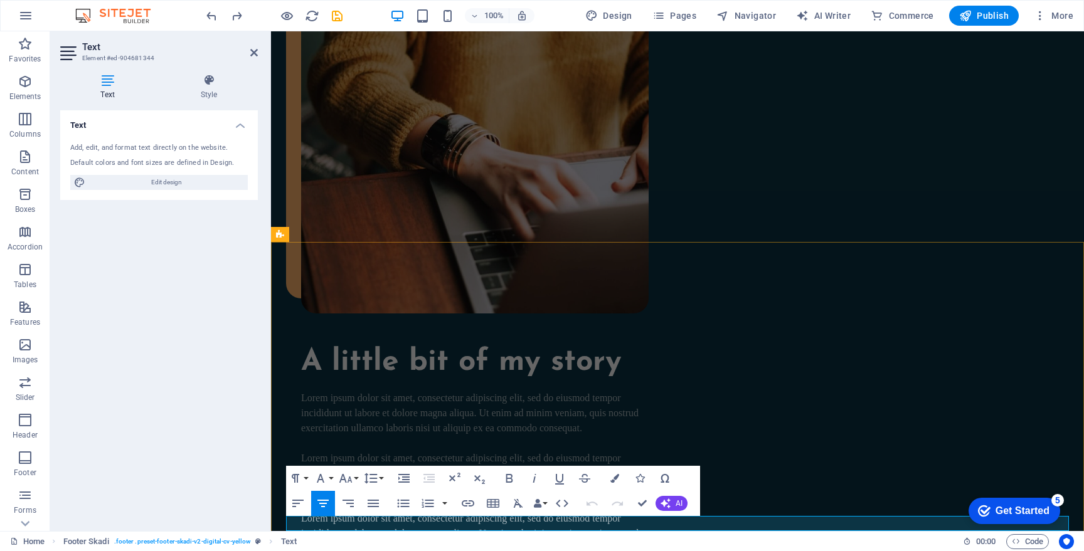
drag, startPoint x: 742, startPoint y: 522, endPoint x: 685, endPoint y: 522, distance: 56.5
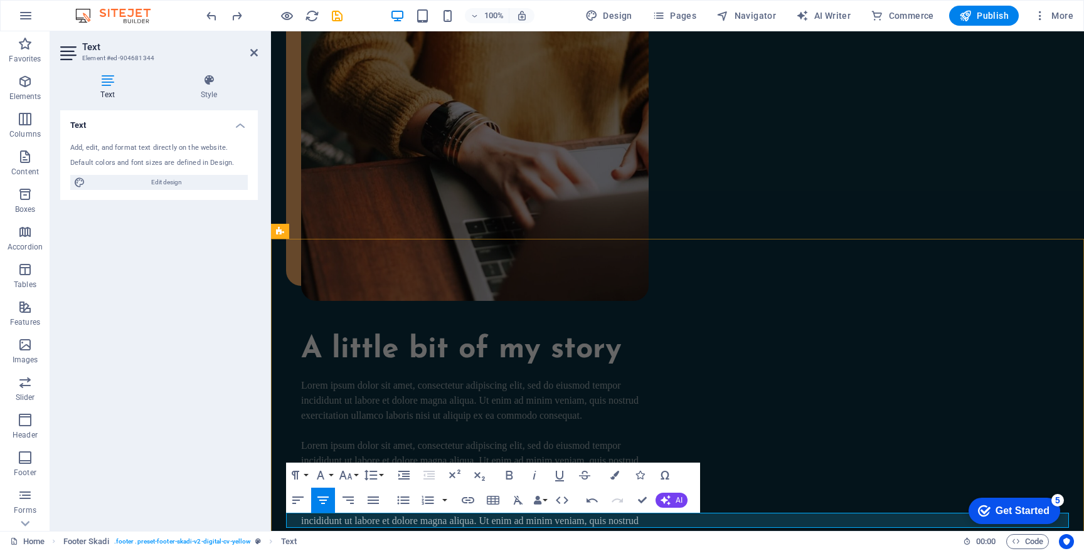
scroll to position [848, 0]
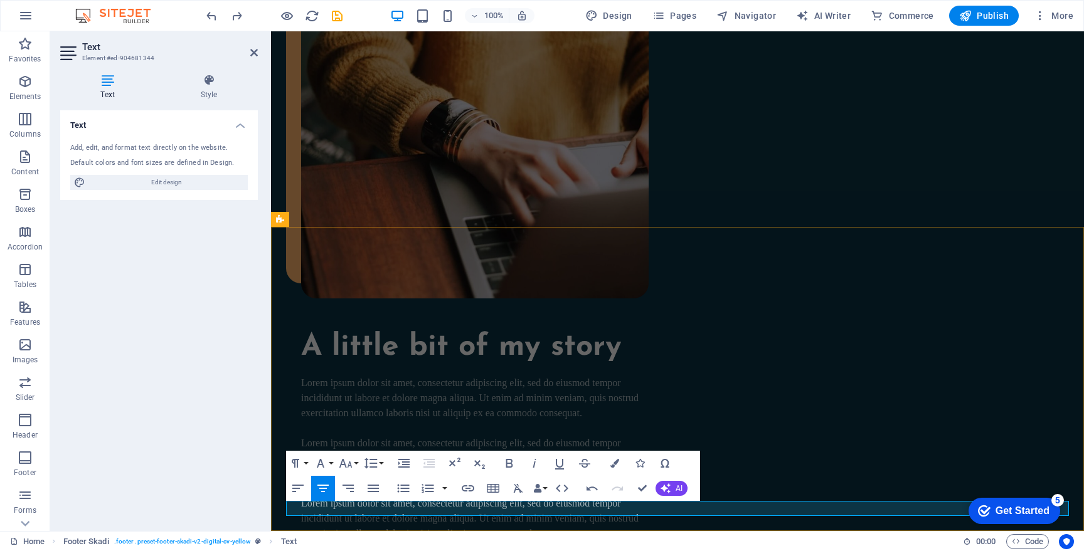
drag, startPoint x: 659, startPoint y: 525, endPoint x: 593, endPoint y: 507, distance: 68.3
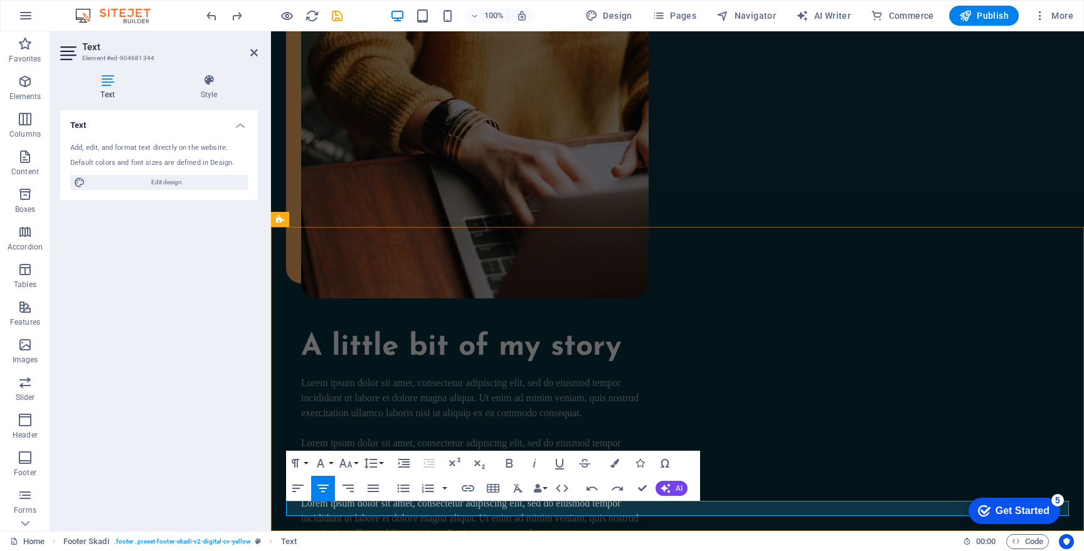
drag, startPoint x: 739, startPoint y: 513, endPoint x: 634, endPoint y: 508, distance: 104.9
drag, startPoint x: 604, startPoint y: 509, endPoint x: 761, endPoint y: 513, distance: 157.5
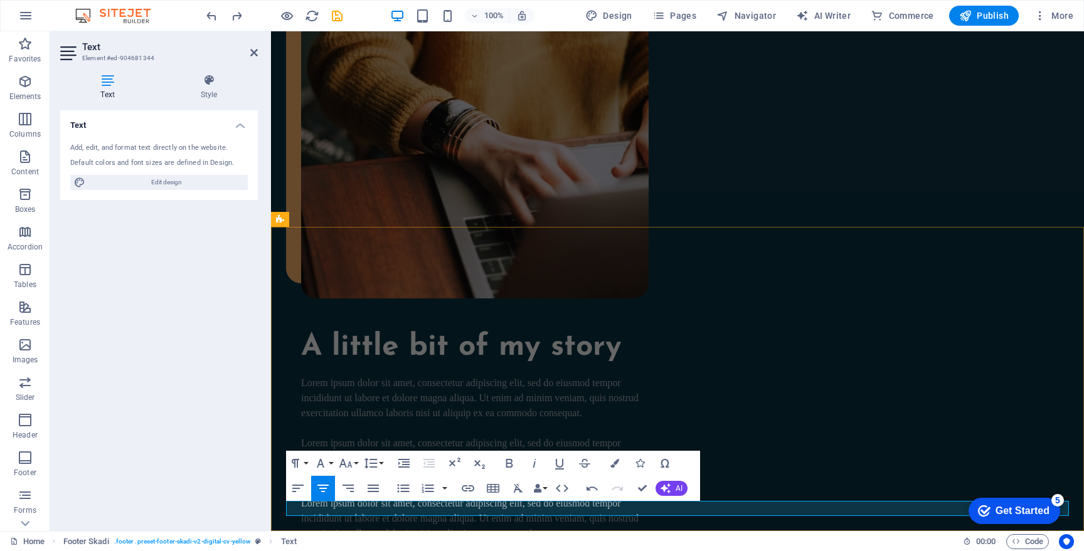
click at [473, 491] on icon "button" at bounding box center [467, 488] width 15 height 15
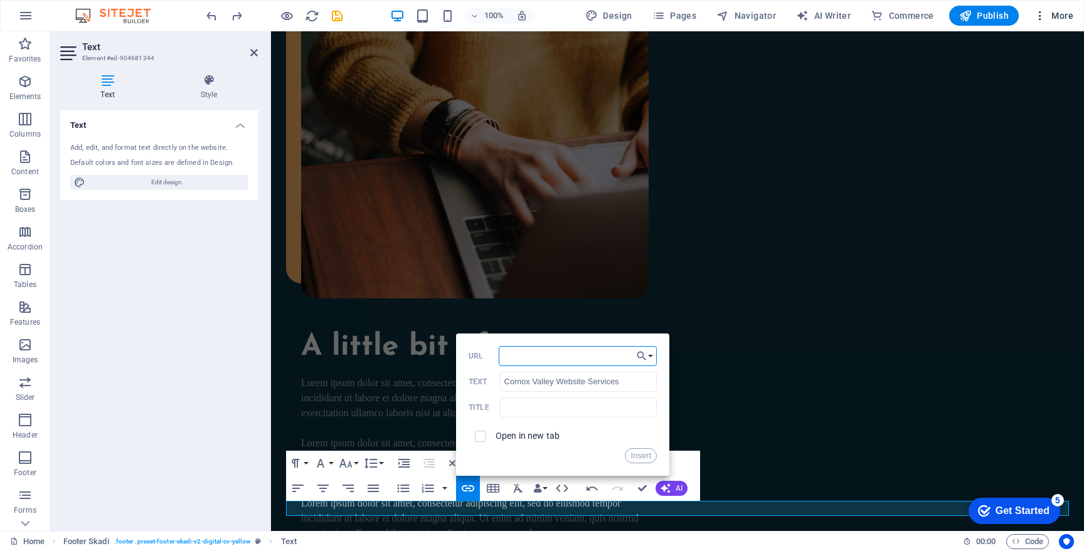
paste input "https://spriteidea.com/"
type input "https://spriteidea.com/"
click at [560, 437] on div "Open in new tab" at bounding box center [563, 437] width 188 height 24
click at [545, 438] on label "Open in new tab" at bounding box center [528, 436] width 64 height 10
click at [649, 457] on button "Insert" at bounding box center [641, 456] width 32 height 15
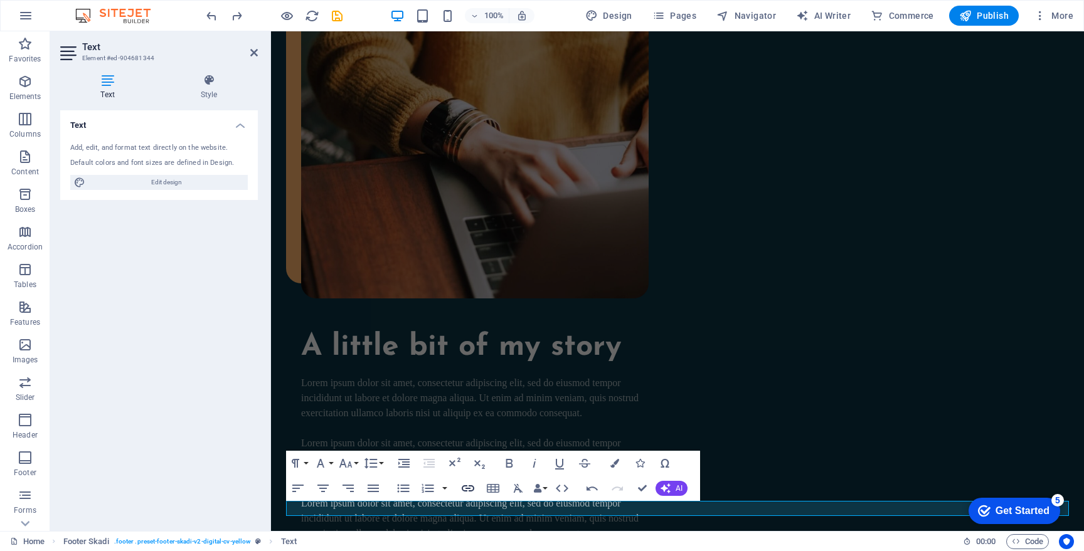
checkbox input "true"
click at [473, 491] on icon "button" at bounding box center [467, 488] width 15 height 15
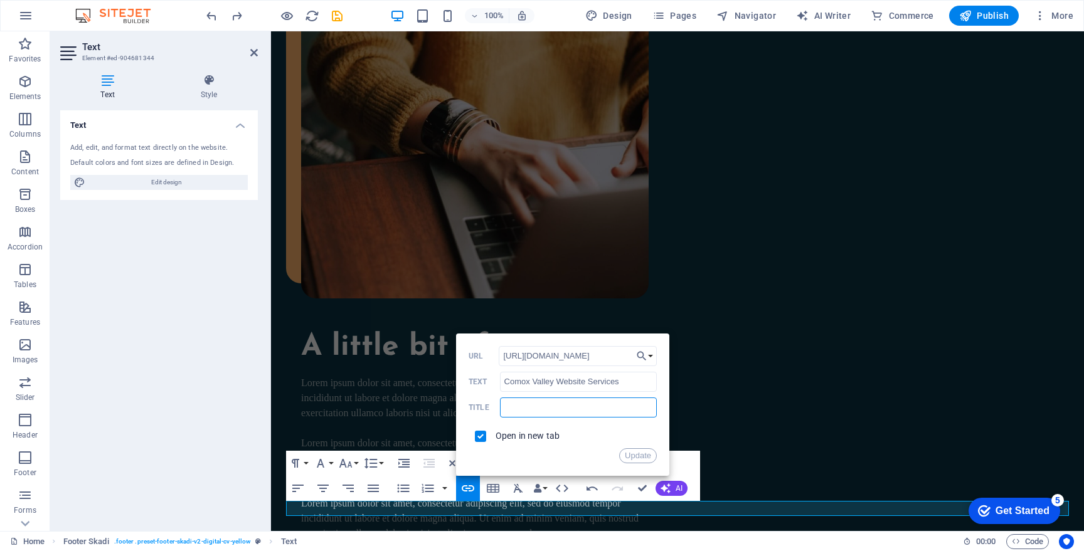
click at [591, 410] on input "text" at bounding box center [578, 408] width 157 height 20
type input "Jahzel Misner Web Design"
click at [640, 454] on button "Update" at bounding box center [638, 456] width 38 height 15
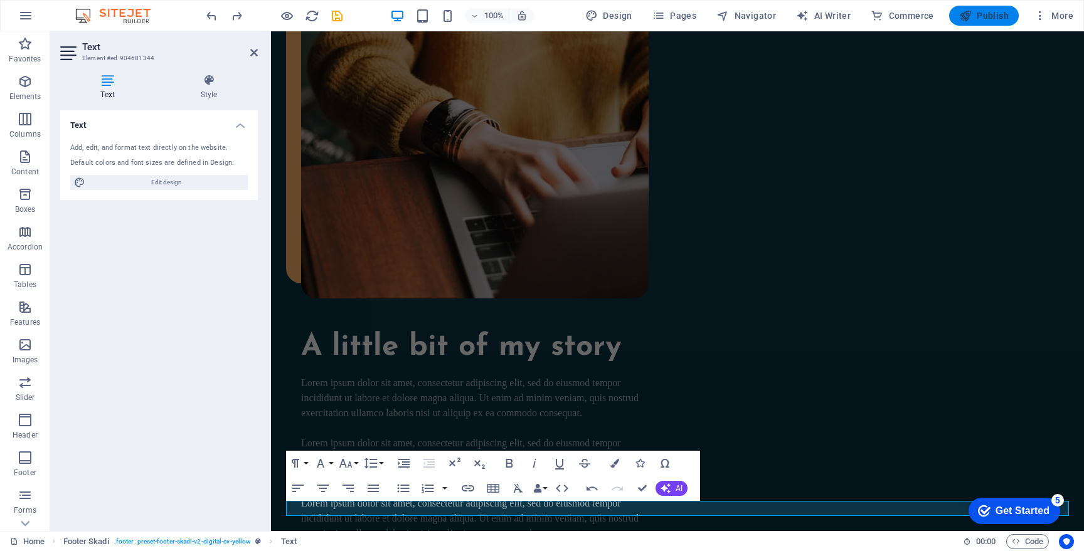
click at [982, 15] on span "Publish" at bounding box center [984, 15] width 50 height 13
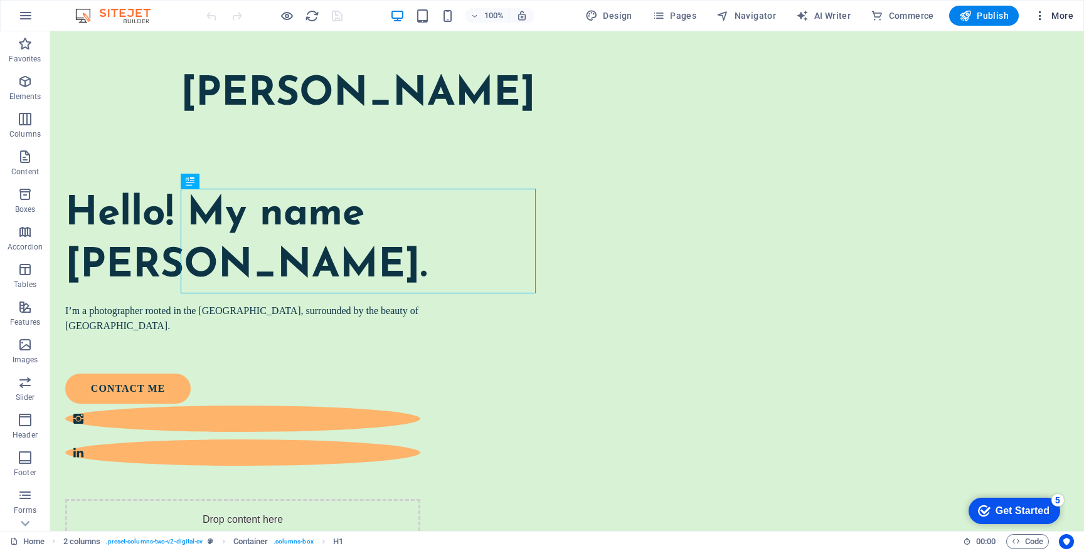
click at [1037, 12] on icon "button" at bounding box center [1040, 15] width 13 height 13
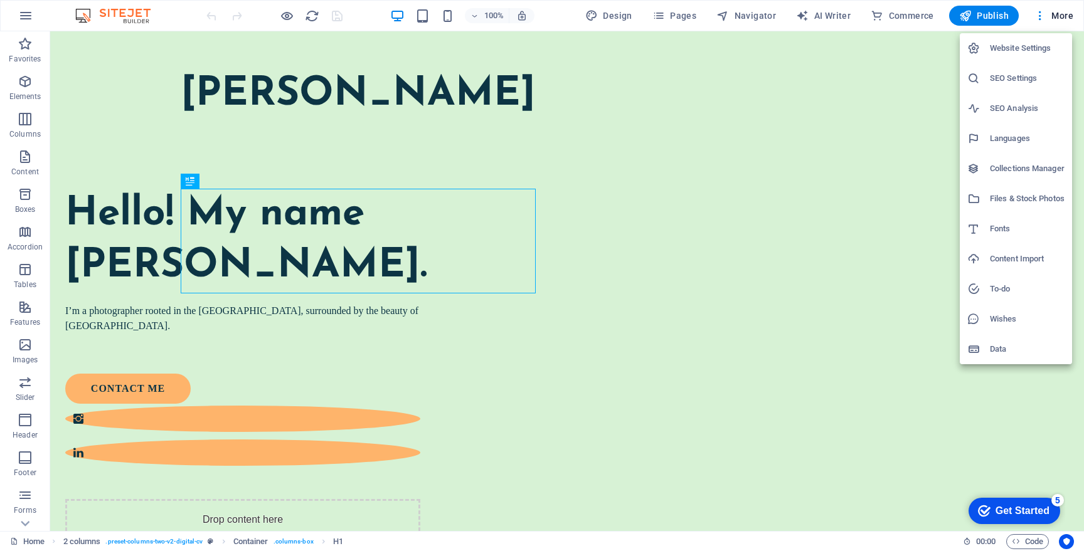
click at [1019, 45] on h6 "Website Settings" at bounding box center [1027, 48] width 75 height 15
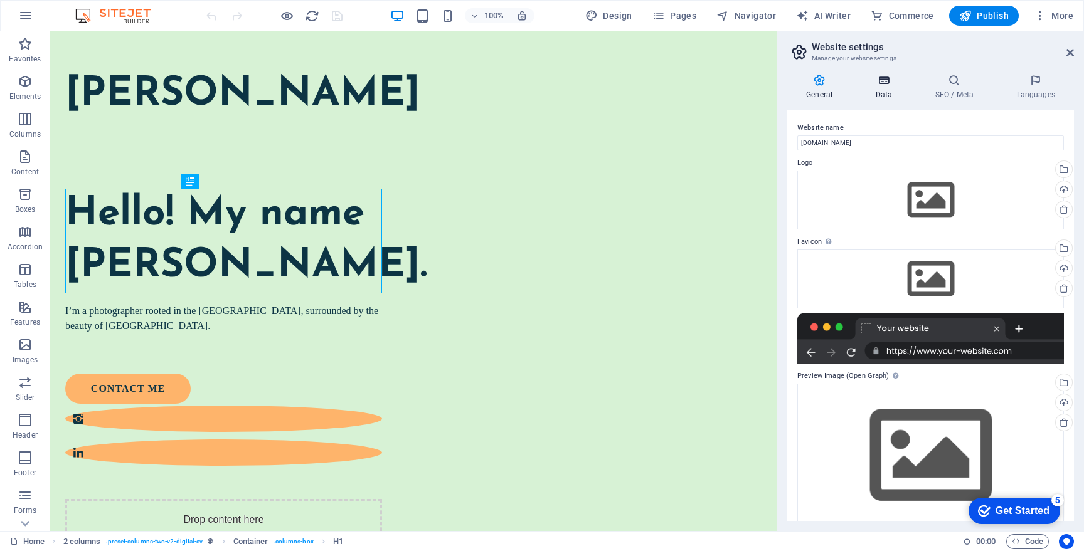
click at [881, 85] on icon at bounding box center [883, 80] width 55 height 13
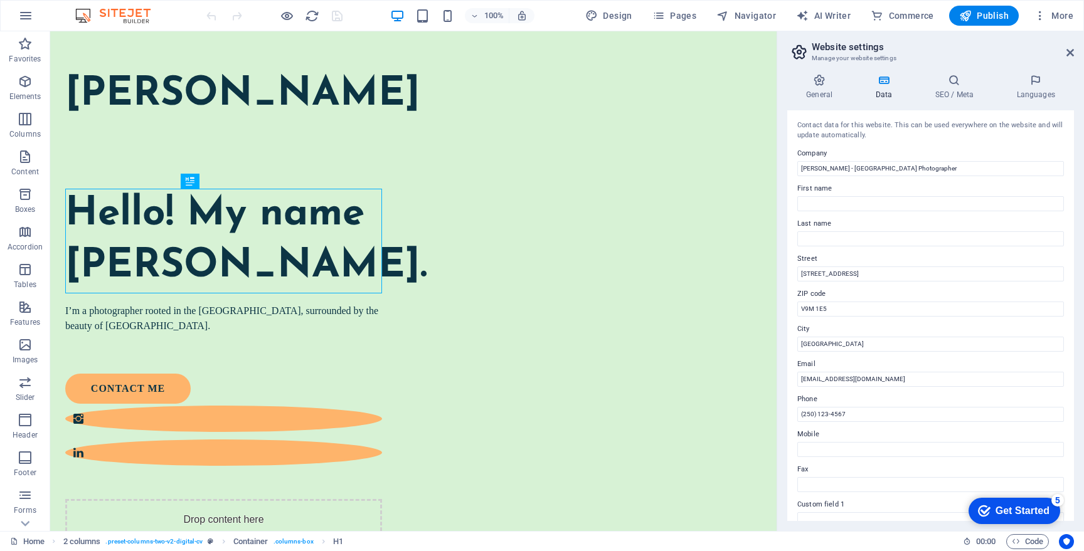
click at [854, 194] on label "First name" at bounding box center [930, 188] width 267 height 15
click at [854, 196] on input "First name" at bounding box center [930, 203] width 267 height 15
type input "Devin"
type input "Misner"
click at [850, 217] on label "Last name" at bounding box center [930, 223] width 267 height 15
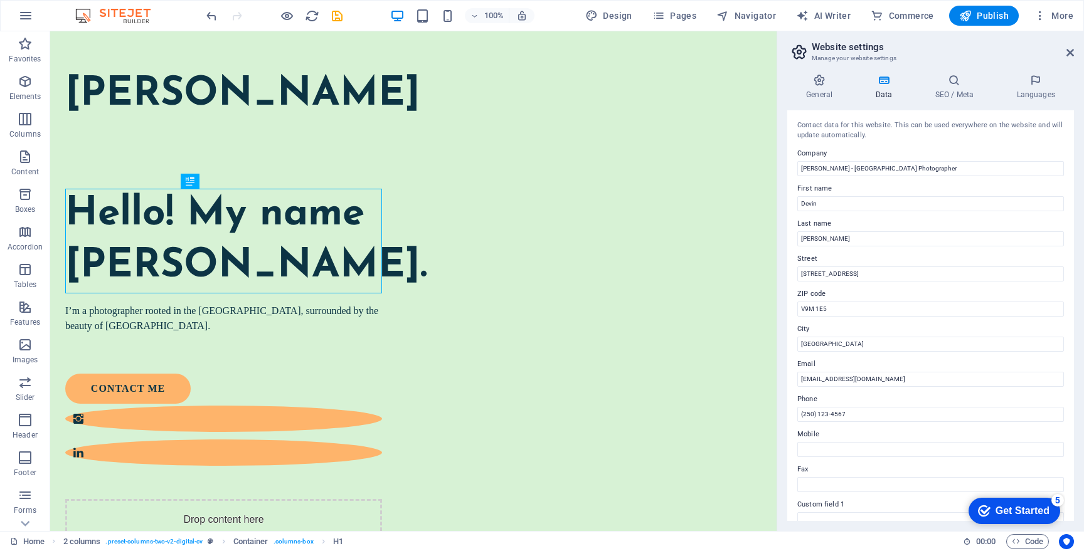
click at [850, 231] on input "Misner" at bounding box center [930, 238] width 267 height 15
click at [832, 271] on input "123 Photography Lane" at bounding box center [930, 274] width 267 height 15
click at [794, 311] on div "Contact data for this website. This can be used everywhere on the website and w…" at bounding box center [930, 315] width 287 height 411
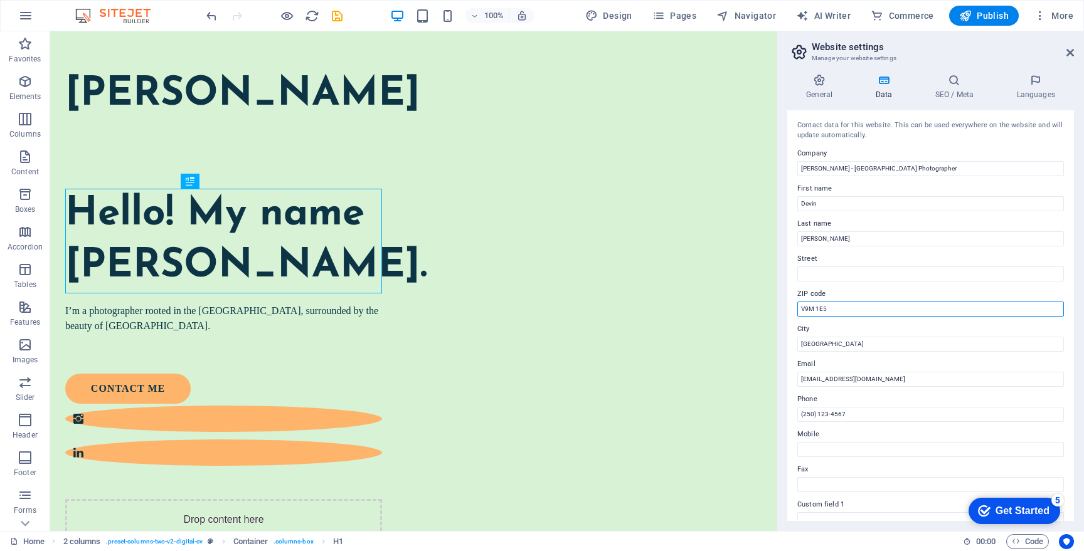
click at [817, 311] on input "V9M 1E5" at bounding box center [930, 309] width 267 height 15
click at [797, 317] on div at bounding box center [797, 317] width 0 height 0
click at [948, 307] on input "V9M 1E5" at bounding box center [930, 309] width 267 height 15
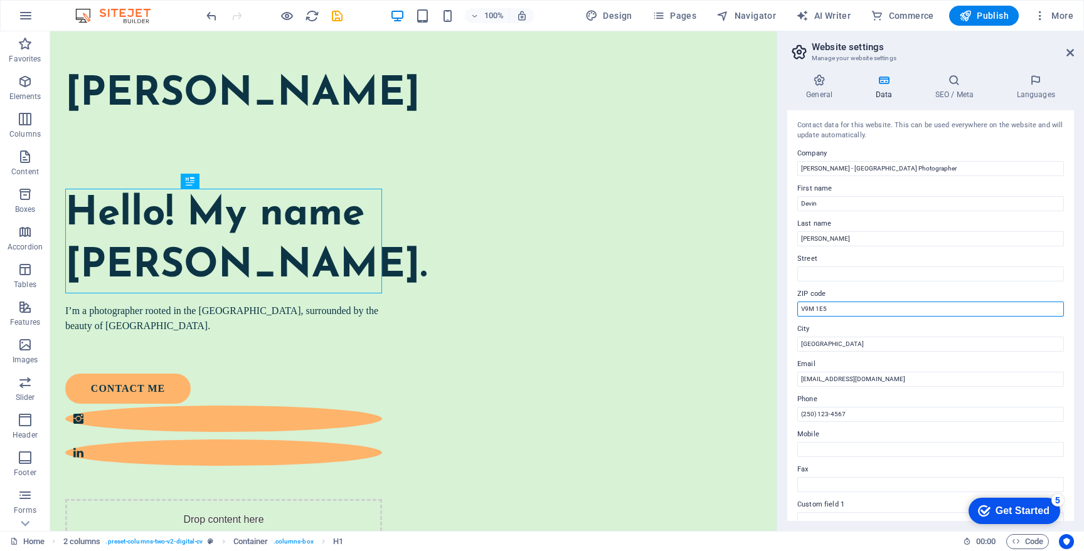
click at [948, 307] on input "V9M 1E5" at bounding box center [930, 309] width 267 height 15
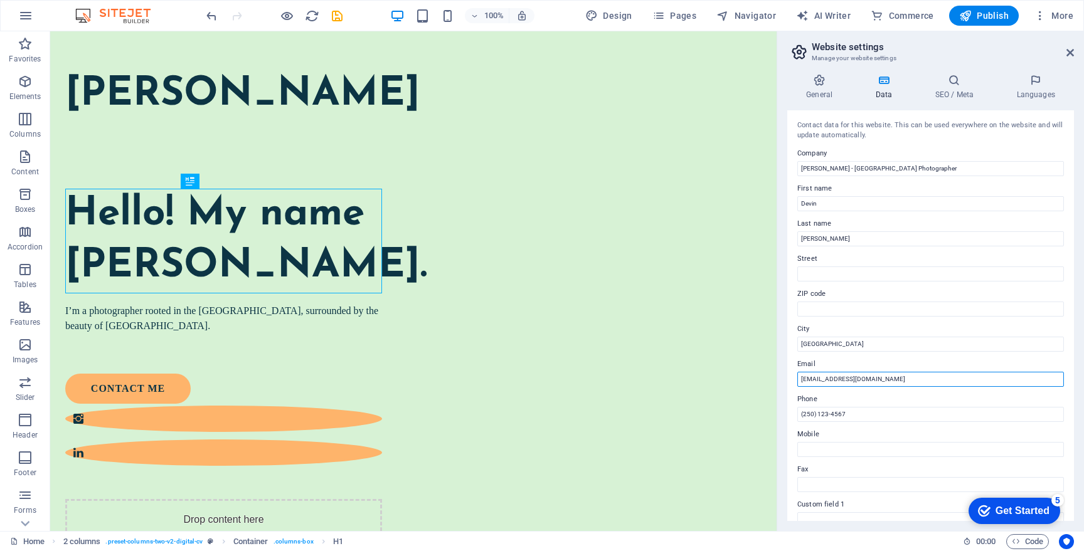
click at [845, 380] on input "info@devinmisnerphotography.com" at bounding box center [930, 379] width 267 height 15
type input "dmisner@gmail.com"
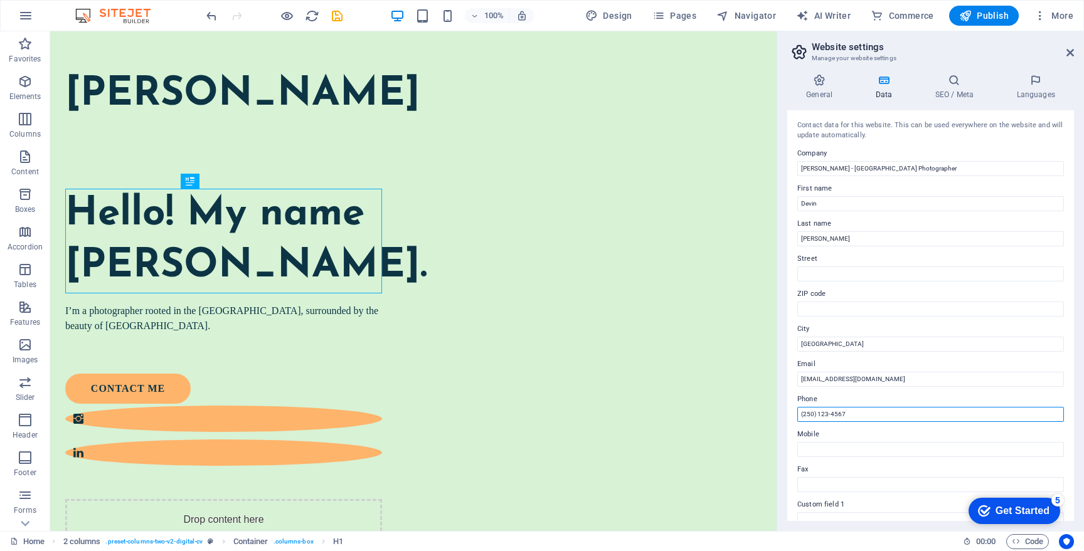
click at [832, 414] on input "(250) 123-4567" at bounding box center [930, 414] width 267 height 15
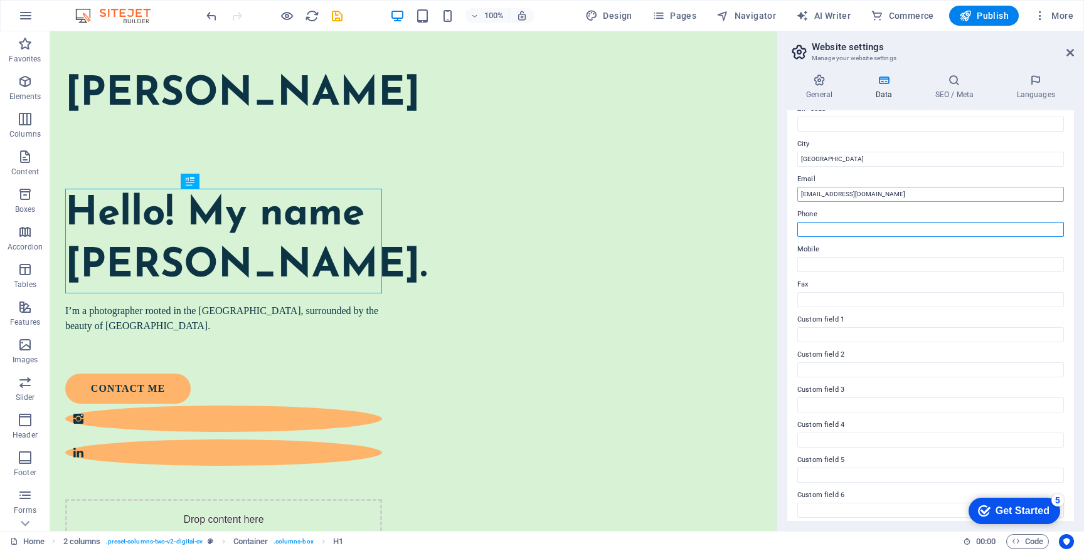
scroll to position [191, 0]
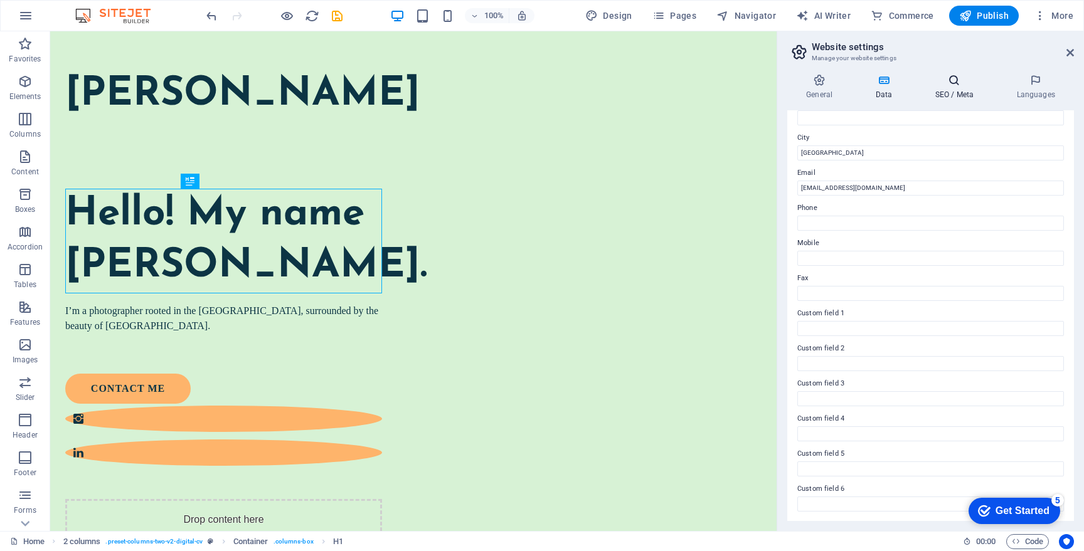
click at [965, 98] on h4 "SEO / Meta" at bounding box center [957, 87] width 82 height 26
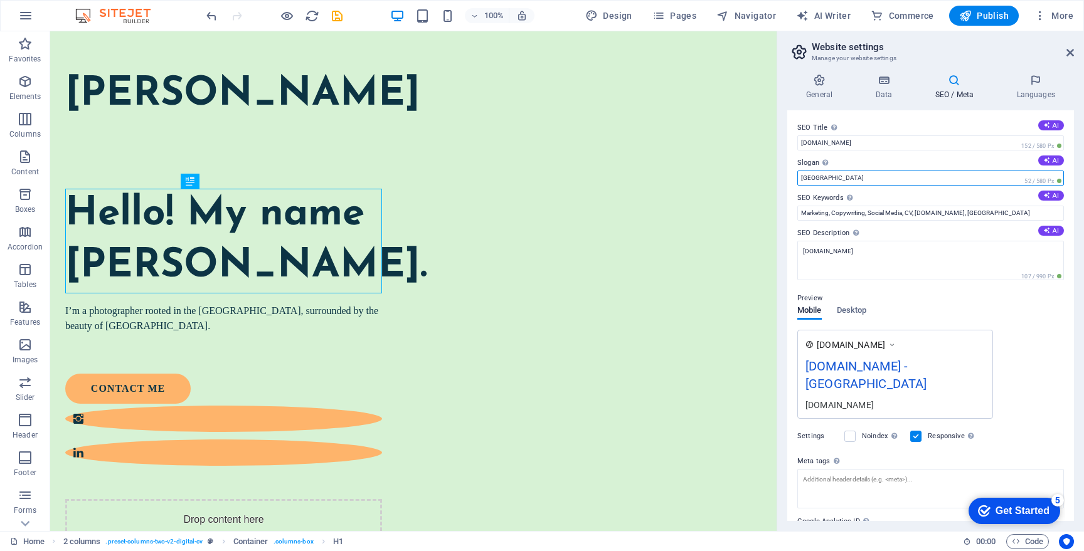
click at [849, 183] on input "Berlin" at bounding box center [930, 178] width 267 height 15
type input "Vancouver Island Photographer"
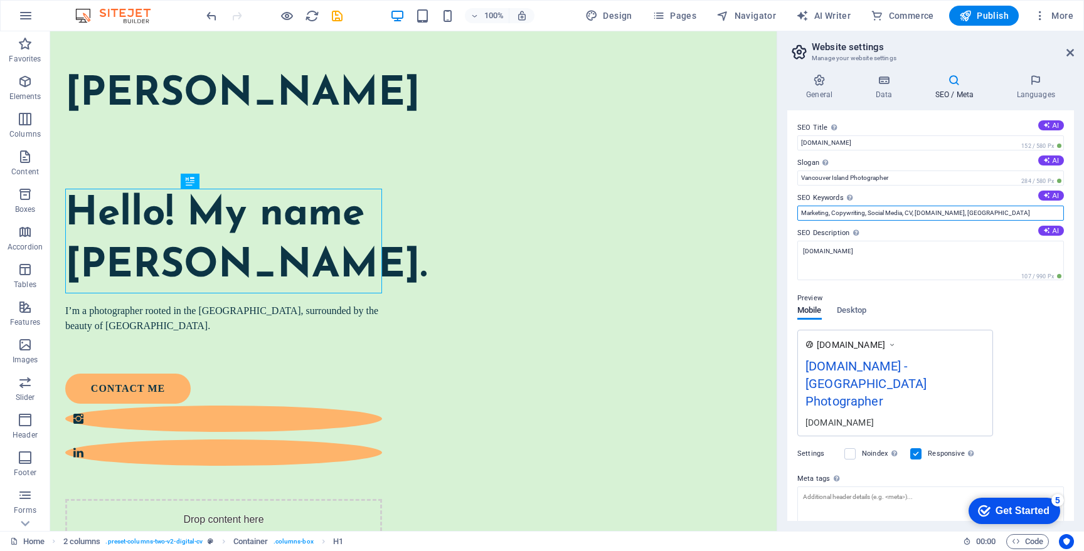
click at [848, 211] on input "Marketing, Copywriting, Social Media, CV, devinmisner.com, Berlin" at bounding box center [930, 213] width 267 height 15
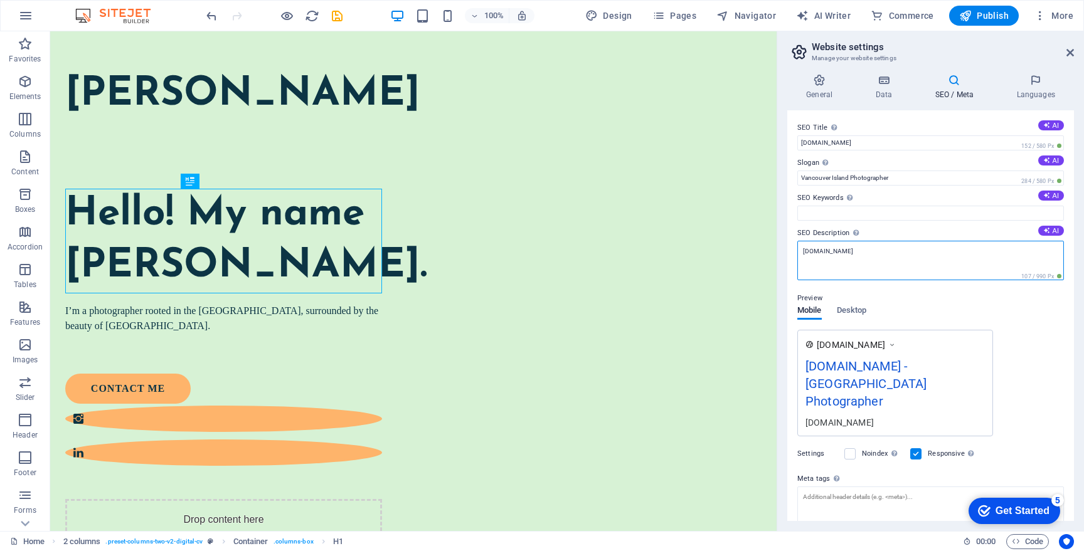
click at [871, 250] on textarea "devinmisner.com" at bounding box center [930, 261] width 267 height 40
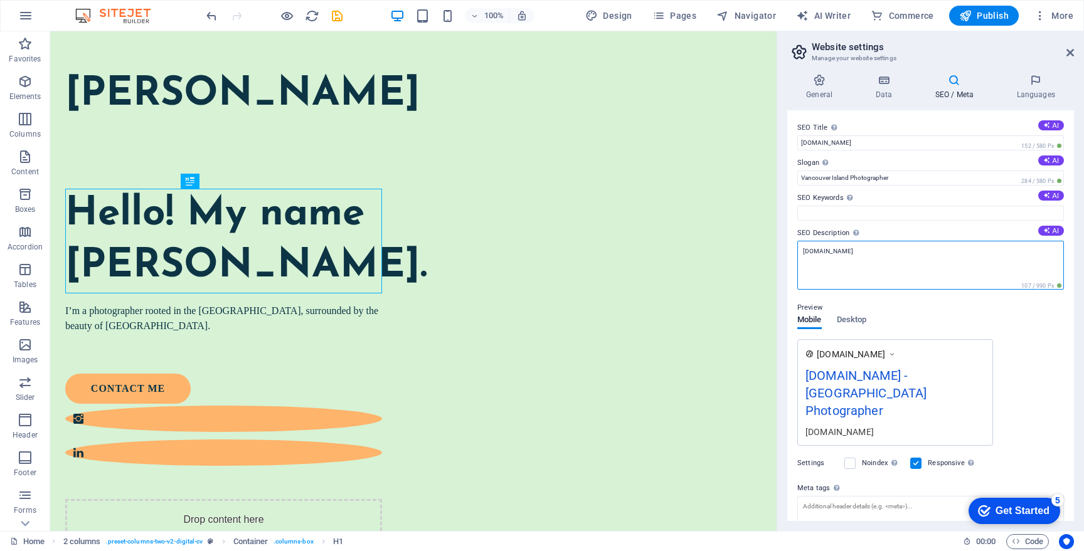
click at [871, 250] on textarea "devinmisner.com" at bounding box center [930, 265] width 267 height 49
paste textarea "photographer based in the Comox Valley on Vancouver Island."
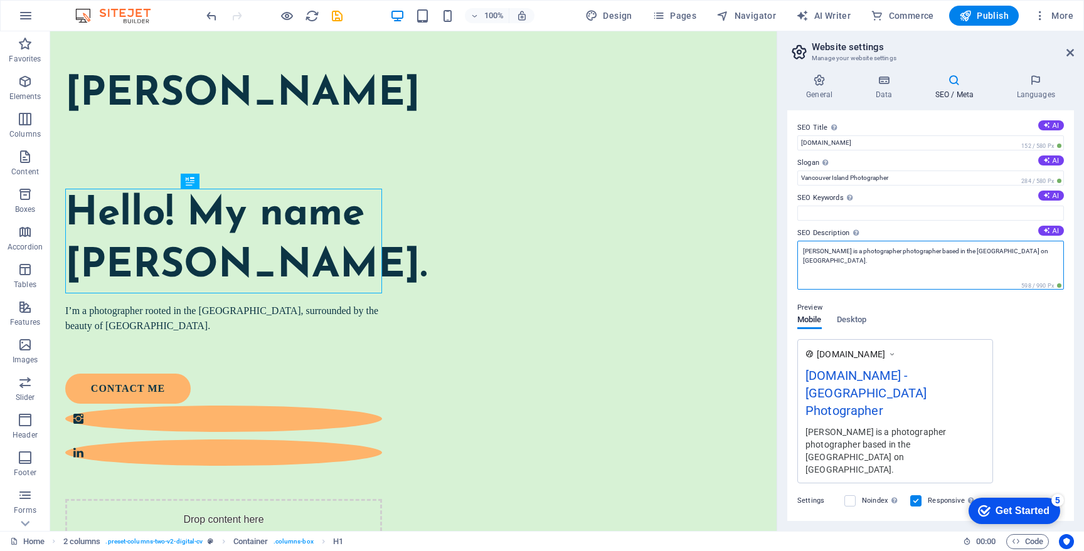
drag, startPoint x: 903, startPoint y: 262, endPoint x: 853, endPoint y: 255, distance: 50.0
click at [853, 255] on textarea "Devin Misner is a photographer photographer based in the Comox Valley on Vancou…" at bounding box center [930, 265] width 267 height 49
paste textarea
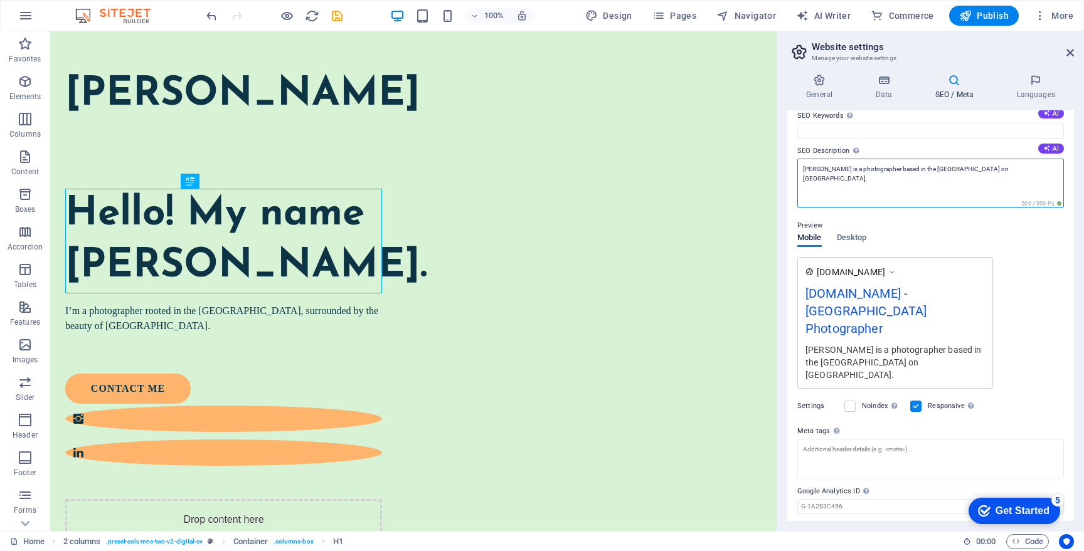
scroll to position [90, 0]
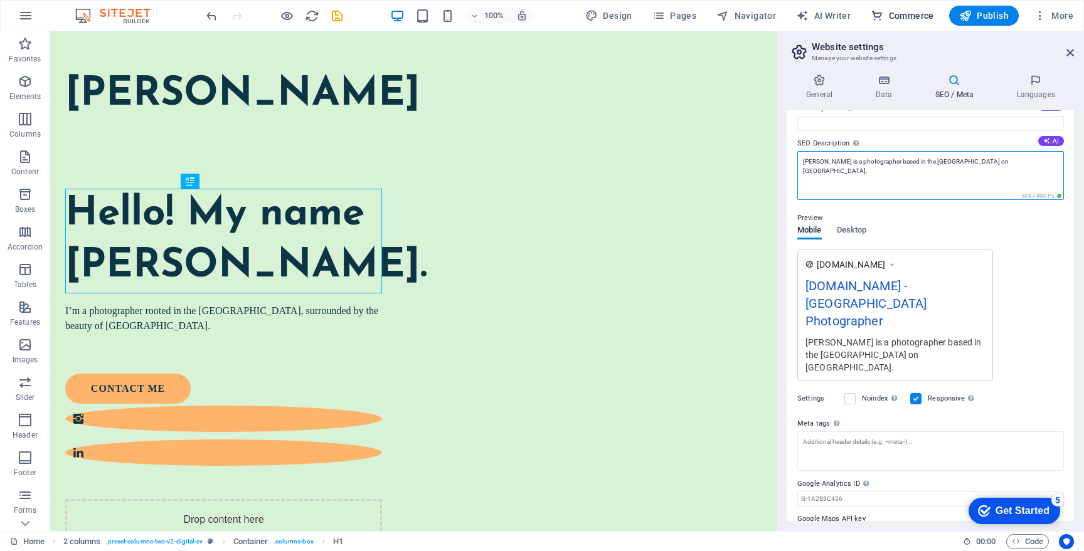
type textarea "Devin Misner is a photographer based in the Comox Valley on Vancouver Island."
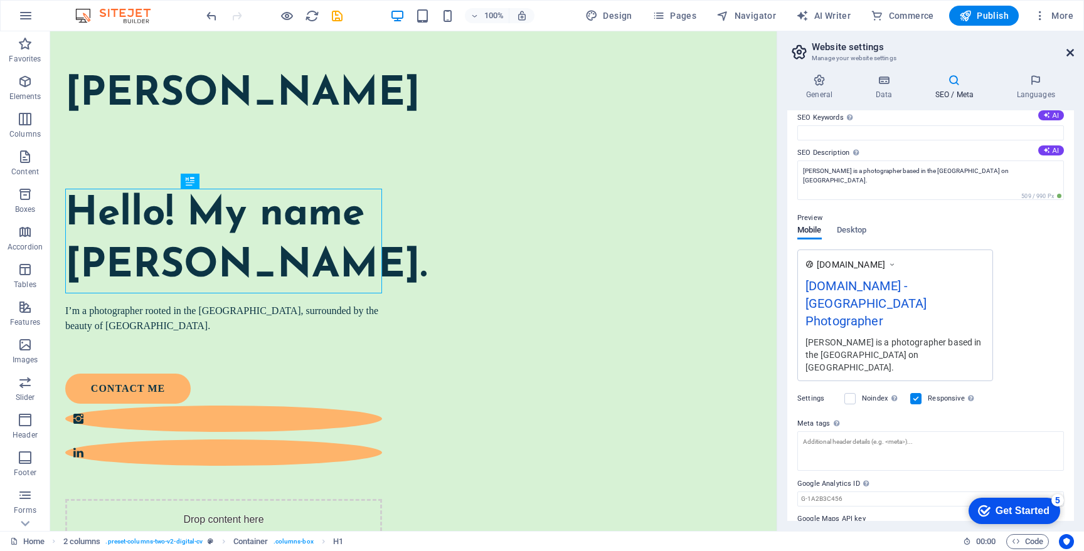
click at [1070, 51] on icon at bounding box center [1070, 53] width 8 height 10
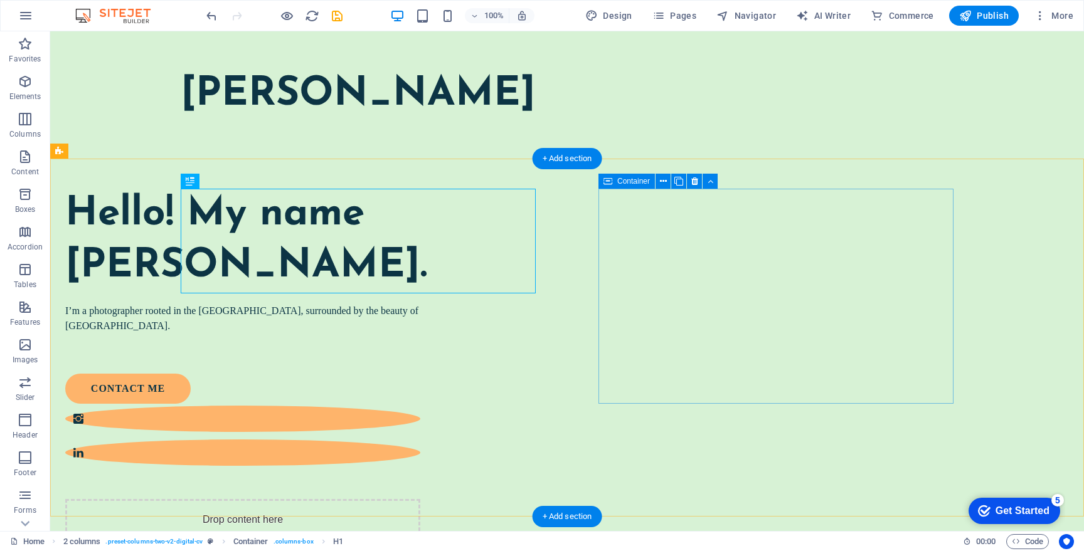
click at [420, 499] on div "Drop content here or Add elements Paste clipboard" at bounding box center [242, 543] width 355 height 89
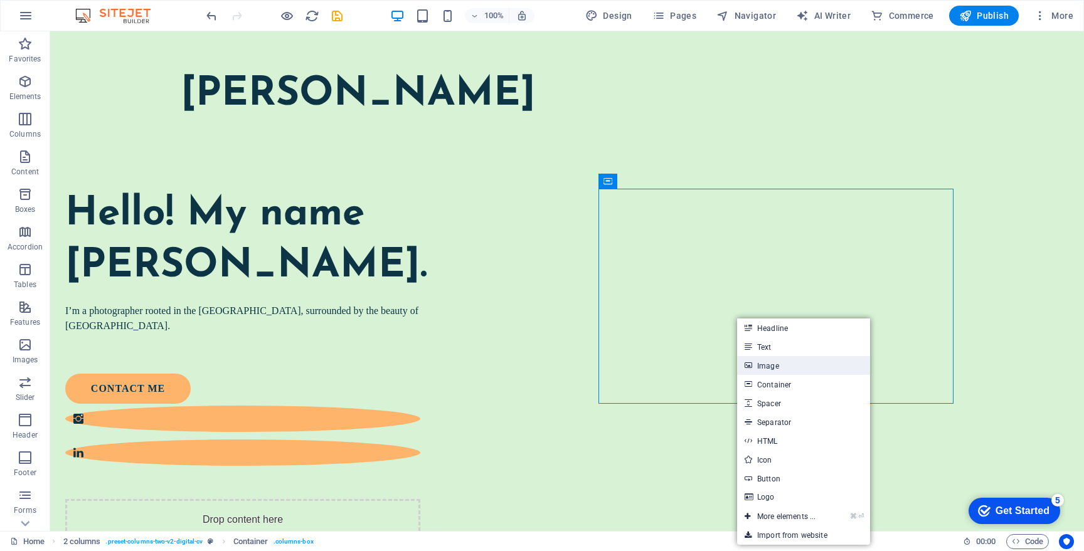
click at [772, 366] on link "Image" at bounding box center [803, 365] width 133 height 19
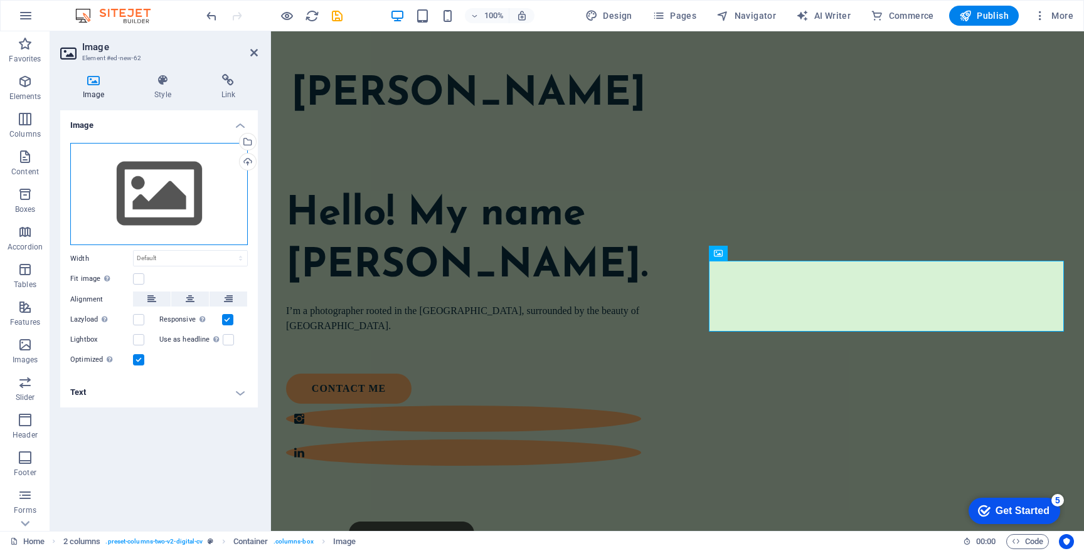
click at [146, 177] on div "Drag files here, click to choose files or select files from Files or our free s…" at bounding box center [159, 194] width 178 height 103
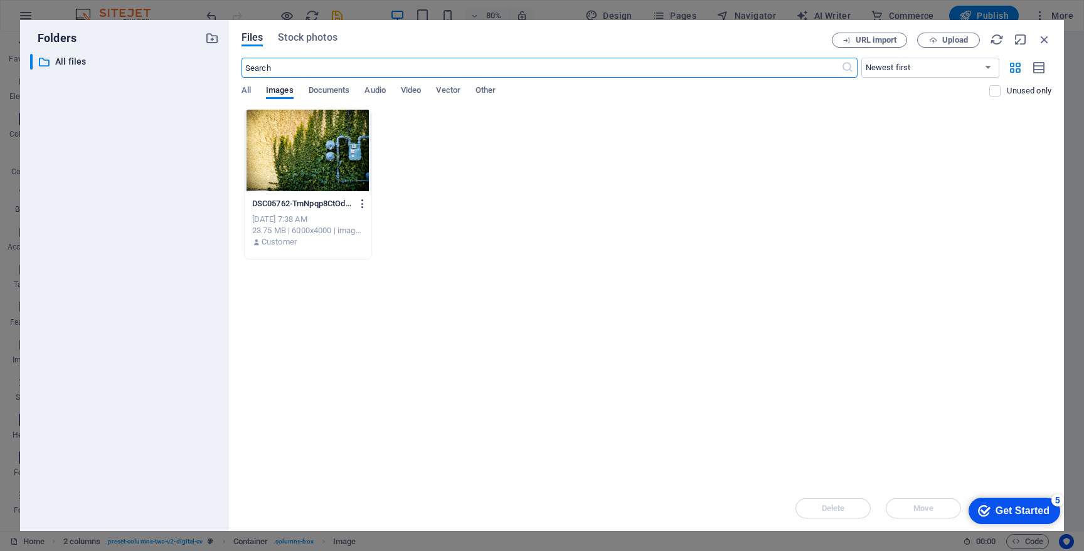
click at [362, 203] on icon "button" at bounding box center [363, 203] width 12 height 11
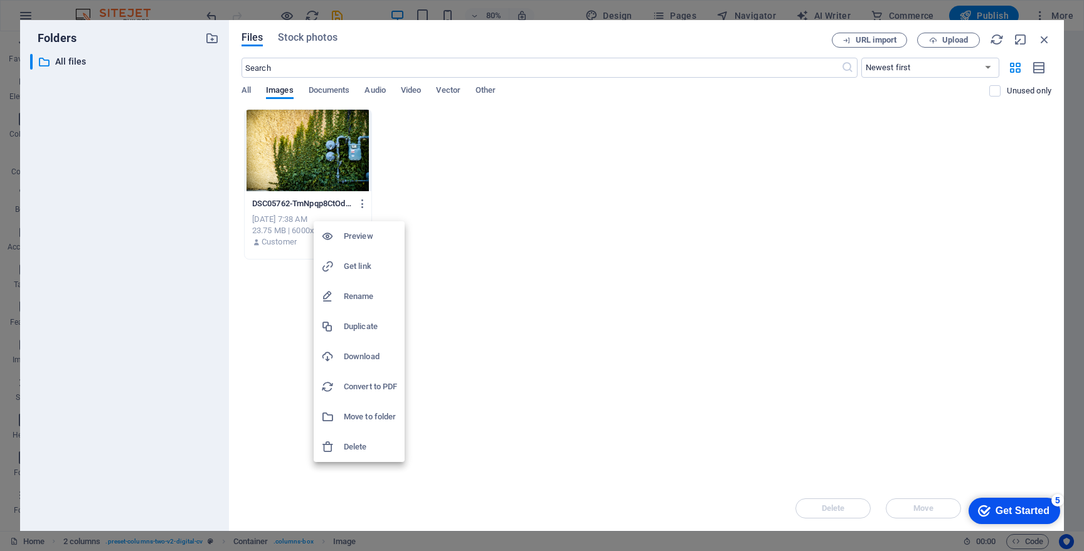
click at [360, 455] on li "Delete" at bounding box center [359, 447] width 91 height 30
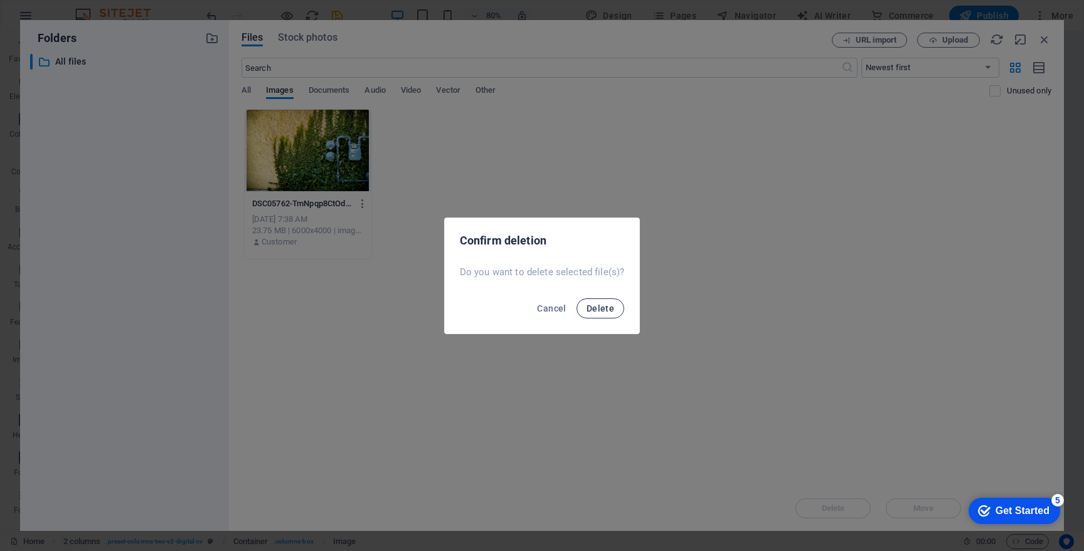
click at [608, 316] on button "Delete" at bounding box center [601, 309] width 48 height 20
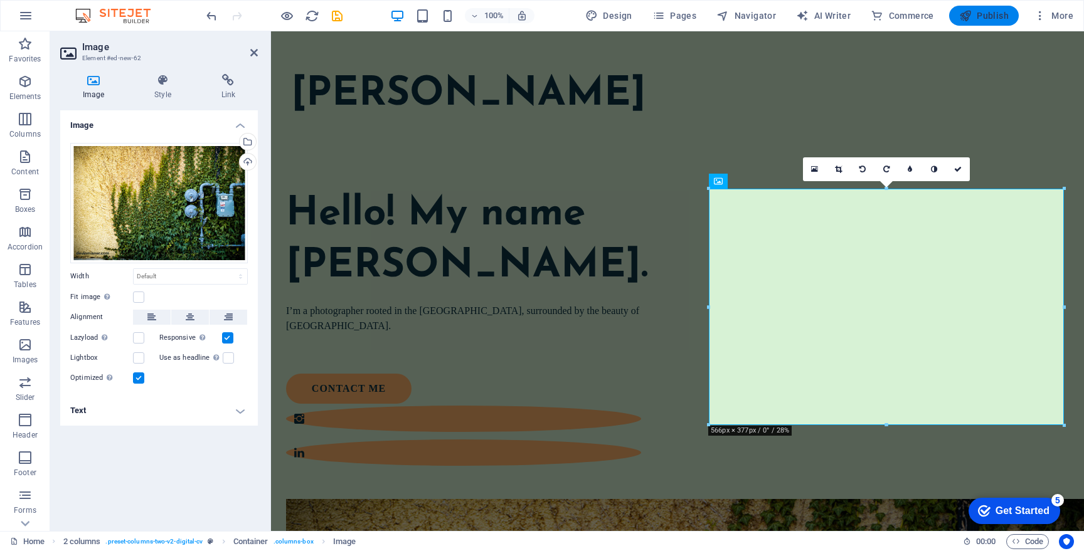
click at [989, 18] on span "Publish" at bounding box center [984, 15] width 50 height 13
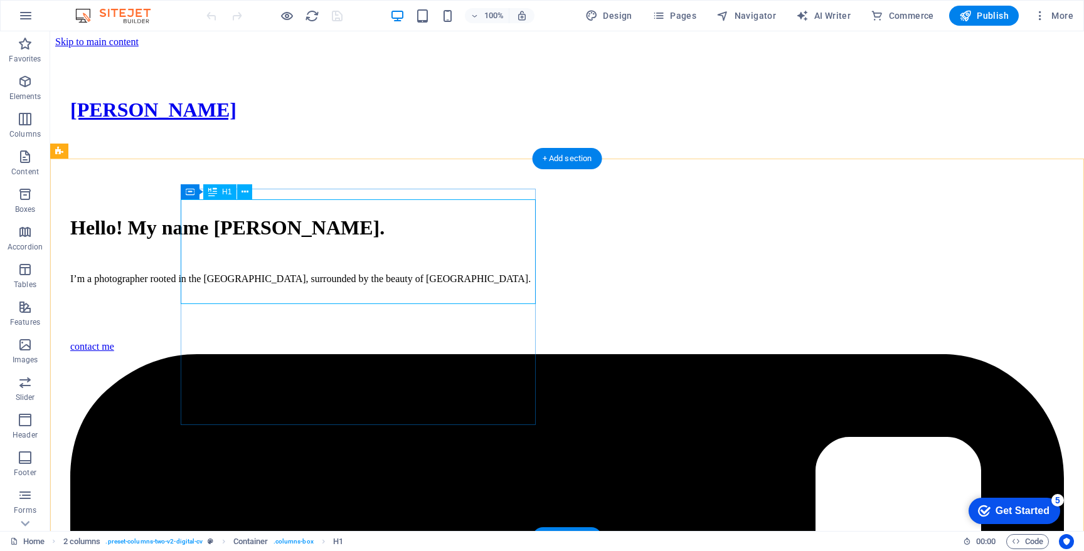
click at [402, 236] on div "Hello! My name [PERSON_NAME]." at bounding box center [567, 227] width 994 height 23
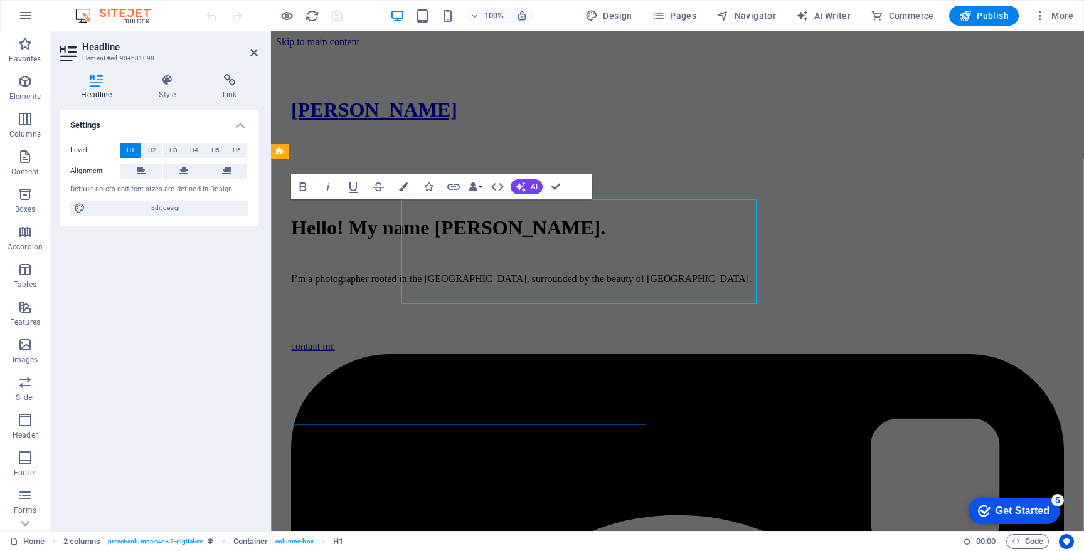
click at [402, 236] on h1 "Hello! My name [PERSON_NAME]." at bounding box center [677, 227] width 773 height 23
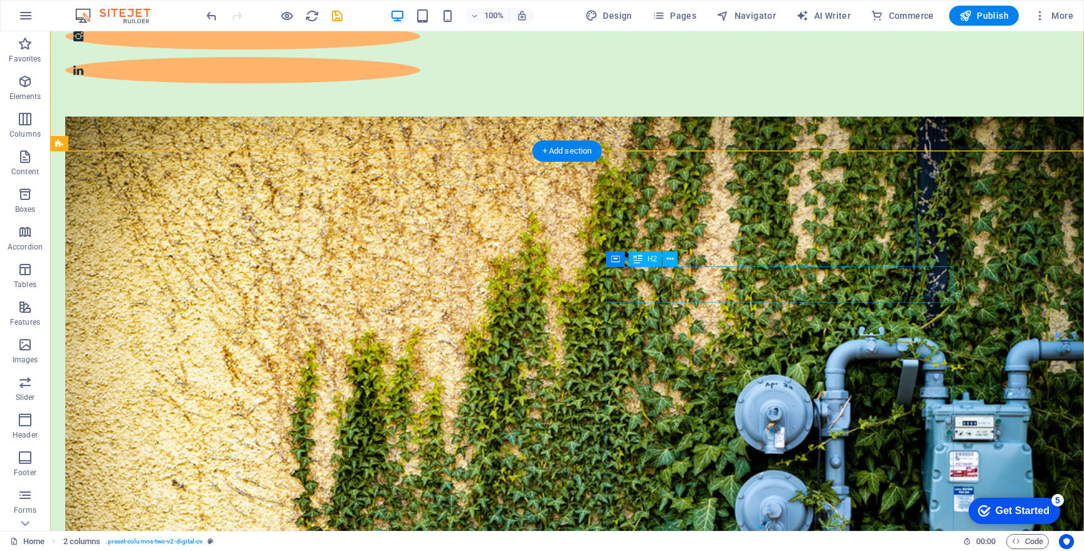
scroll to position [387, 0]
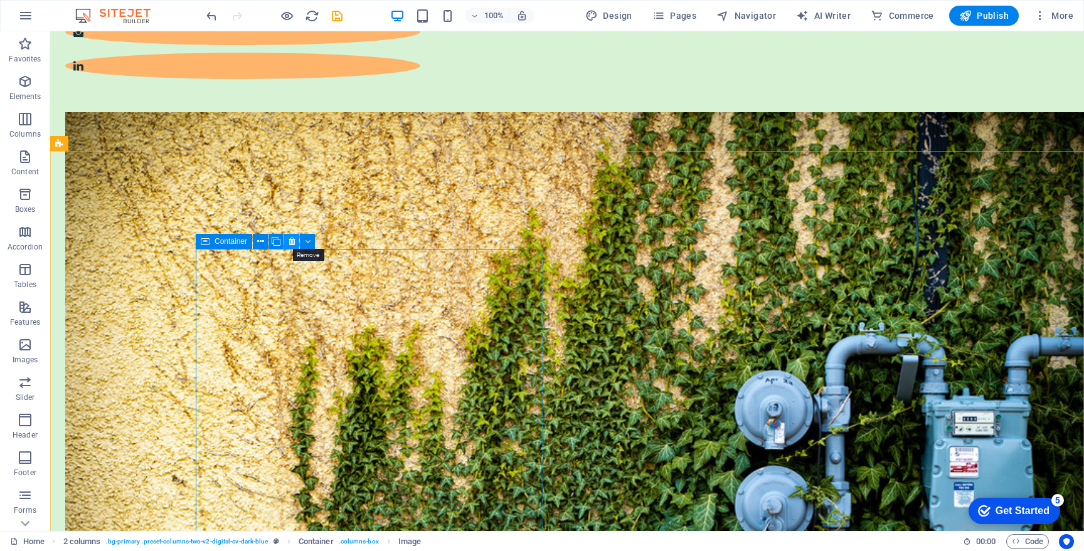
click at [293, 245] on icon at bounding box center [292, 241] width 7 height 13
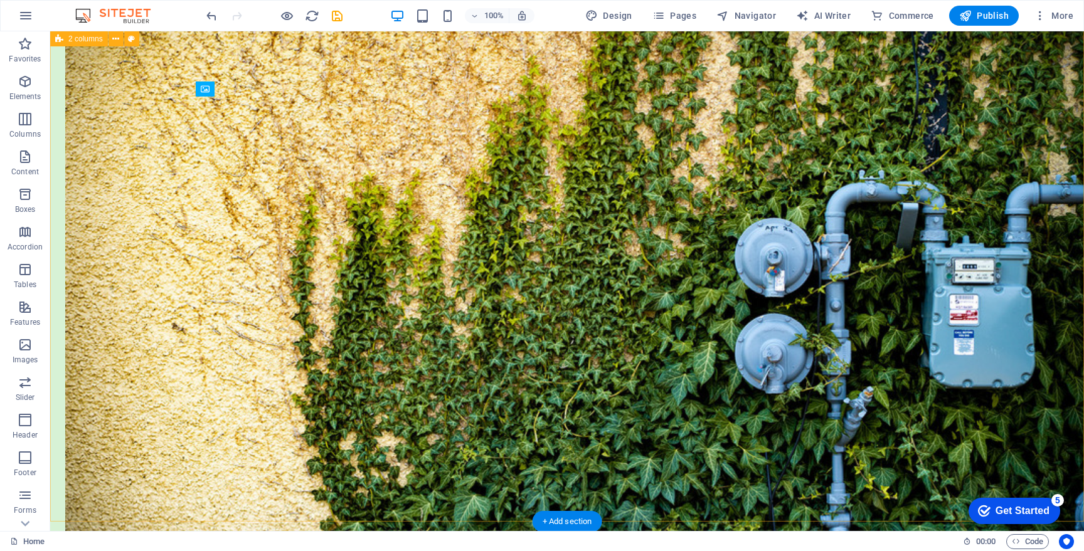
scroll to position [557, 0]
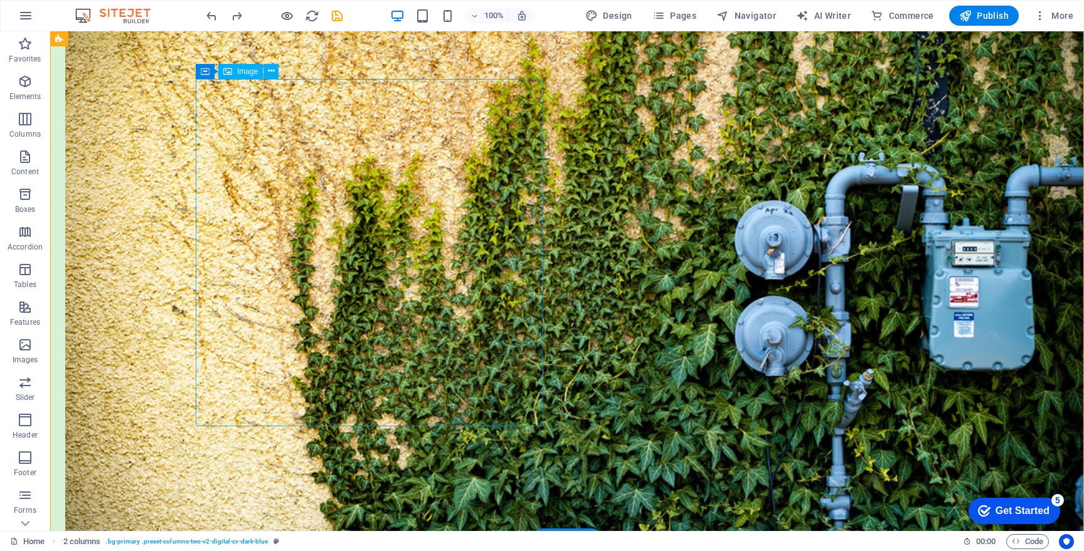
click at [271, 72] on icon at bounding box center [271, 71] width 7 height 13
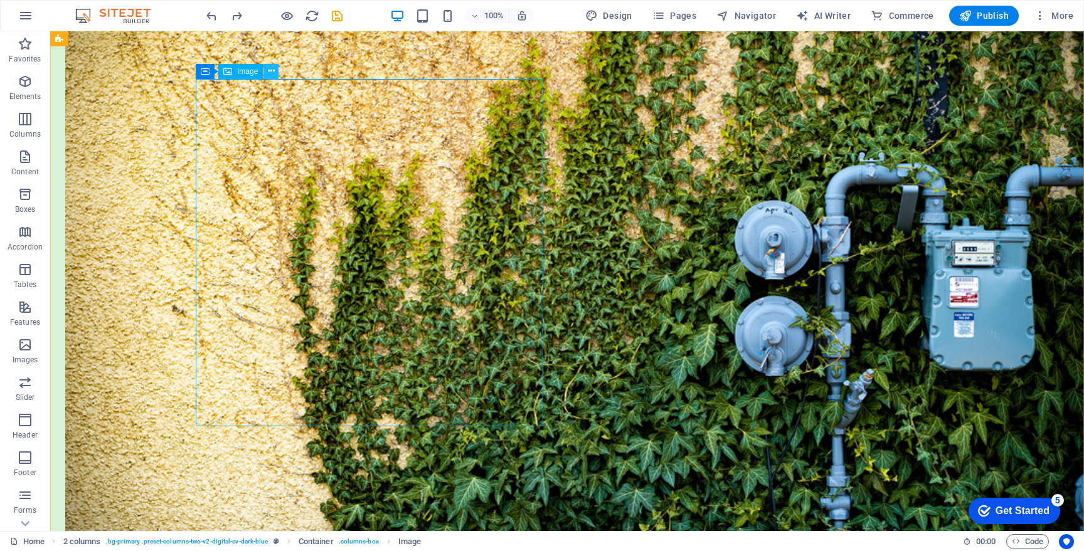
click at [274, 73] on button at bounding box center [270, 71] width 15 height 15
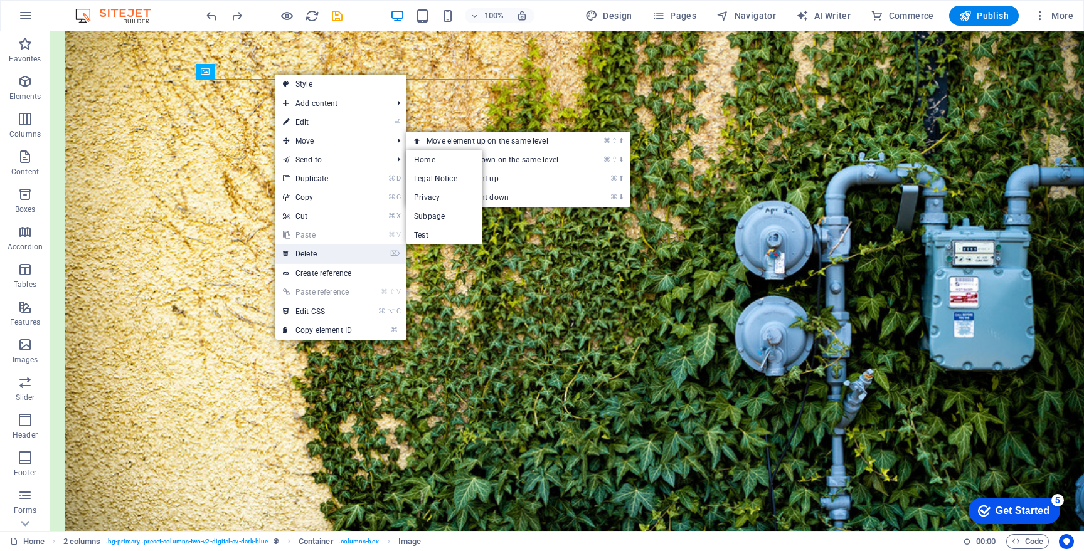
click at [310, 257] on link "⌦ Delete" at bounding box center [317, 254] width 84 height 19
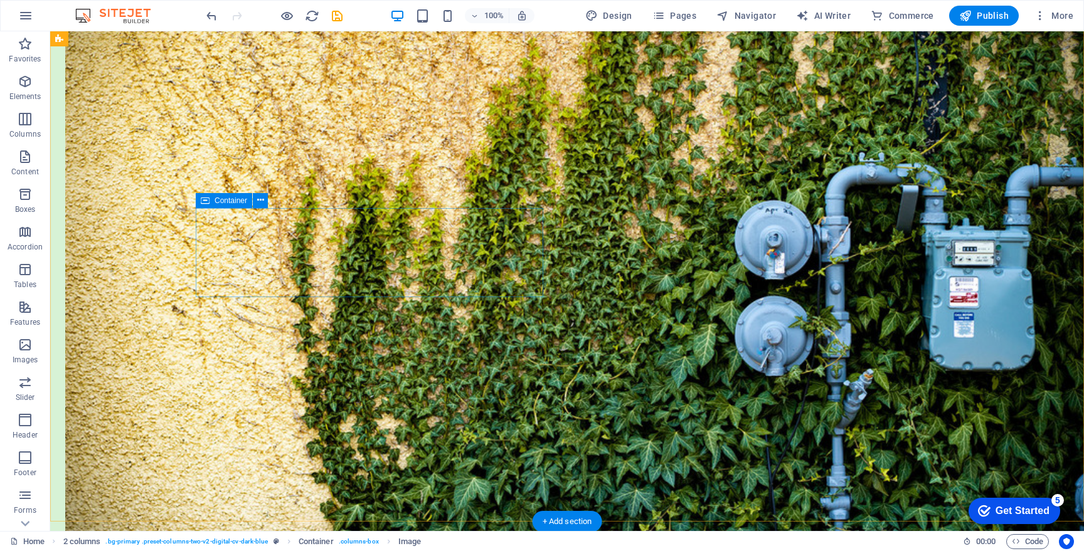
scroll to position [540, 0]
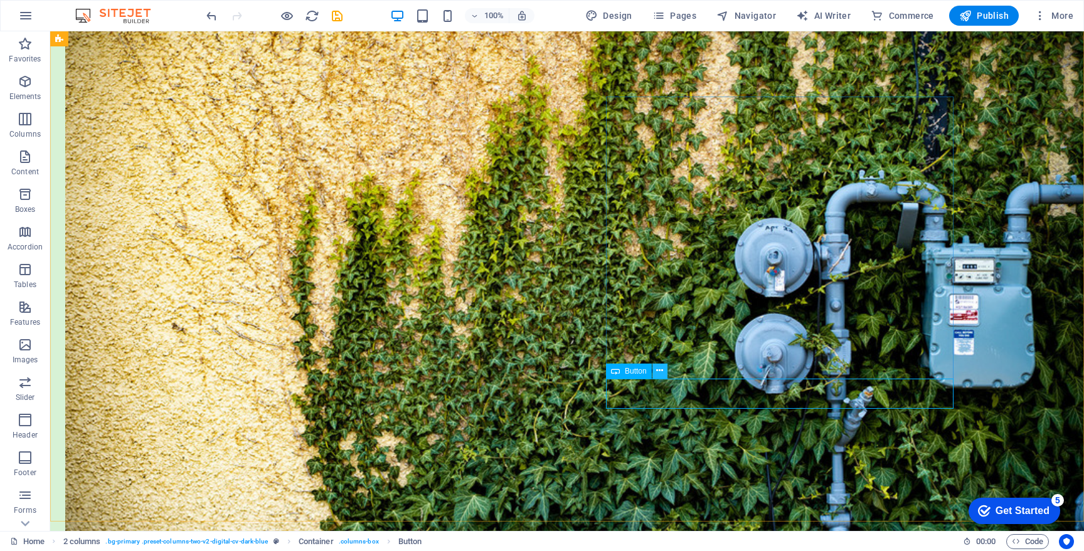
click at [658, 369] on icon at bounding box center [659, 370] width 7 height 13
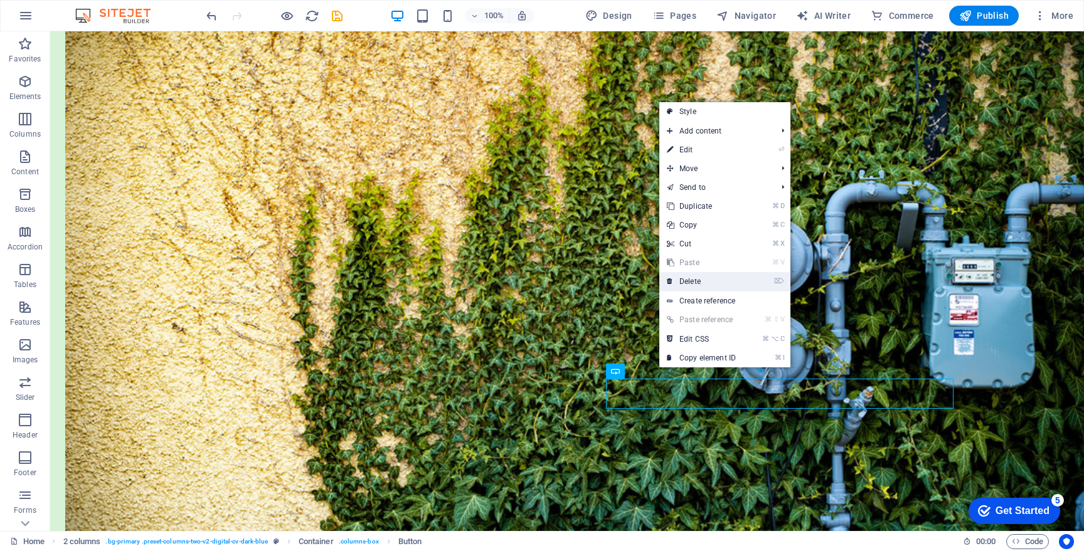
click at [708, 285] on link "⌦ Delete" at bounding box center [701, 281] width 84 height 19
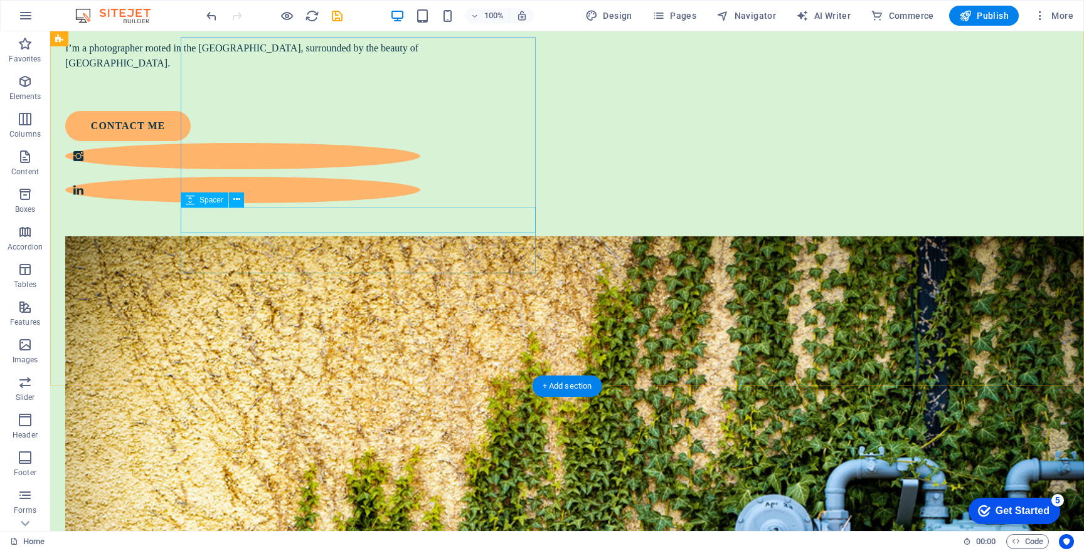
scroll to position [467, 0]
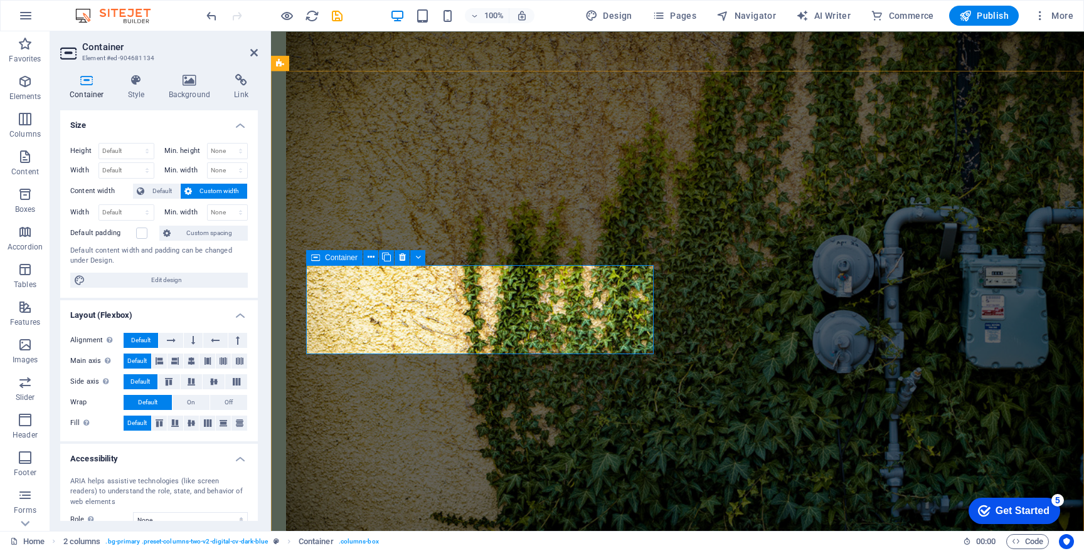
click at [371, 260] on icon at bounding box center [371, 257] width 7 height 13
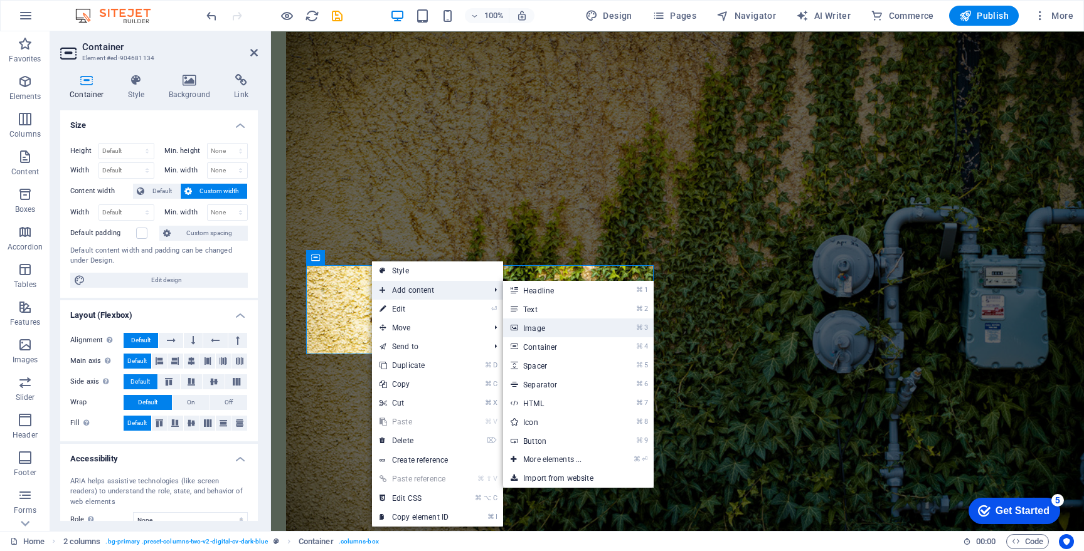
click at [556, 329] on link "⌘ 3 Image" at bounding box center [555, 328] width 104 height 19
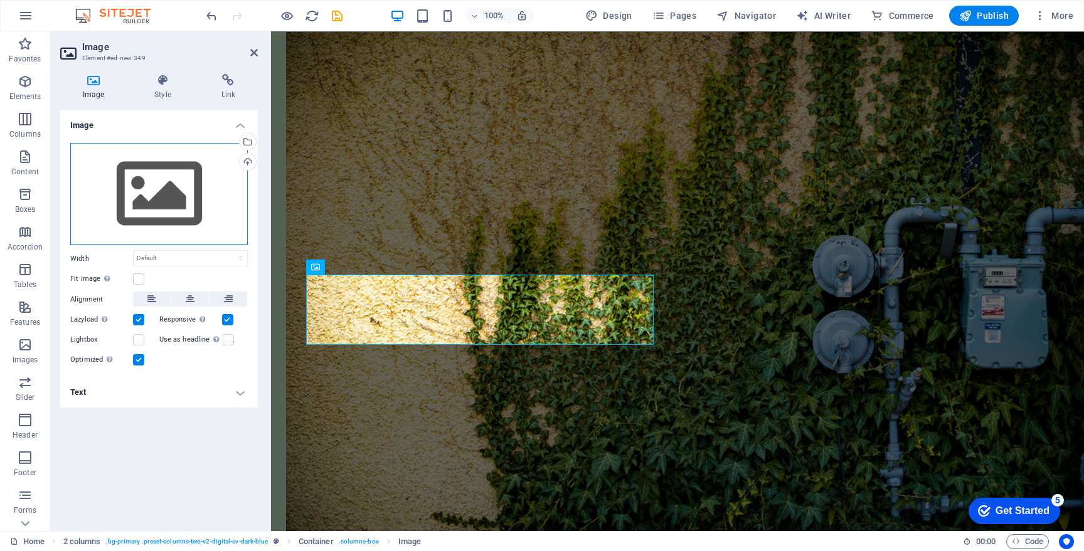
click at [149, 197] on div "Drag files here, click to choose files or select files from Files or our free s…" at bounding box center [159, 194] width 178 height 103
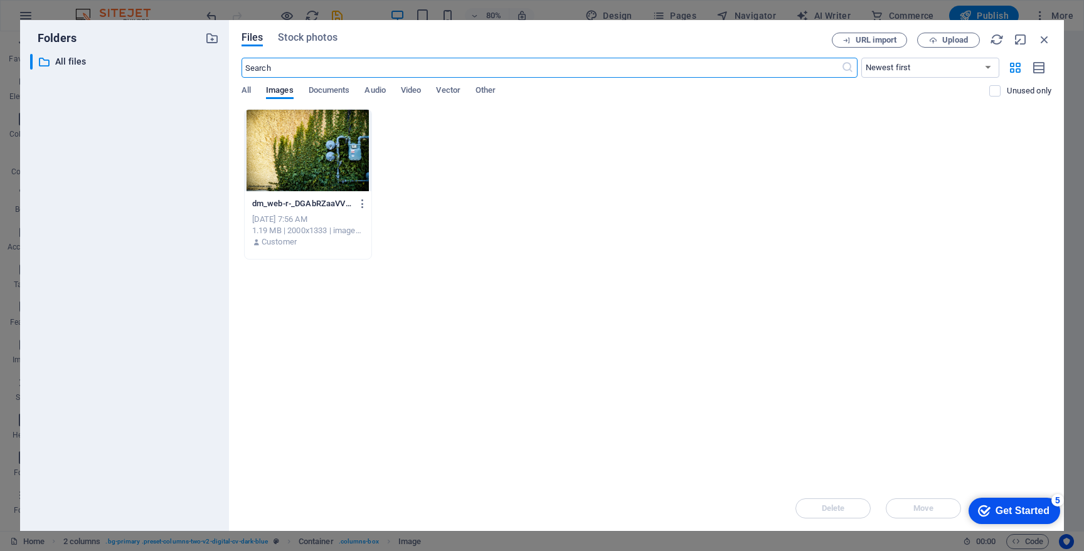
click at [149, 197] on div "​ All files All files" at bounding box center [124, 287] width 189 height 467
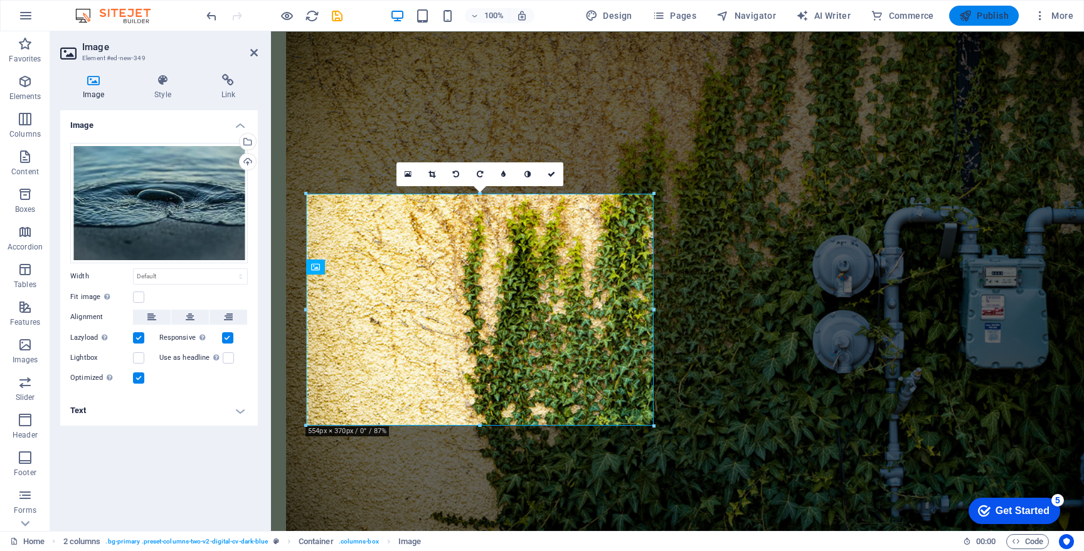
click at [981, 22] on button "Publish" at bounding box center [984, 16] width 70 height 20
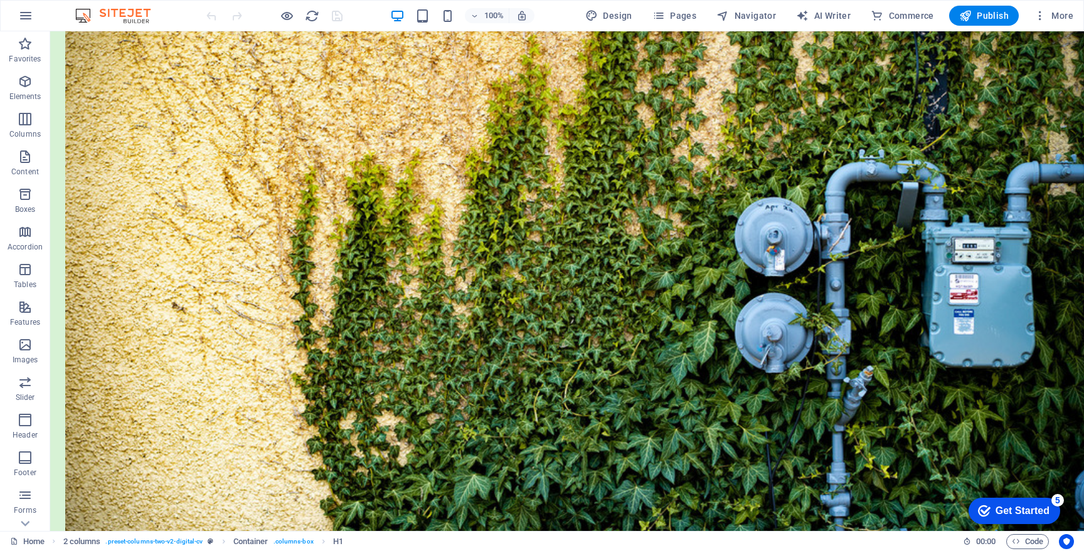
scroll to position [804, 0]
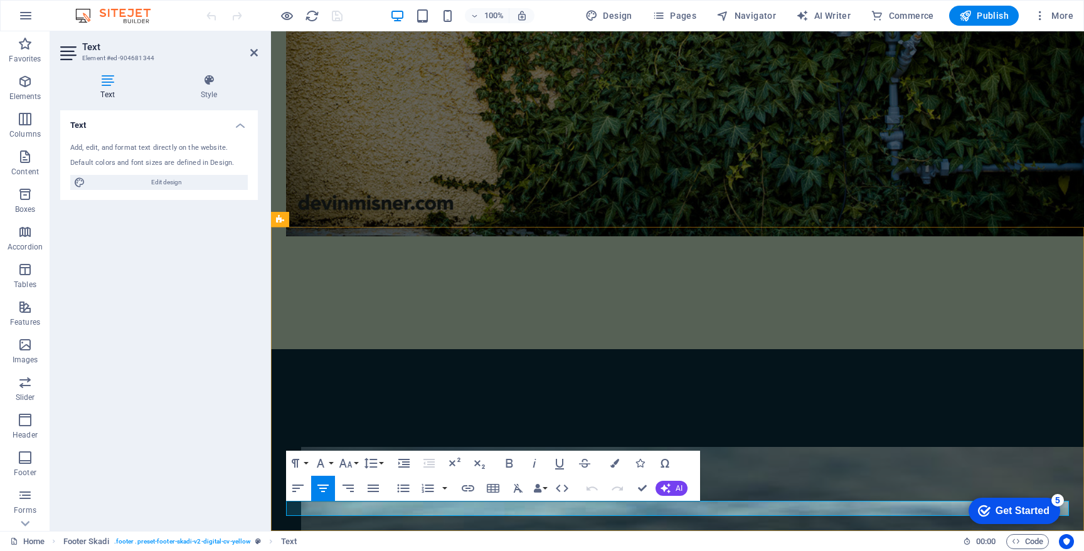
click at [616, 464] on icon "button" at bounding box center [614, 463] width 9 height 9
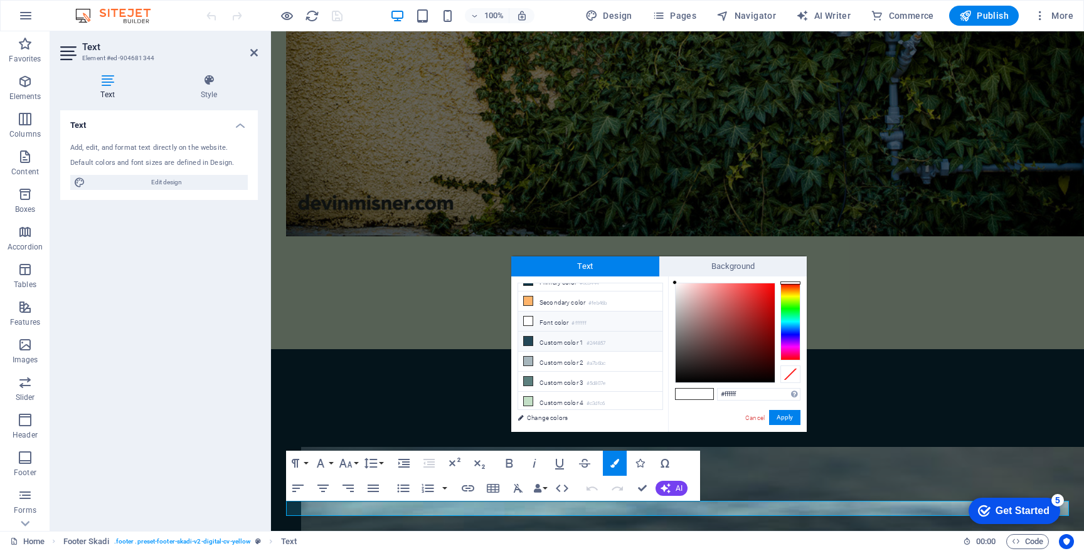
scroll to position [0, 0]
click at [529, 314] on icon at bounding box center [528, 313] width 9 height 9
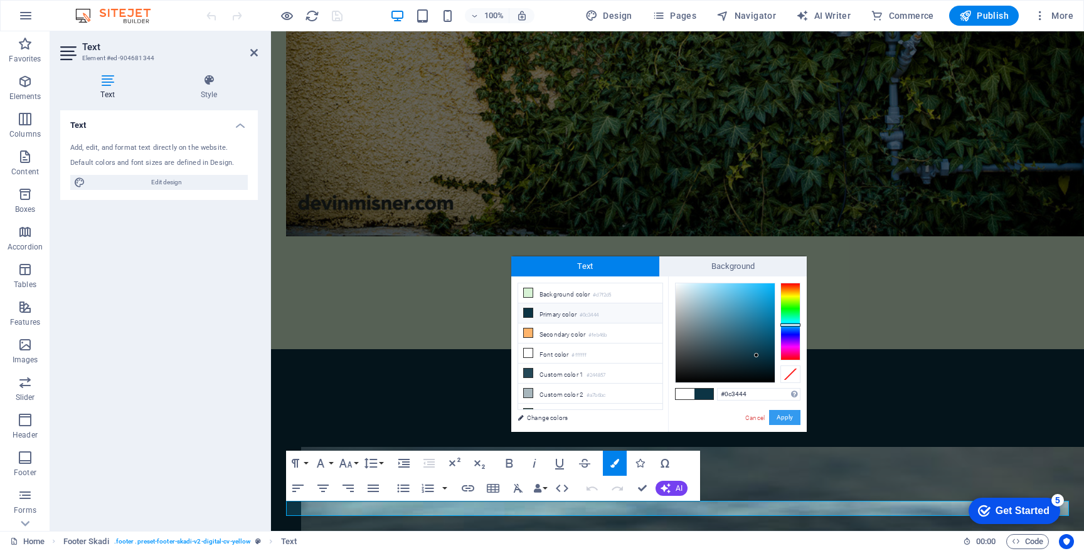
click at [784, 417] on button "Apply" at bounding box center [784, 417] width 31 height 15
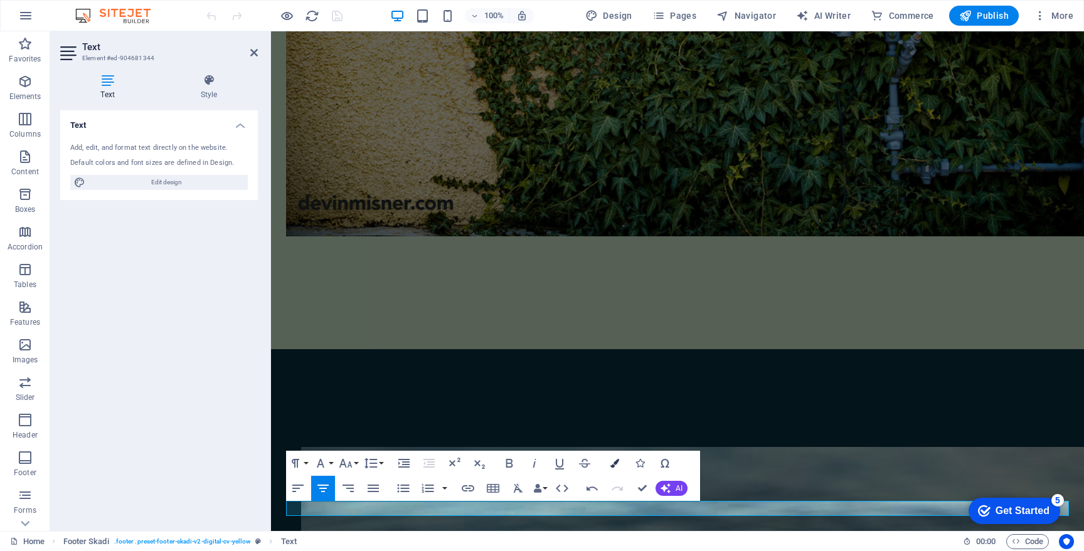
click at [613, 462] on icon "button" at bounding box center [614, 463] width 9 height 9
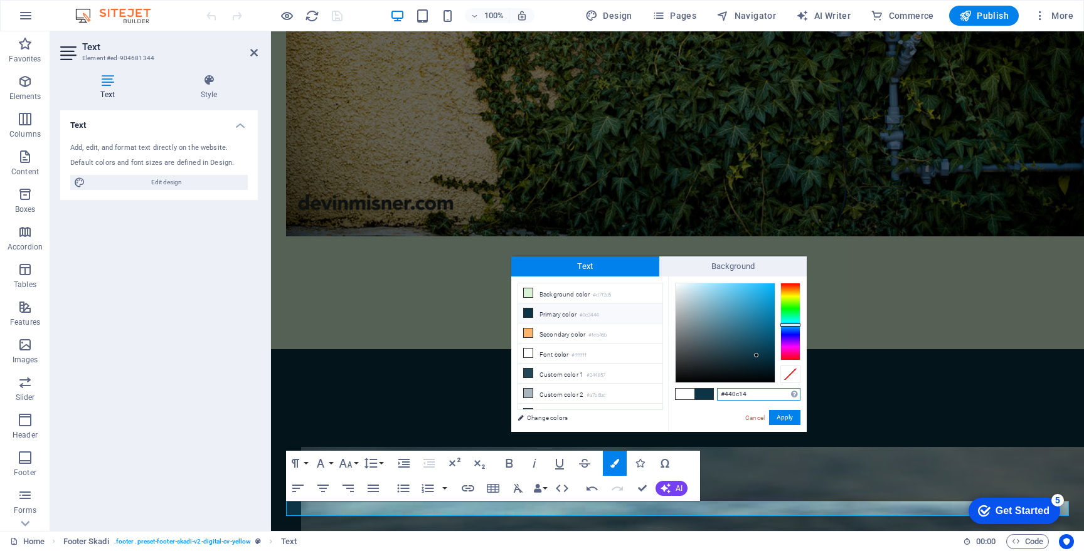
click at [791, 358] on div at bounding box center [790, 322] width 20 height 78
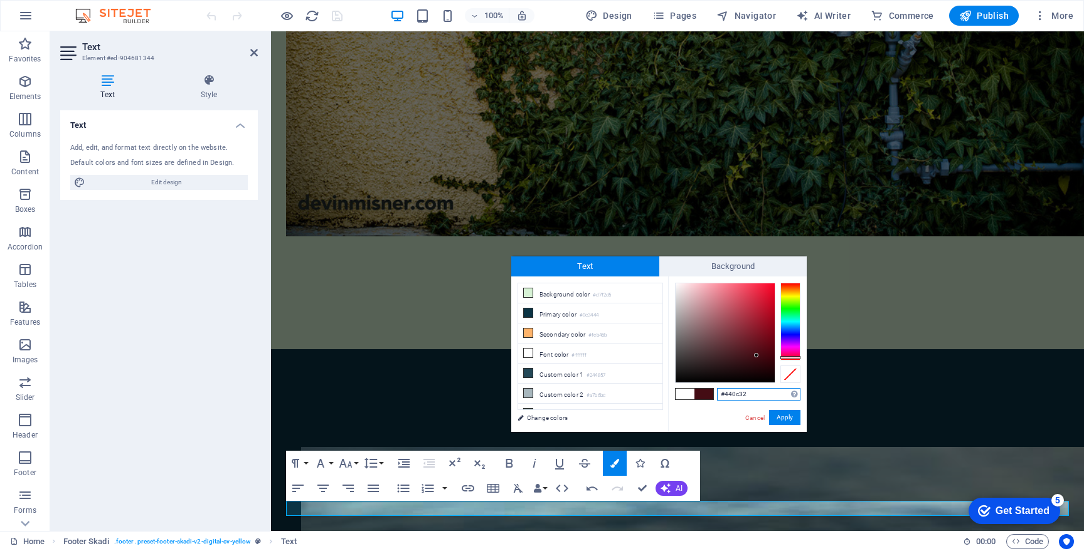
click at [791, 351] on div at bounding box center [790, 322] width 20 height 78
type input "#d32d9f"
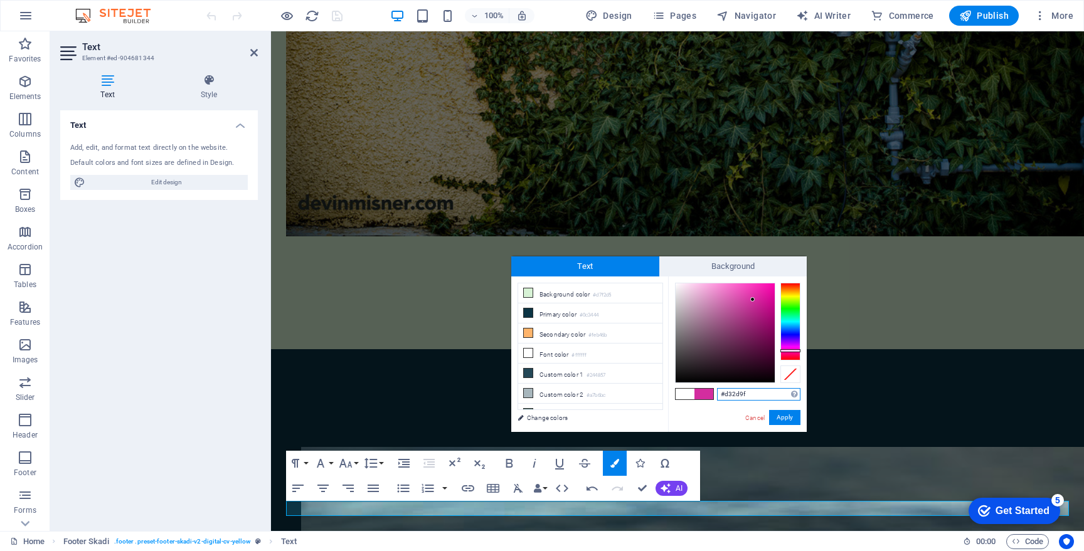
click at [753, 300] on div at bounding box center [725, 333] width 99 height 99
click at [783, 416] on button "Apply" at bounding box center [784, 417] width 31 height 15
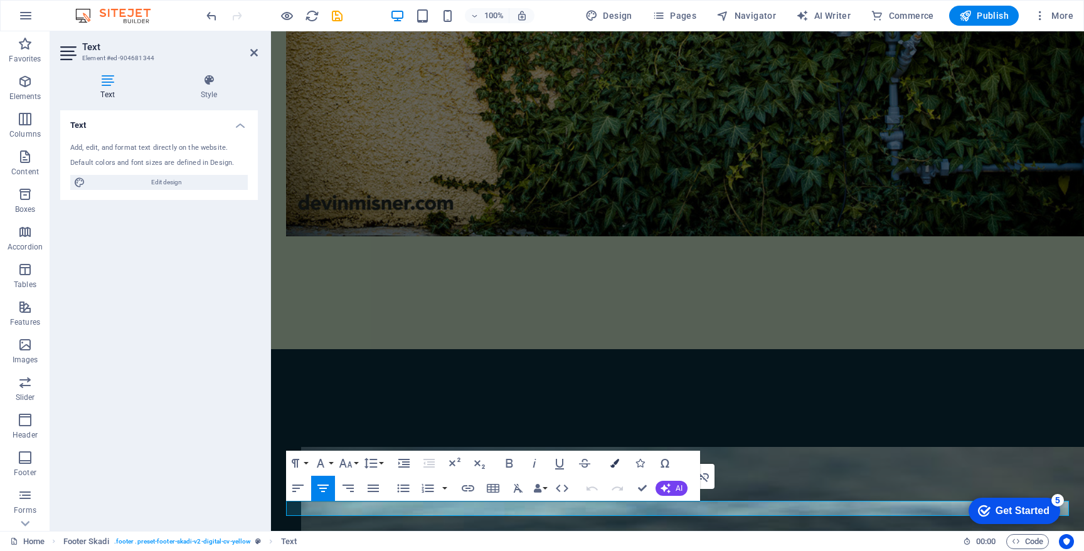
click at [616, 465] on icon "button" at bounding box center [614, 463] width 9 height 9
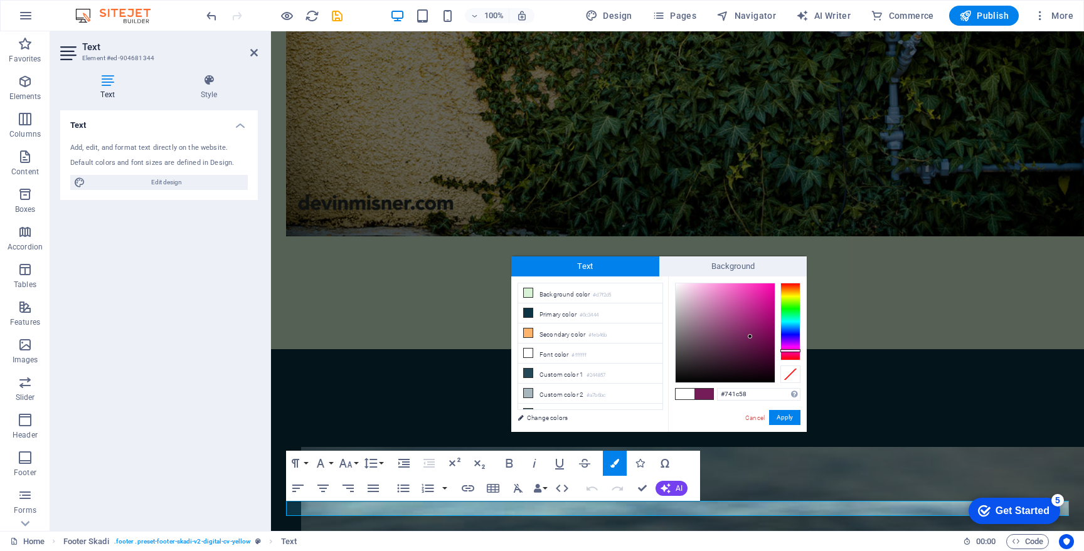
click at [750, 337] on div at bounding box center [725, 333] width 99 height 99
click at [750, 348] on div at bounding box center [725, 333] width 99 height 99
type input "#69084a"
click at [767, 341] on div at bounding box center [725, 333] width 99 height 99
click at [778, 425] on div "Cancel Apply" at bounding box center [772, 418] width 56 height 16
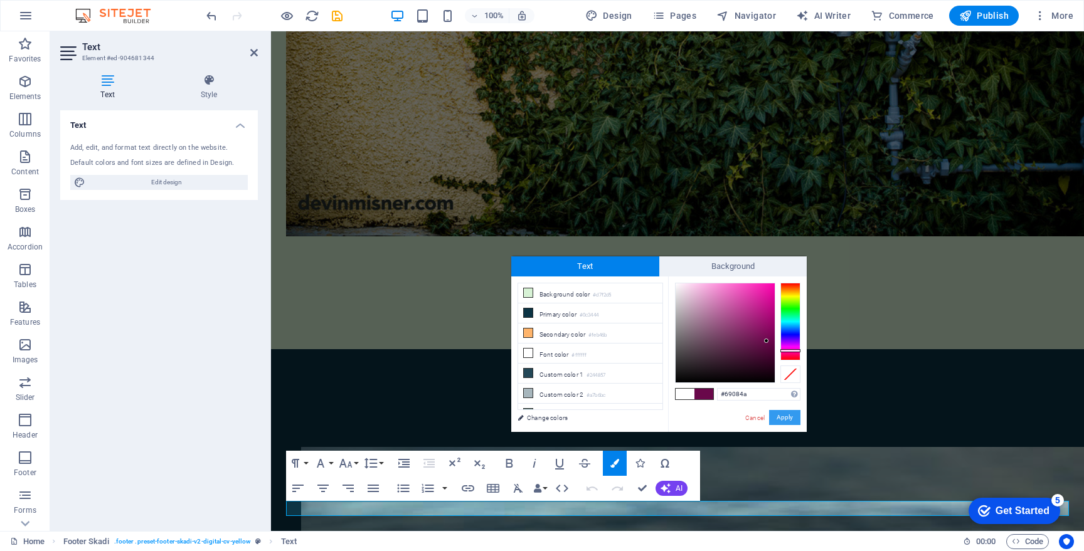
click at [792, 418] on button "Apply" at bounding box center [784, 417] width 31 height 15
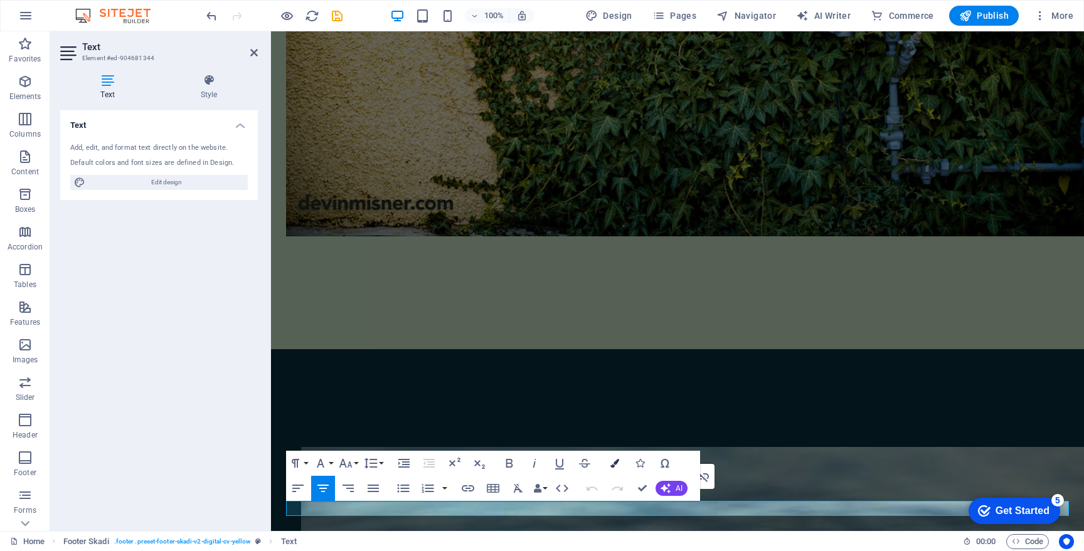
click at [614, 467] on icon "button" at bounding box center [614, 463] width 9 height 9
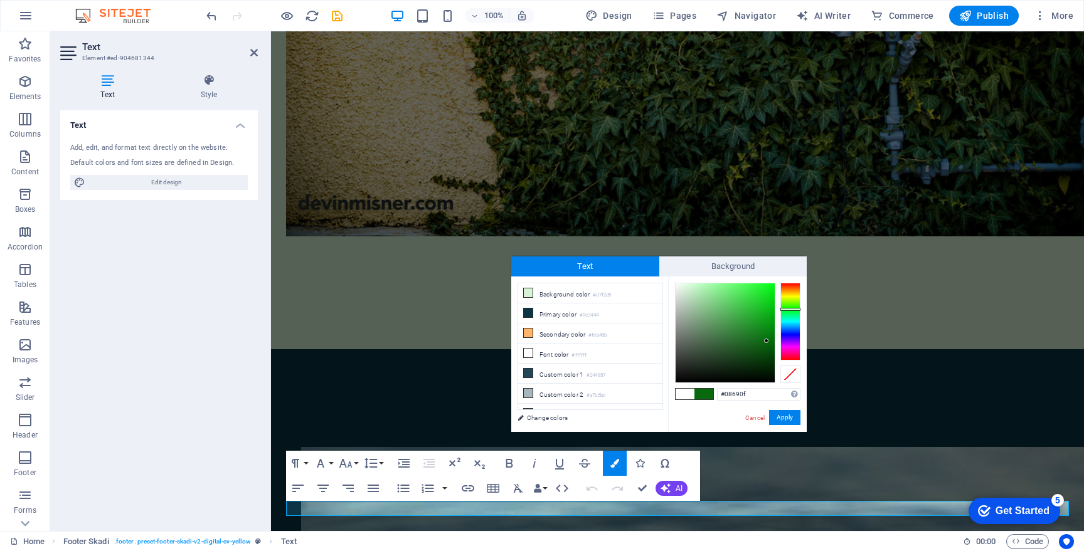
click at [789, 309] on div at bounding box center [790, 322] width 20 height 78
type input "#086469"
click at [790, 322] on div at bounding box center [790, 322] width 20 height 78
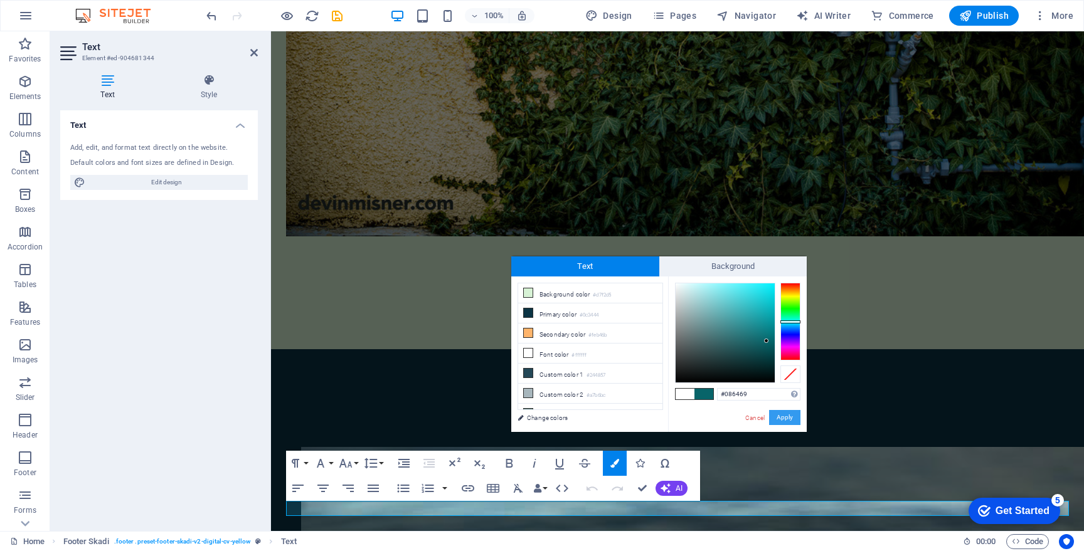
click at [778, 418] on button "Apply" at bounding box center [784, 417] width 31 height 15
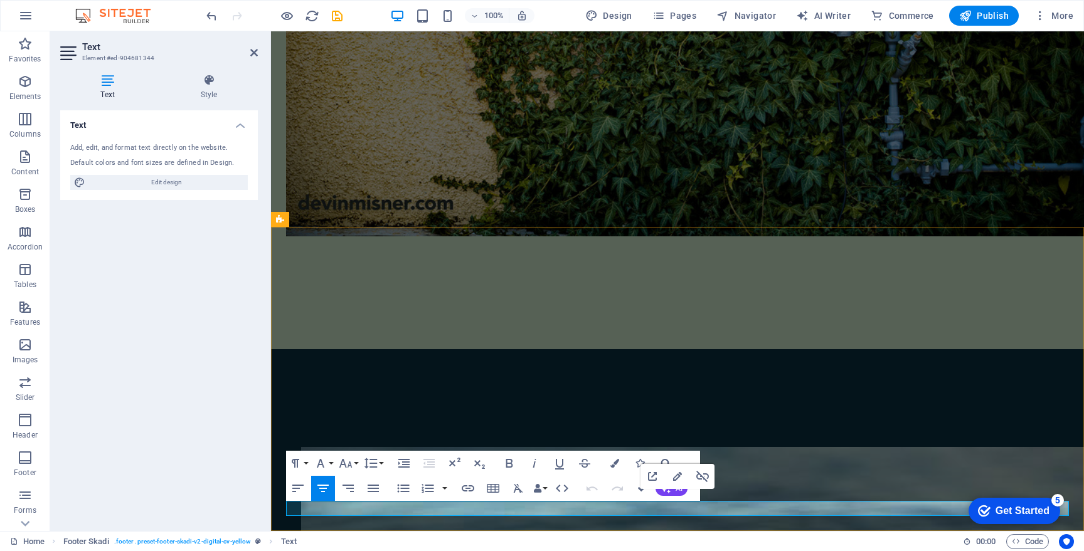
click at [560, 461] on icon "button" at bounding box center [559, 463] width 15 height 15
click at [612, 464] on icon "button" at bounding box center [614, 463] width 9 height 9
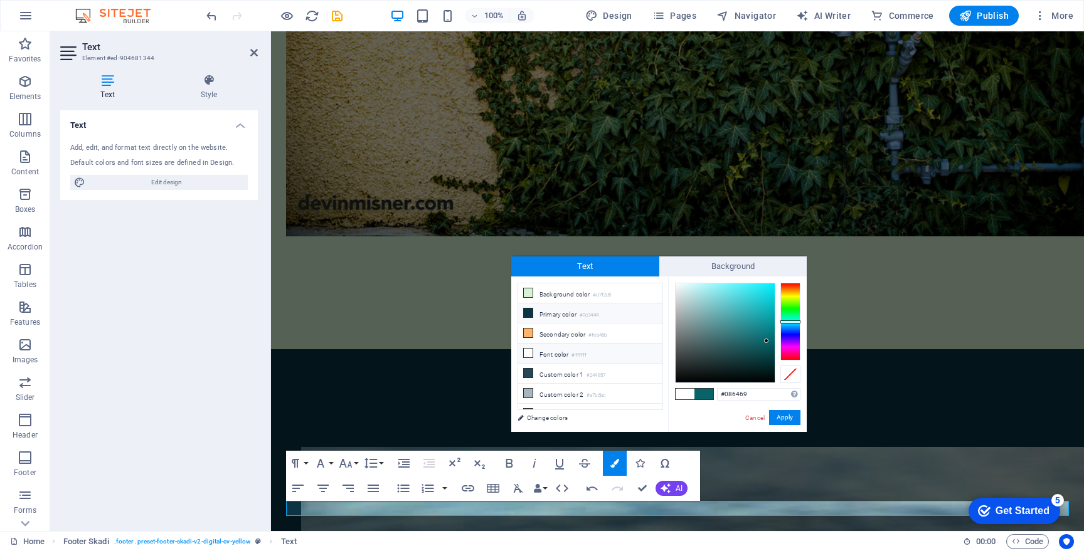
click at [562, 314] on li "Primary color #0c3444" at bounding box center [590, 314] width 144 height 20
type input "#0c3444"
click at [782, 419] on button "Apply" at bounding box center [784, 417] width 31 height 15
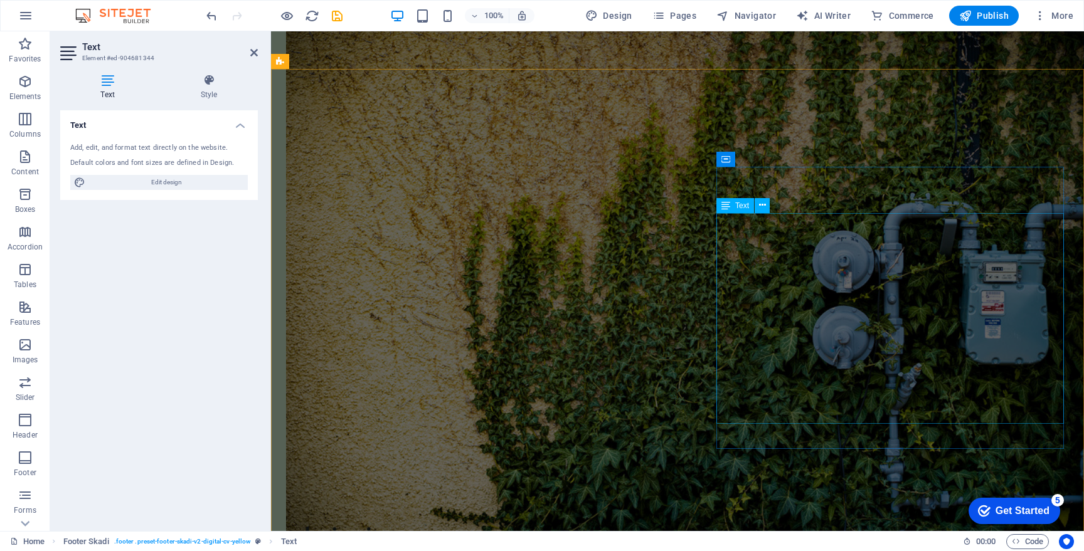
scroll to position [473, 0]
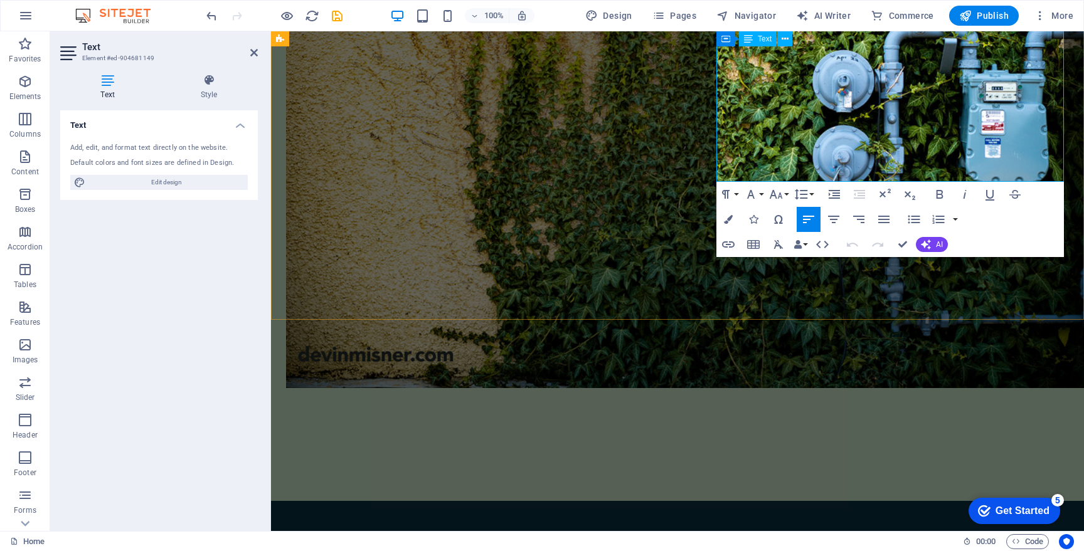
scroll to position [542, 0]
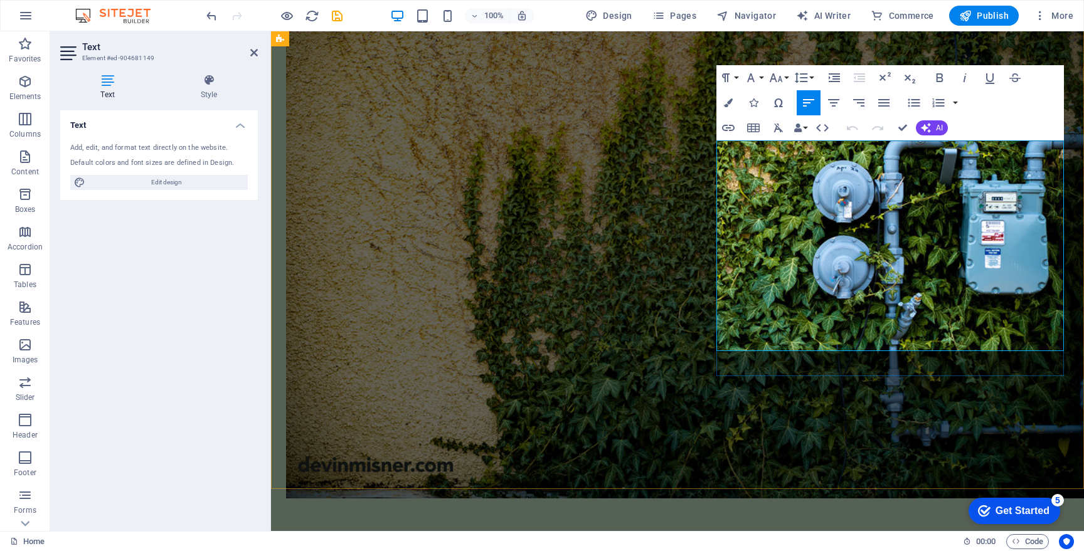
copy div "Lorem ipsum dolor sit amet, consectetur adipiscing elit, sed do eiusmod tempor …"
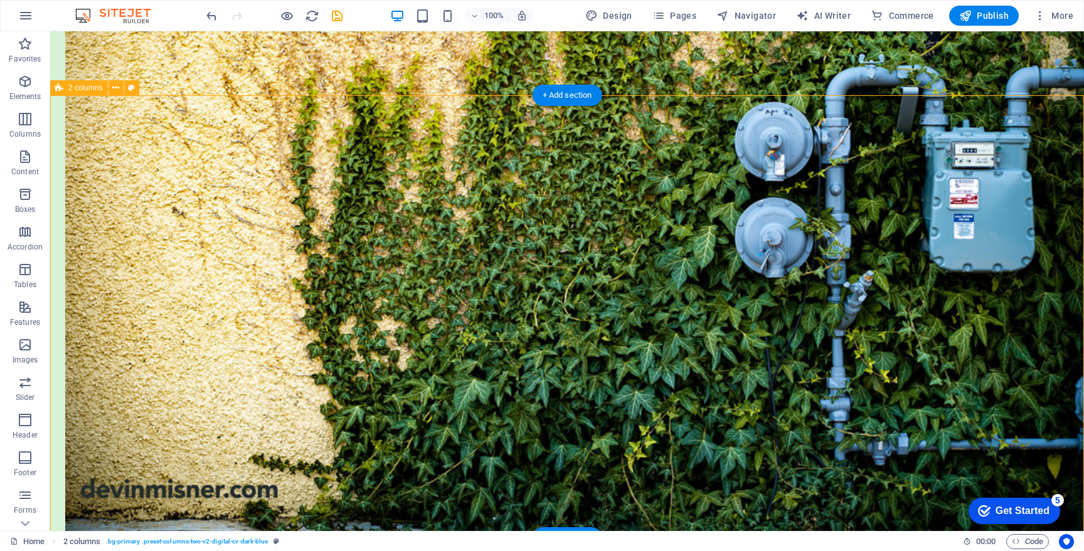
scroll to position [754, 0]
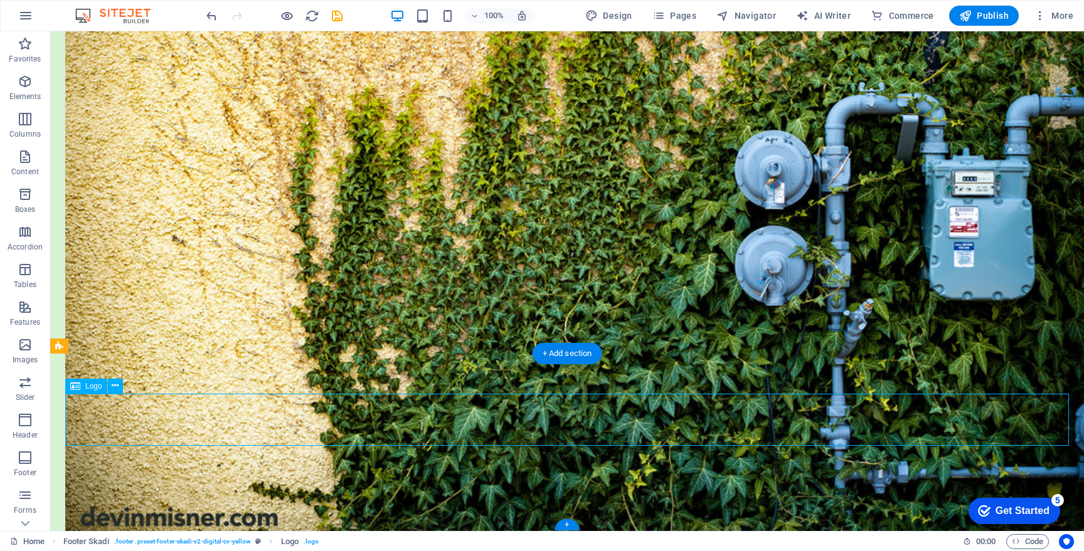
scroll to position [575, 0]
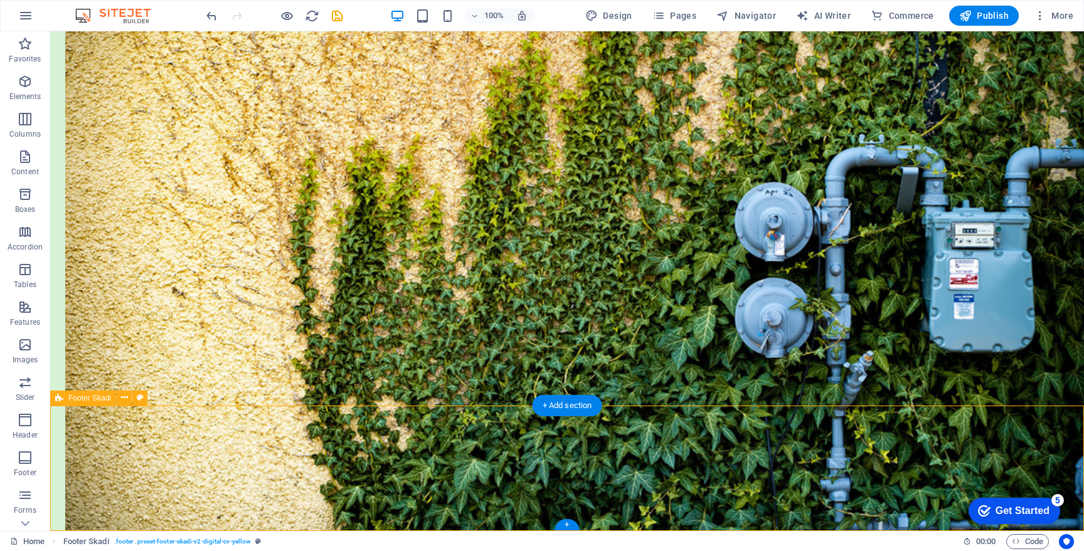
click at [127, 398] on button at bounding box center [124, 398] width 15 height 15
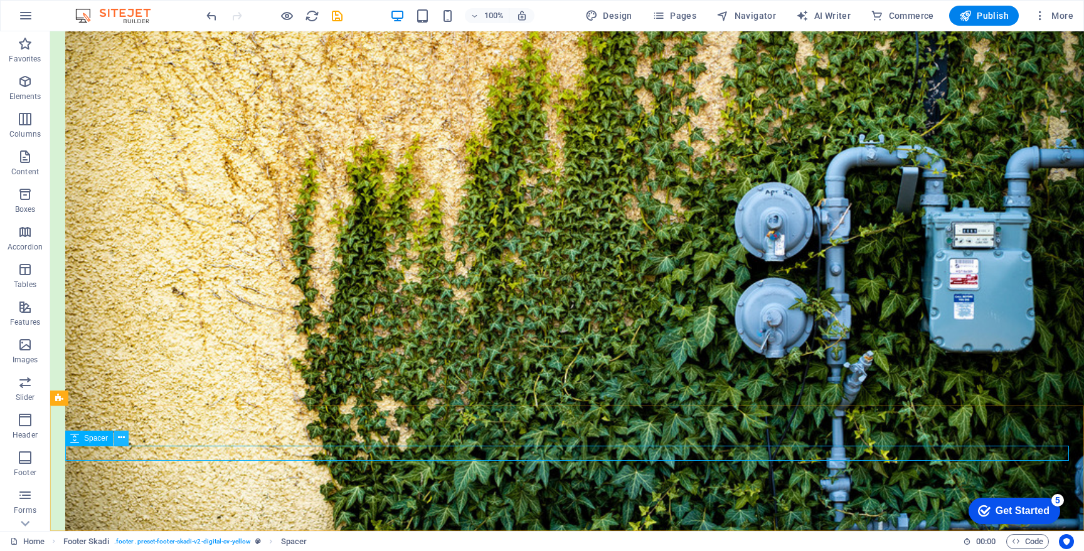
click at [125, 433] on button at bounding box center [121, 438] width 15 height 15
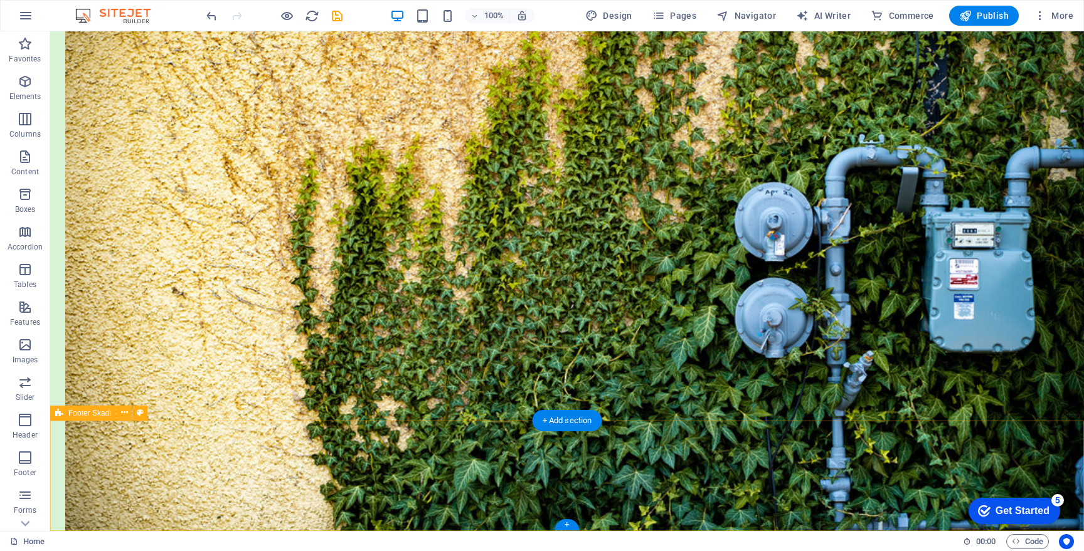
scroll to position [560, 0]
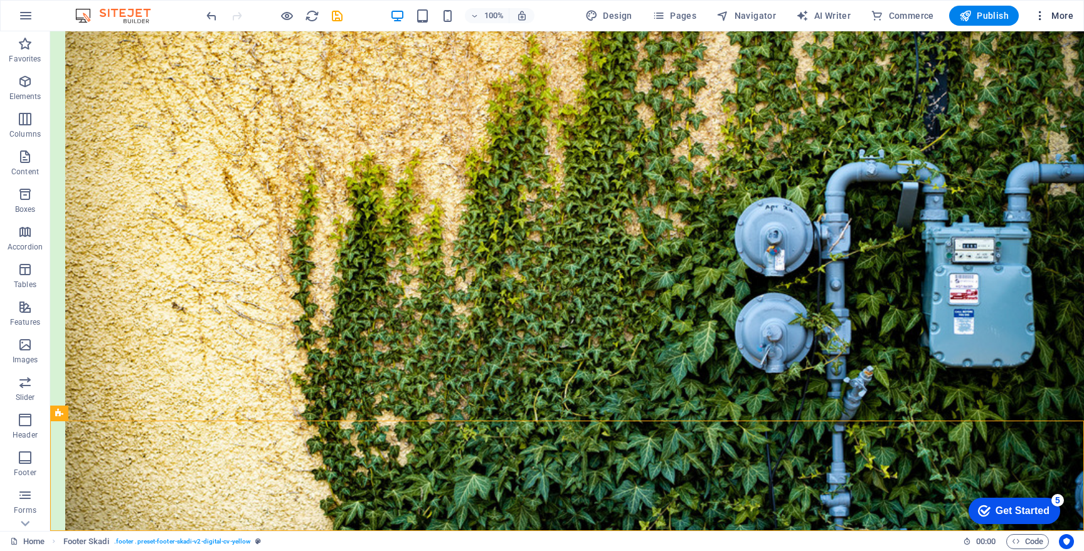
select select "footer"
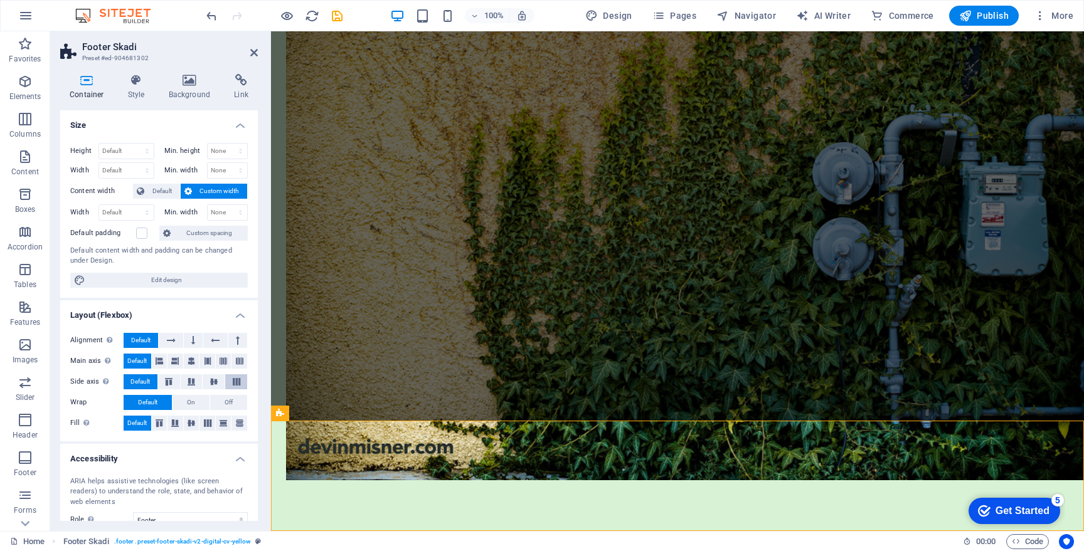
scroll to position [97, 0]
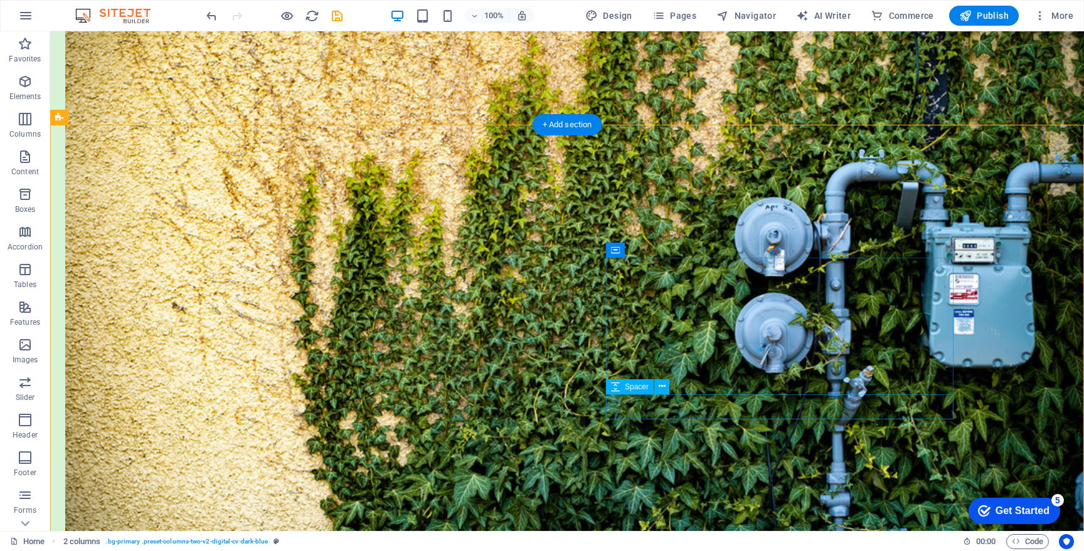
scroll to position [0, 0]
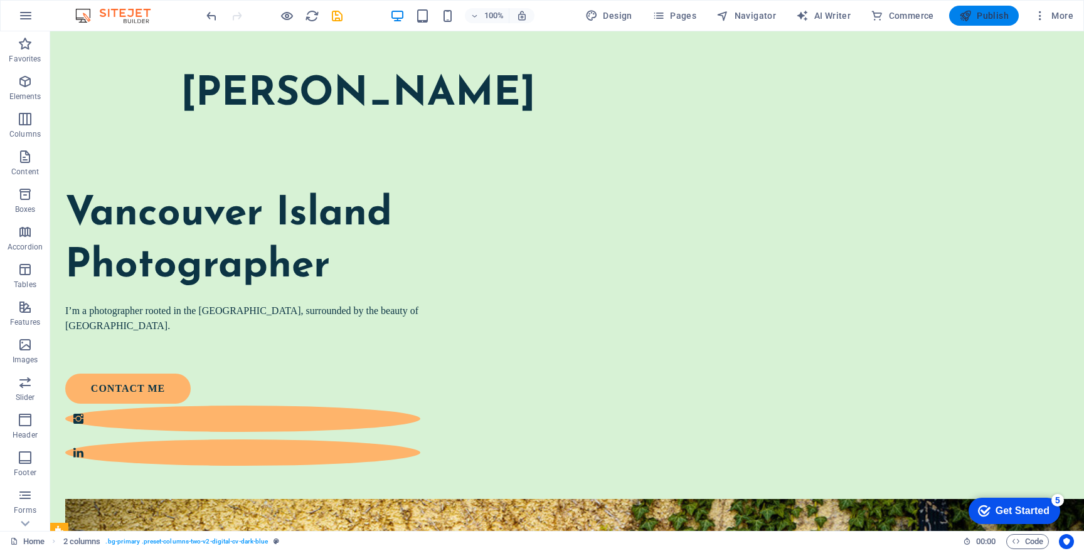
click at [989, 16] on span "Publish" at bounding box center [984, 15] width 50 height 13
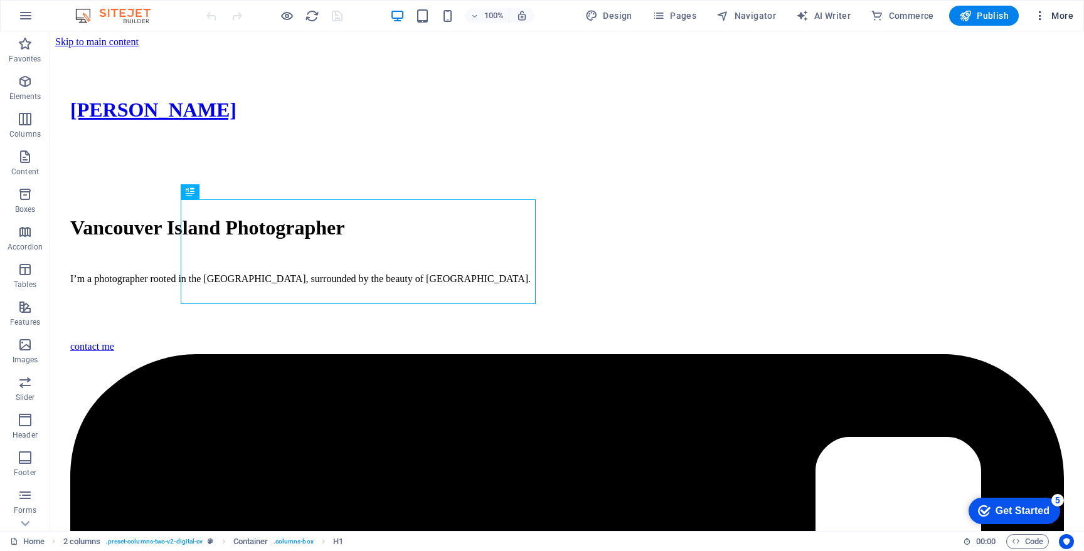
click at [1033, 16] on button "More" at bounding box center [1054, 16] width 50 height 20
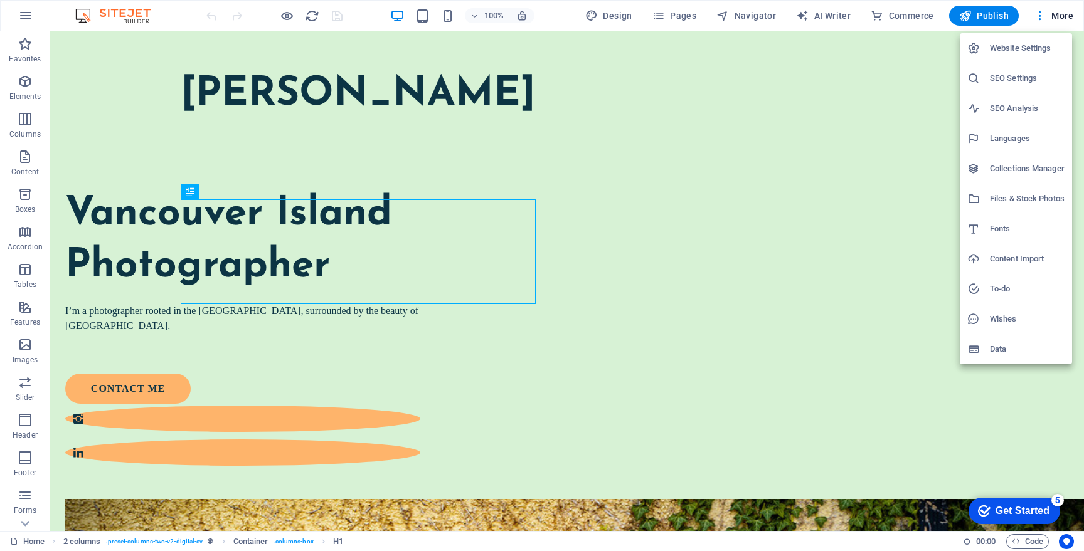
click at [1031, 40] on li "Website Settings" at bounding box center [1016, 48] width 112 height 30
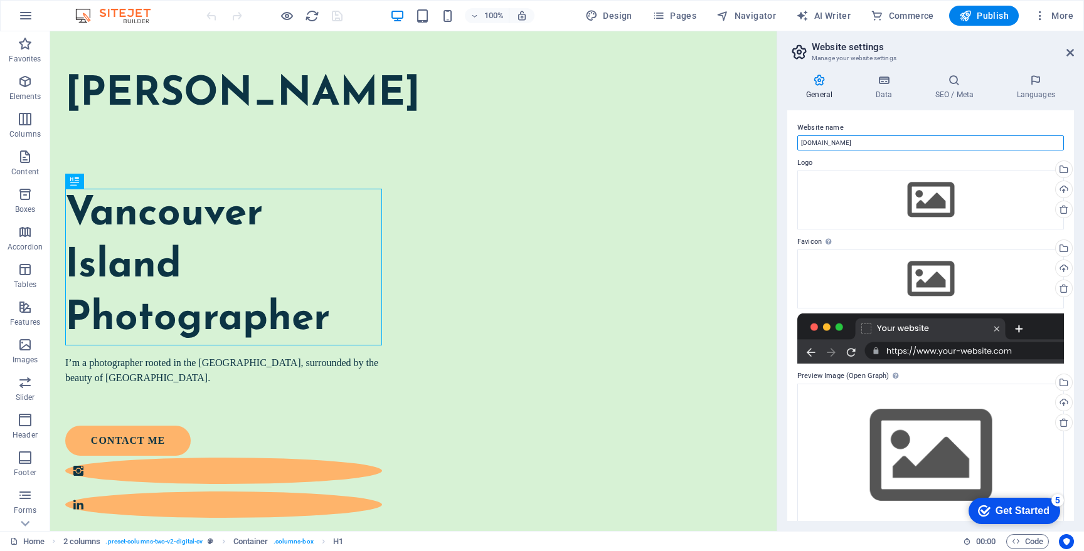
click at [911, 147] on input "[DOMAIN_NAME]" at bounding box center [930, 143] width 267 height 15
type input "[PERSON_NAME]"
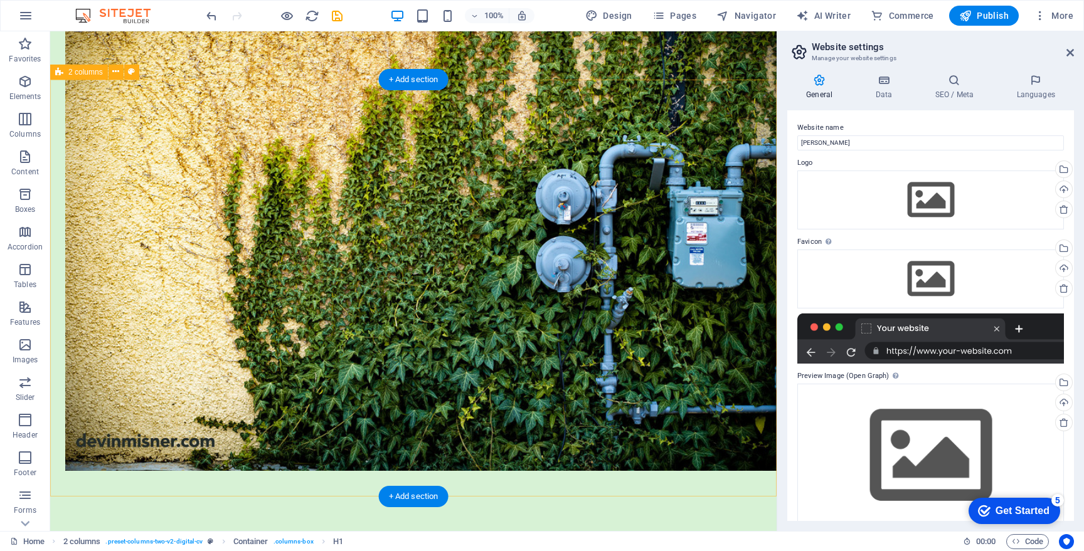
scroll to position [565, 0]
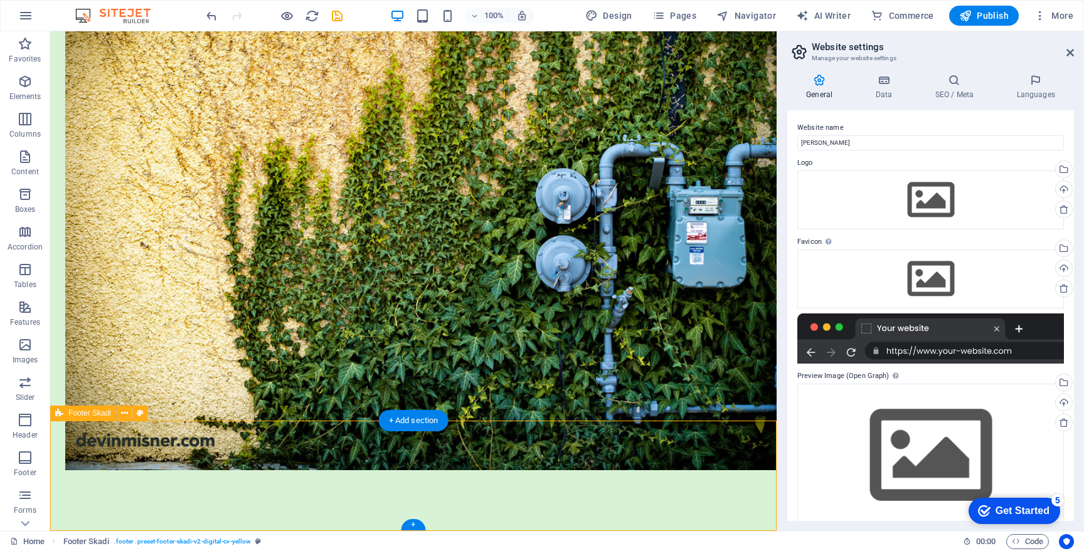
click at [1063, 59] on header "Website settings Manage your website settings" at bounding box center [932, 47] width 284 height 33
click at [1068, 52] on icon at bounding box center [1070, 53] width 8 height 10
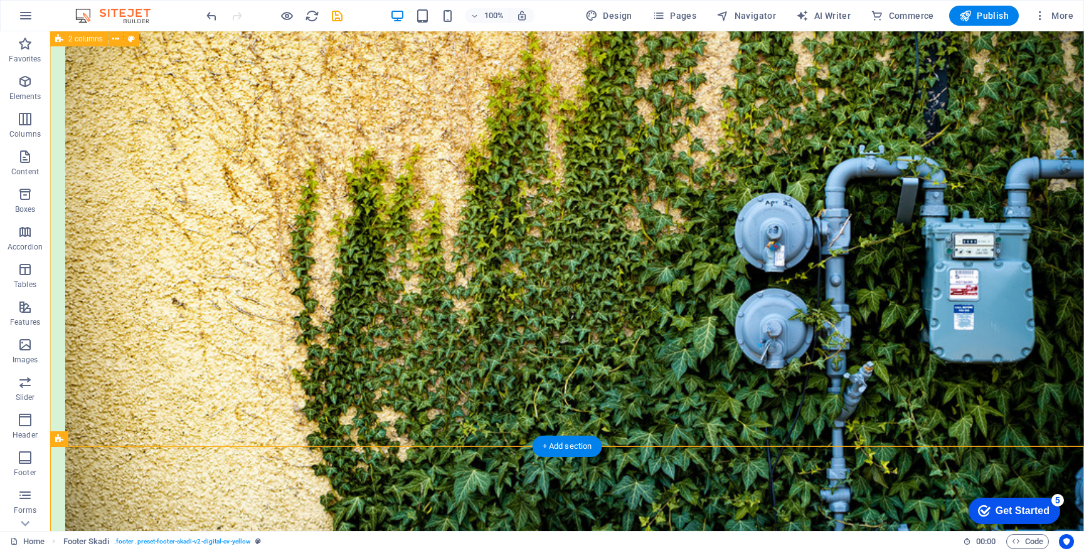
scroll to position [534, 0]
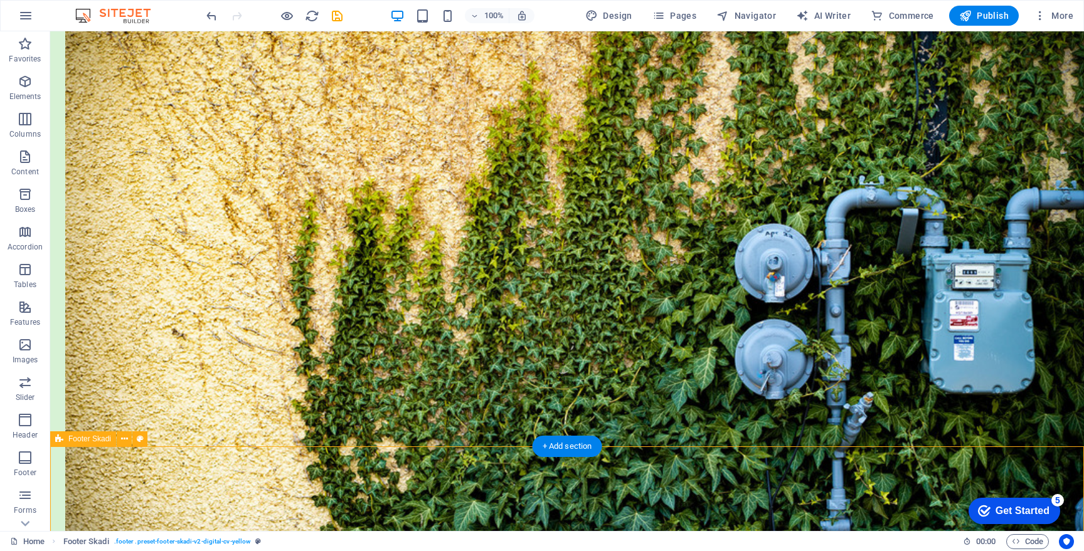
select select "footer"
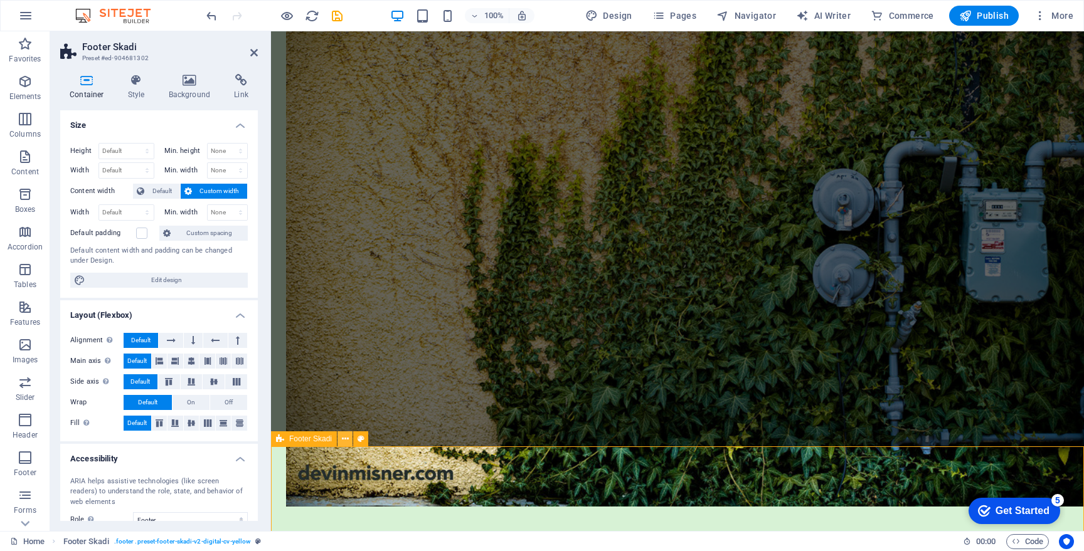
click at [346, 442] on icon at bounding box center [345, 439] width 7 height 13
click at [142, 89] on h4 "Style" at bounding box center [139, 87] width 41 height 26
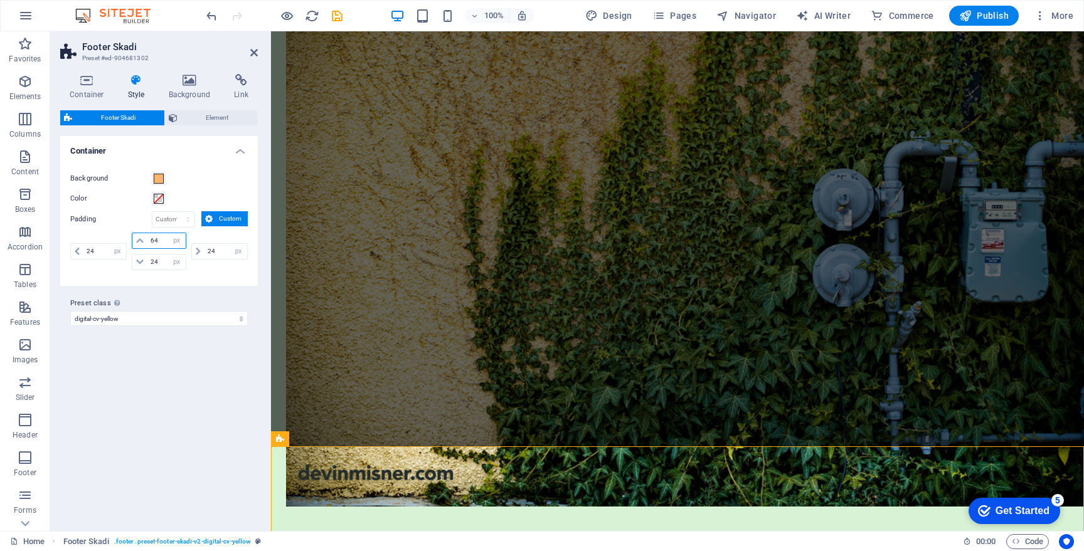
click at [165, 241] on input "64" at bounding box center [166, 240] width 38 height 15
type input "24"
select select "px"
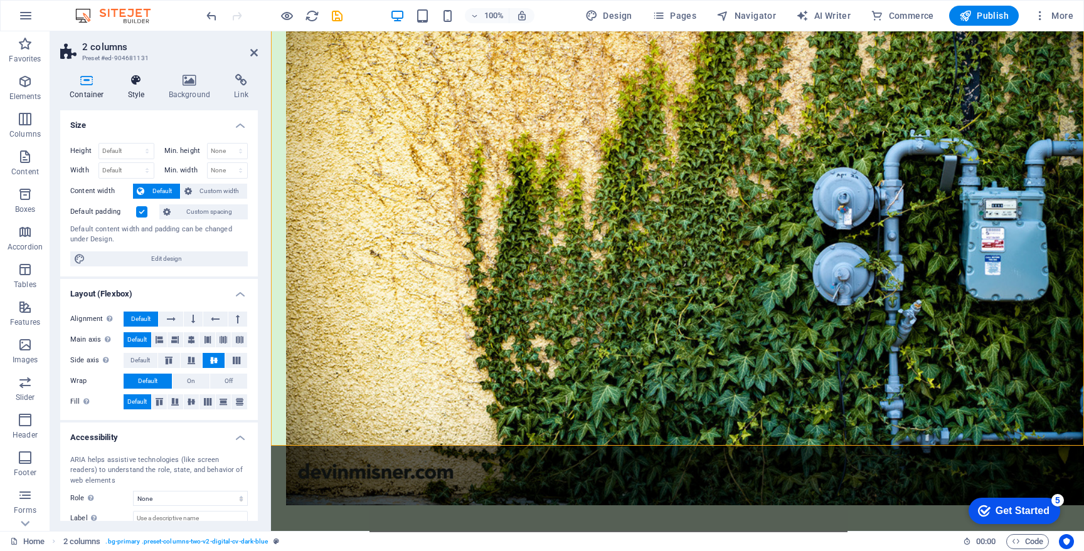
click at [138, 90] on h4 "Style" at bounding box center [139, 87] width 41 height 26
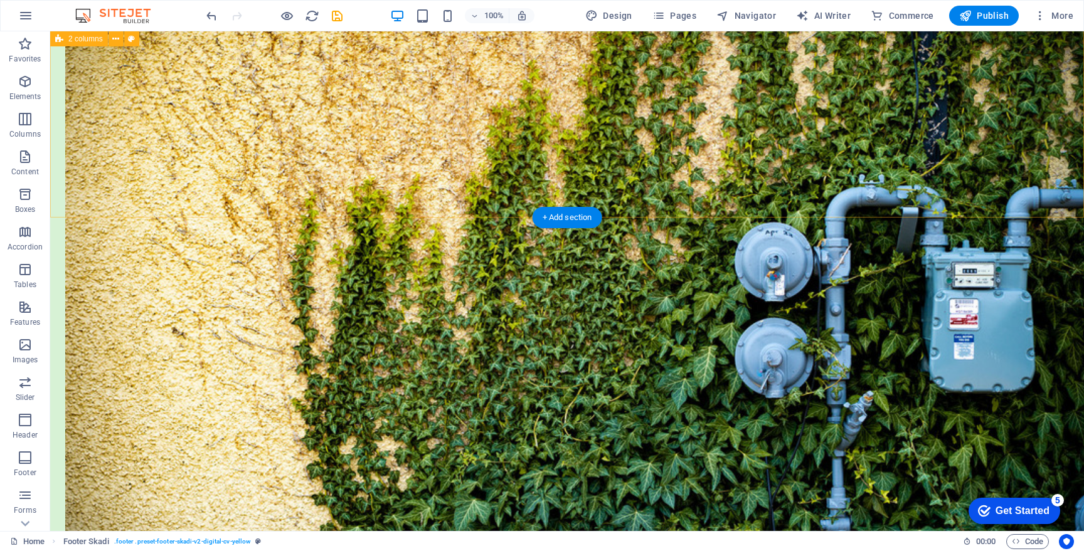
scroll to position [0, 0]
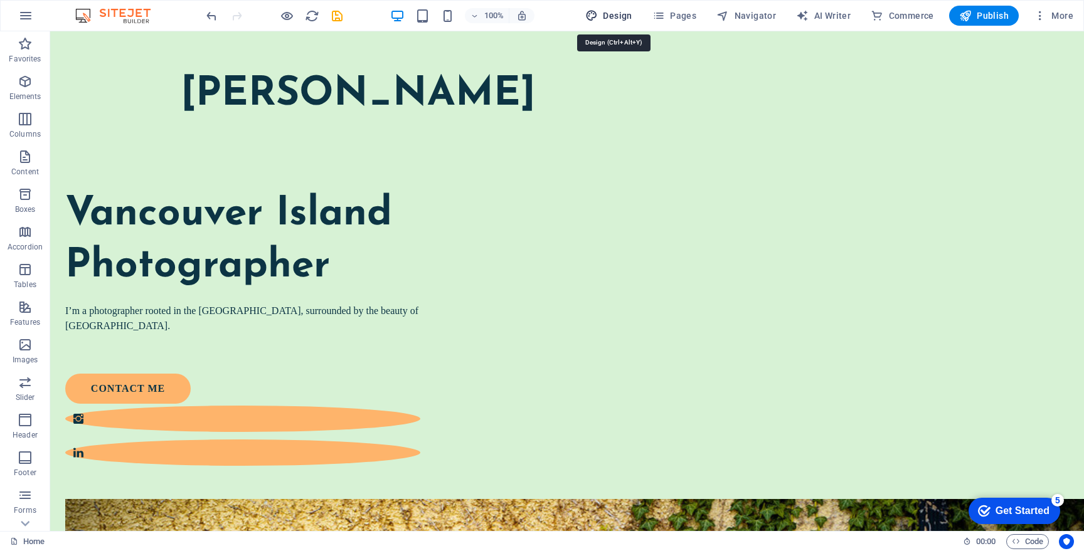
click at [624, 14] on span "Design" at bounding box center [608, 15] width 47 height 13
select select "px"
select select "400"
select select "px"
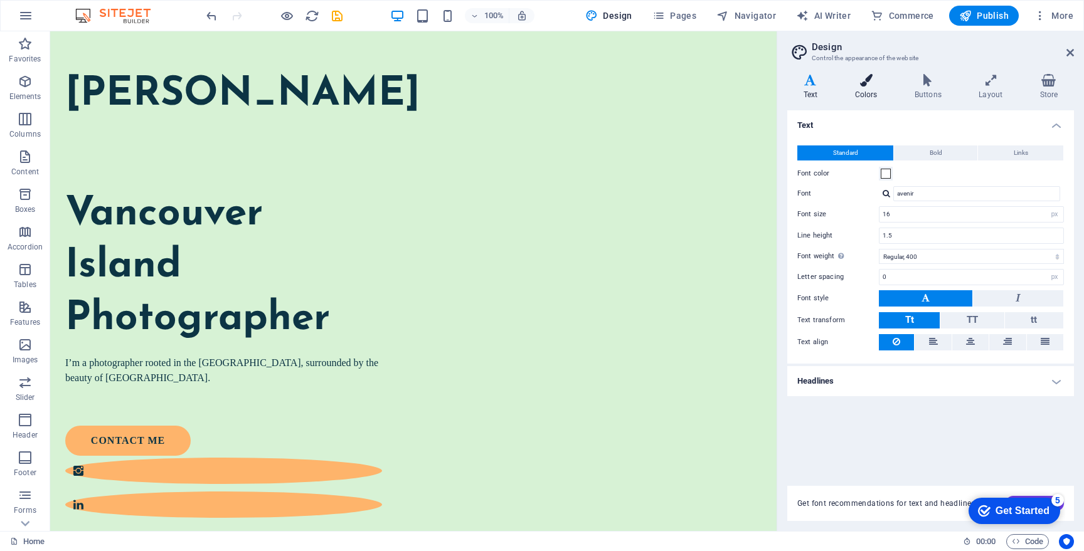
click at [866, 90] on h4 "Colors" at bounding box center [869, 87] width 60 height 26
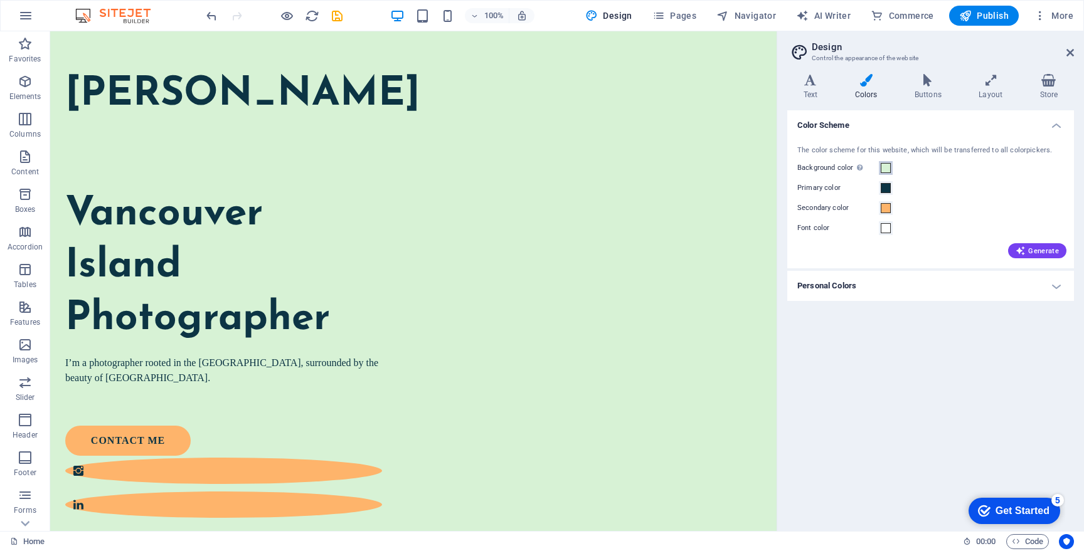
click at [886, 167] on span at bounding box center [886, 168] width 10 height 10
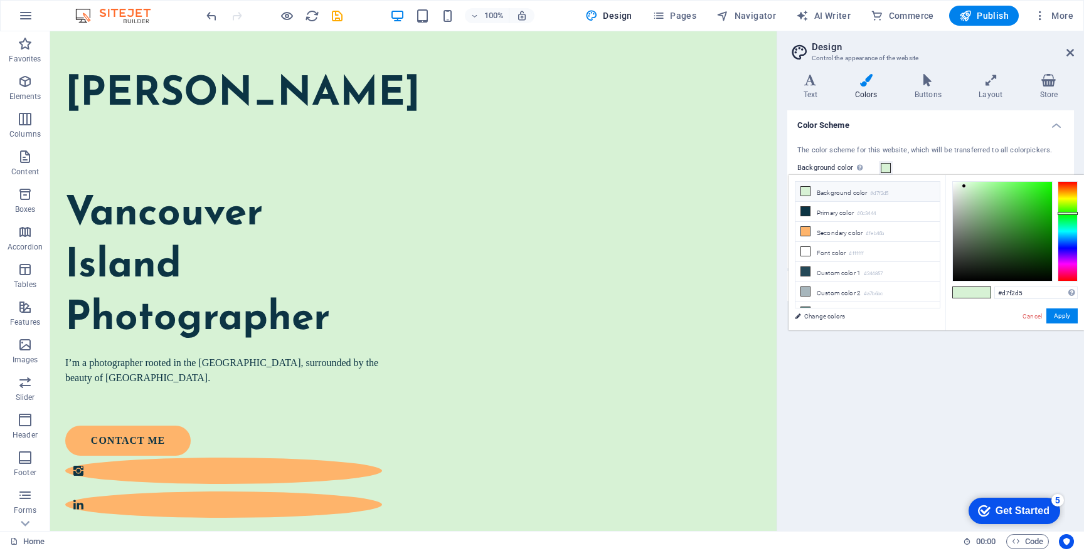
click at [867, 191] on li "Background color #d7f2d5" at bounding box center [867, 192] width 144 height 20
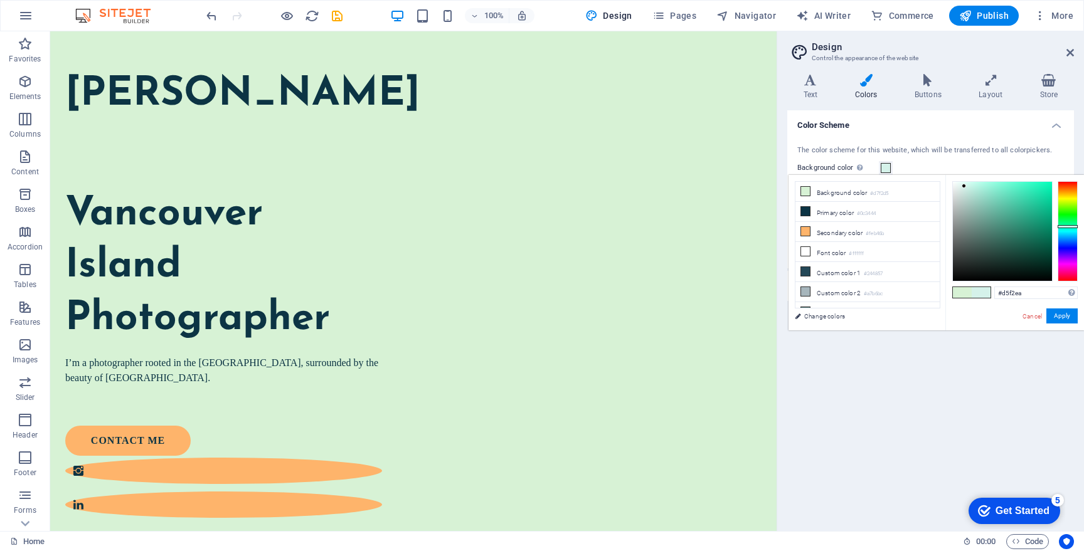
click at [1065, 226] on div at bounding box center [1068, 231] width 20 height 100
type input "#d5f2f1"
click at [1065, 230] on div at bounding box center [1068, 231] width 20 height 100
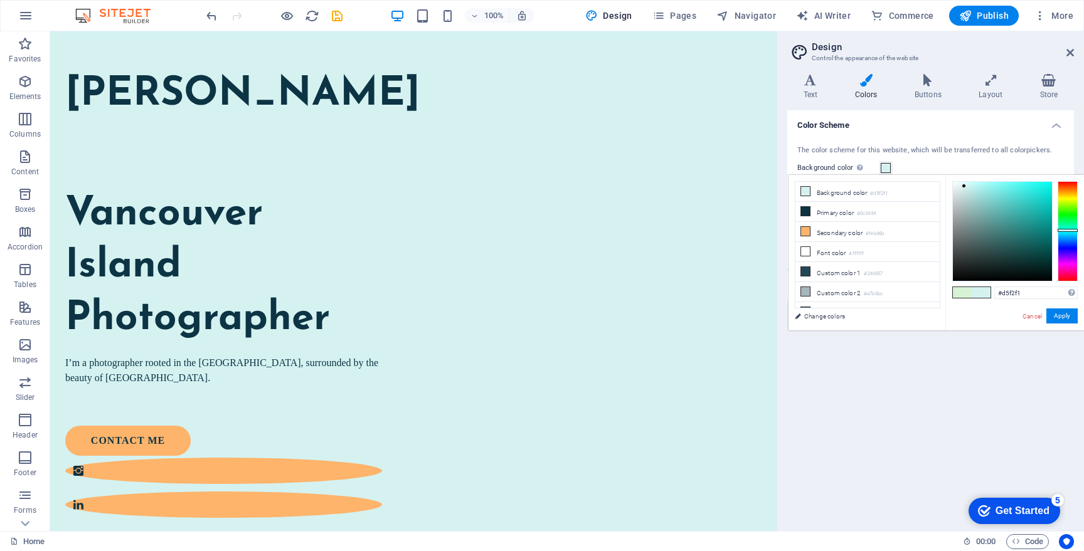
click at [983, 291] on span at bounding box center [981, 292] width 19 height 11
click at [998, 18] on span "Publish" at bounding box center [984, 15] width 50 height 13
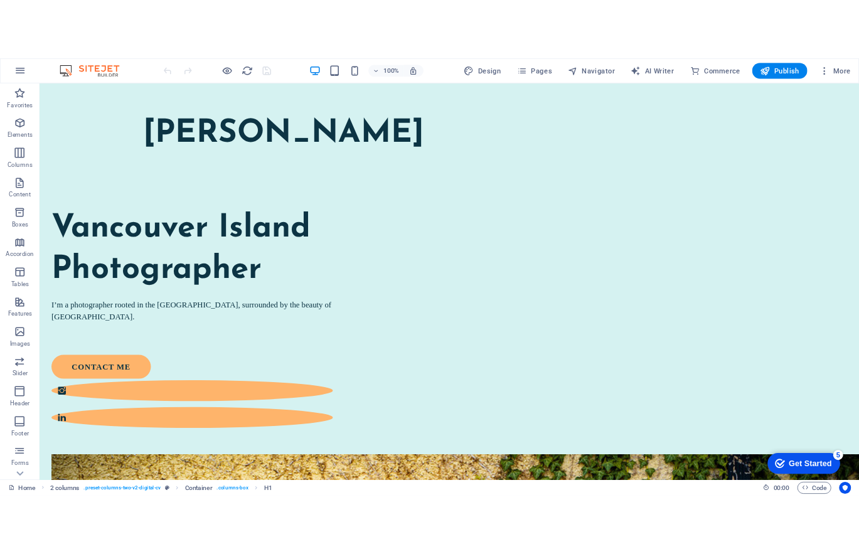
scroll to position [535, 0]
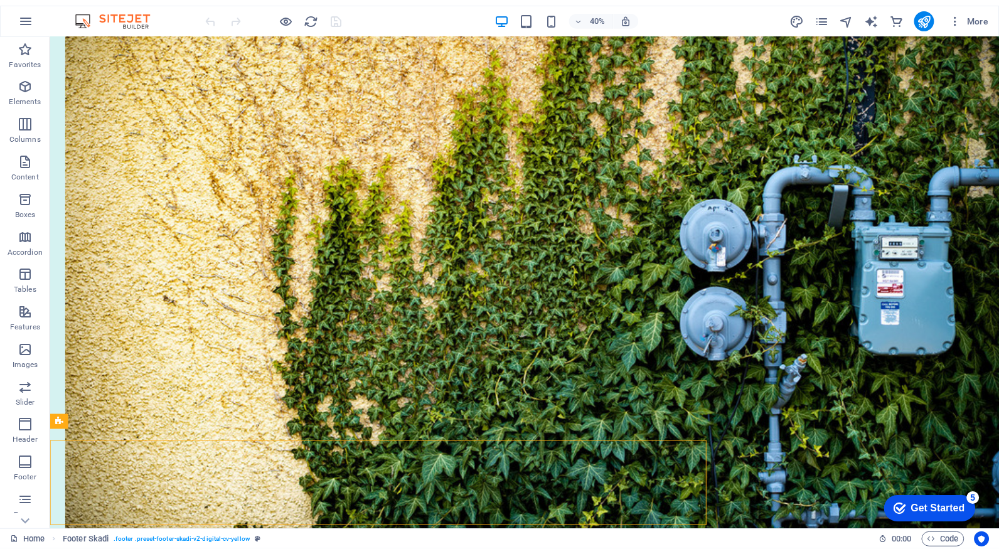
scroll to position [533, 0]
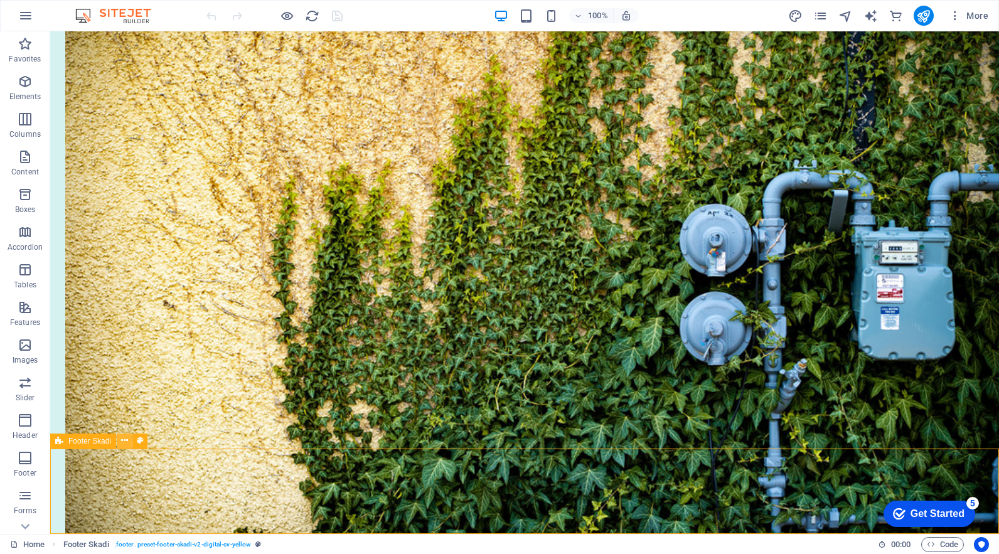
click at [125, 437] on icon at bounding box center [124, 440] width 7 height 13
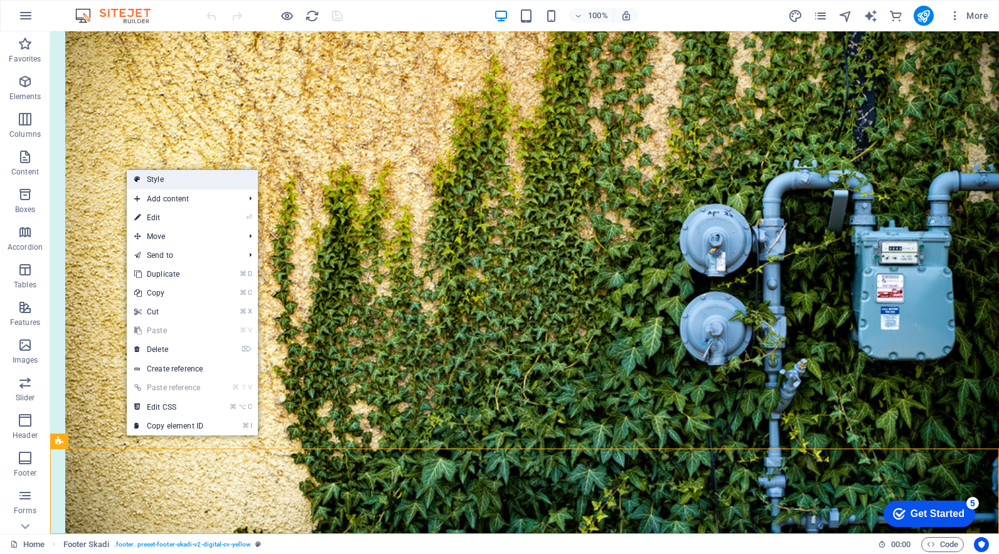
click at [204, 179] on link "Style" at bounding box center [192, 179] width 131 height 19
select select "px"
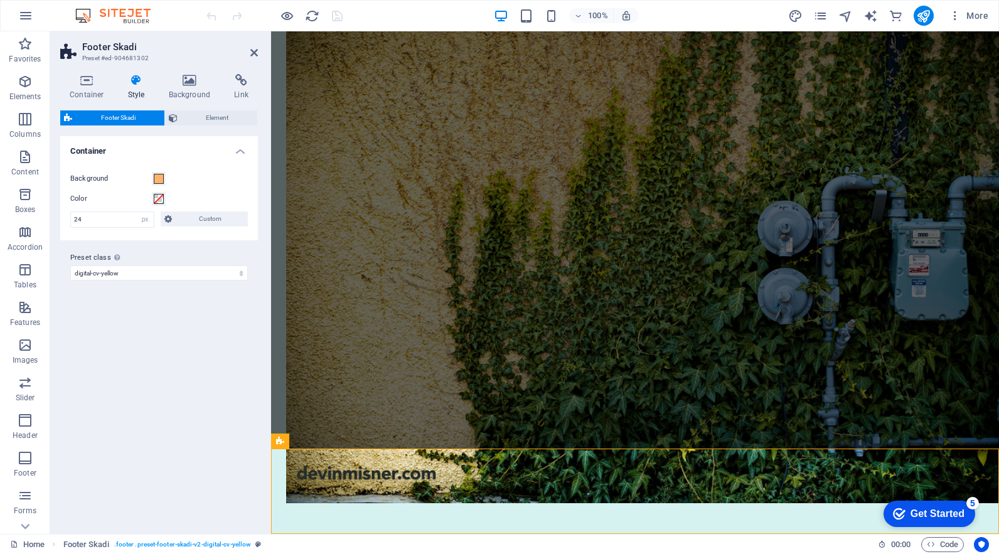
scroll to position [538, 0]
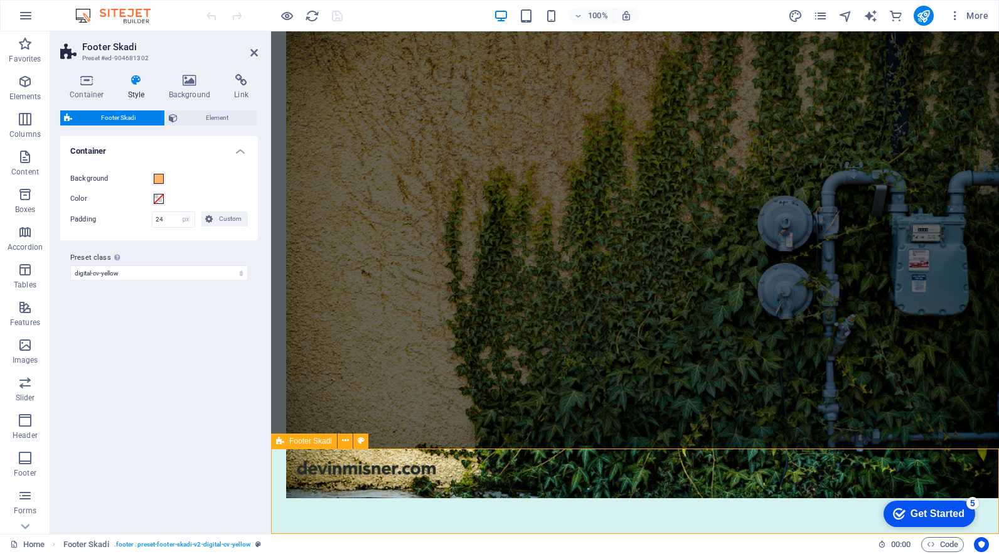
click at [80, 93] on h4 "Container" at bounding box center [89, 87] width 58 height 26
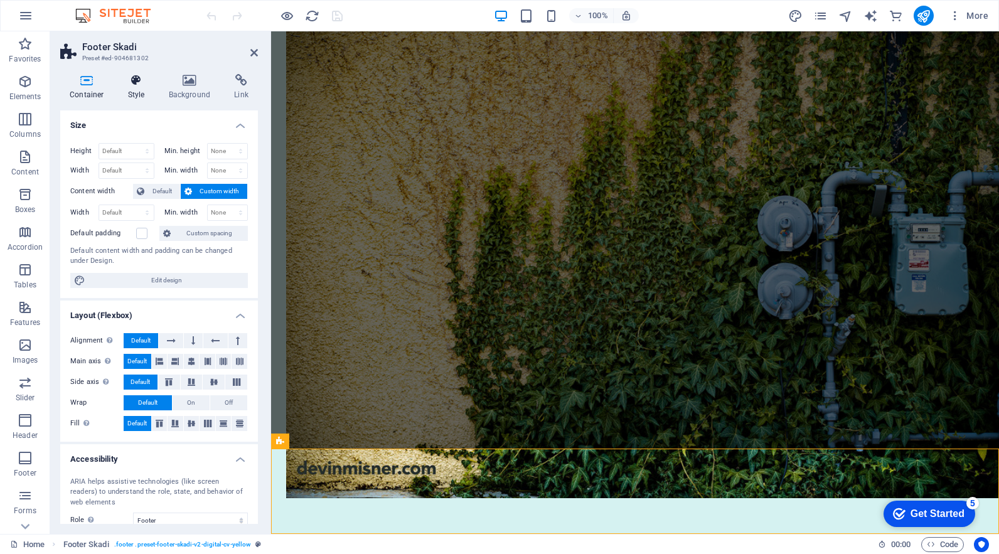
click at [127, 84] on icon at bounding box center [137, 80] width 36 height 13
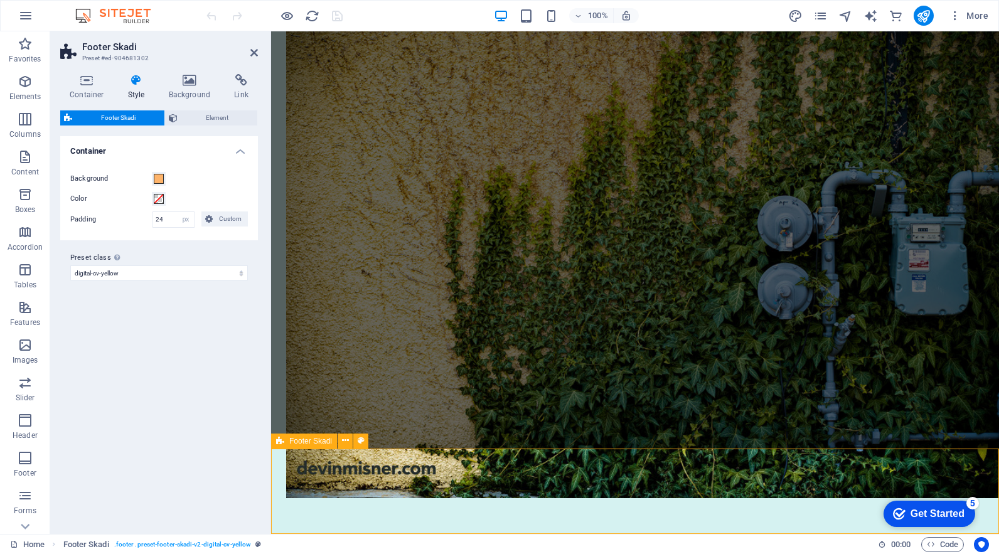
click at [346, 442] on icon at bounding box center [345, 440] width 7 height 13
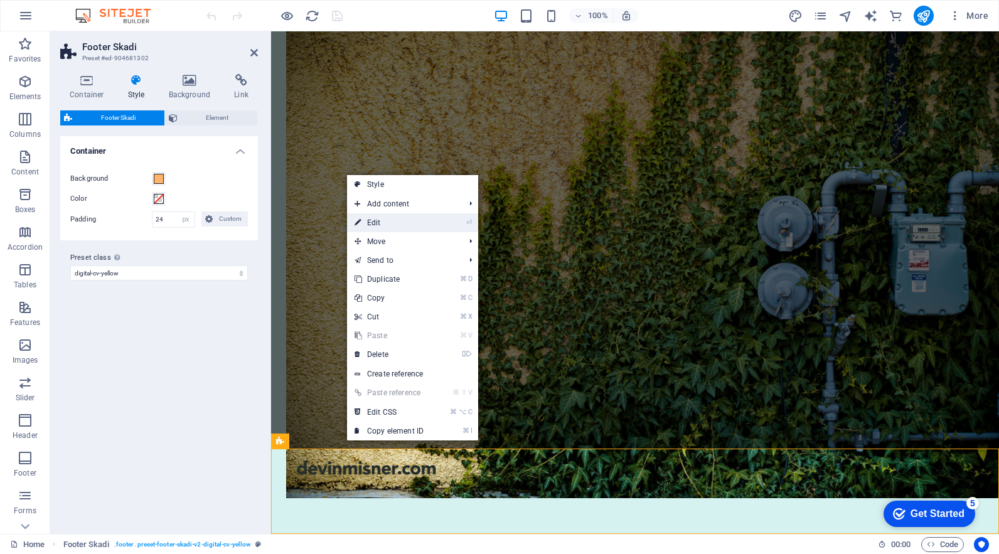
click at [402, 218] on link "⏎ Edit" at bounding box center [389, 222] width 84 height 19
